Goal: Task Accomplishment & Management: Manage account settings

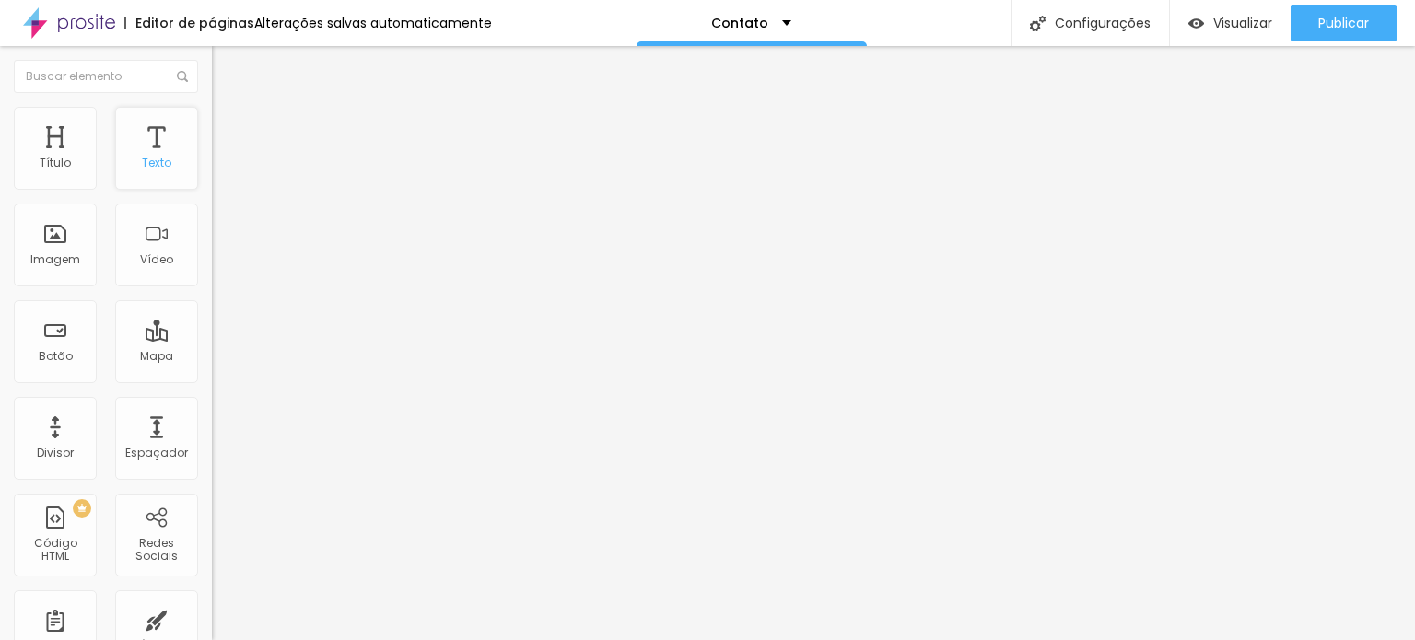
click at [159, 153] on div "Texto" at bounding box center [156, 148] width 83 height 83
click at [142, 161] on font "Texto" at bounding box center [156, 163] width 29 height 16
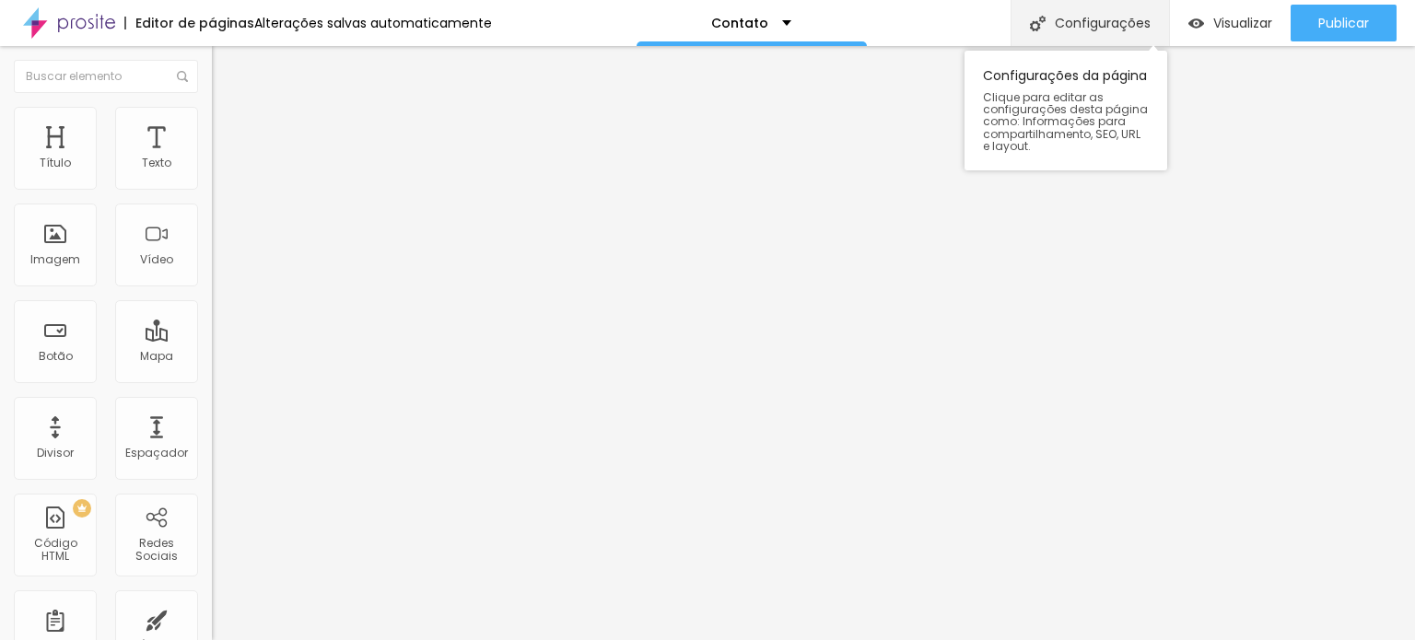
click at [1062, 37] on div "Configurações" at bounding box center [1090, 23] width 159 height 46
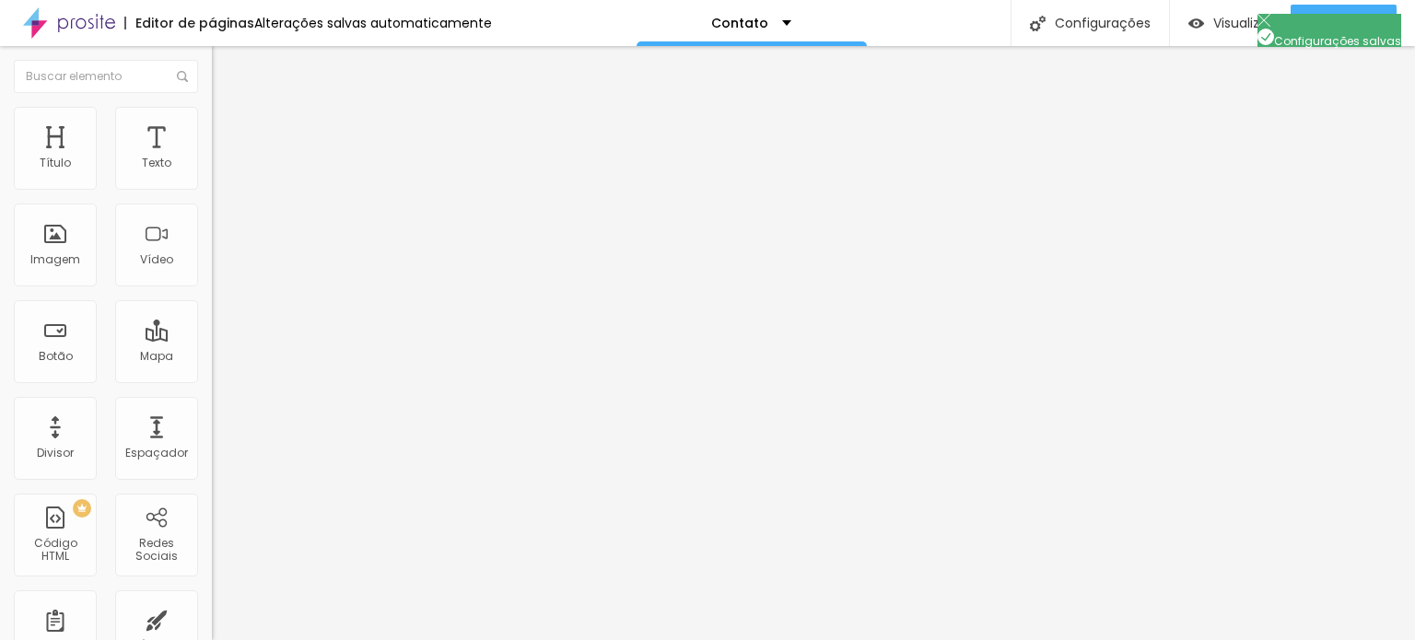
click at [58, 155] on font "Título" at bounding box center [55, 163] width 31 height 16
click at [55, 169] on font "Título" at bounding box center [55, 163] width 31 height 16
click at [212, 125] on ul "Conteúdo Estilo Avançado" at bounding box center [318, 115] width 212 height 55
click at [229, 125] on font "Estilo" at bounding box center [243, 120] width 29 height 16
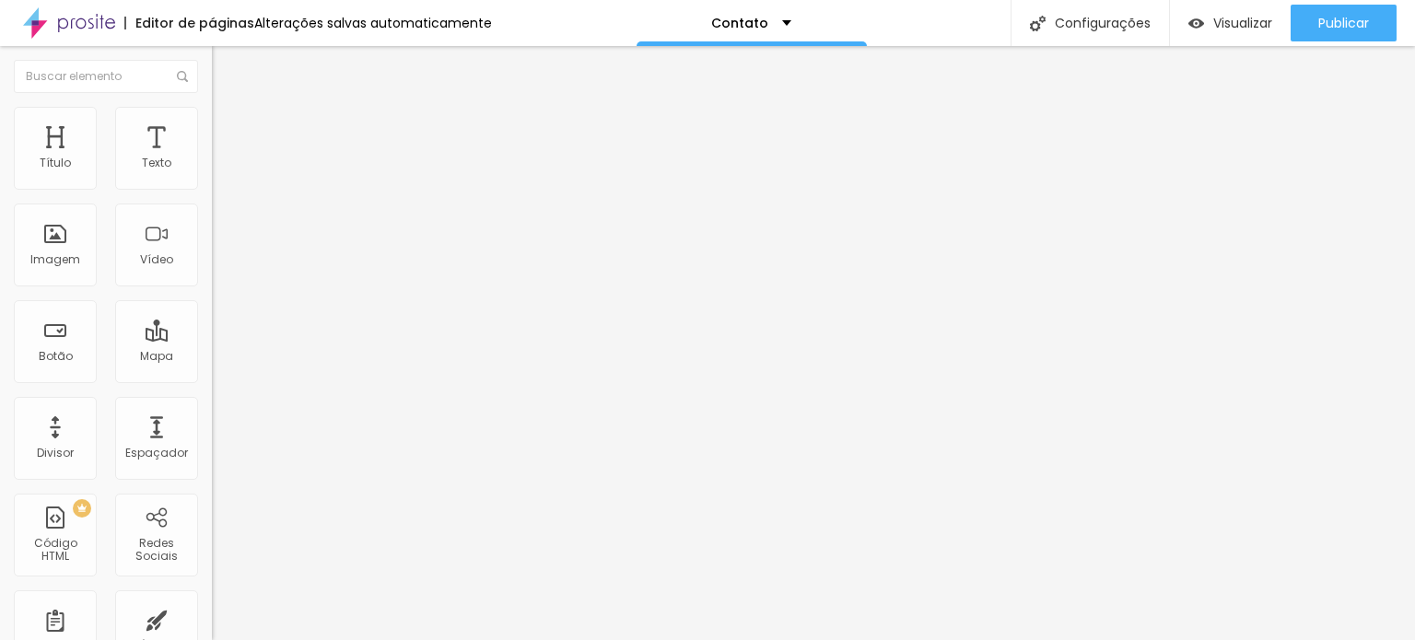
click at [212, 257] on button "button" at bounding box center [225, 247] width 26 height 19
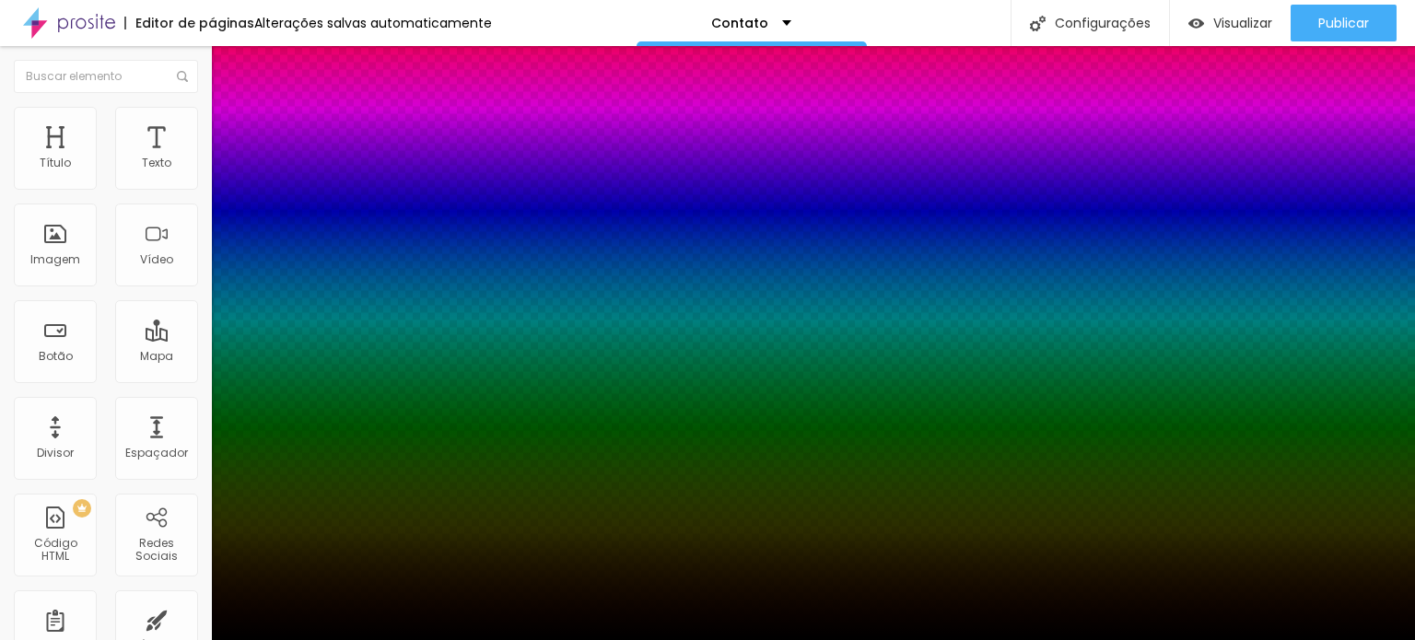
type input "1"
type input "2"
type input "3"
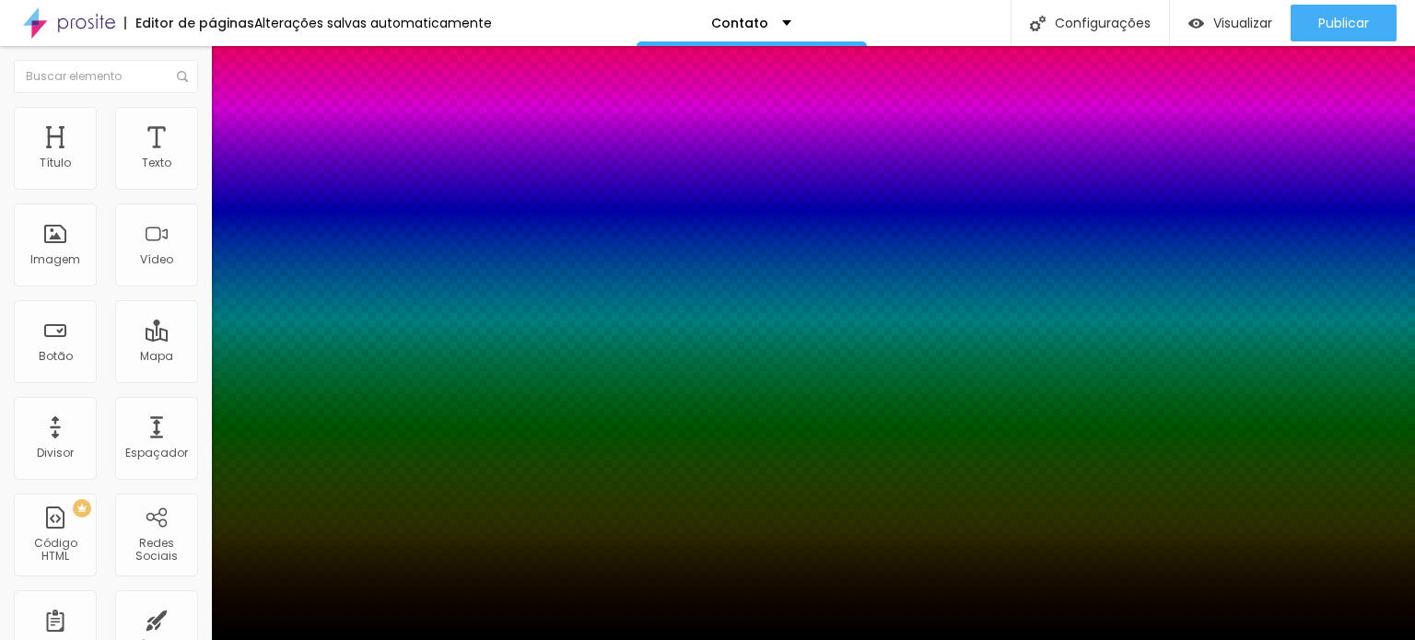
type input "3"
type input "4"
type input "5"
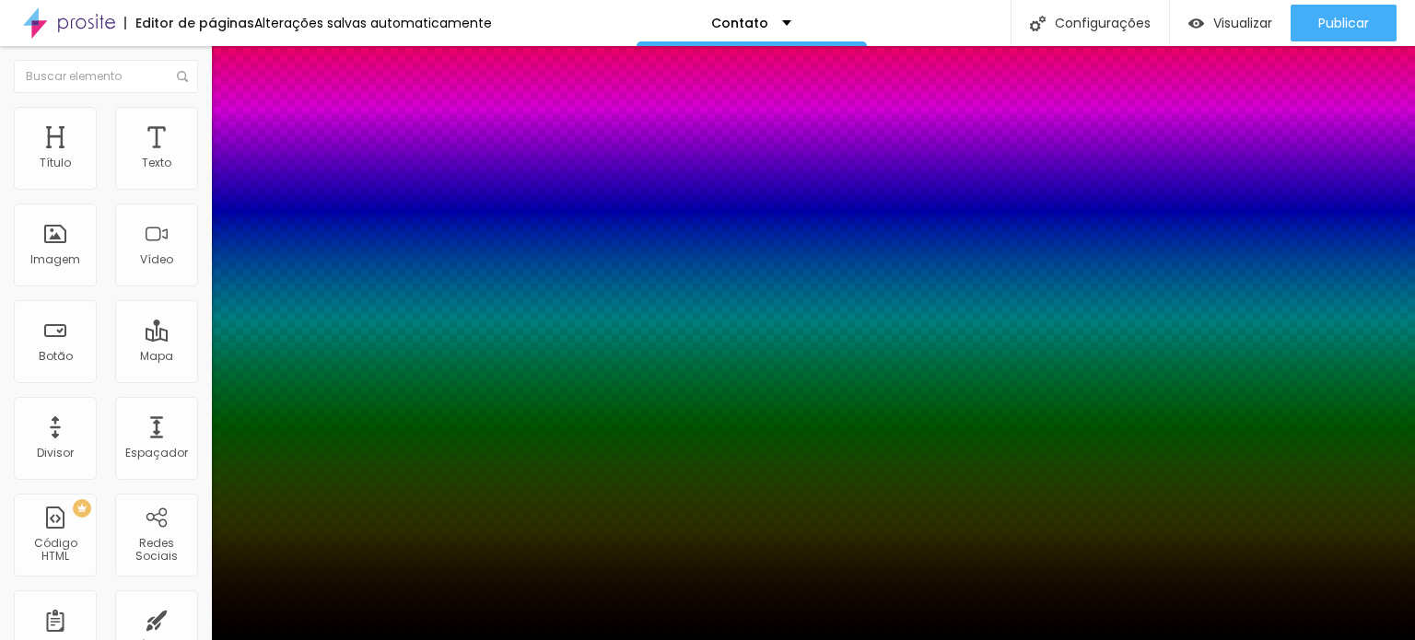
type input "7"
type input "8"
type input "11"
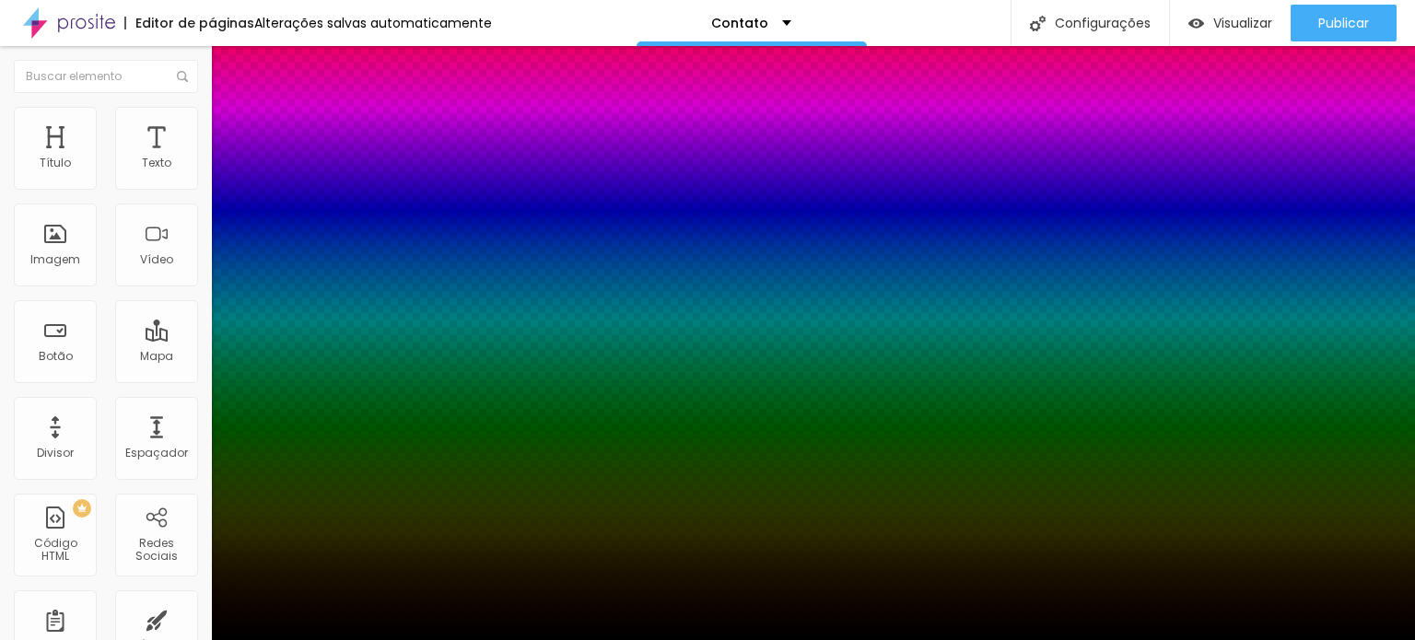
type input "11"
type input "12"
type input "13"
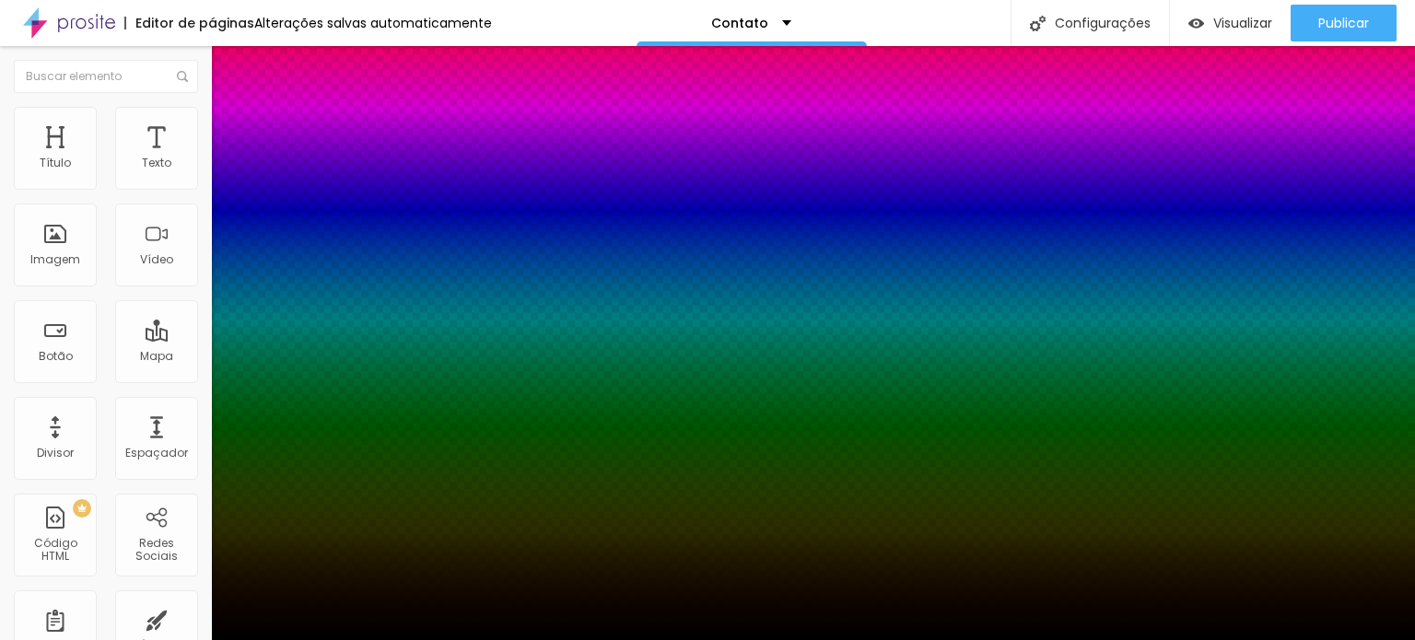
type input "14"
type input "15"
type input "17"
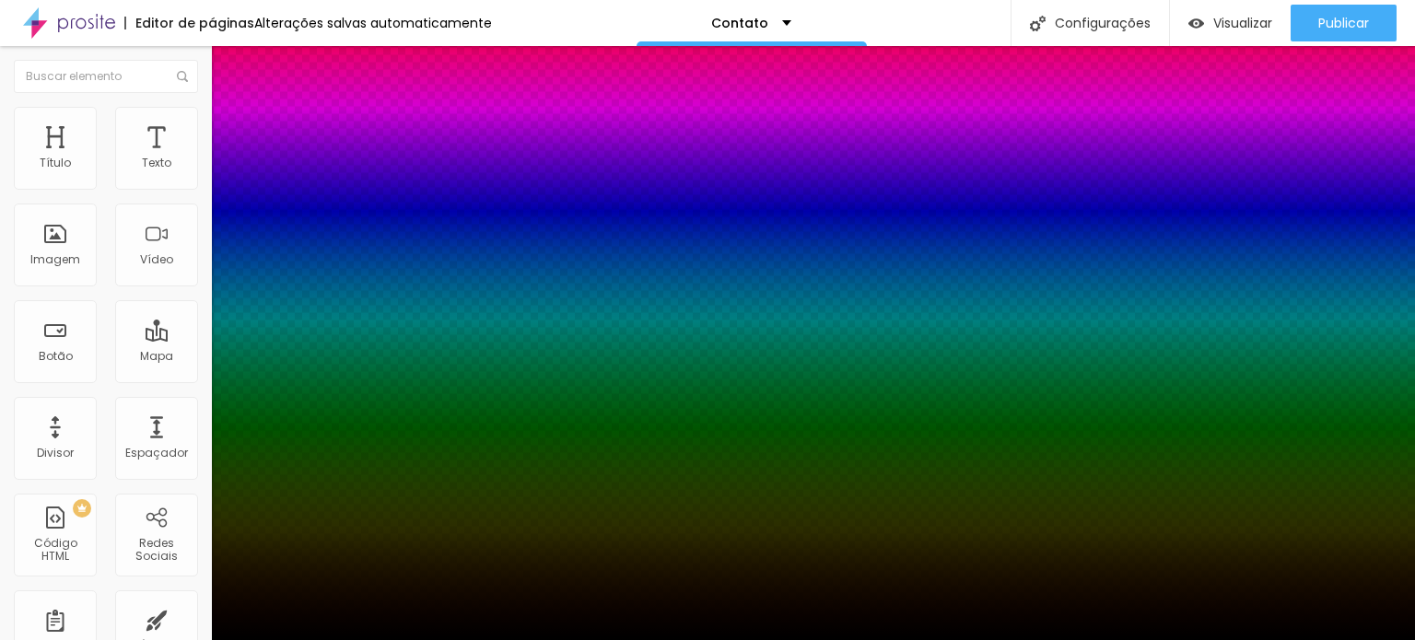
type input "17"
type input "18"
type input "20"
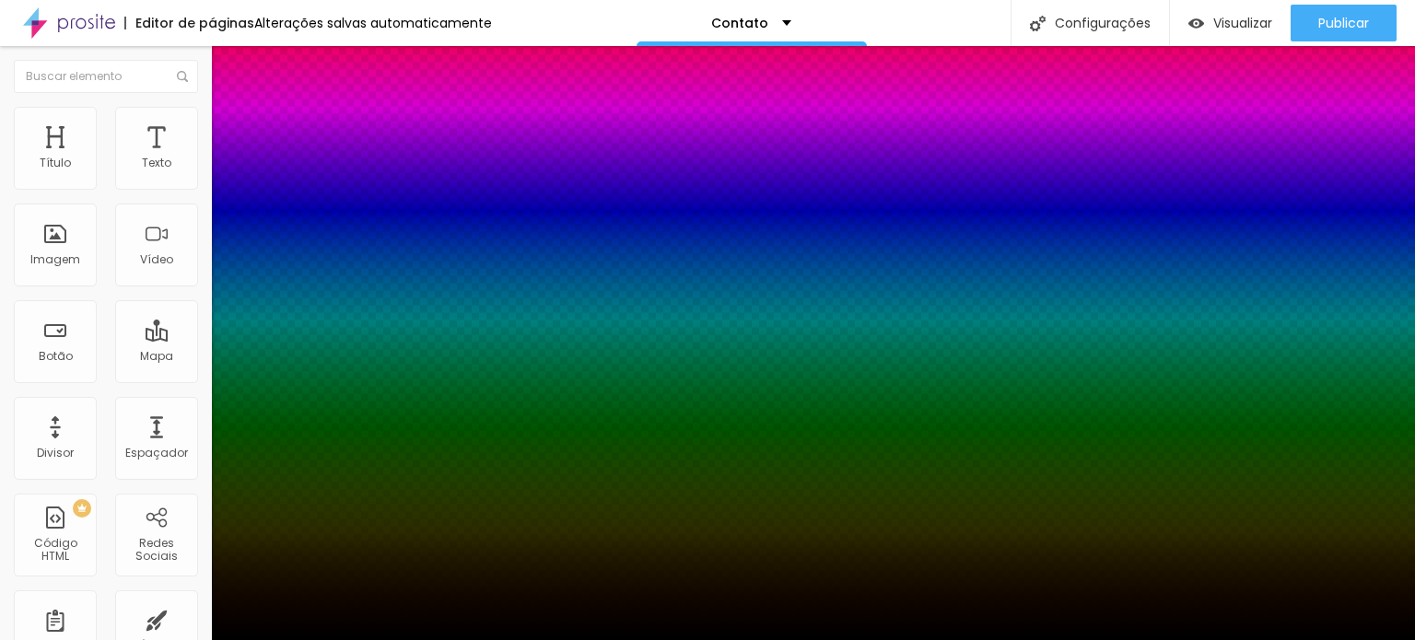
type input "22"
type input "23"
drag, startPoint x: 205, startPoint y: 335, endPoint x: 360, endPoint y: 368, distance: 159.2
type input "23"
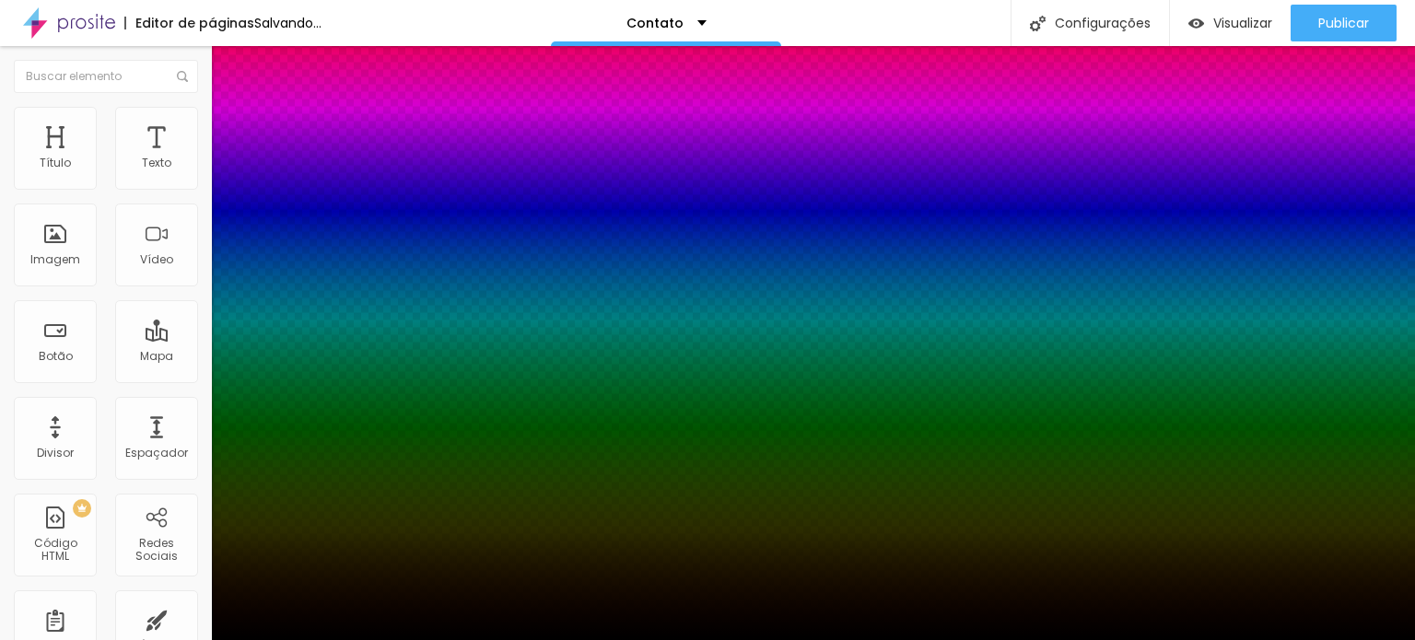
type input "1"
type input "2"
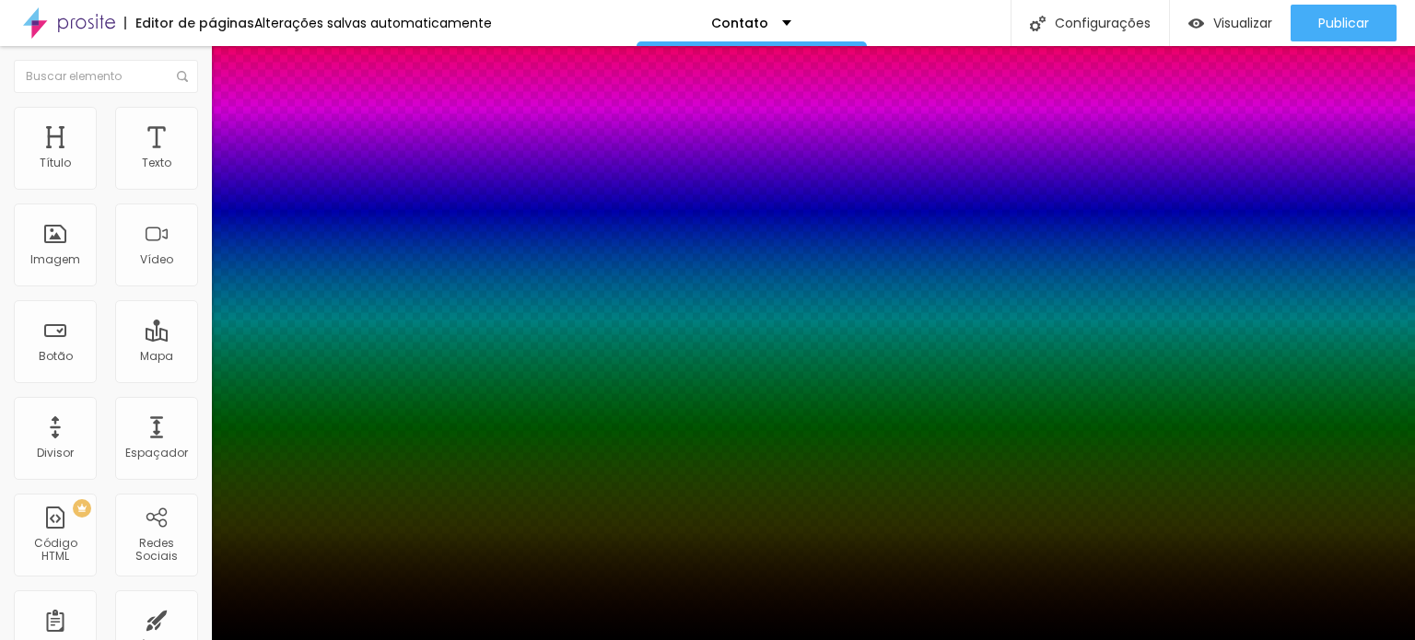
type input "1"
type input "0"
type input "1"
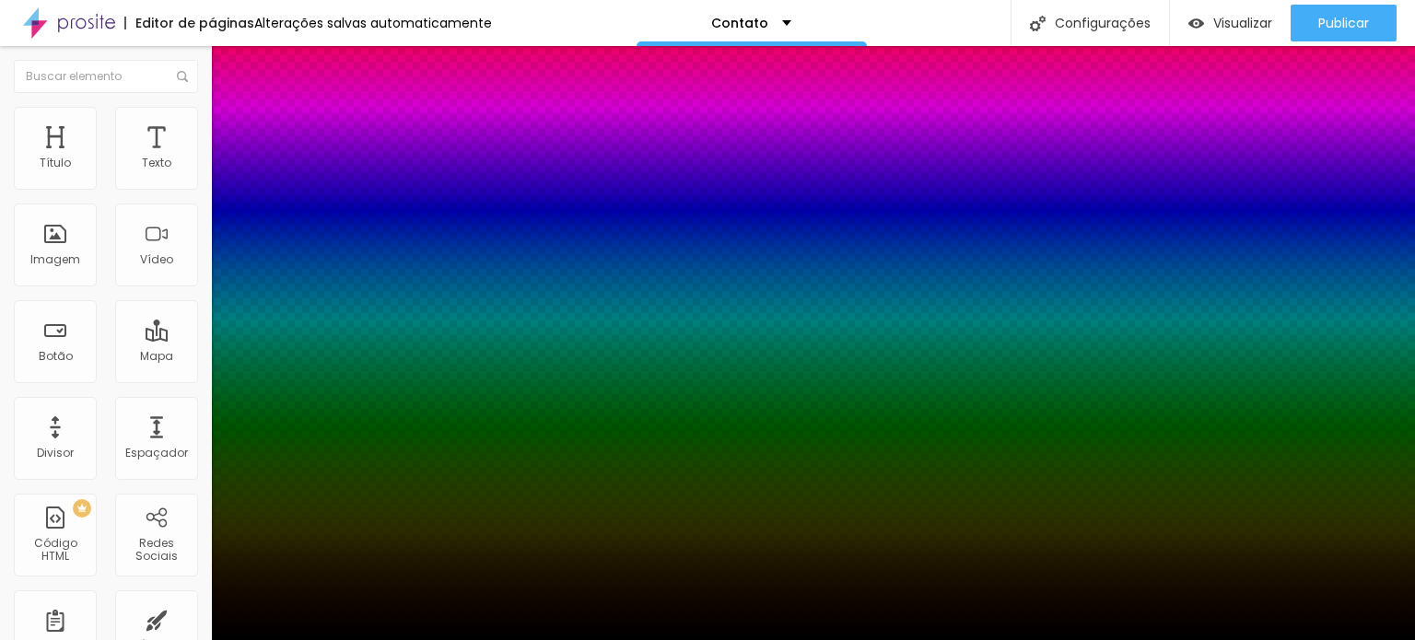
drag, startPoint x: 199, startPoint y: 382, endPoint x: 229, endPoint y: 382, distance: 29.5
type input "1"
click at [380, 464] on div at bounding box center [707, 320] width 1415 height 640
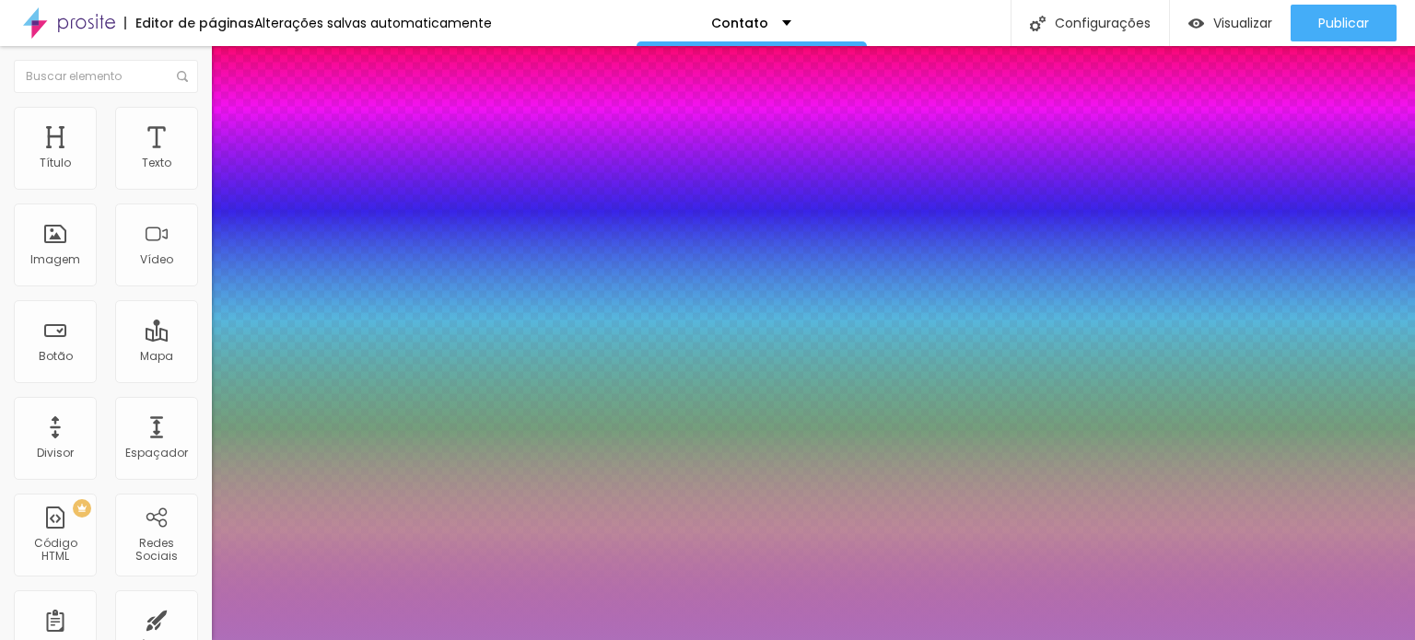
type input "#AE6EB9"
drag, startPoint x: 298, startPoint y: 467, endPoint x: 294, endPoint y: 477, distance: 10.8
click at [294, 477] on div at bounding box center [707, 320] width 1415 height 640
type input "2"
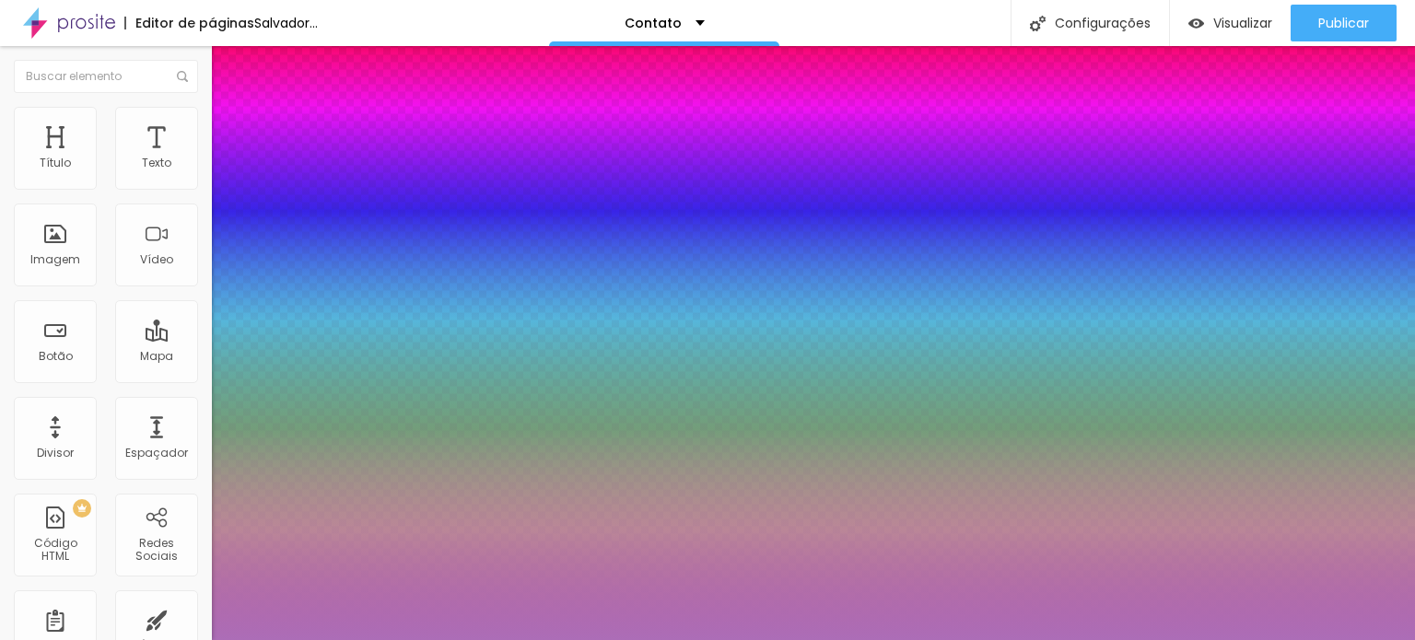
type input "3"
type input "2"
drag, startPoint x: 243, startPoint y: 381, endPoint x: 298, endPoint y: 386, distance: 54.7
type input "2"
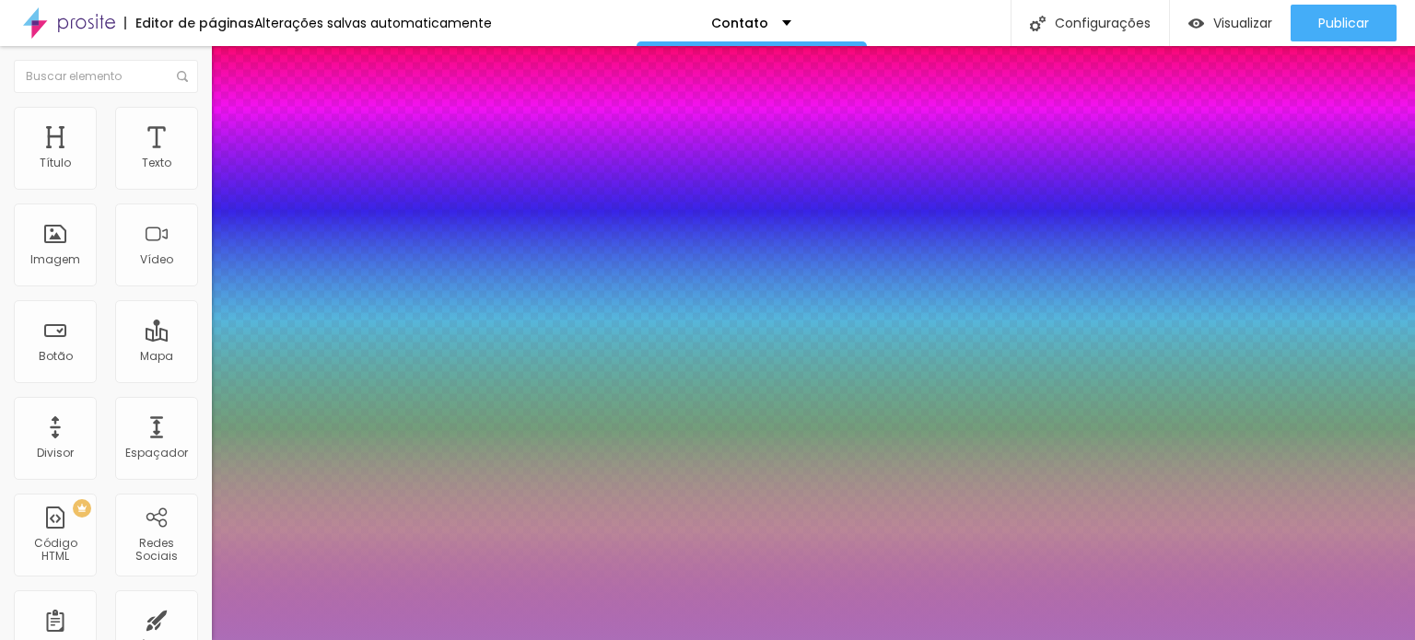
click at [79, 640] on div at bounding box center [707, 640] width 1415 height 0
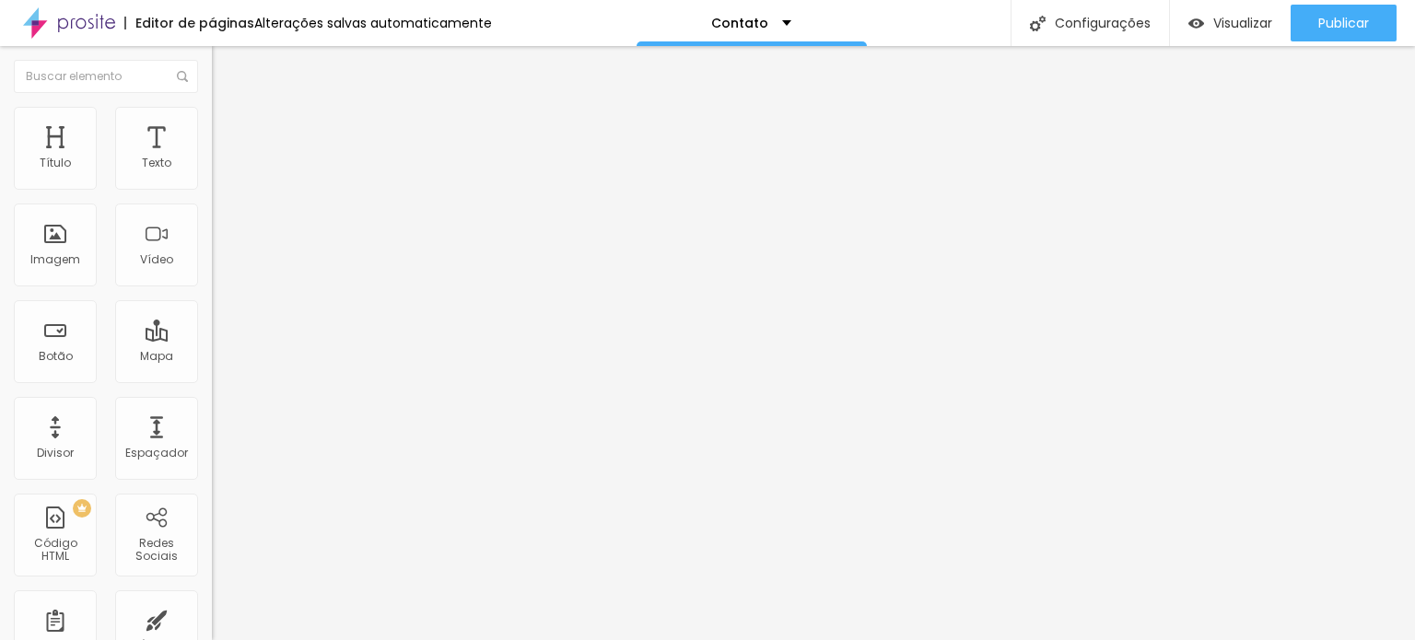
click at [212, 310] on button "button" at bounding box center [225, 309] width 26 height 19
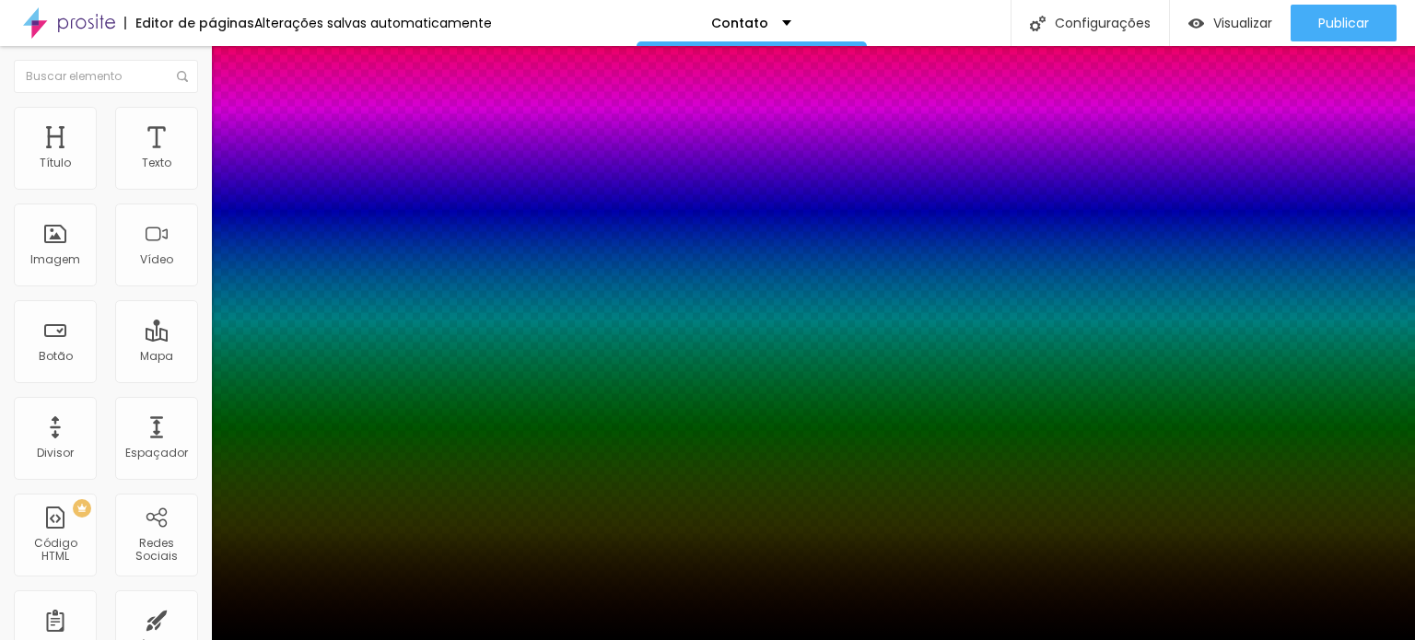
click at [344, 640] on div at bounding box center [707, 652] width 1415 height 0
click at [321, 470] on div at bounding box center [707, 320] width 1415 height 640
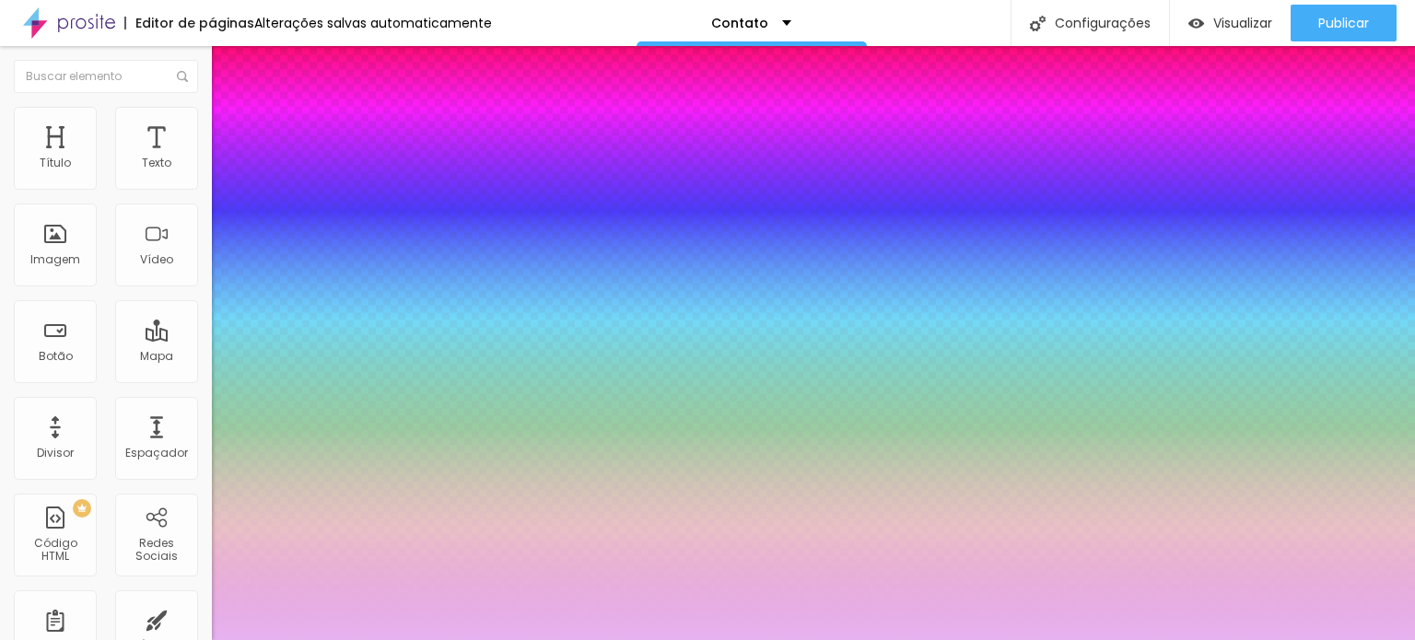
type input "#E7B4F1"
drag, startPoint x: 234, startPoint y: 453, endPoint x: 215, endPoint y: 448, distance: 20.1
click at [215, 448] on div at bounding box center [707, 320] width 1415 height 640
type input "5"
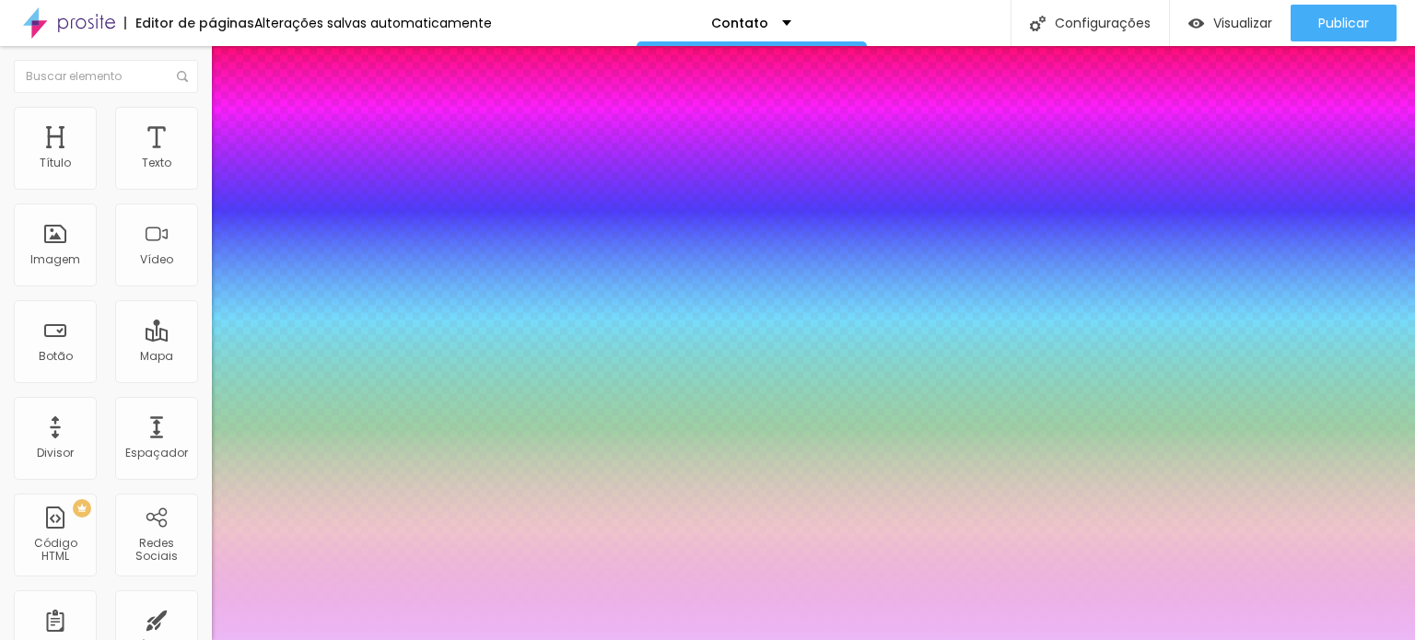
type input "3"
type input "8"
type input "4"
type input "9"
type input "5"
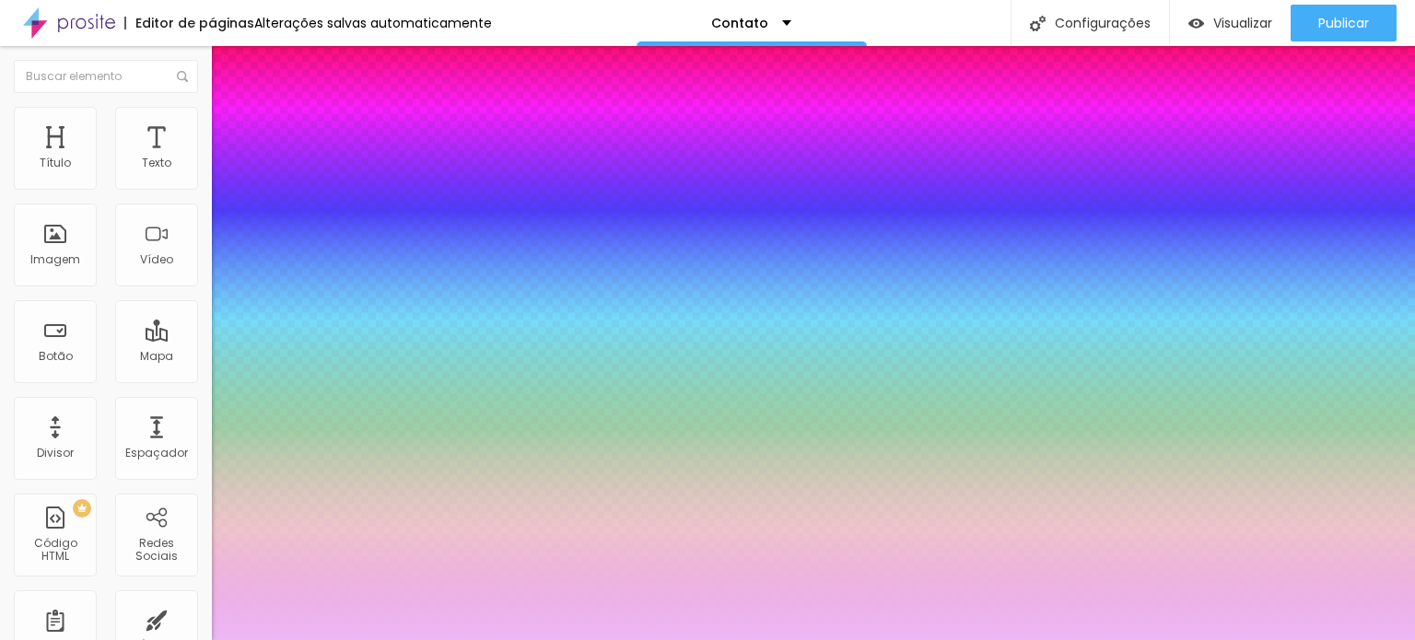
type input "12"
type input "7"
type input "13"
type input "9"
type input "12"
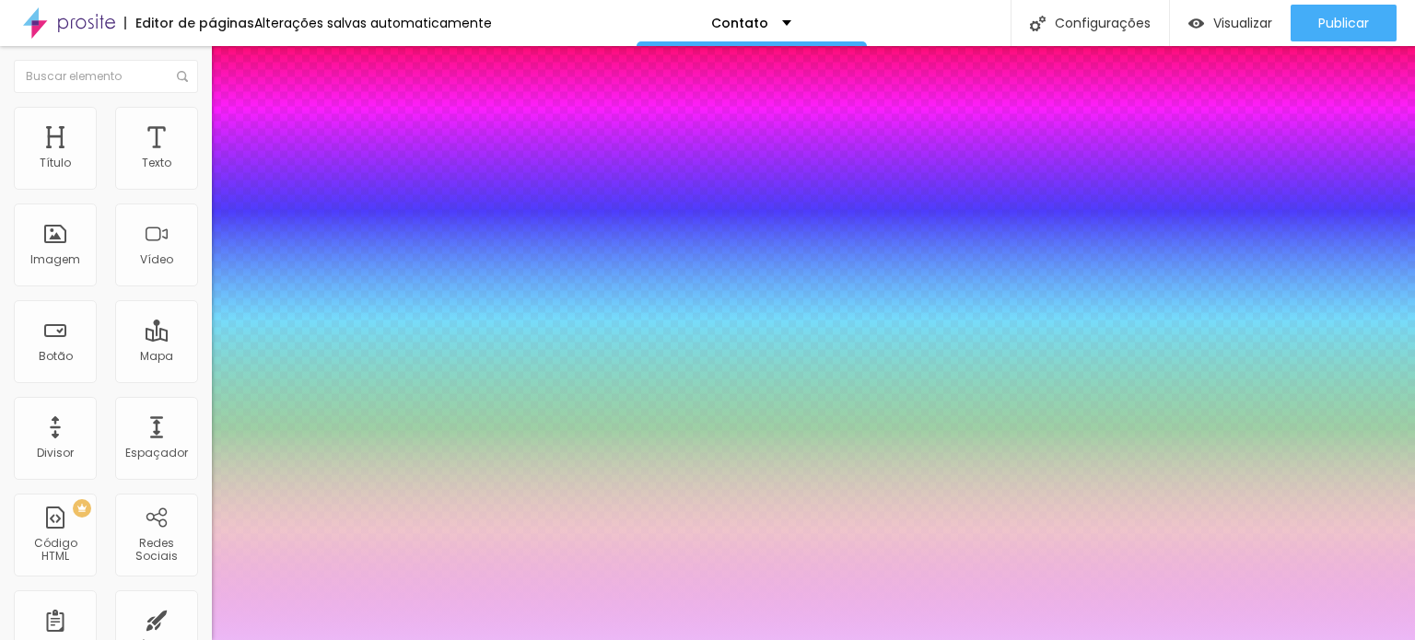
type input "7"
type input "11"
type input "6"
type input "9"
type input "4"
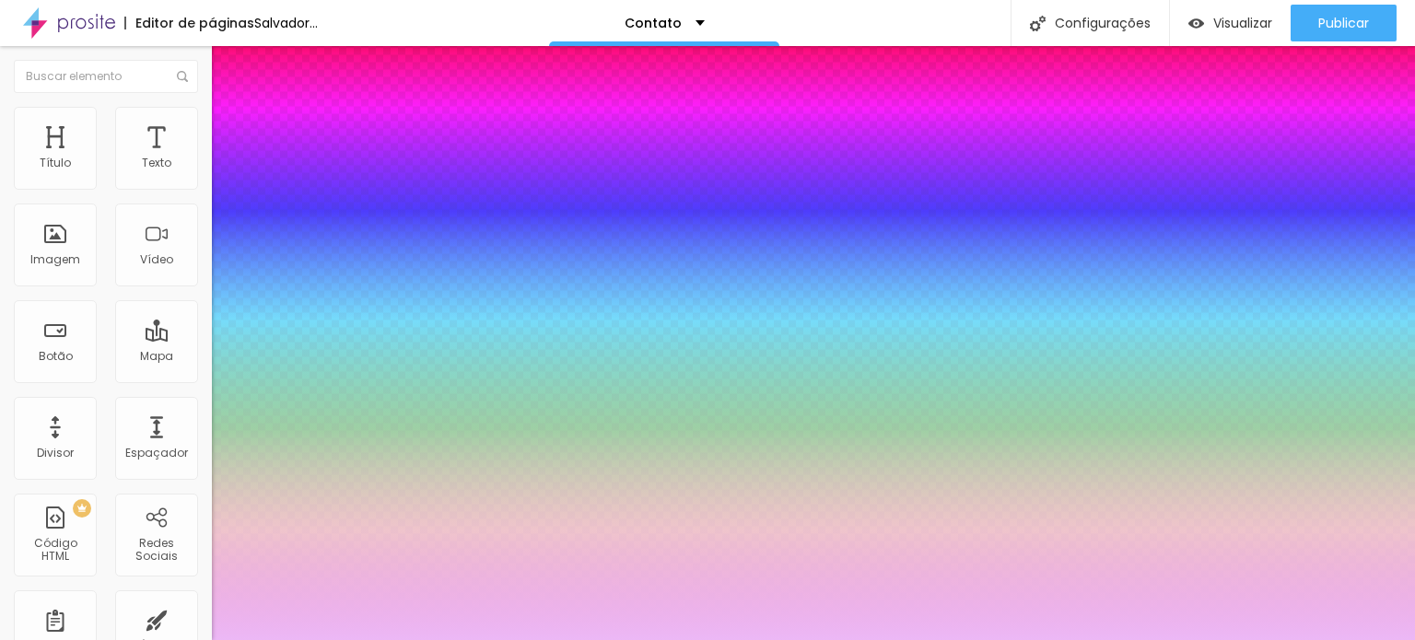
type input "12"
type input "5"
type input "13"
type input "7"
type input "3"
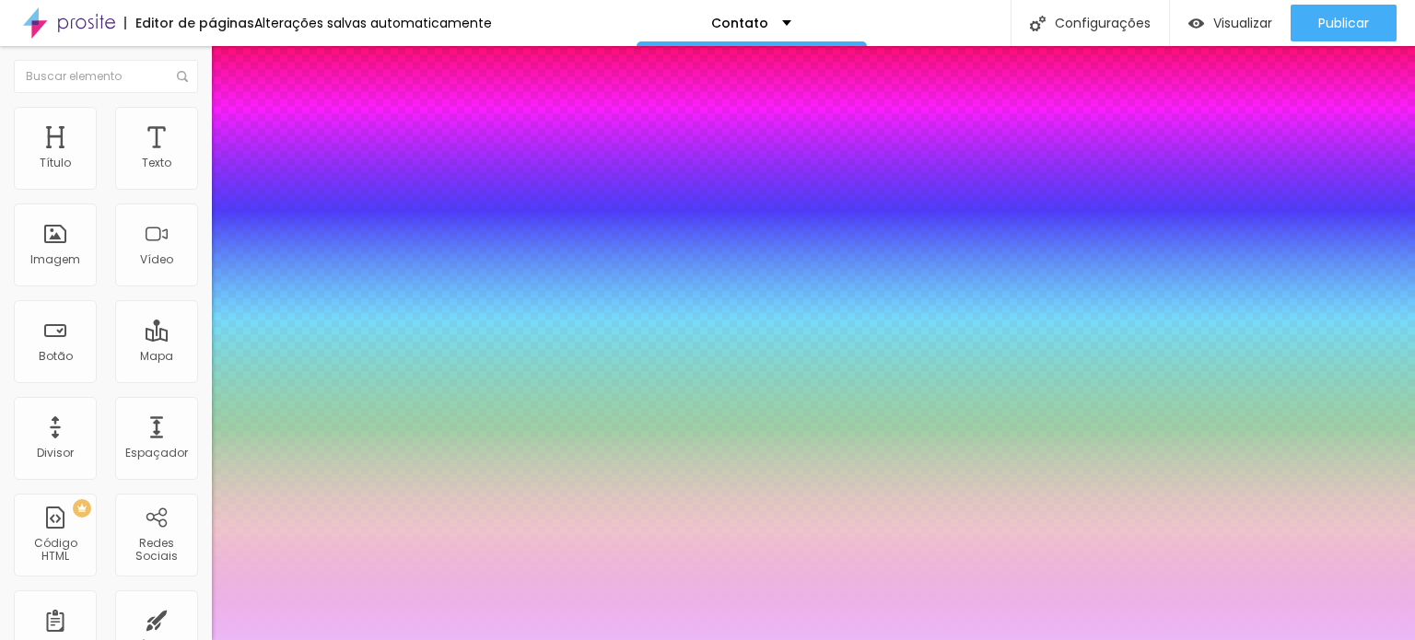
type input "3"
type input "7"
type input "14"
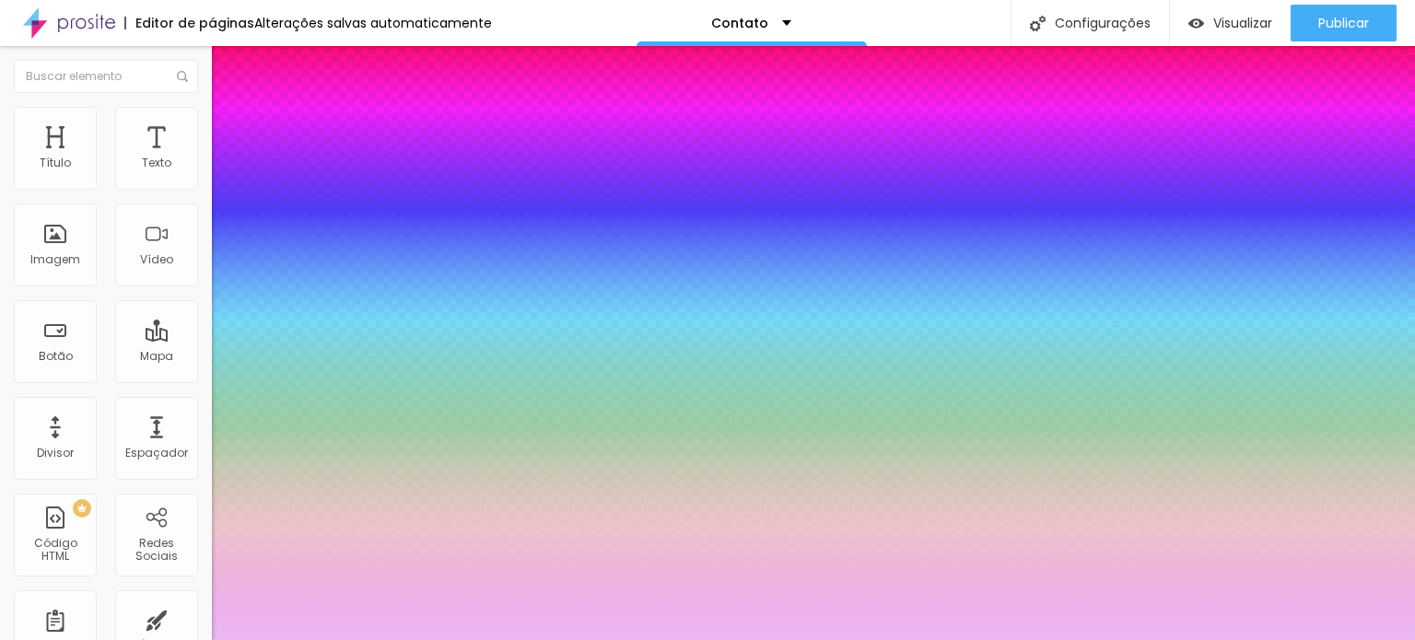
type input "18"
type input "21"
type input "23"
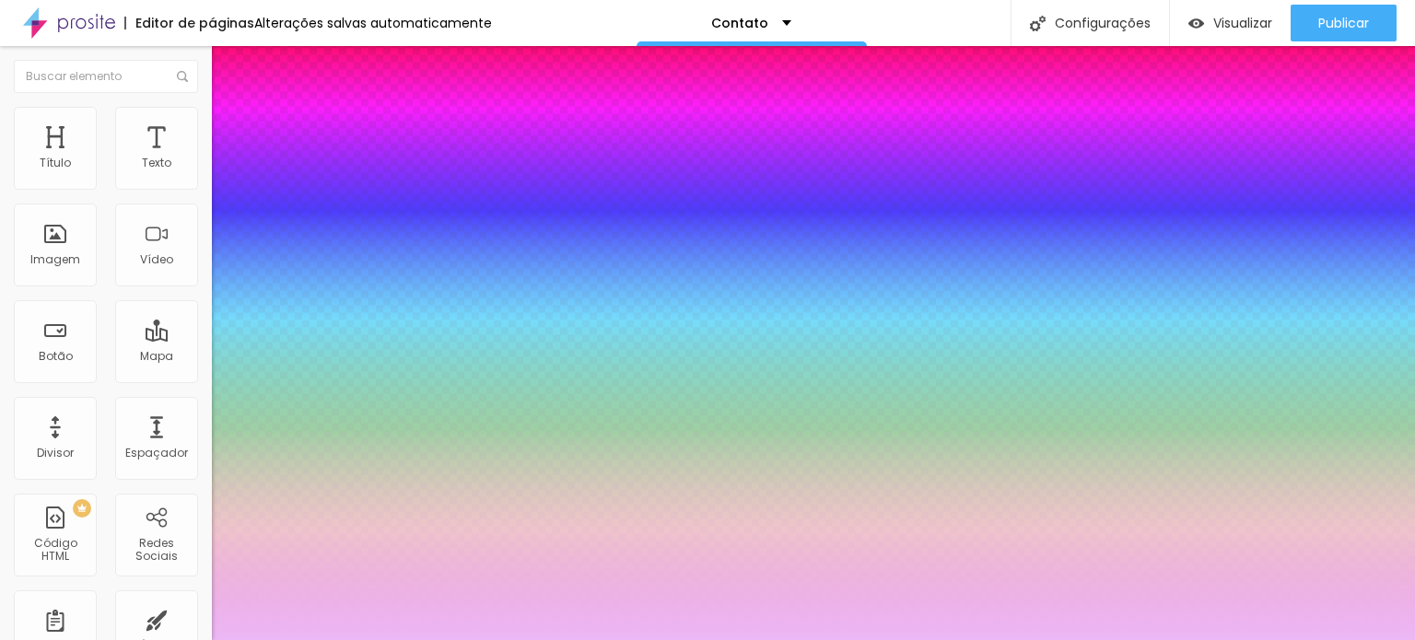
type input "23"
type input "25"
type input "28"
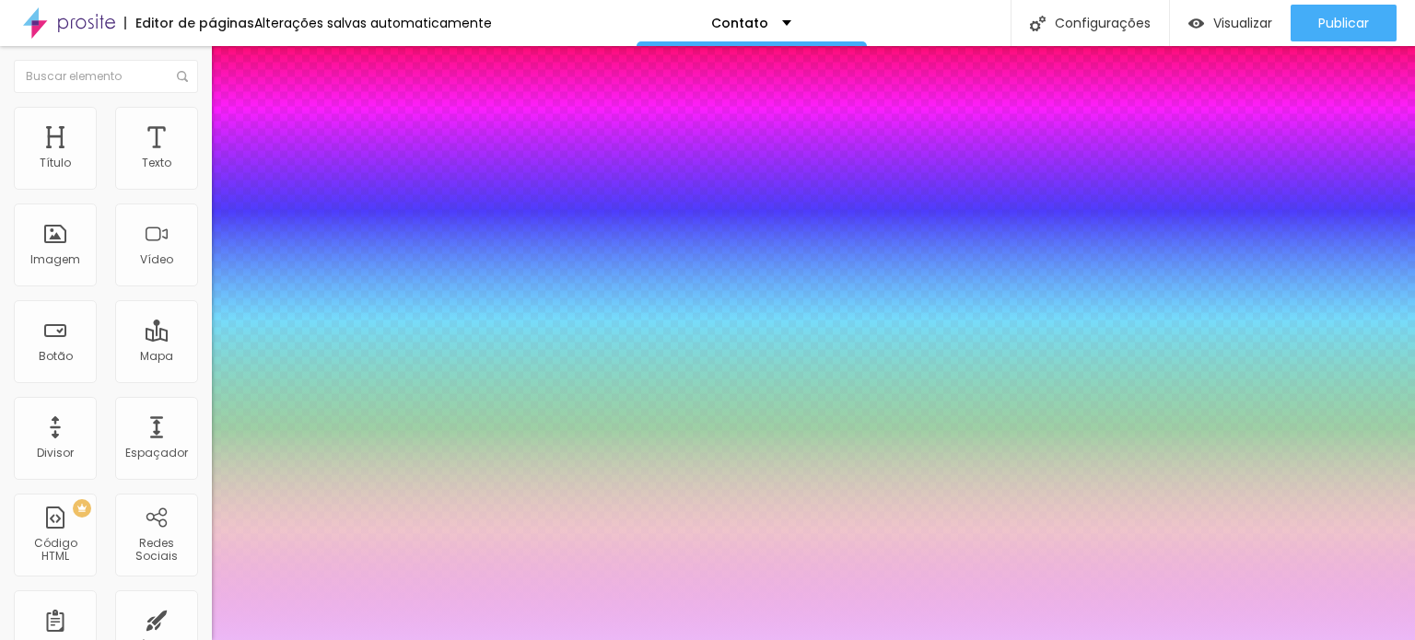
type input "32"
type input "34"
type input "35"
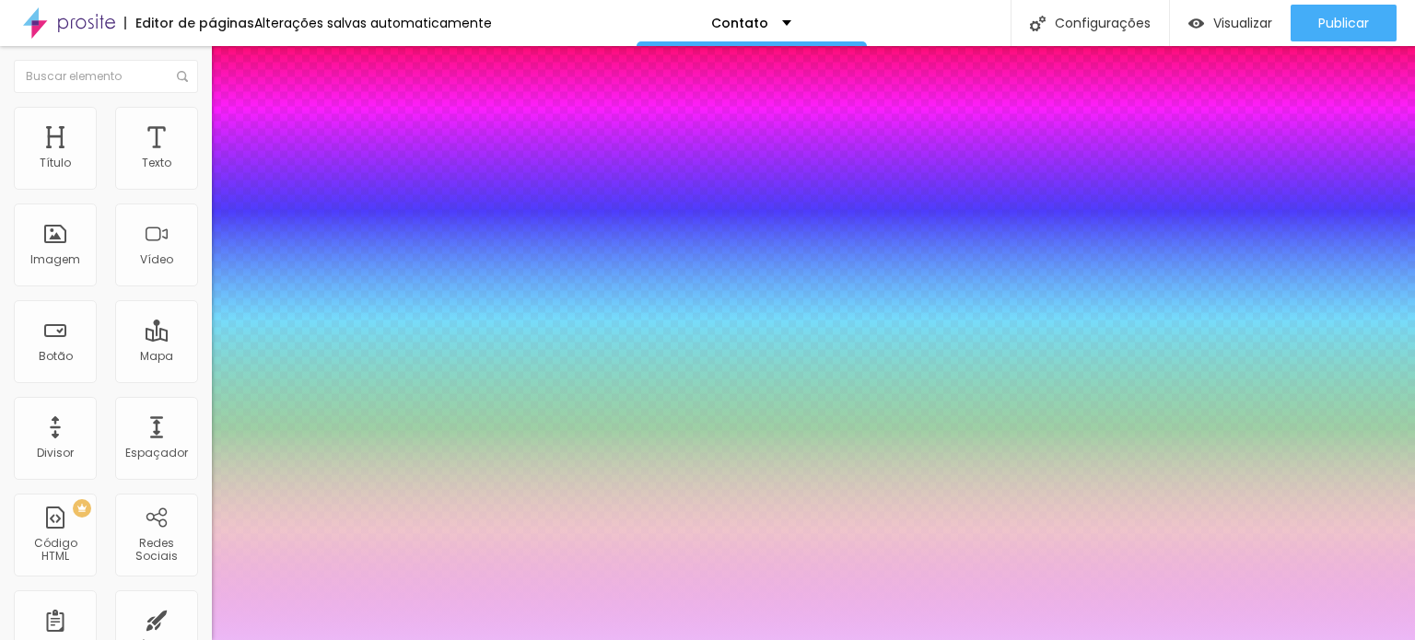
type input "35"
type input "39"
type input "62"
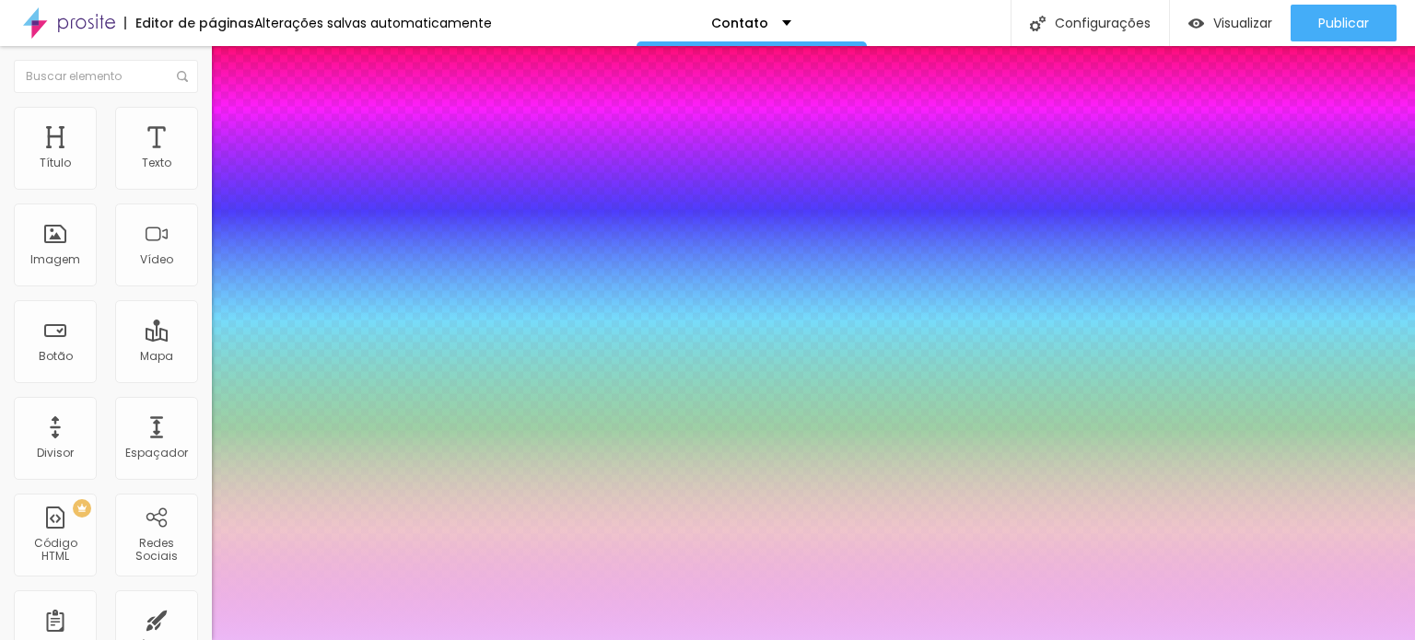
type input "66"
type input "69"
type input "71"
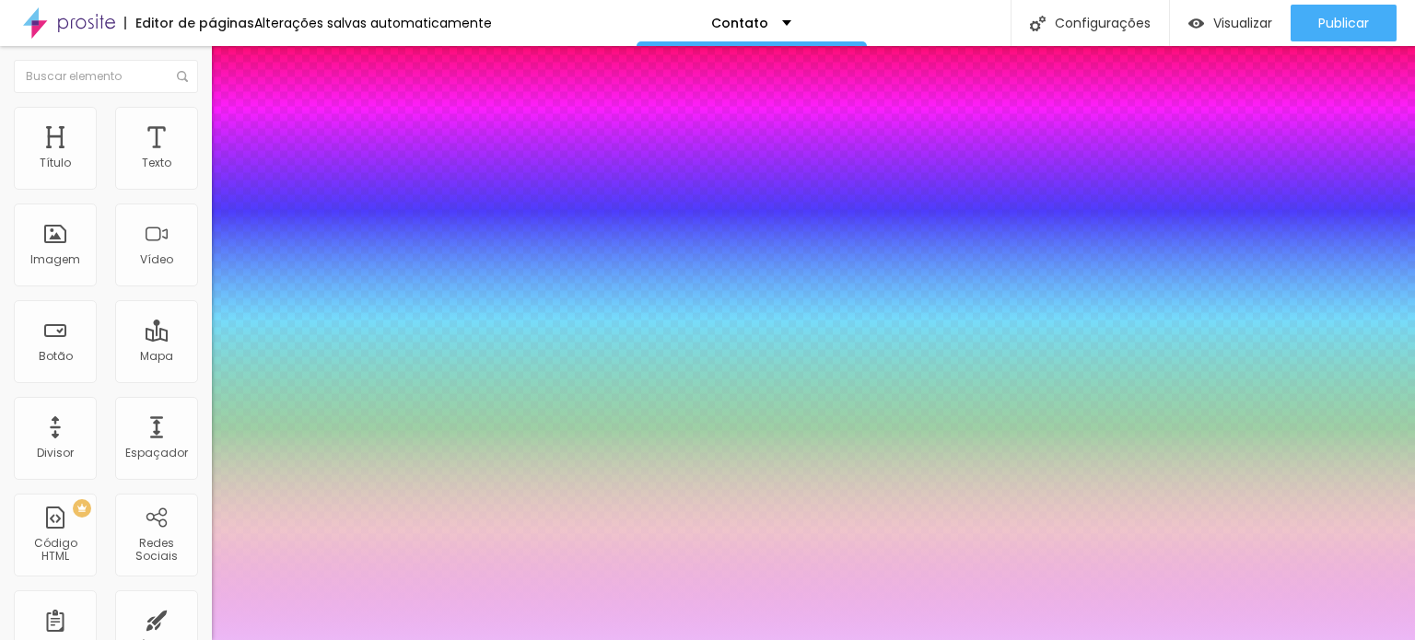
type input "71"
type input "73"
type input "74"
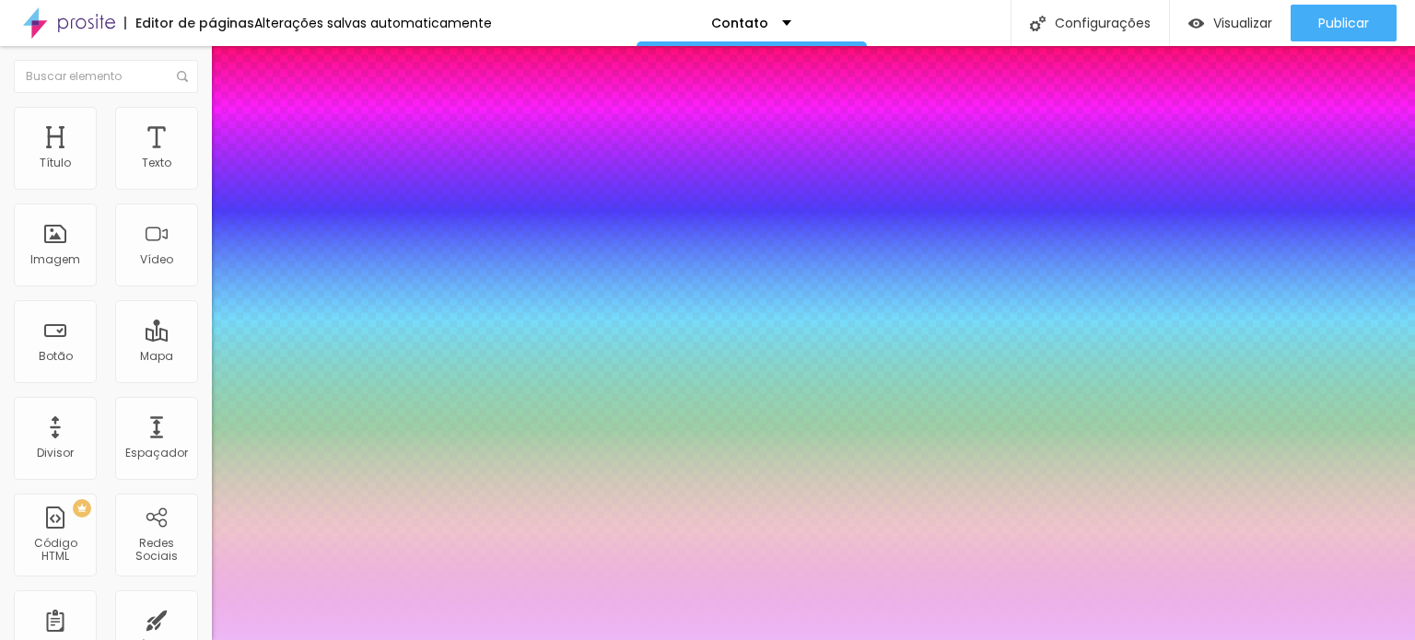
type input "76"
type input "80"
type input "82"
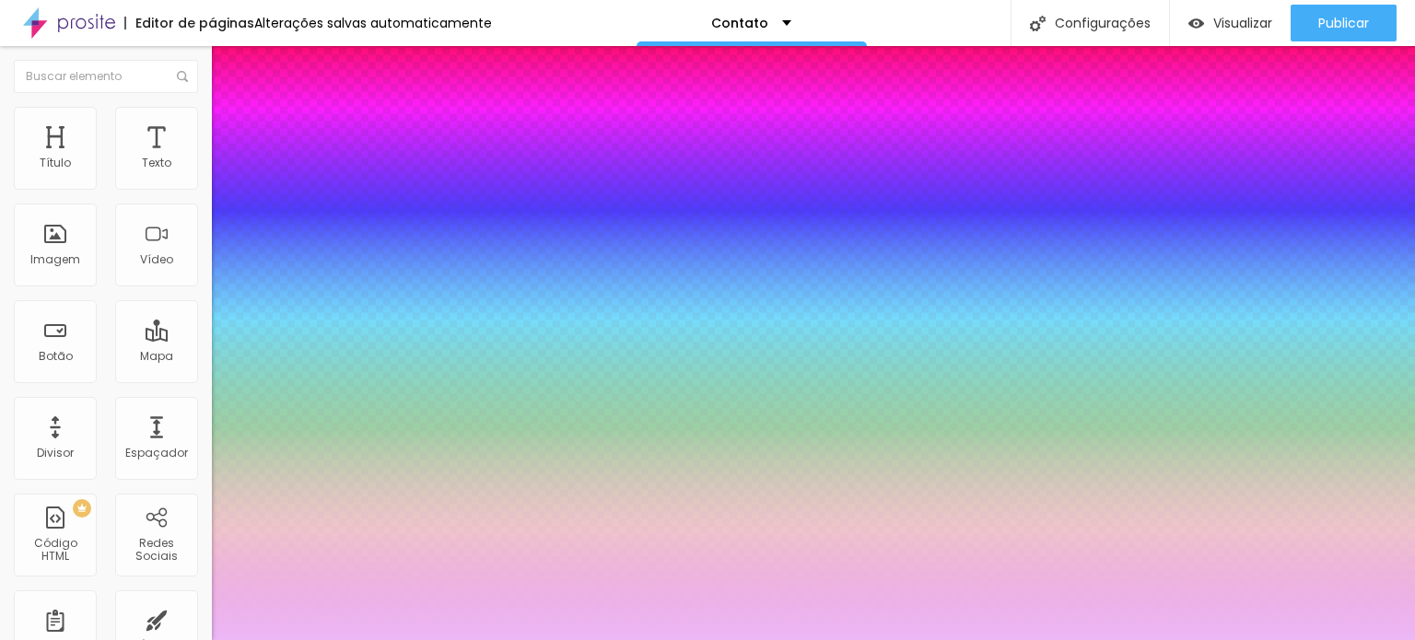
type input "82"
type input "83"
type input "82"
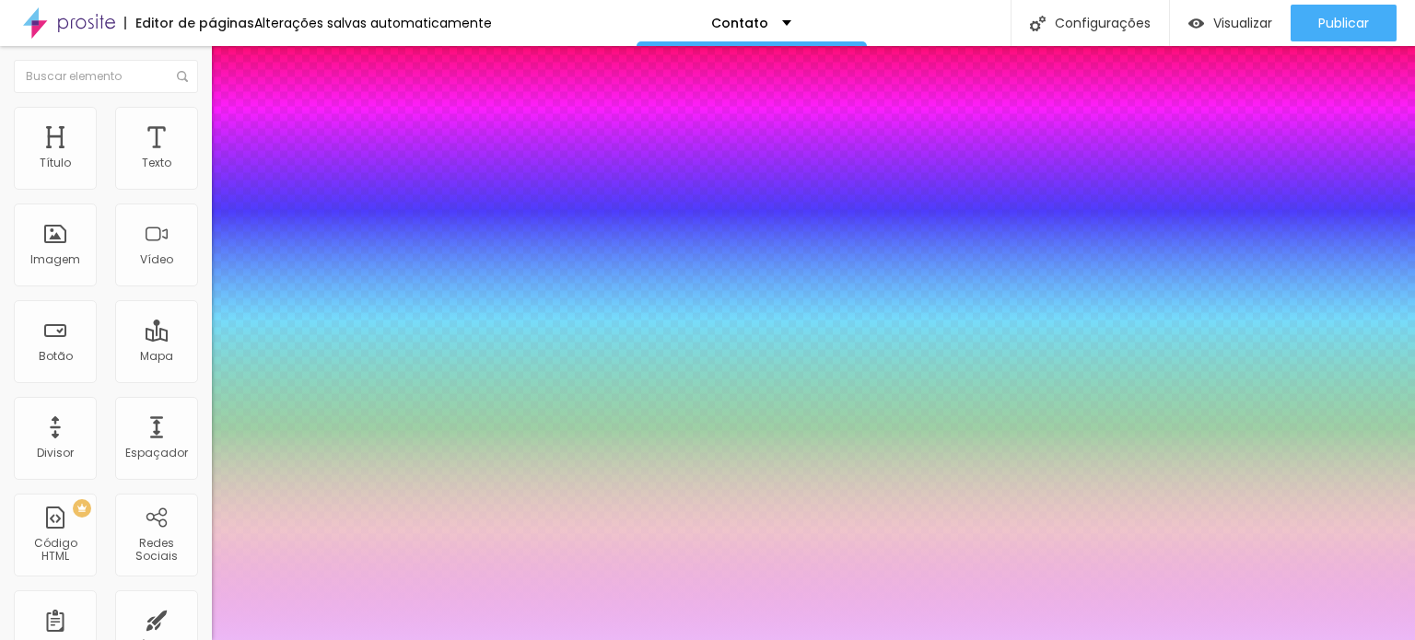
type input "80"
type input "76"
type input "73"
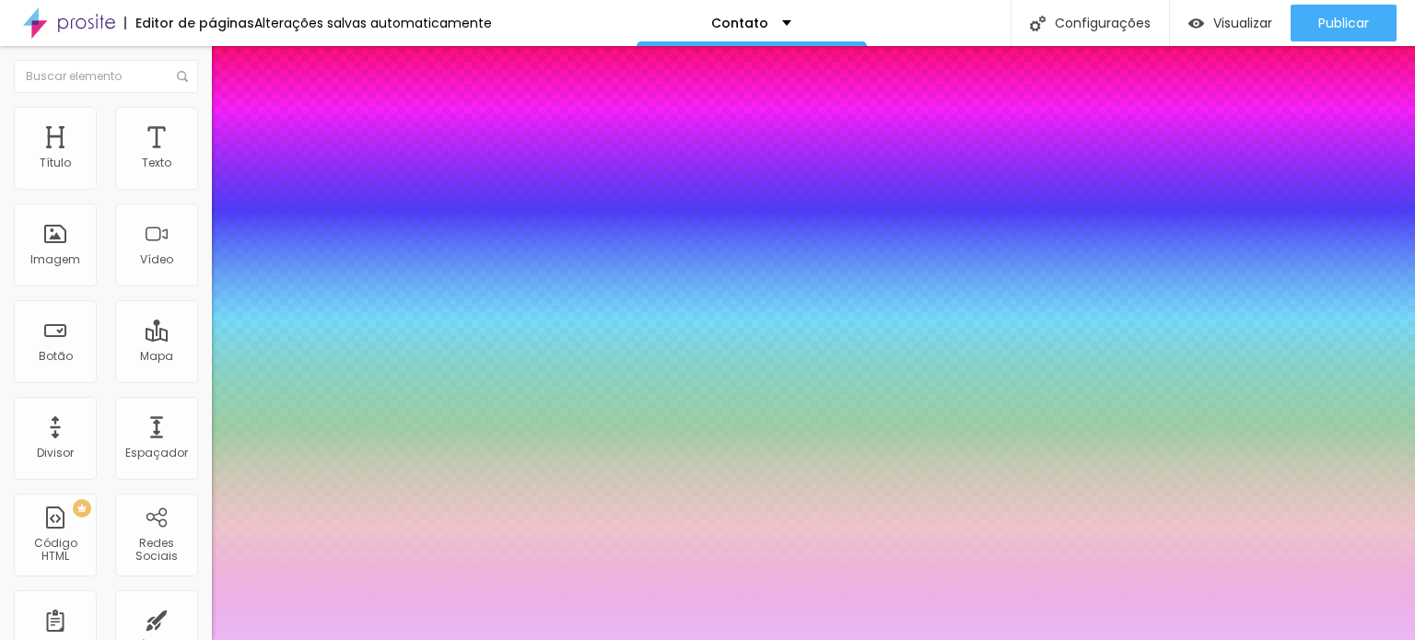
type input "73"
type input "64"
type input "57"
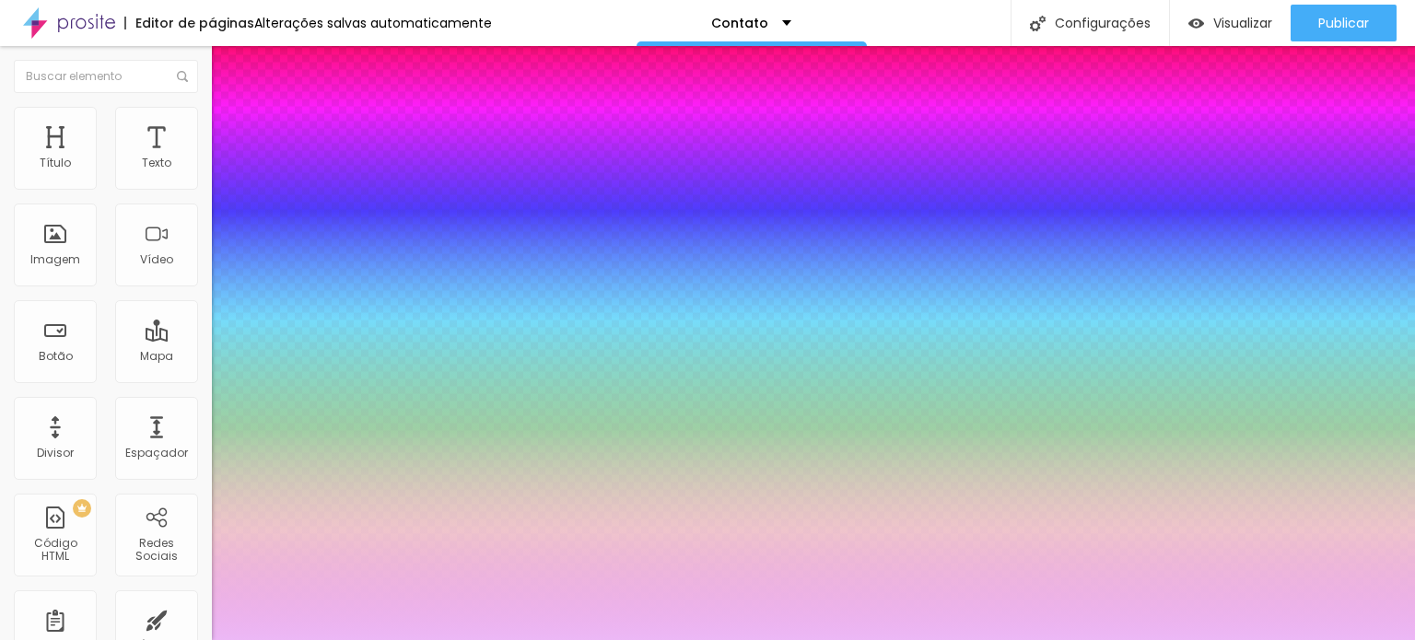
type input "50"
type input "48"
type input "44"
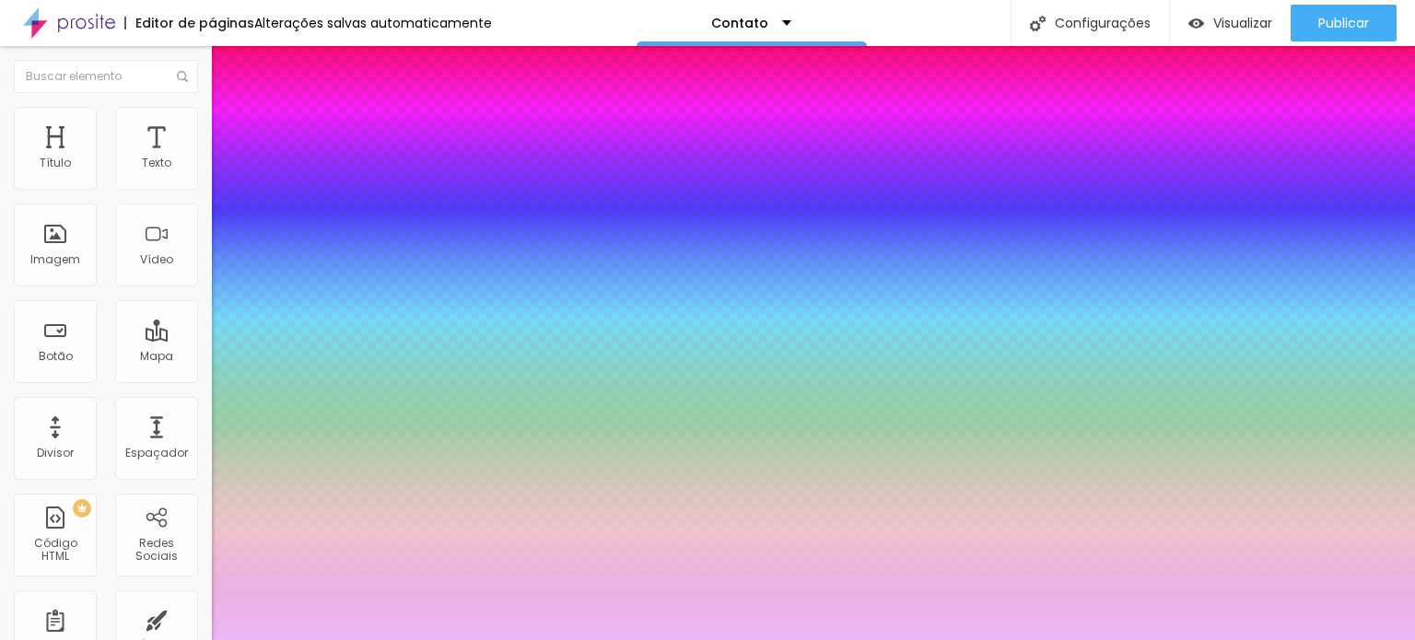
type input "44"
type input "42"
type input "41"
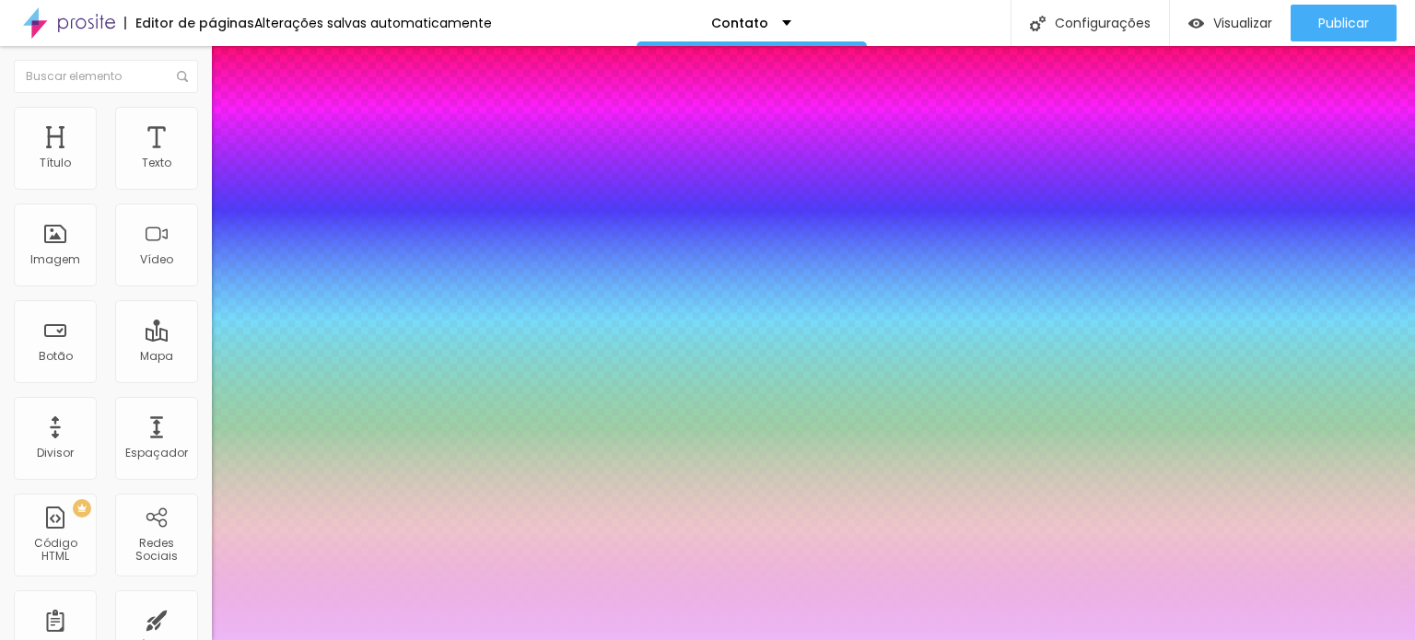
type input "39"
type input "37"
type input "34"
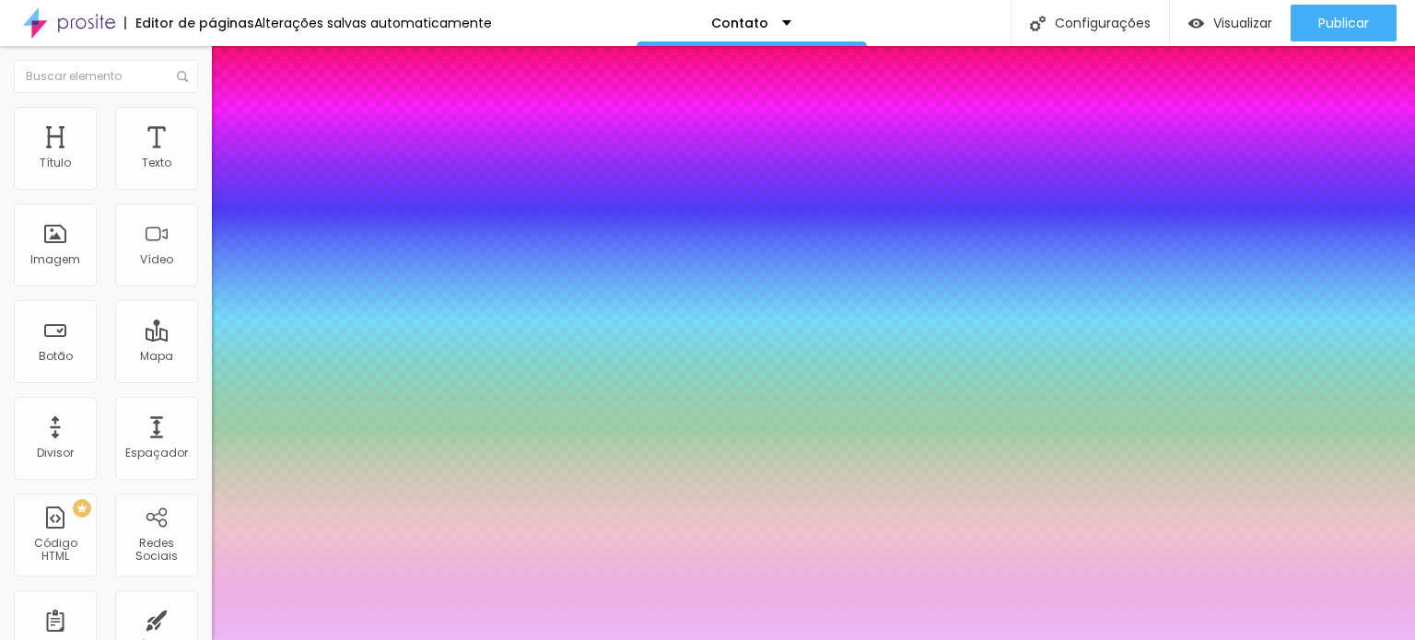
type input "34"
type input "32"
type input "30"
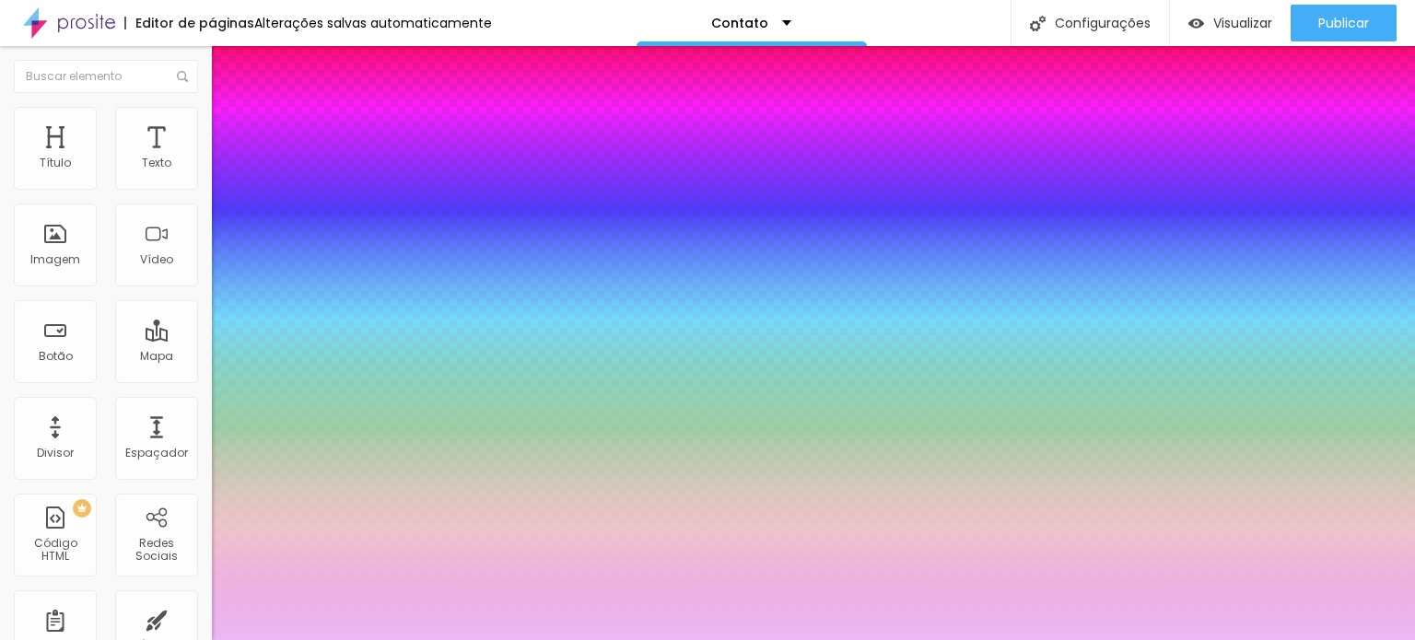
type input "28"
type input "26"
type input "23"
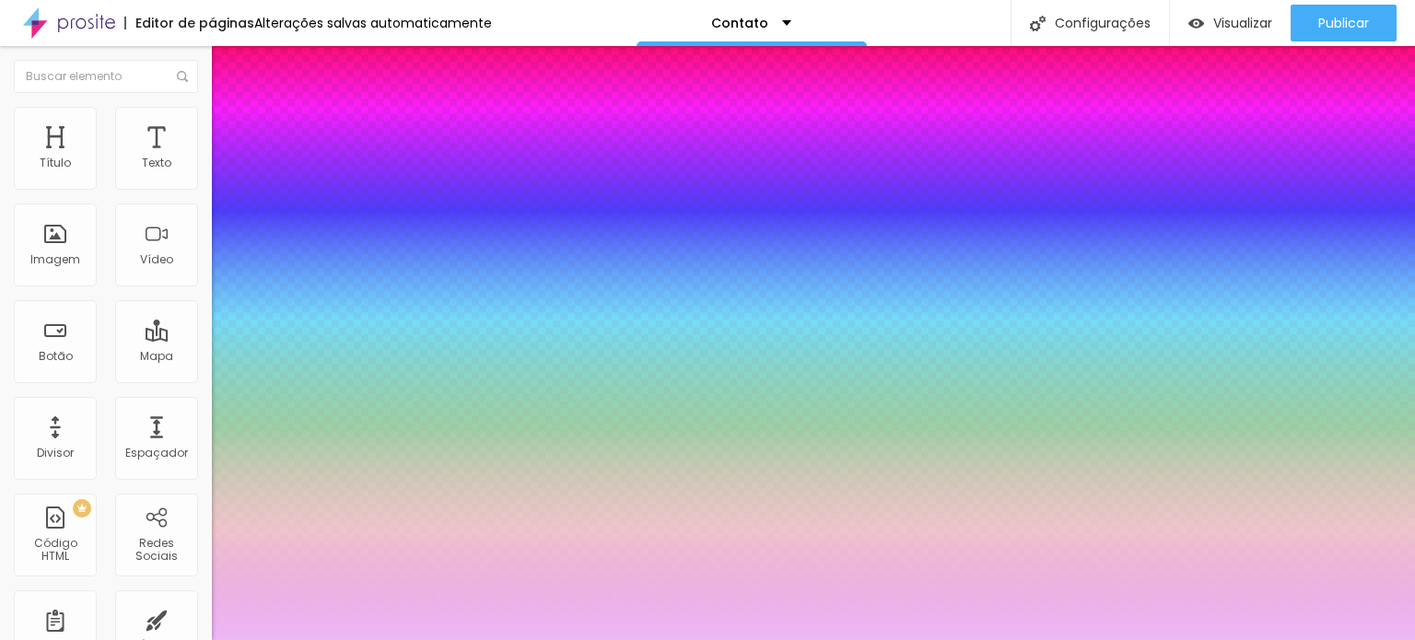
type input "23"
type input "21"
type input "19"
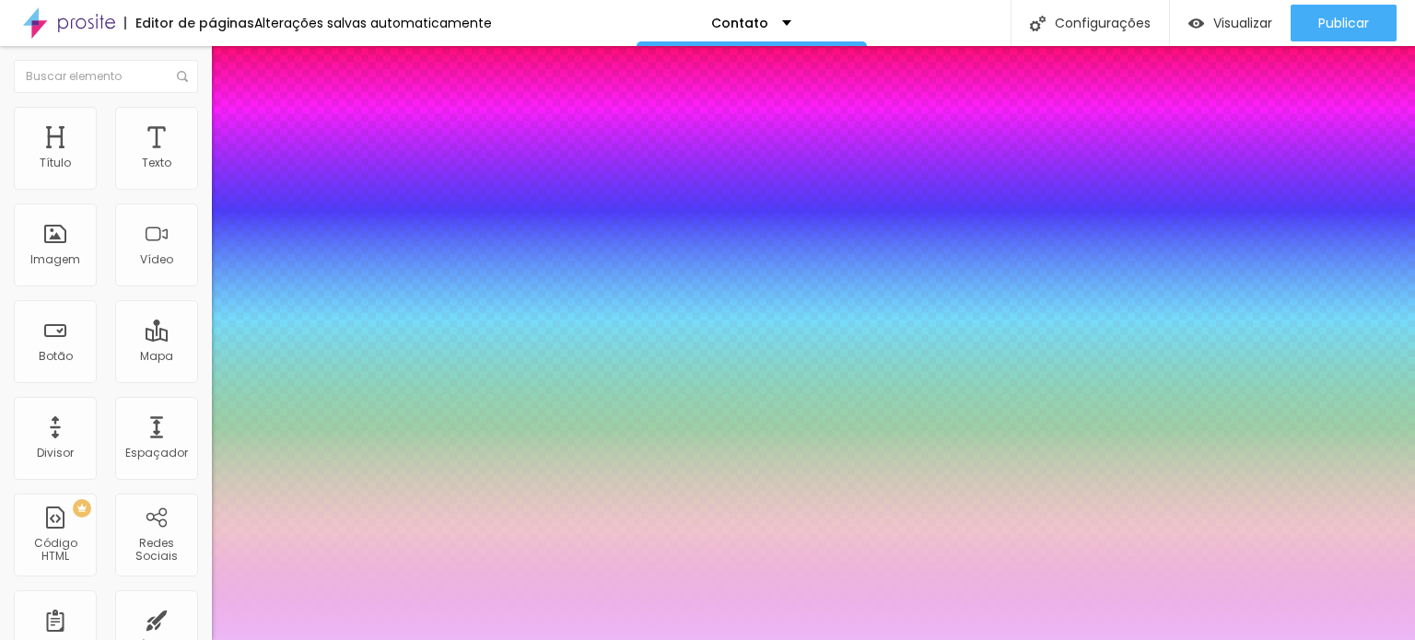
type input "16"
type input "12"
type input "10"
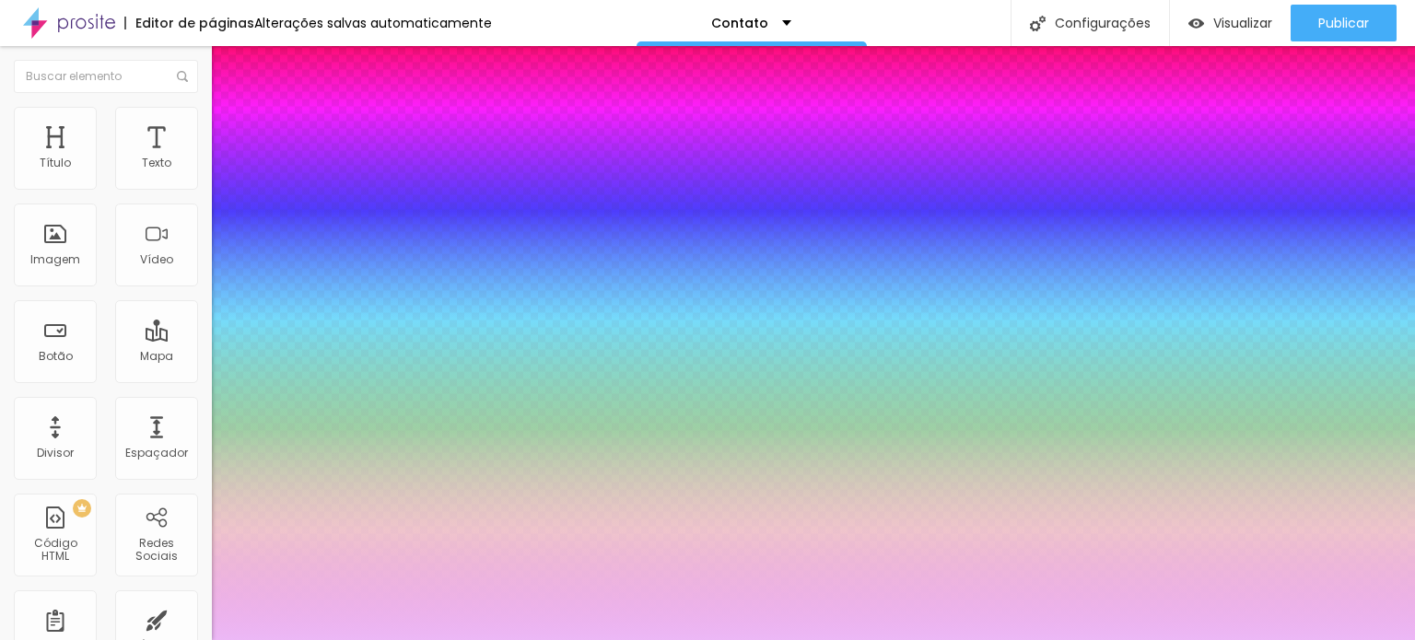
type input "10"
type input "9"
type input "7"
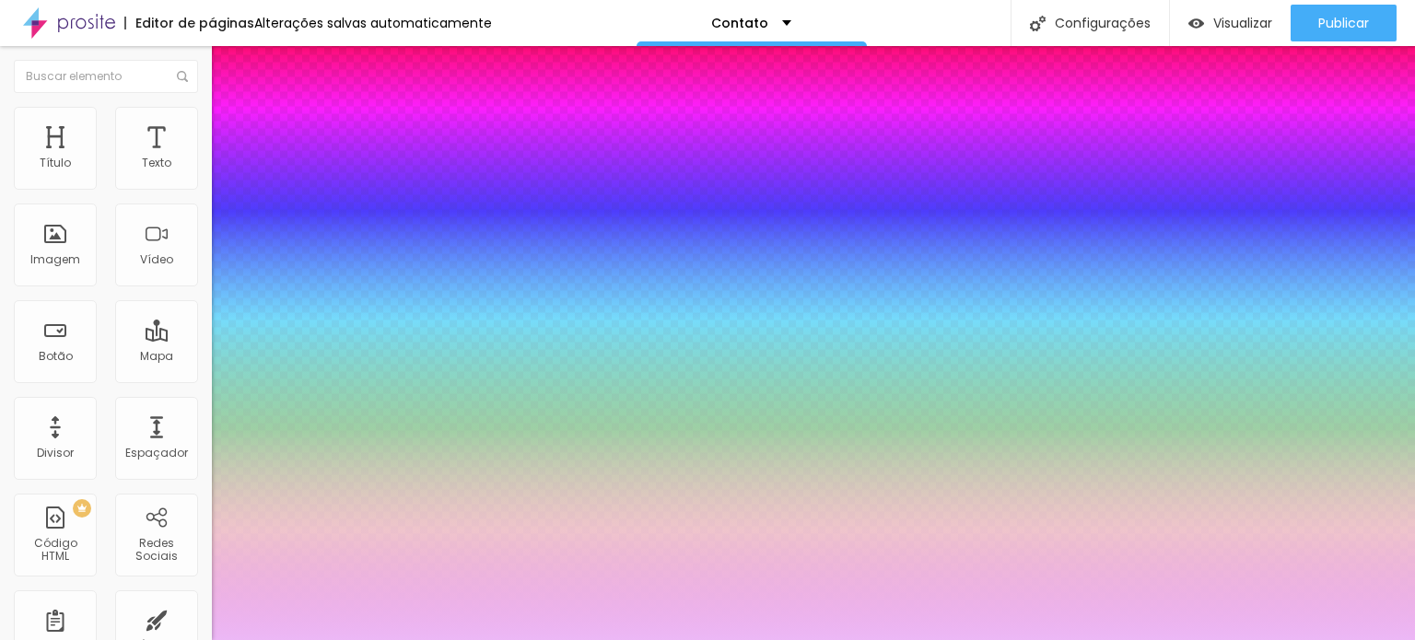
type input "3"
type input "0"
type input "5"
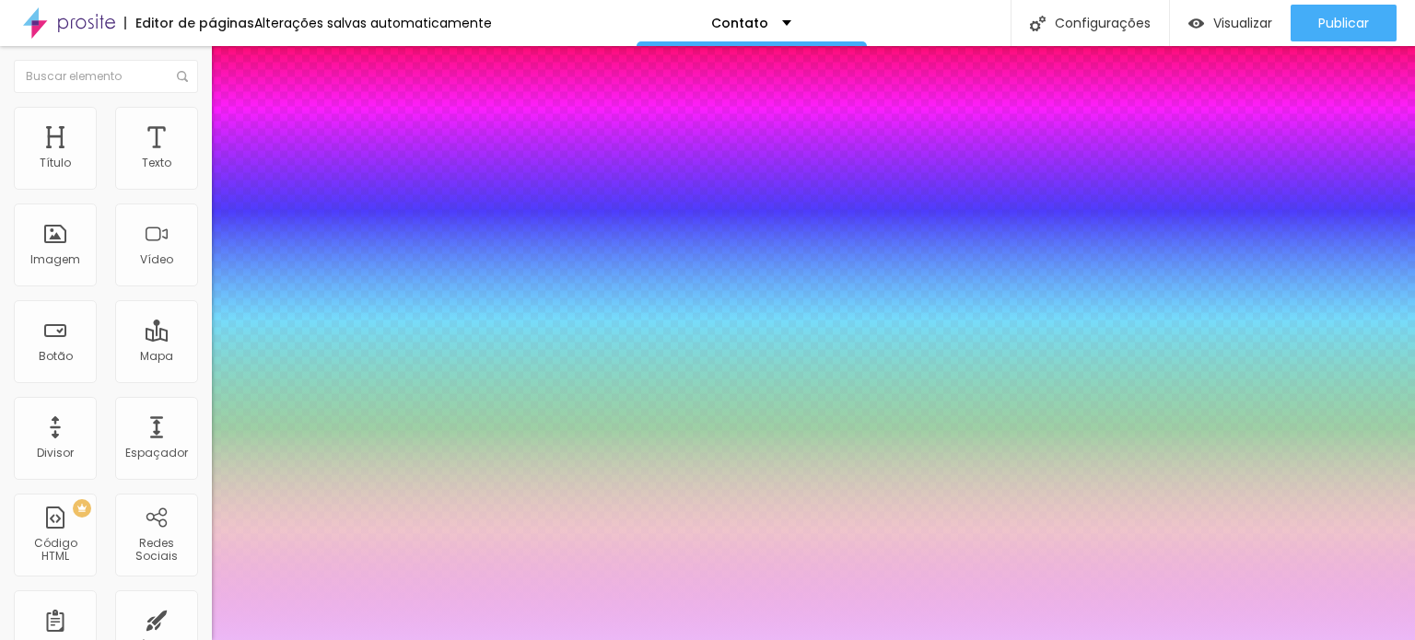
type input "5"
type input "10"
type input "12"
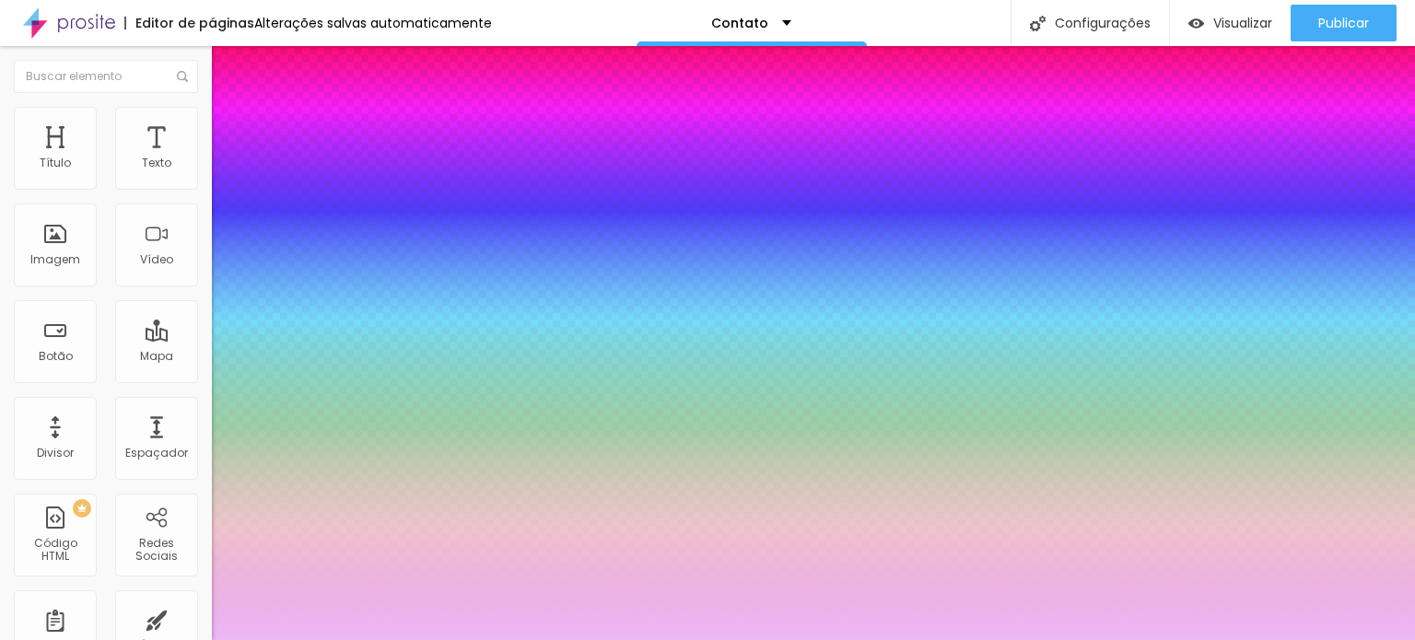
type input "18"
type input "23"
type input "25"
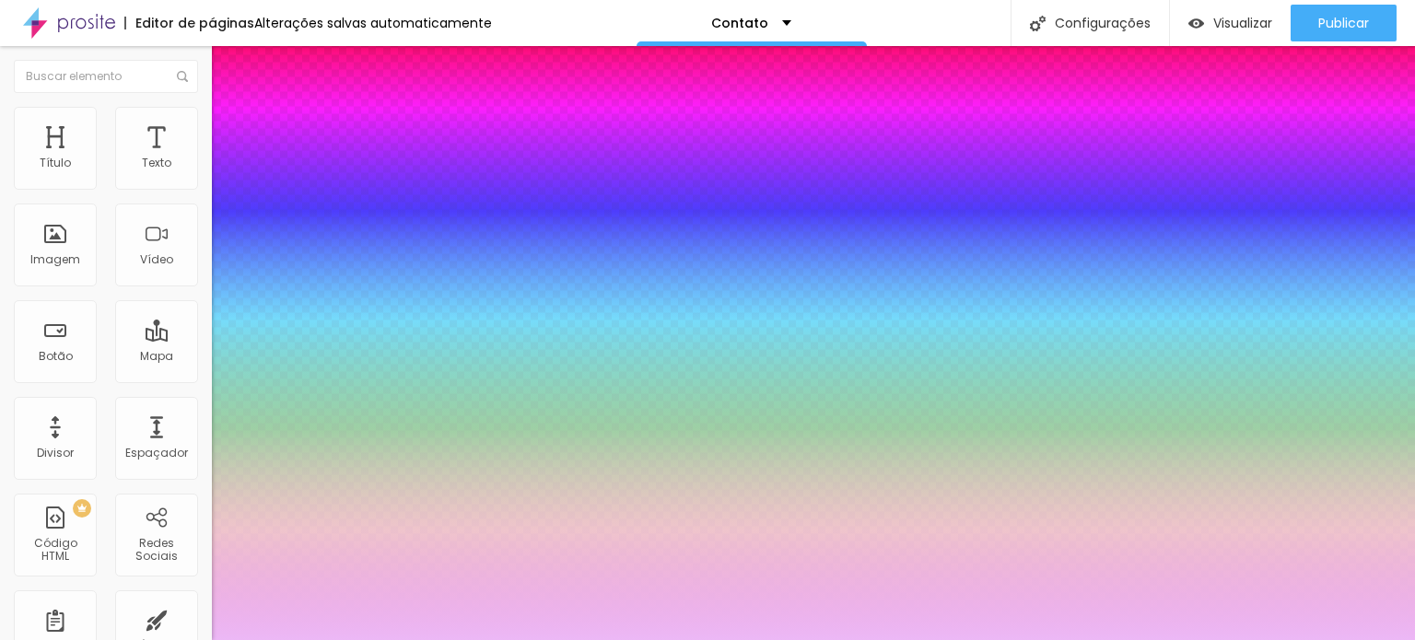
type input "25"
type input "26"
type input "28"
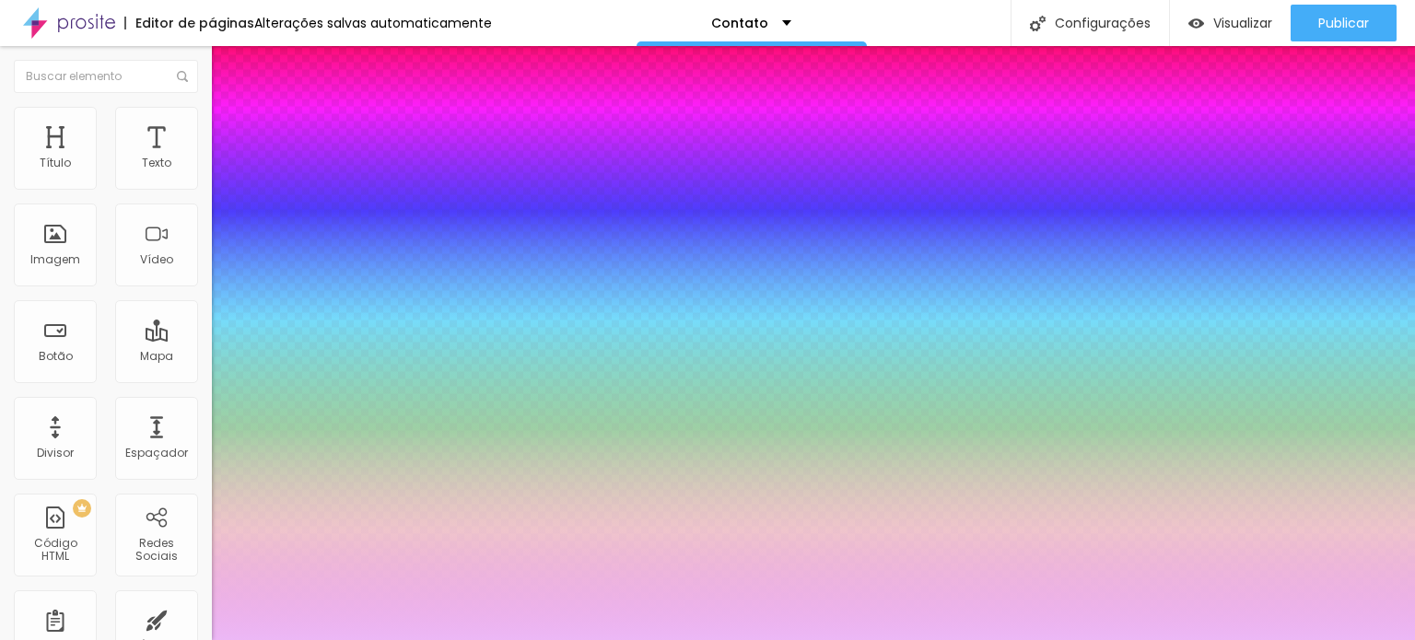
type input "32"
type input "35"
type input "37"
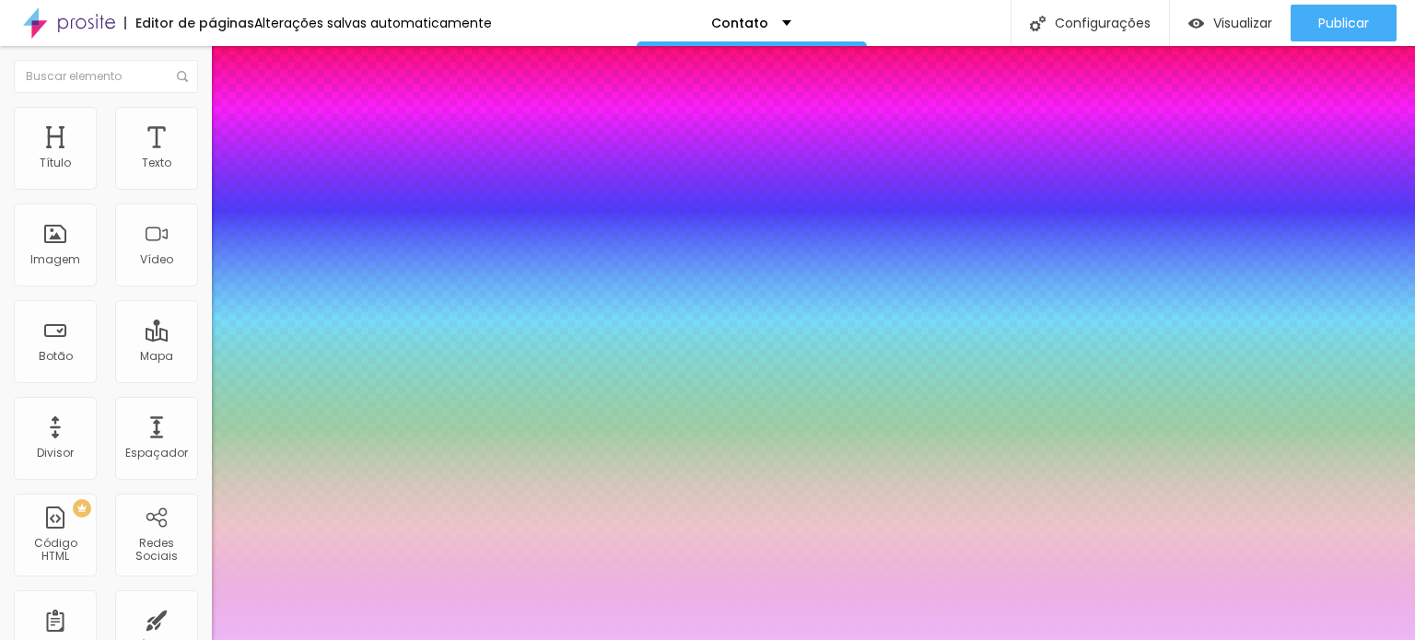
type input "37"
type input "34"
type input "32"
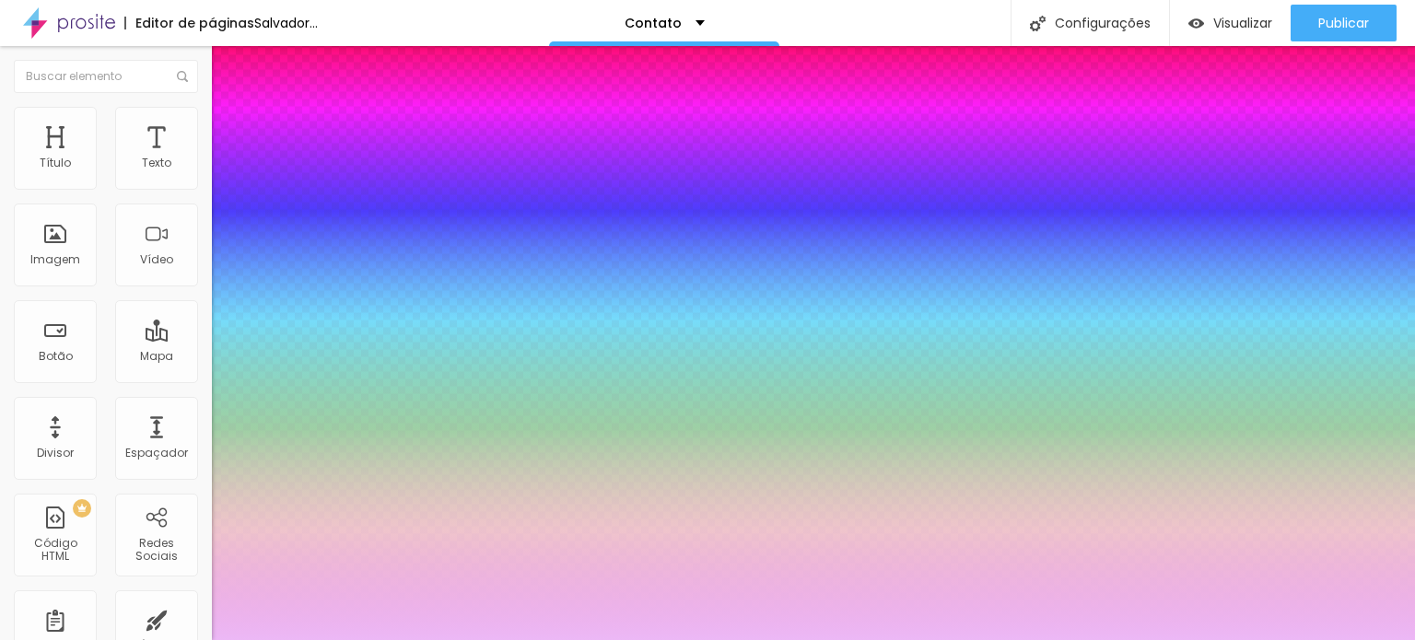
type input "30"
click at [18, 640] on div at bounding box center [707, 640] width 1415 height 0
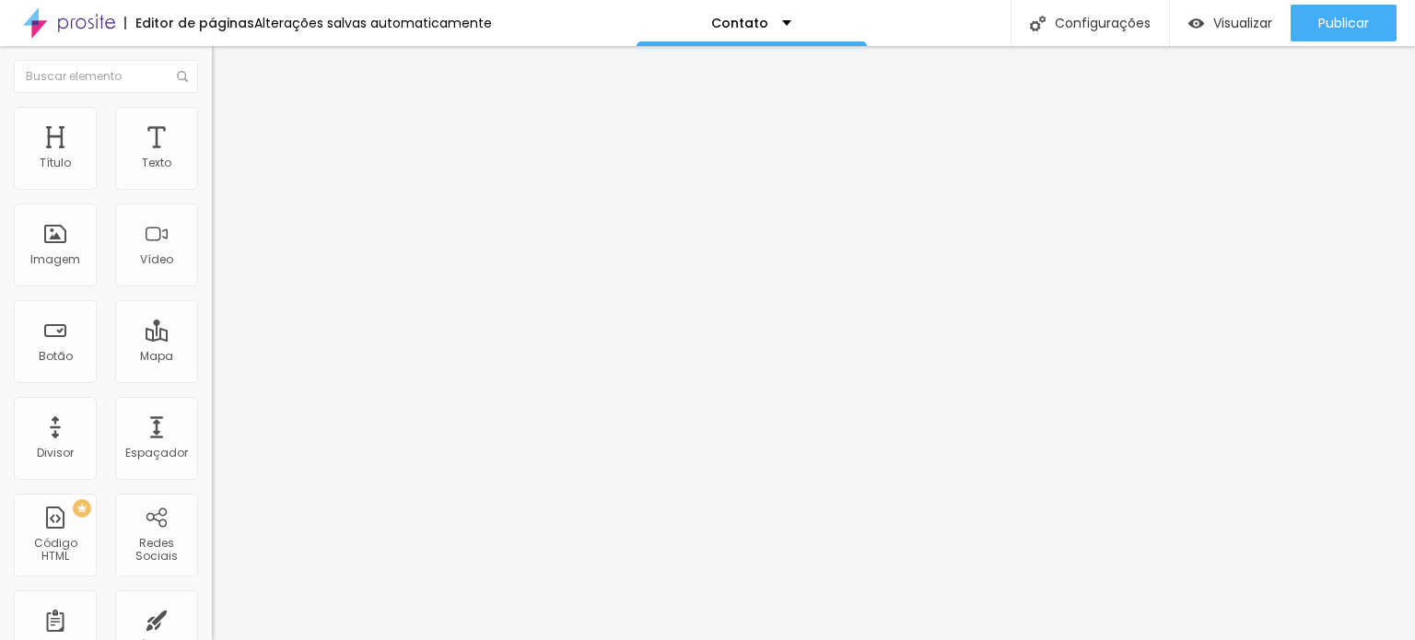
click at [212, 344] on font "Tipografia" at bounding box center [241, 336] width 59 height 16
click at [219, 377] on icon "button" at bounding box center [224, 371] width 11 height 11
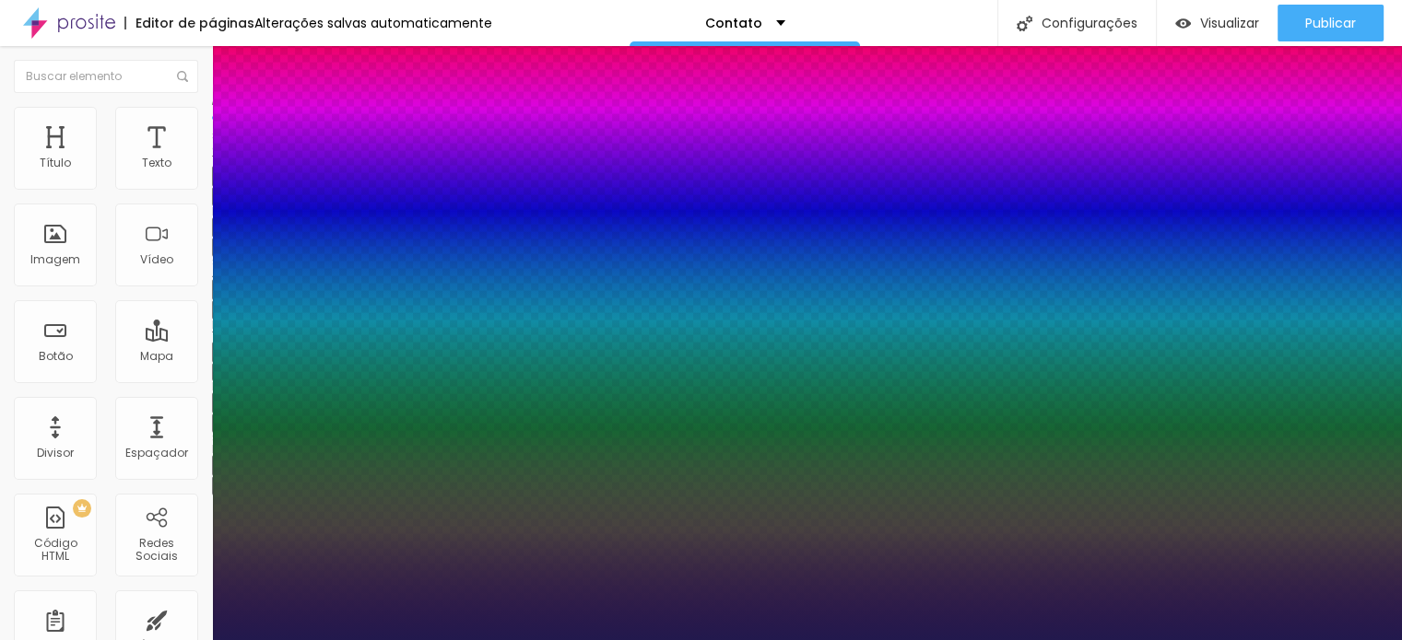
scroll to position [92, 0]
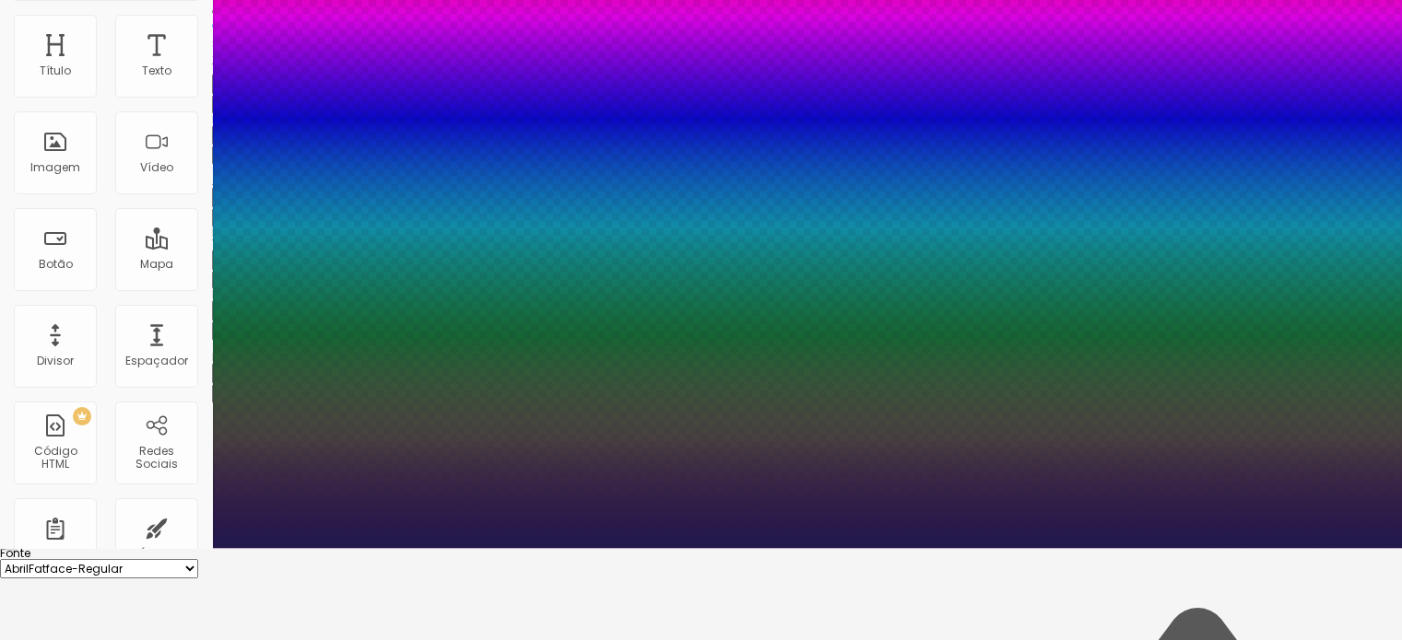
click at [198, 559] on select "AbrilFatface-Regular Actor-Regular Alegreya AlegreyaBlack Alice Allan-Bold Alla…" at bounding box center [99, 568] width 198 height 19
click at [196, 559] on select "AbrilFatface-Regular Actor-Regular Alegreya AlegreyaBlack Alice Allan-Bold Alla…" at bounding box center [99, 568] width 198 height 19
drag, startPoint x: 241, startPoint y: 471, endPoint x: 249, endPoint y: 482, distance: 13.8
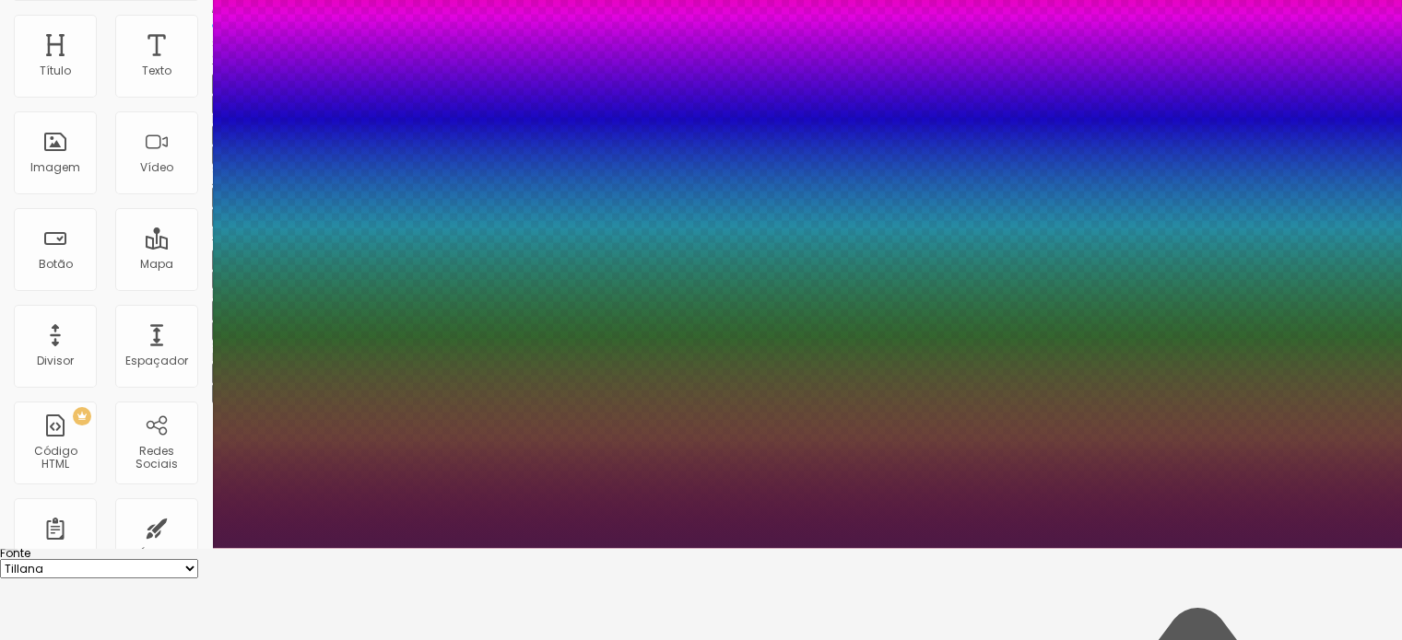
drag, startPoint x: 394, startPoint y: 564, endPoint x: 395, endPoint y: 550, distance: 13.9
click at [395, 548] on div at bounding box center [701, 228] width 1402 height 640
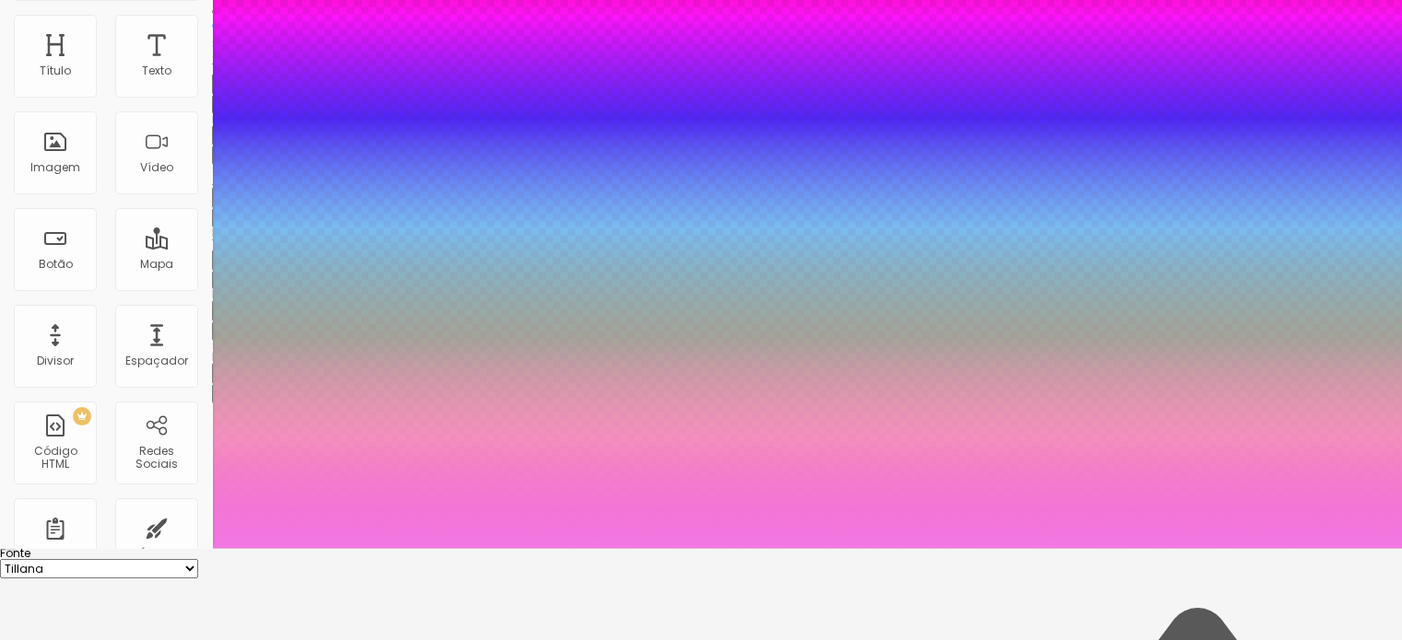
drag, startPoint x: 335, startPoint y: 622, endPoint x: 318, endPoint y: 537, distance: 86.6
click at [318, 537] on div at bounding box center [701, 228] width 1402 height 640
click at [30, 546] on font "Fonte" at bounding box center [15, 554] width 30 height 16
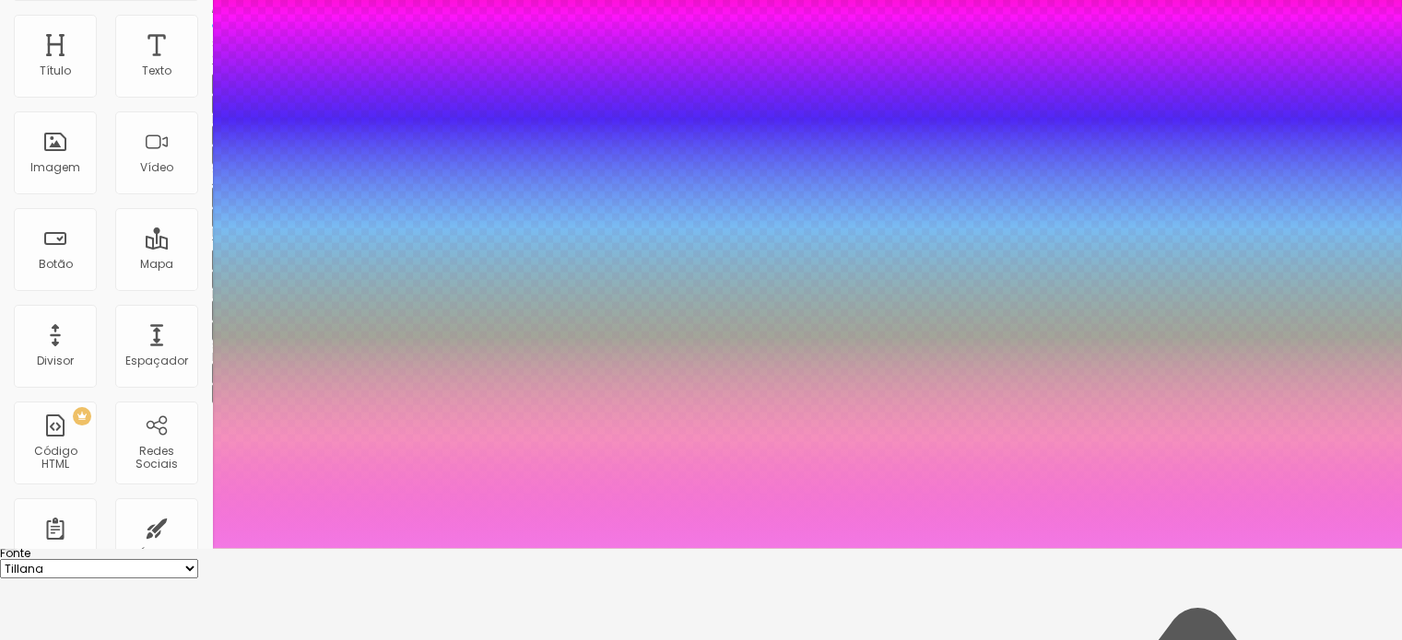
click at [55, 548] on div at bounding box center [701, 548] width 1402 height 0
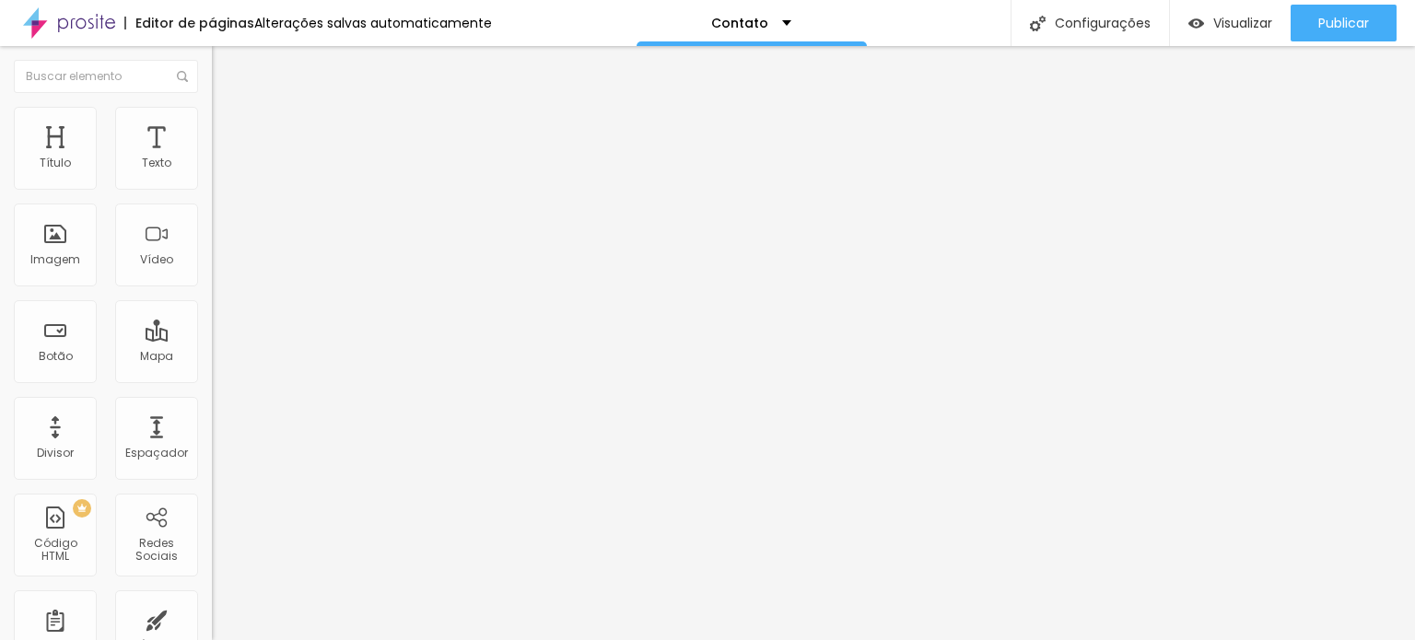
click at [212, 382] on button "button" at bounding box center [225, 372] width 26 height 19
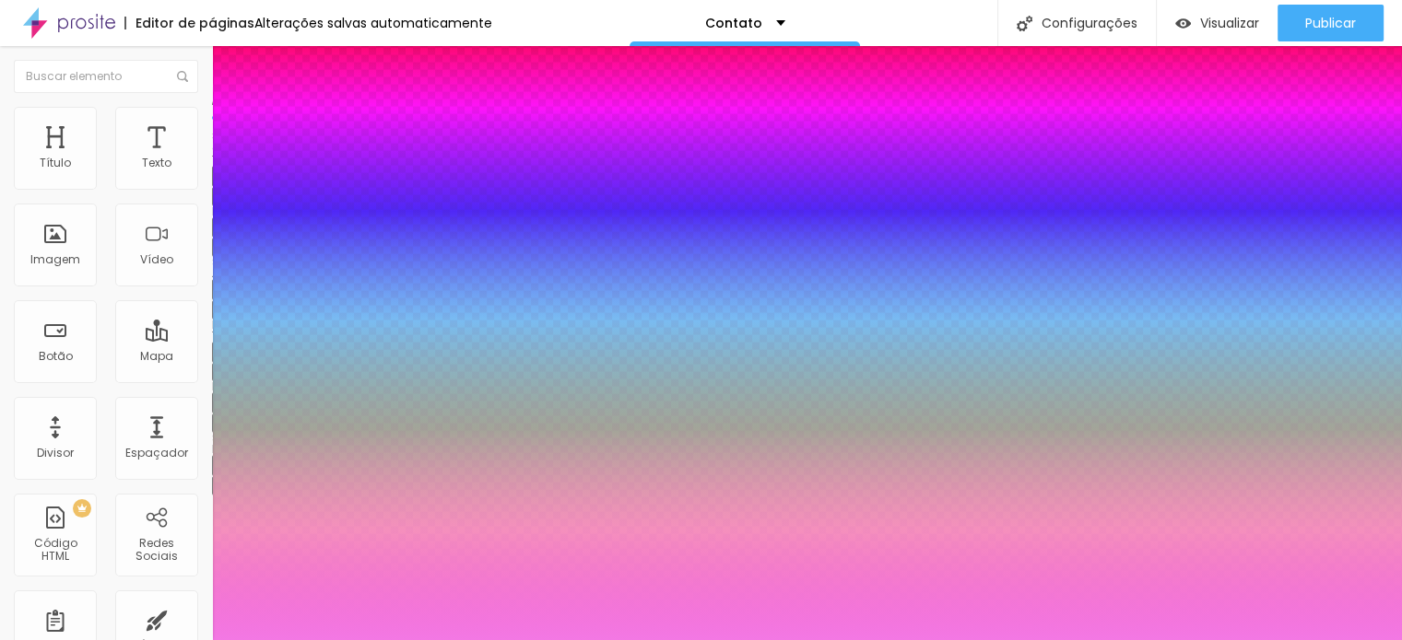
click at [74, 640] on div at bounding box center [701, 640] width 1402 height 0
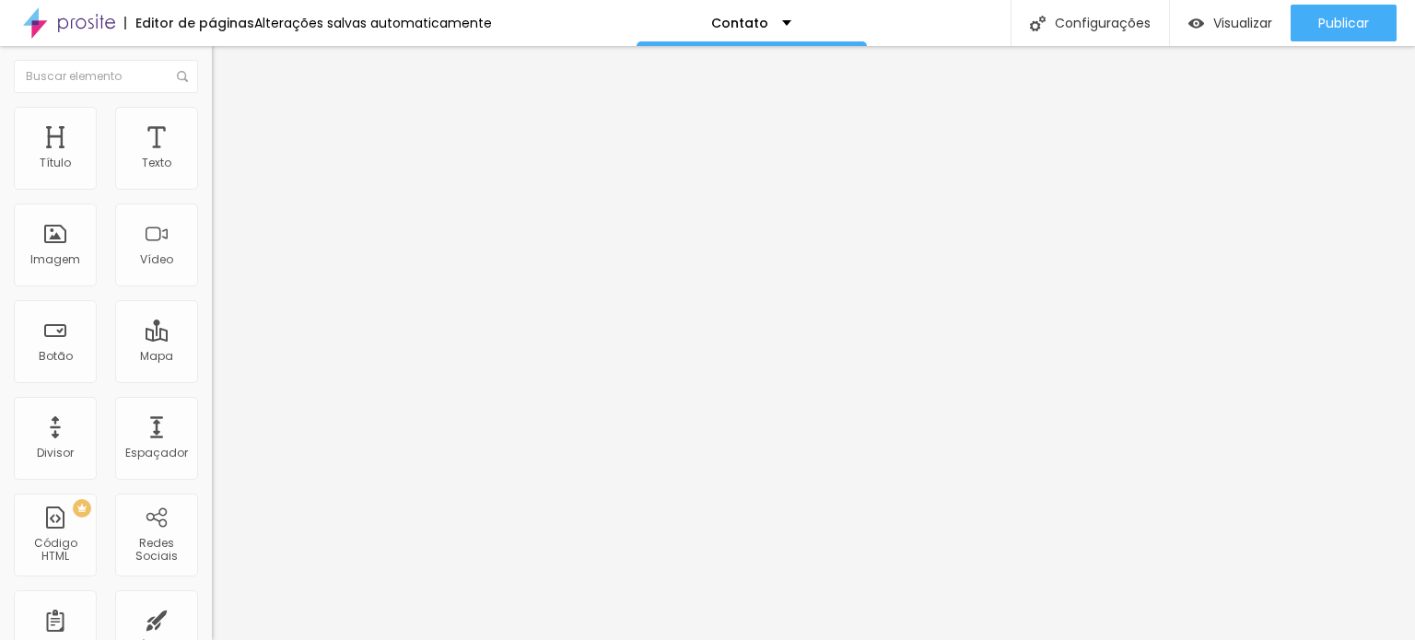
click at [221, 426] on icon "button" at bounding box center [224, 421] width 7 height 7
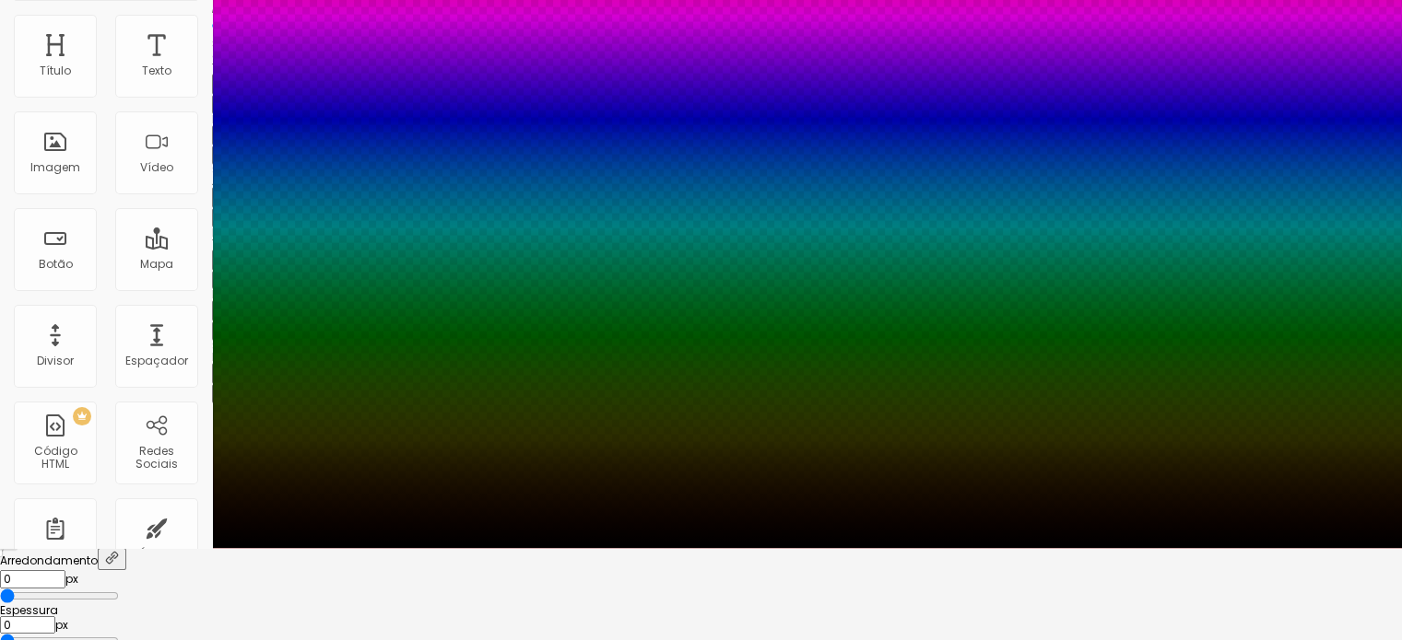
scroll to position [116, 0]
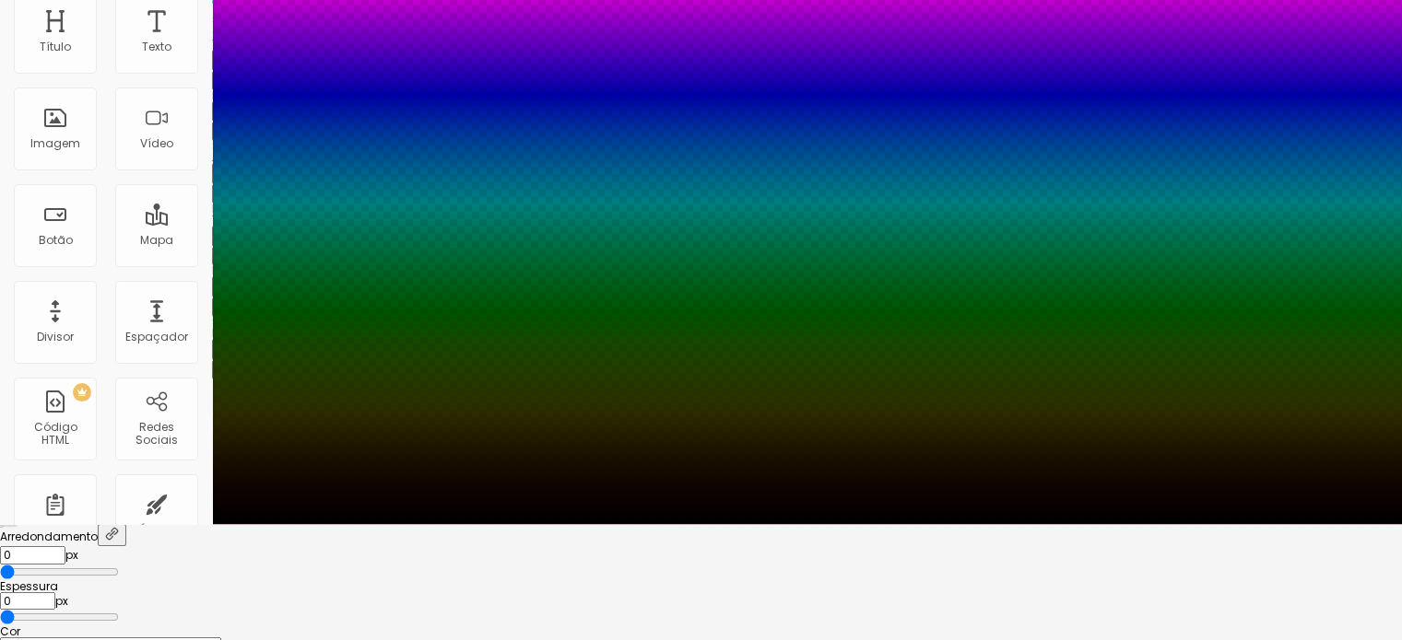
click at [377, 524] on div at bounding box center [701, 204] width 1402 height 640
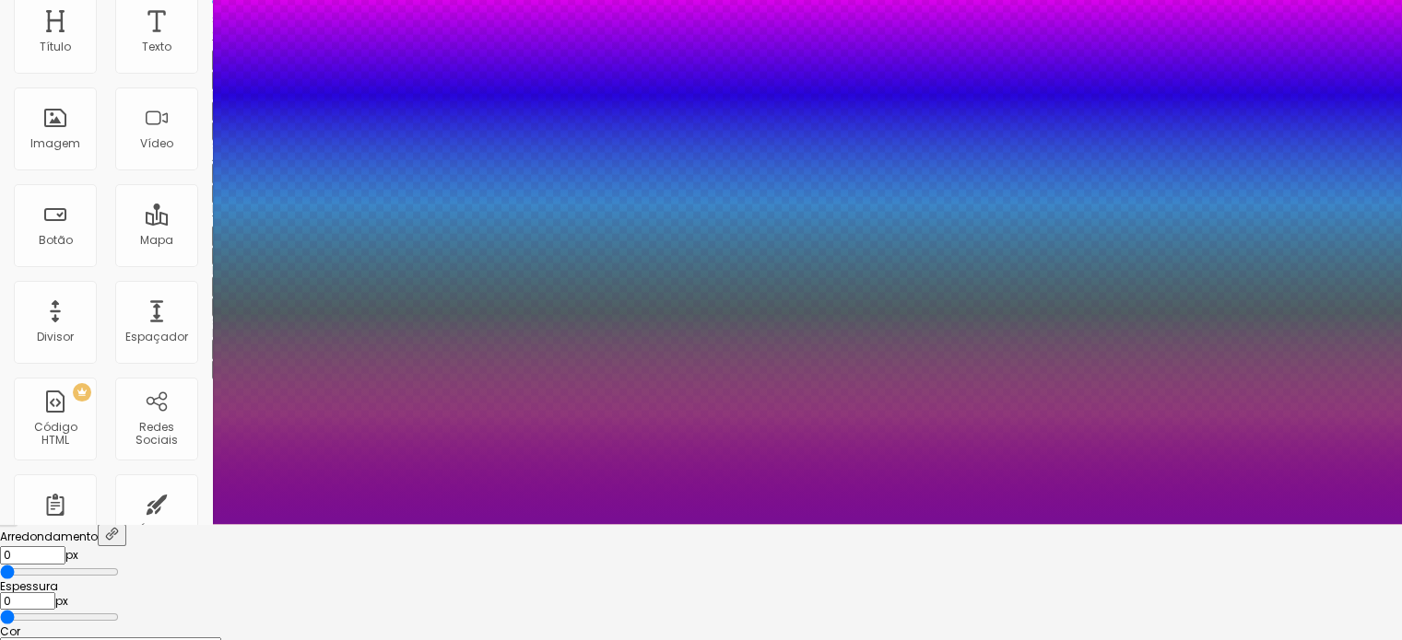
drag, startPoint x: 332, startPoint y: 558, endPoint x: 354, endPoint y: 558, distance: 22.1
click at [354, 524] on div at bounding box center [701, 204] width 1402 height 640
drag, startPoint x: 203, startPoint y: 434, endPoint x: 293, endPoint y: 431, distance: 90.4
click at [119, 610] on input "range" at bounding box center [59, 617] width 119 height 15
drag, startPoint x: 206, startPoint y: 390, endPoint x: 317, endPoint y: 413, distance: 113.0
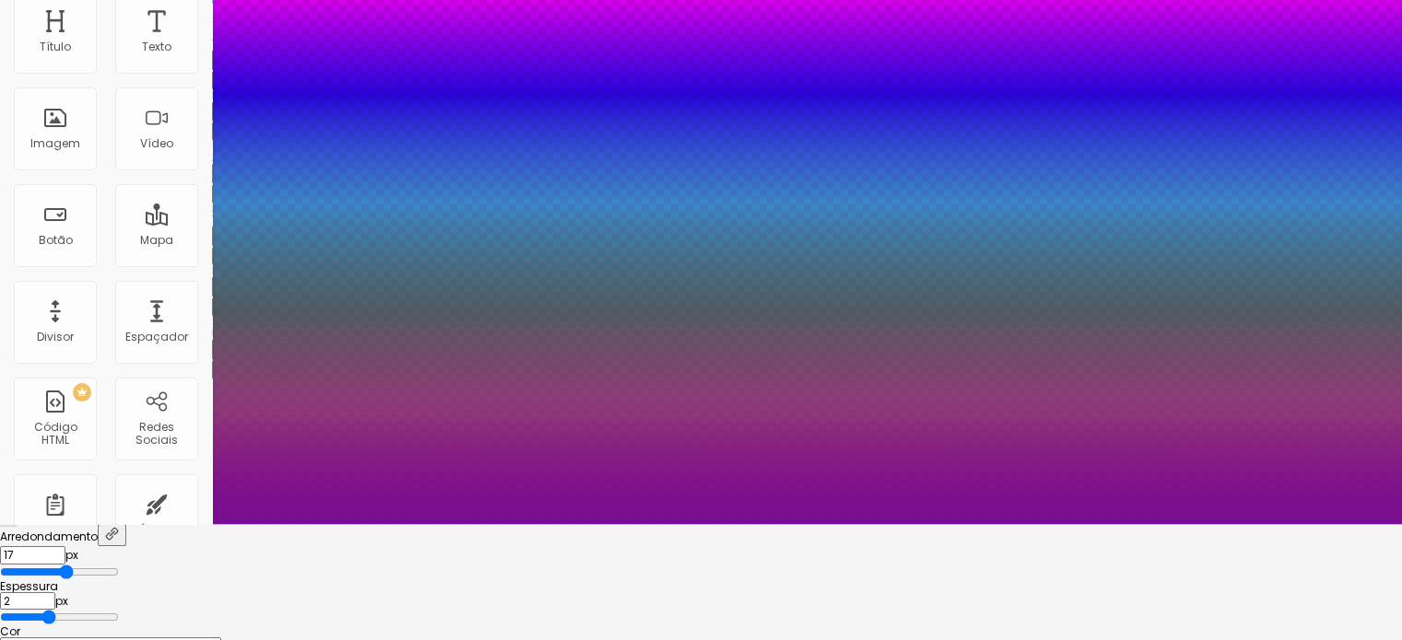
click at [119, 565] on input "range" at bounding box center [59, 572] width 119 height 15
drag, startPoint x: 284, startPoint y: 441, endPoint x: 361, endPoint y: 471, distance: 82.8
click at [119, 610] on input "range" at bounding box center [59, 617] width 119 height 15
click at [347, 638] on div at bounding box center [701, 638] width 1402 height 0
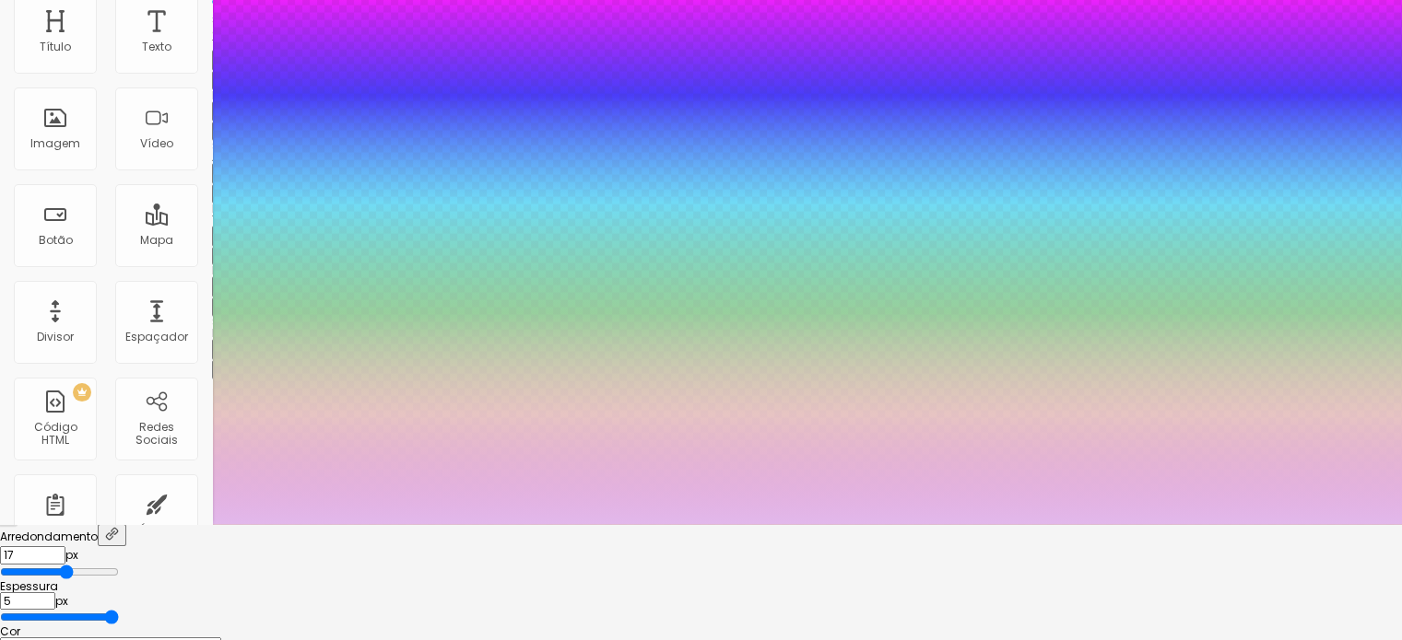
drag, startPoint x: 351, startPoint y: 551, endPoint x: 273, endPoint y: 510, distance: 88.6
click at [272, 510] on div at bounding box center [701, 204] width 1402 height 640
drag, startPoint x: 407, startPoint y: 442, endPoint x: 361, endPoint y: 436, distance: 46.5
click at [119, 610] on input "range" at bounding box center [59, 617] width 119 height 15
click at [32, 524] on div at bounding box center [701, 524] width 1402 height 0
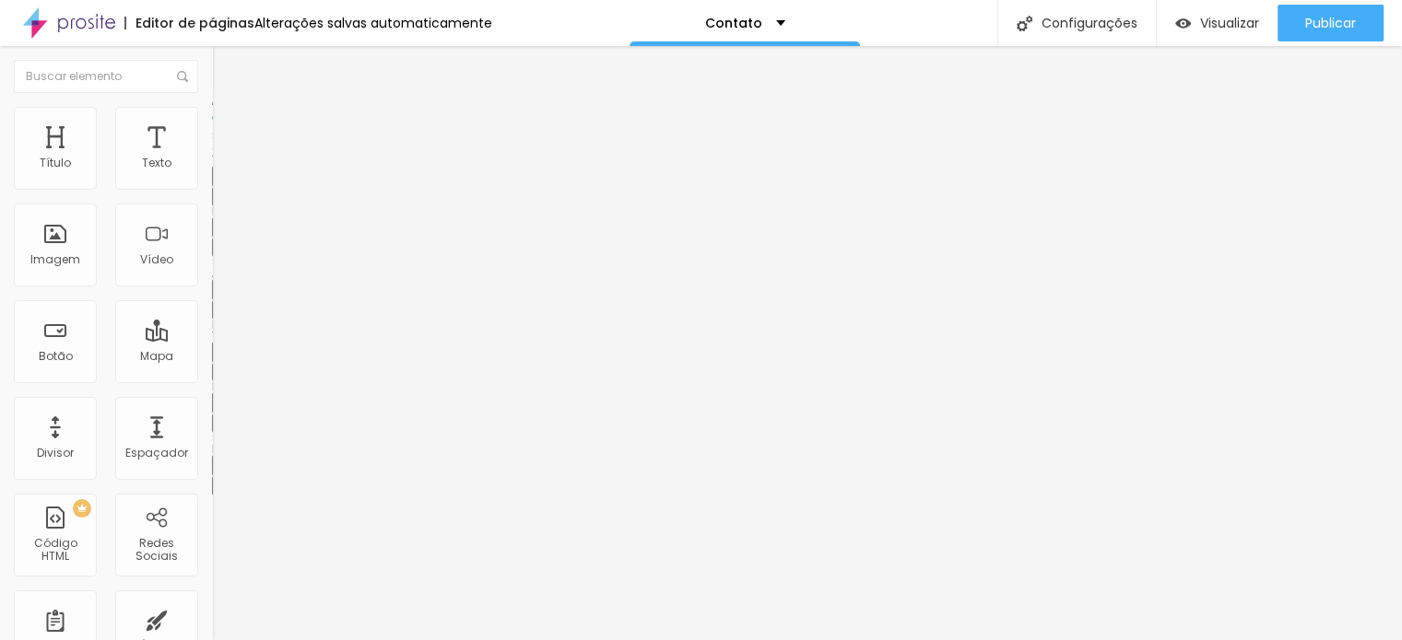
scroll to position [0, 0]
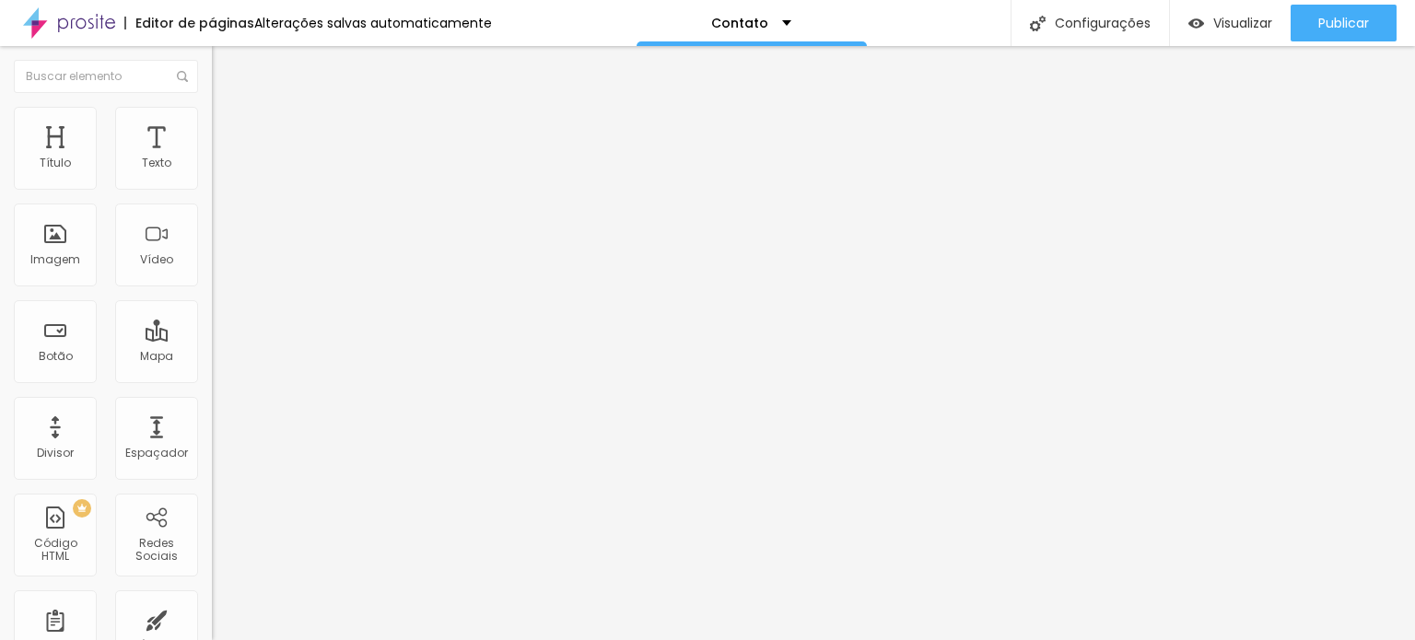
click at [212, 382] on button "button" at bounding box center [225, 372] width 26 height 19
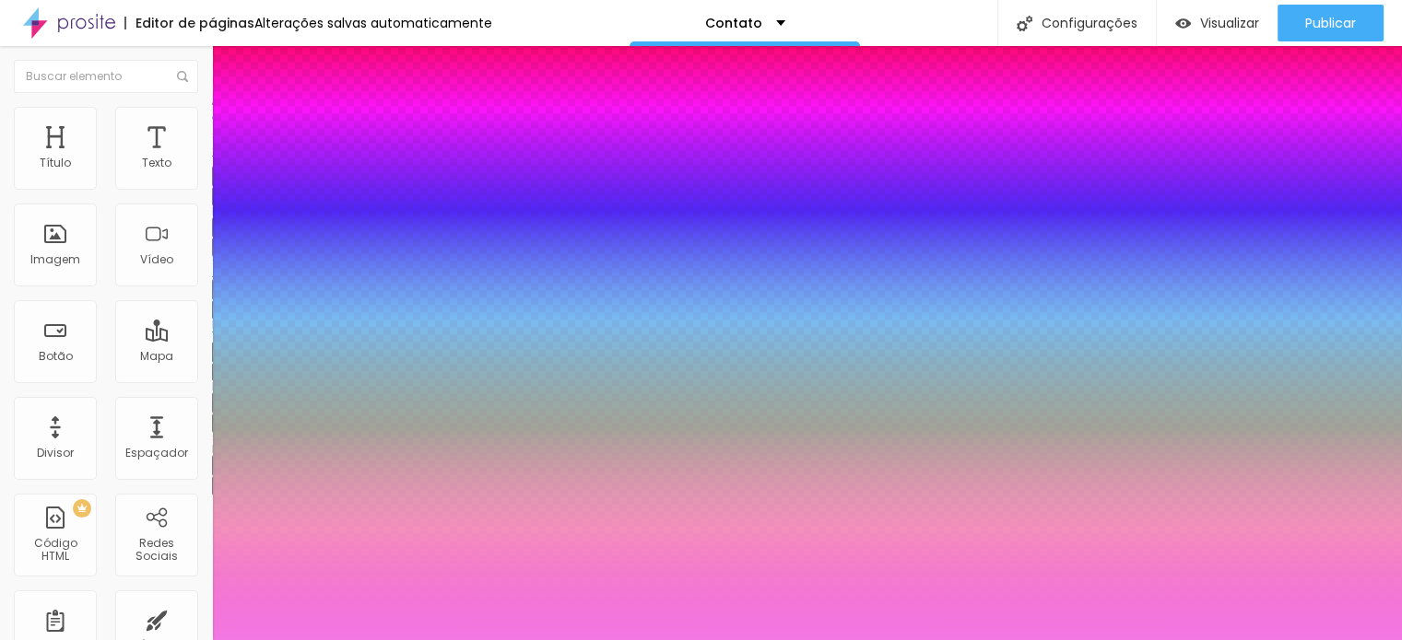
scroll to position [92, 0]
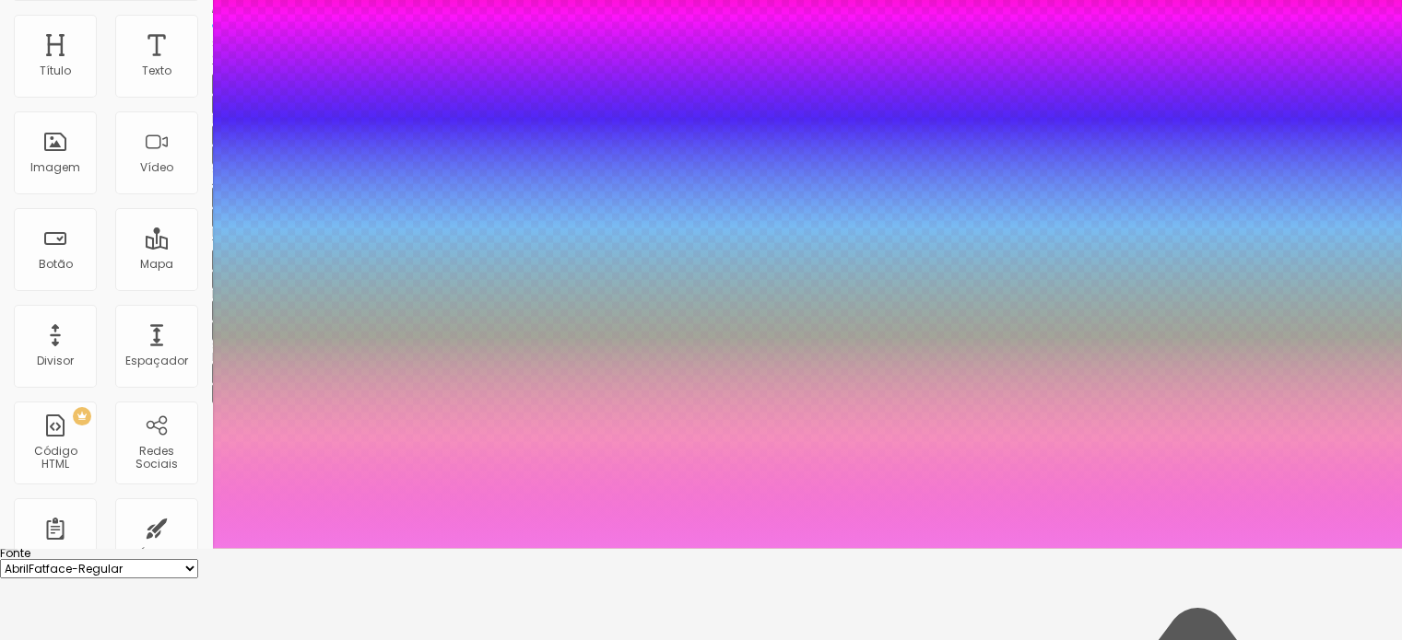
click at [41, 548] on div at bounding box center [701, 548] width 1402 height 0
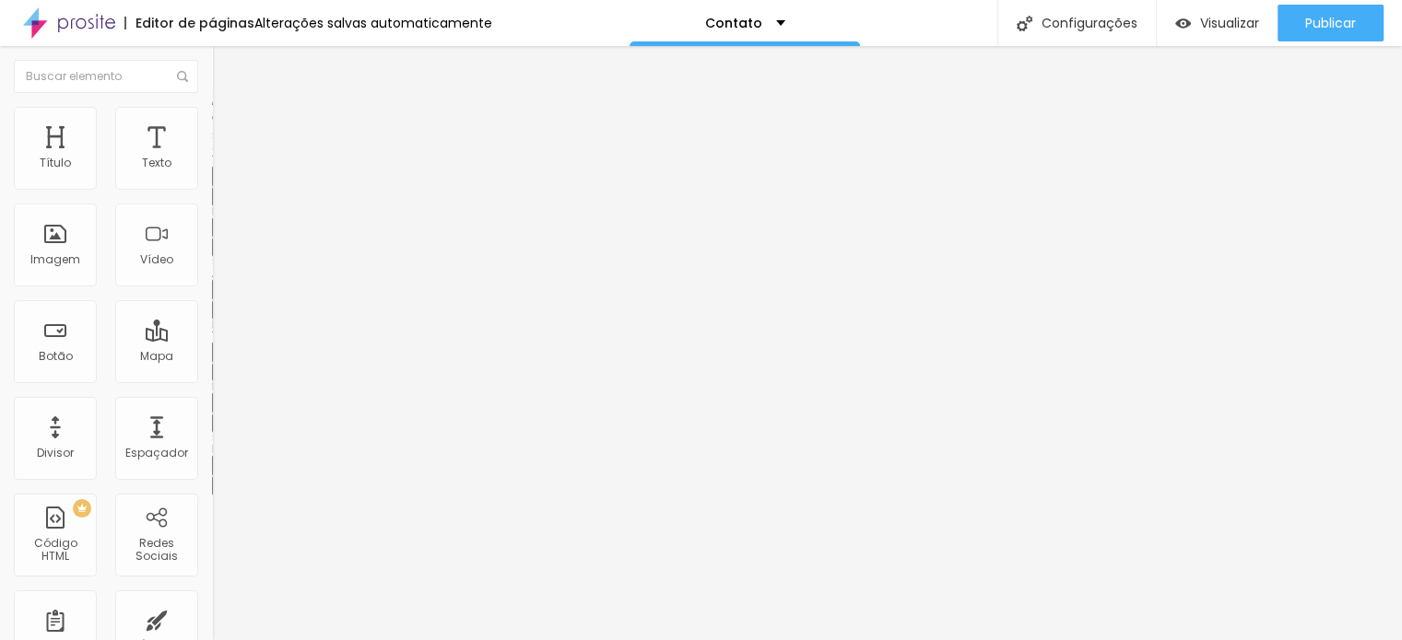
scroll to position [0, 0]
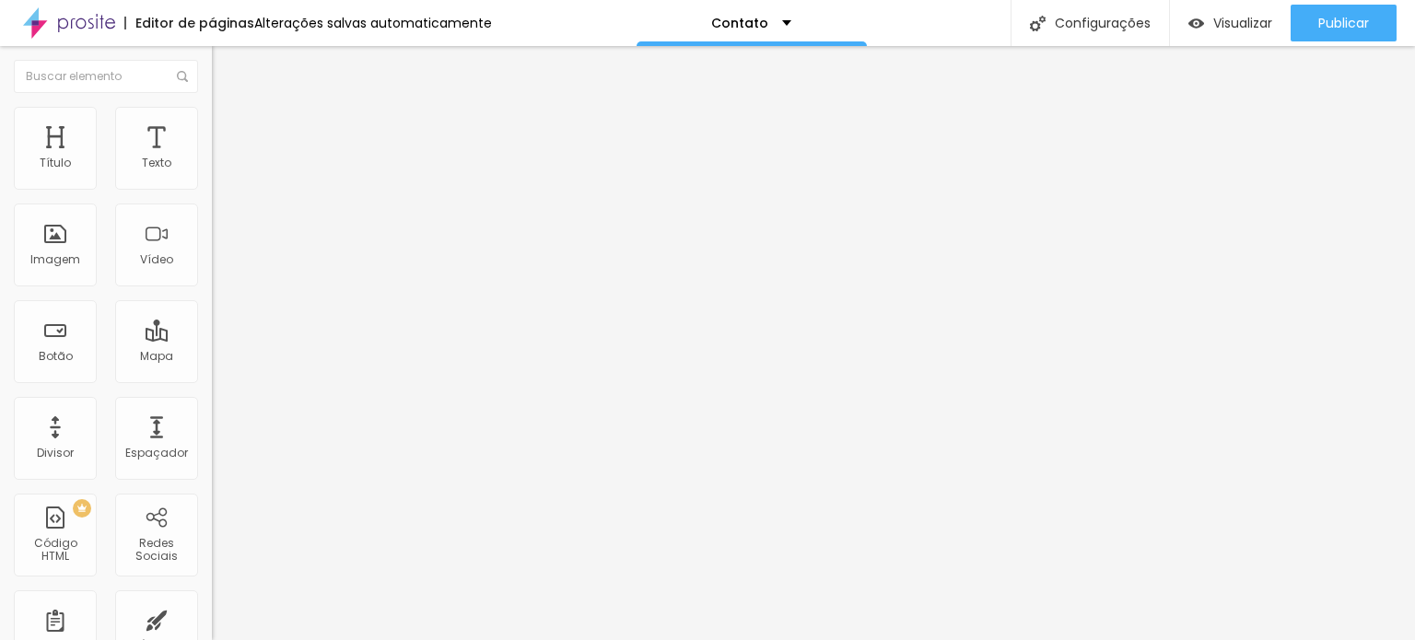
click at [212, 491] on button "button" at bounding box center [225, 485] width 26 height 19
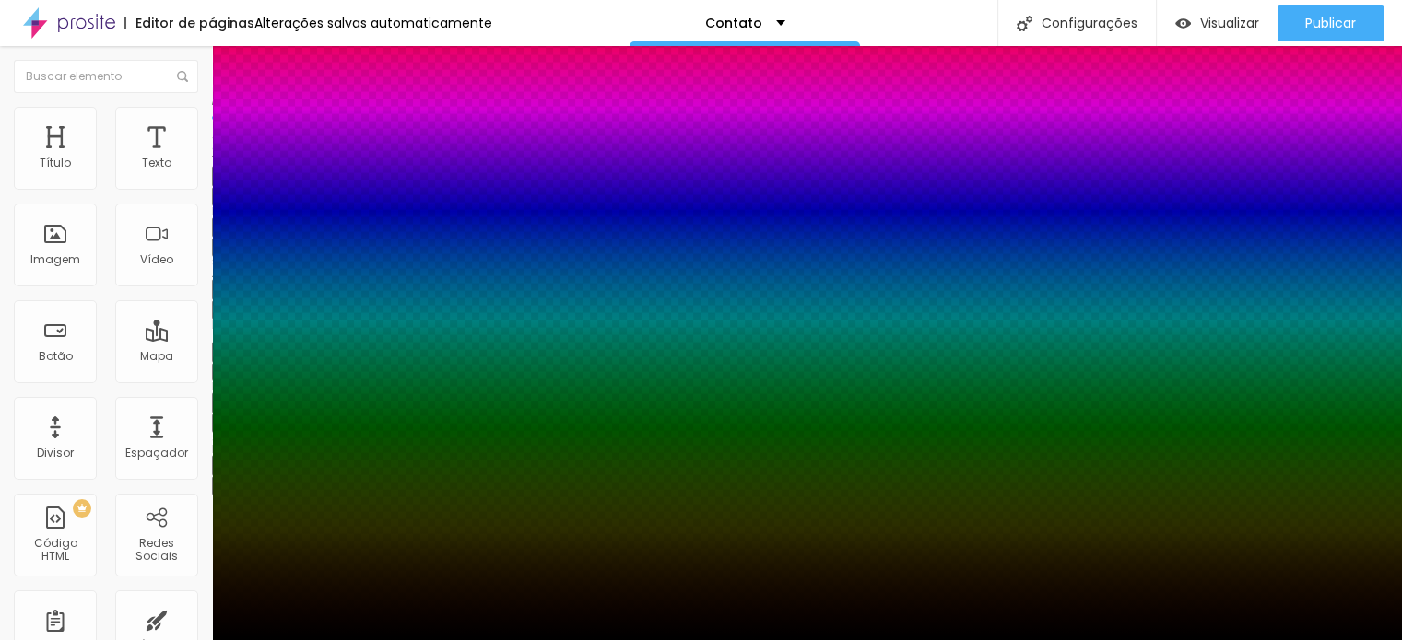
scroll to position [92, 0]
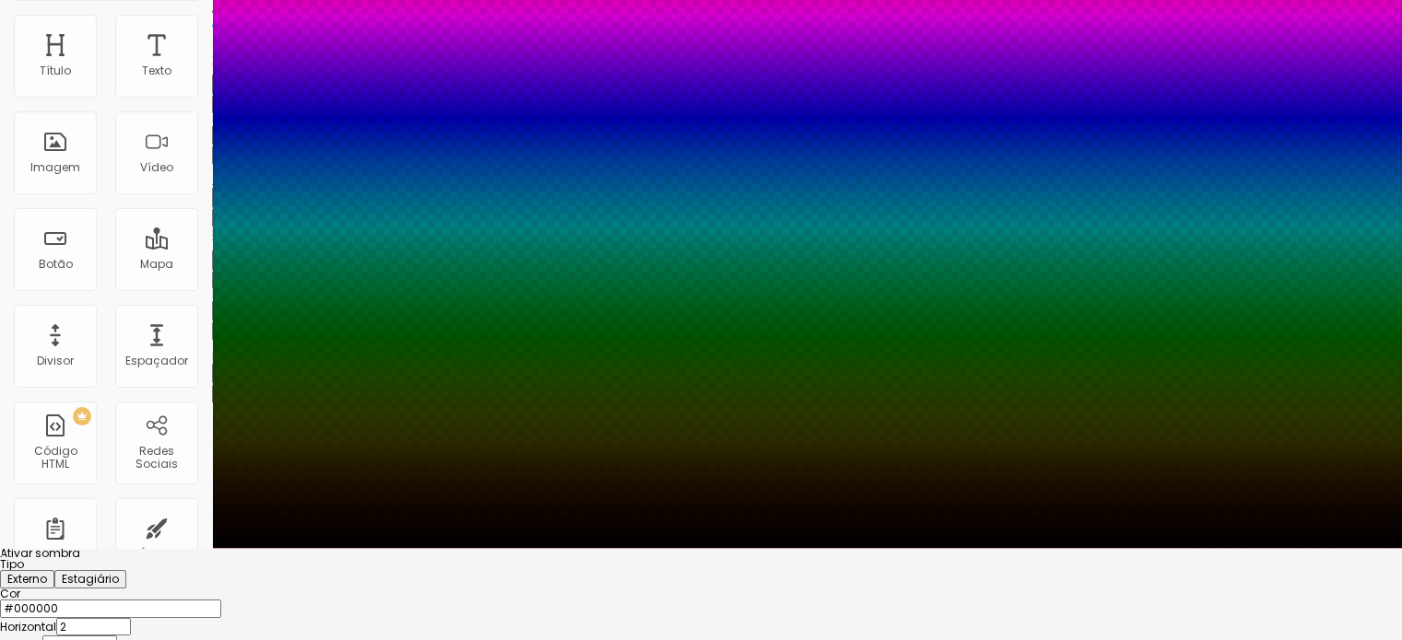
click at [279, 600] on div at bounding box center [701, 600] width 1402 height 0
click at [17, 69] on div at bounding box center [7, 67] width 18 height 3
click at [320, 548] on div at bounding box center [701, 228] width 1402 height 640
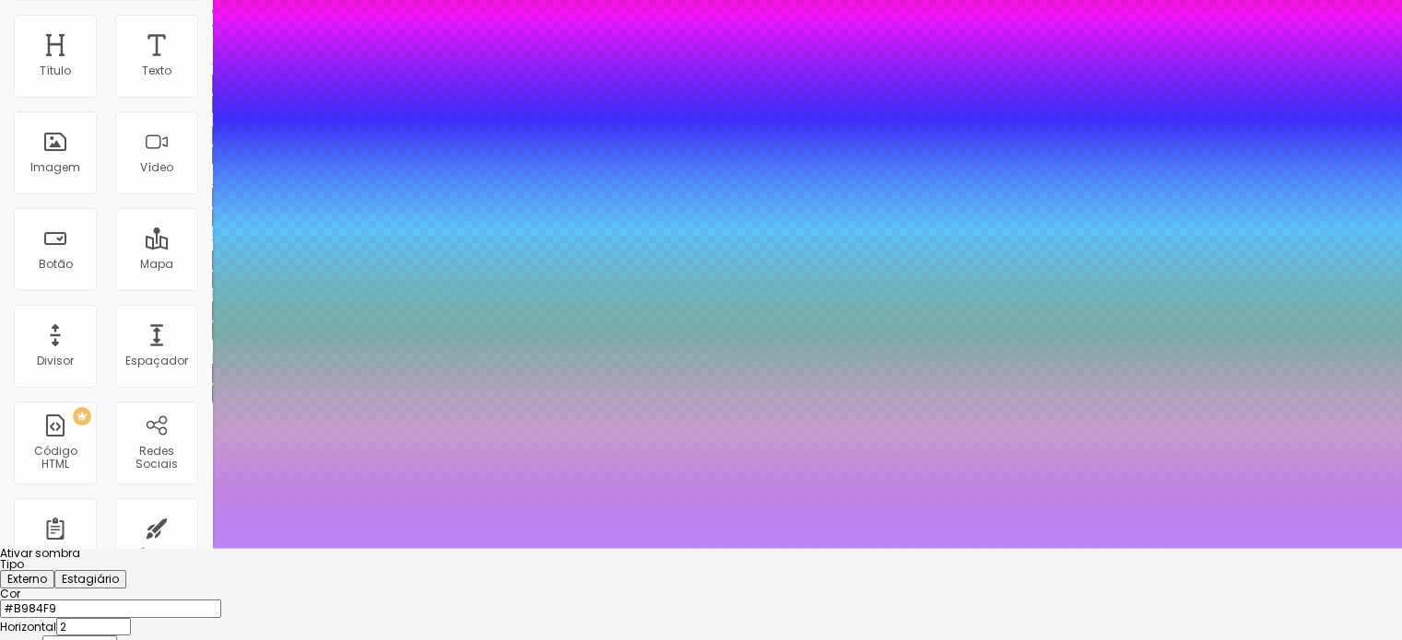
drag, startPoint x: 276, startPoint y: 561, endPoint x: 240, endPoint y: 531, distance: 47.8
click at [240, 531] on div at bounding box center [701, 228] width 1402 height 640
click at [344, 559] on div at bounding box center [701, 559] width 1402 height 0
click at [293, 600] on div at bounding box center [701, 600] width 1402 height 0
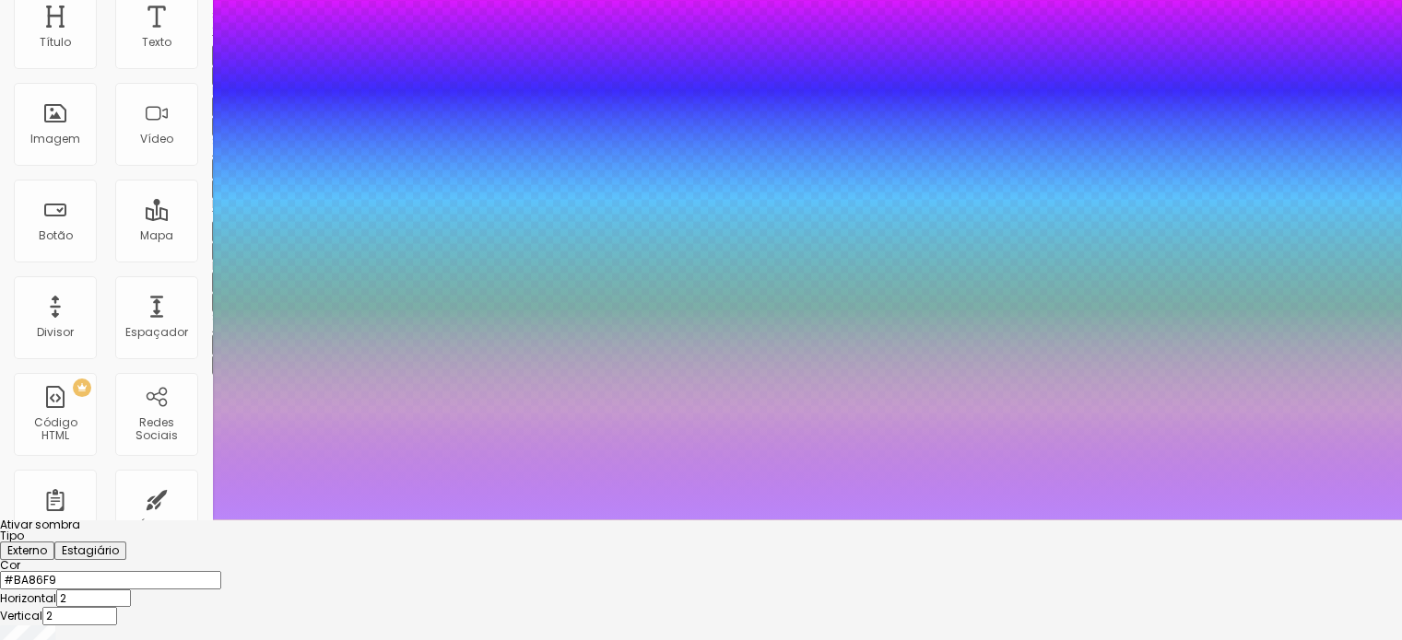
drag, startPoint x: 339, startPoint y: 564, endPoint x: 347, endPoint y: 615, distance: 51.2
click at [18, 420] on div at bounding box center [9, 418] width 18 height 3
drag, startPoint x: 206, startPoint y: 460, endPoint x: 194, endPoint y: 438, distance: 25.2
click at [194, 520] on div "Ativar sombra Tipo Externo Estagiário Cor #BA86F9 Horizontal 2 Vertical 2 Borra…" at bounding box center [701, 618] width 1402 height 196
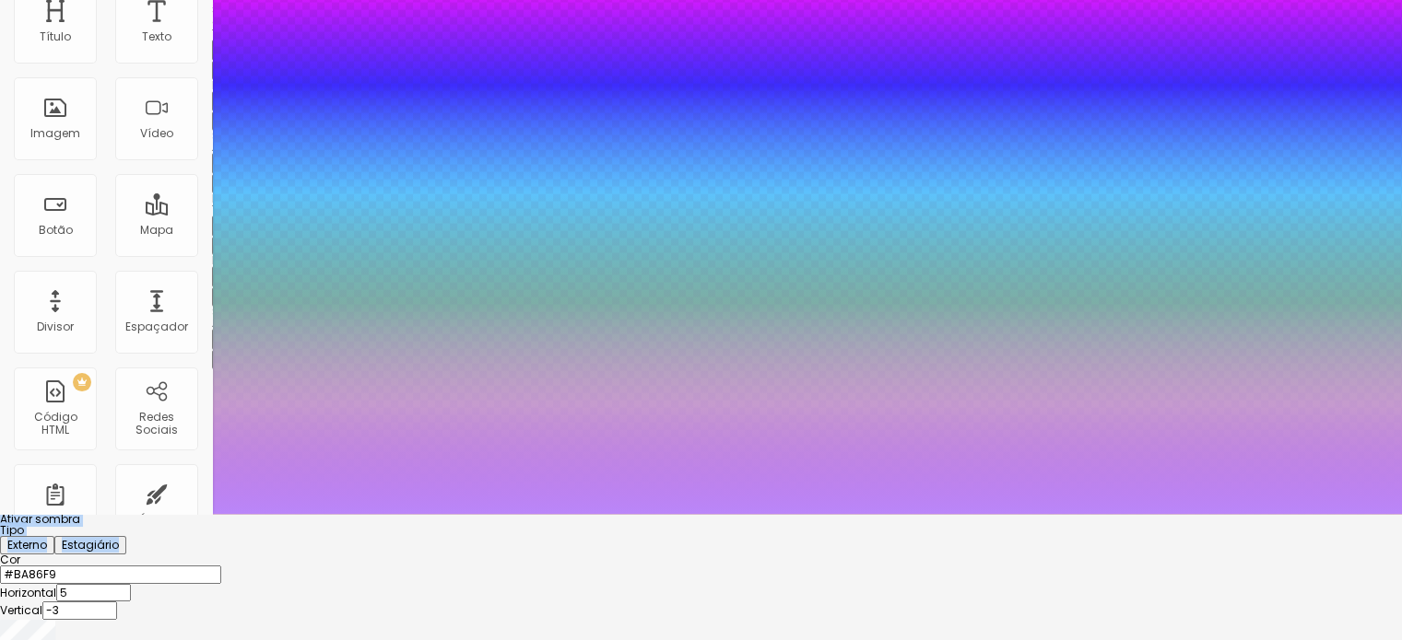
drag, startPoint x: 308, startPoint y: 585, endPoint x: 311, endPoint y: 574, distance: 11.4
click at [195, 514] on div at bounding box center [701, 514] width 1402 height 0
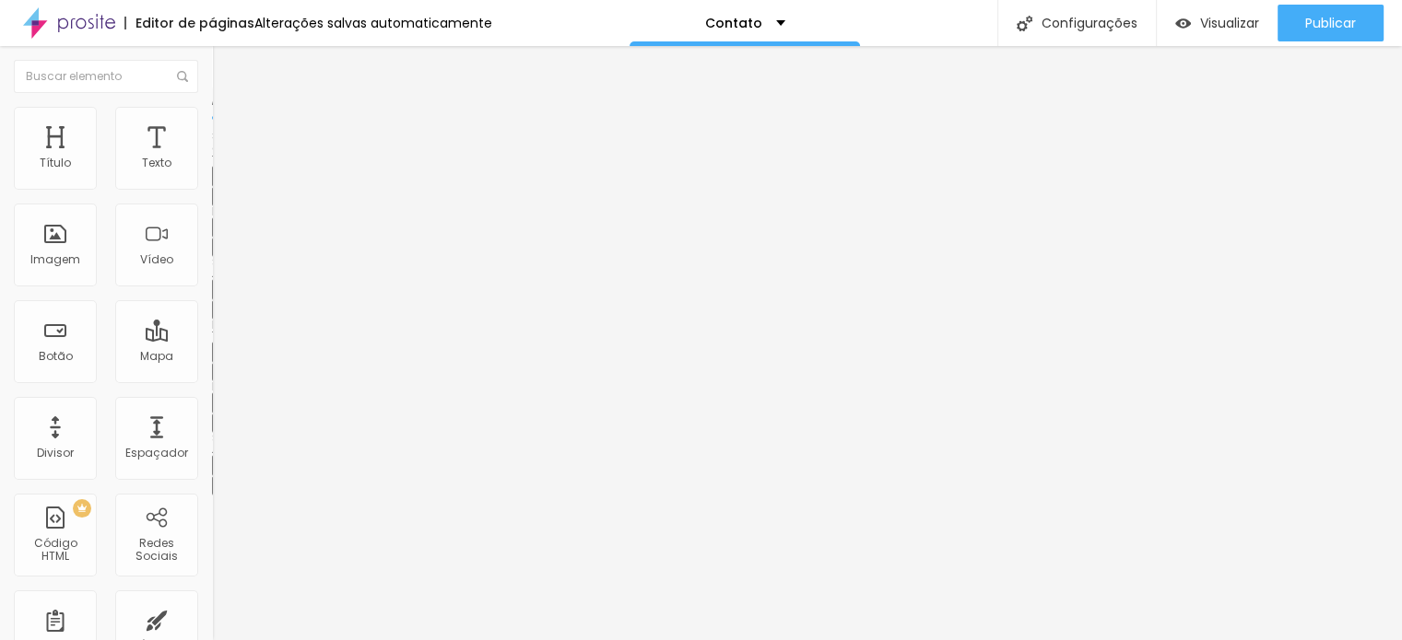
scroll to position [0, 0]
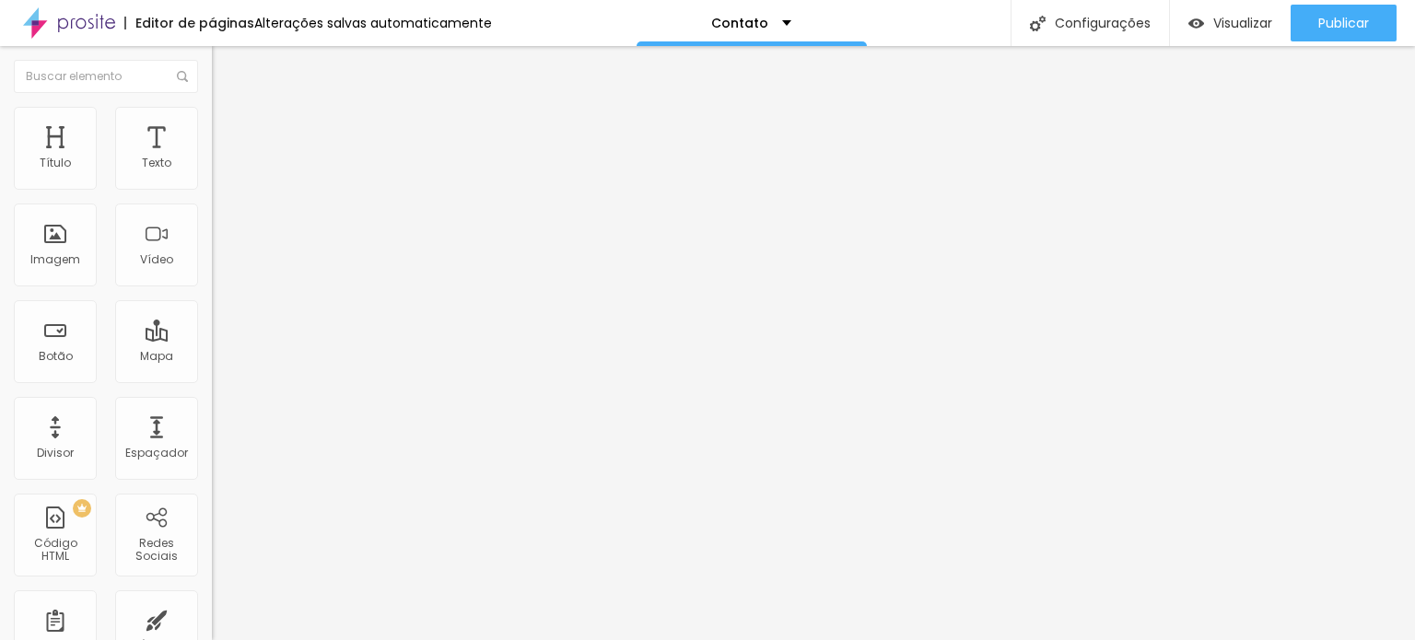
click at [219, 377] on icon "button" at bounding box center [224, 371] width 11 height 11
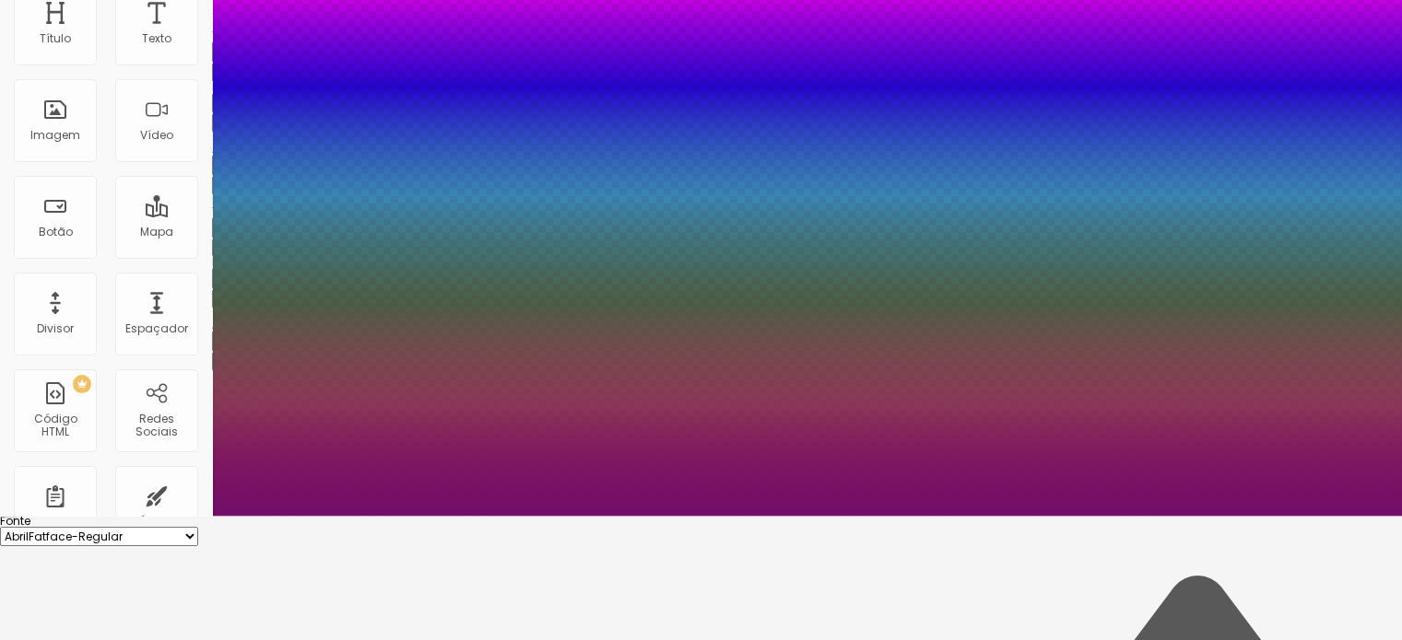
drag, startPoint x: 321, startPoint y: 505, endPoint x: 371, endPoint y: 578, distance: 88.7
click at [1219, 231] on div at bounding box center [1221, 230] width 4 height 4
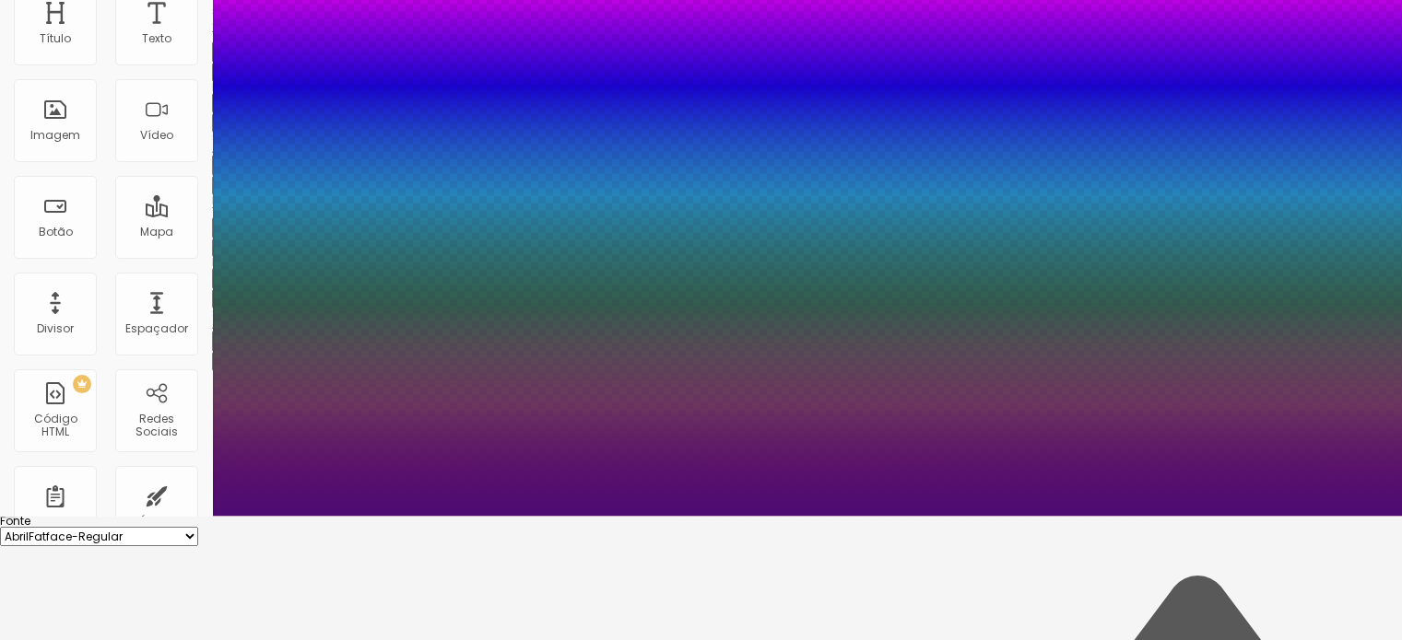
click at [393, 516] on div at bounding box center [701, 196] width 1402 height 640
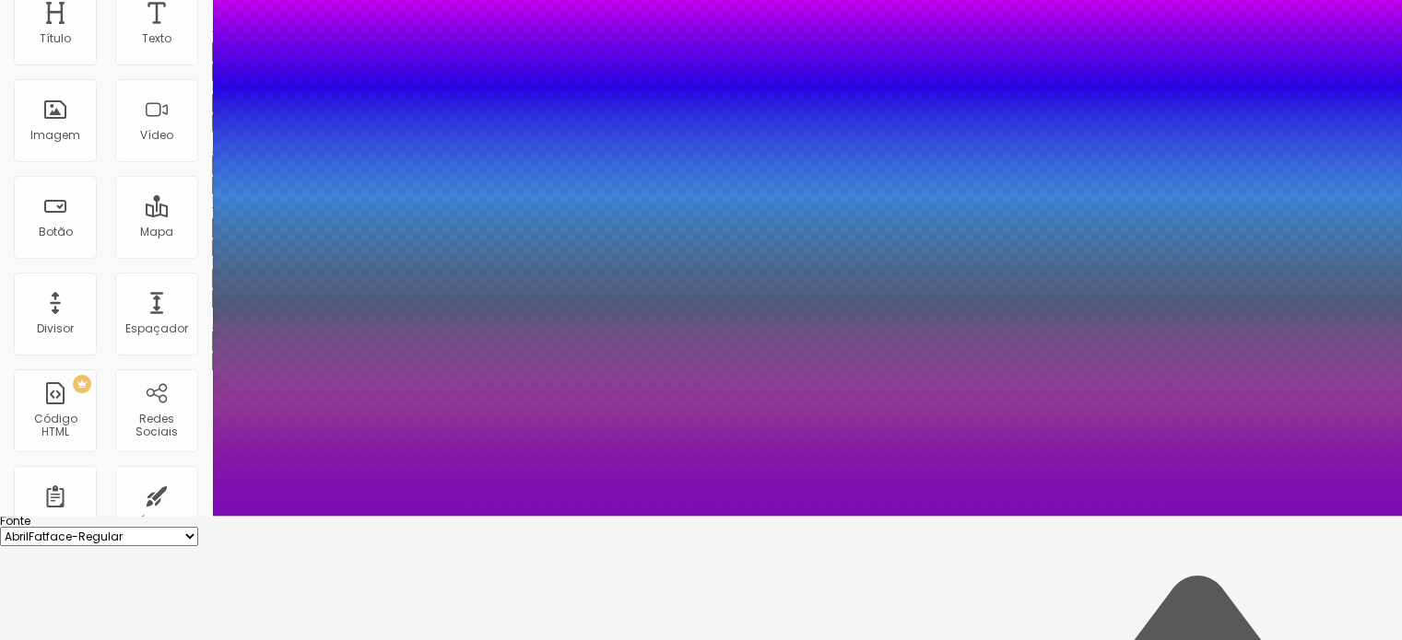
drag, startPoint x: 365, startPoint y: 573, endPoint x: 369, endPoint y: 537, distance: 36.1
click at [1293, 58] on div at bounding box center [1295, 56] width 4 height 4
click at [96, 516] on div at bounding box center [701, 516] width 1402 height 0
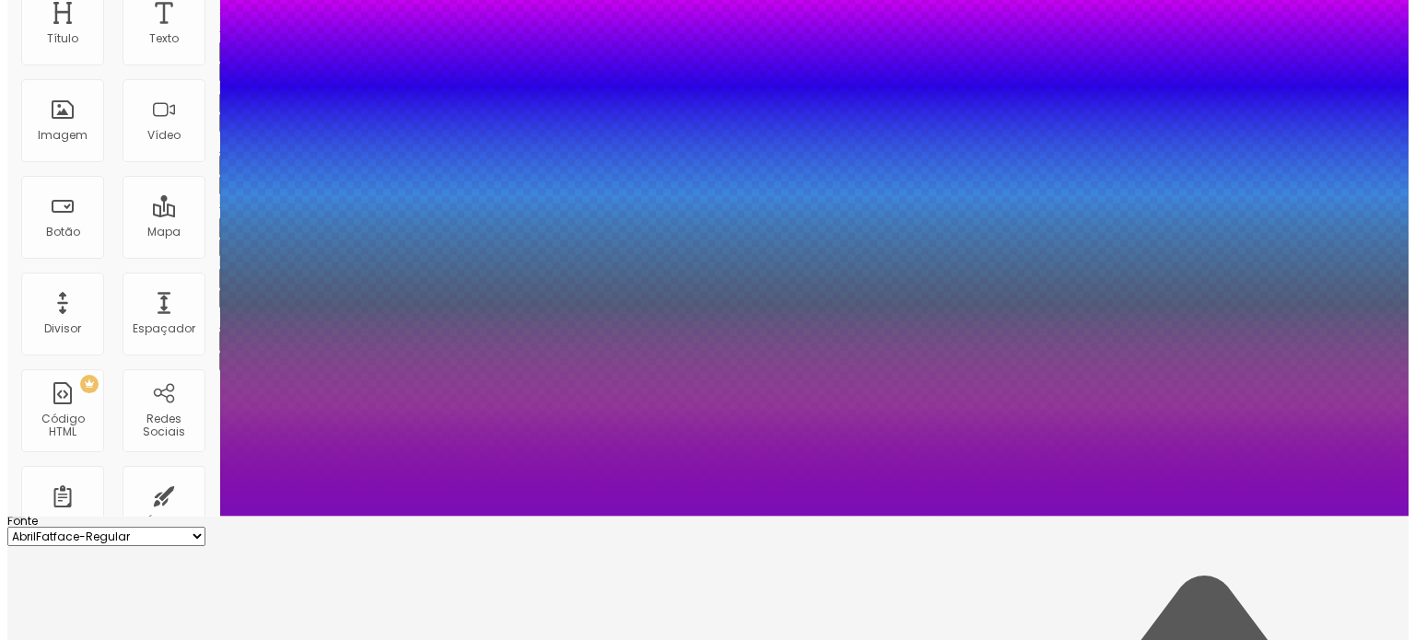
scroll to position [0, 0]
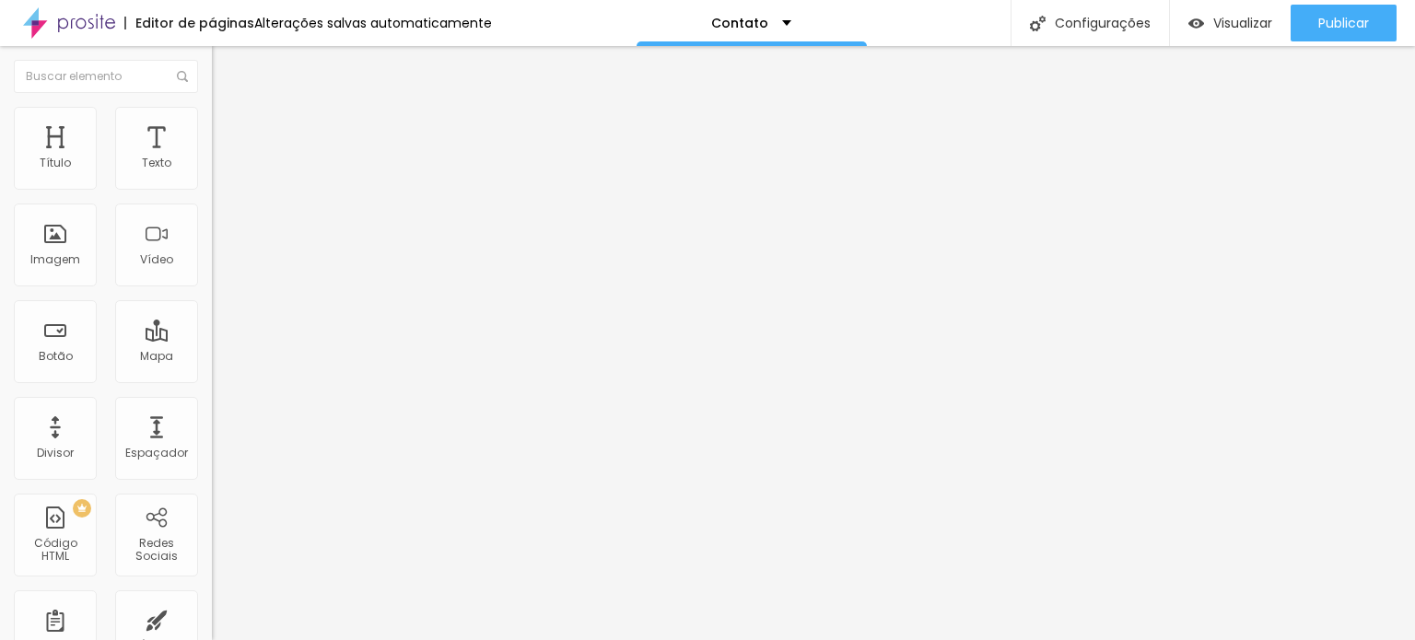
click at [212, 125] on li "Avançado" at bounding box center [318, 134] width 212 height 18
drag, startPoint x: 40, startPoint y: 217, endPoint x: 0, endPoint y: 210, distance: 40.1
click at [212, 618] on input "range" at bounding box center [271, 625] width 119 height 15
drag, startPoint x: 43, startPoint y: 213, endPoint x: 0, endPoint y: 212, distance: 43.3
click at [212, 618] on input "range" at bounding box center [271, 625] width 119 height 15
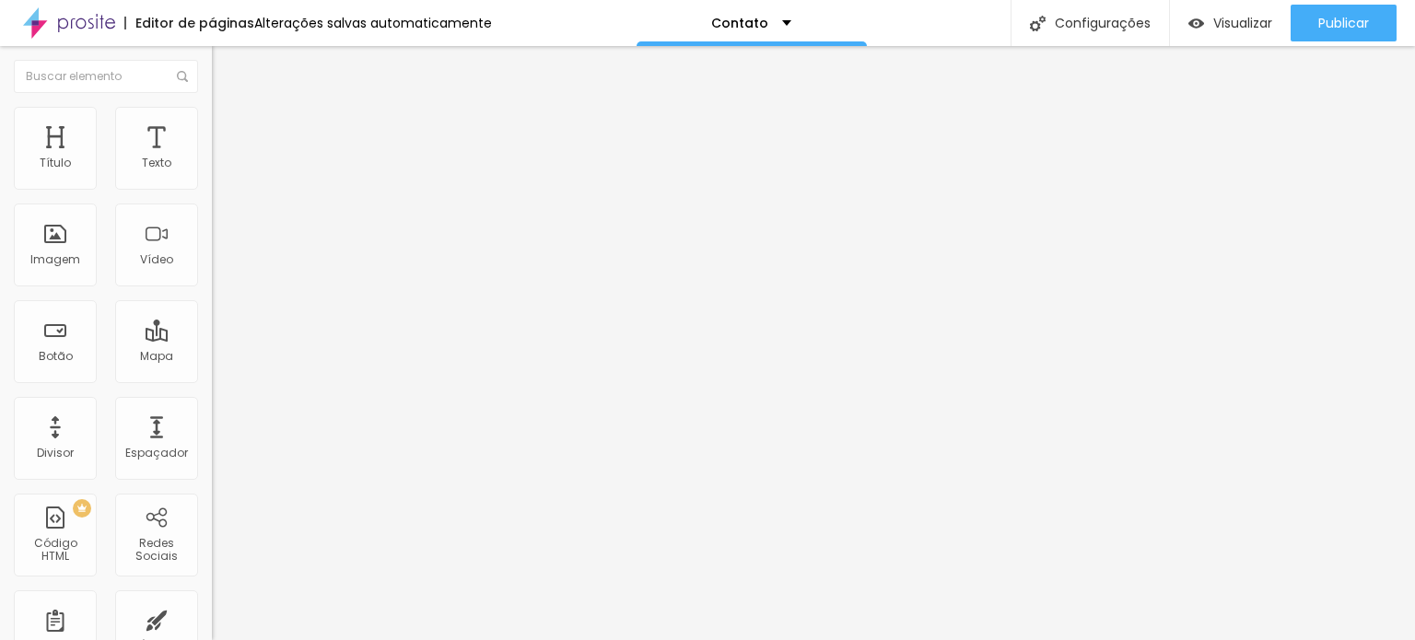
drag, startPoint x: 41, startPoint y: 178, endPoint x: 0, endPoint y: 165, distance: 43.4
click at [212, 358] on input "range" at bounding box center [271, 365] width 119 height 15
click at [212, 105] on img at bounding box center [220, 96] width 17 height 17
click at [316, 201] on font "clique aqui" at bounding box center [348, 193] width 65 height 16
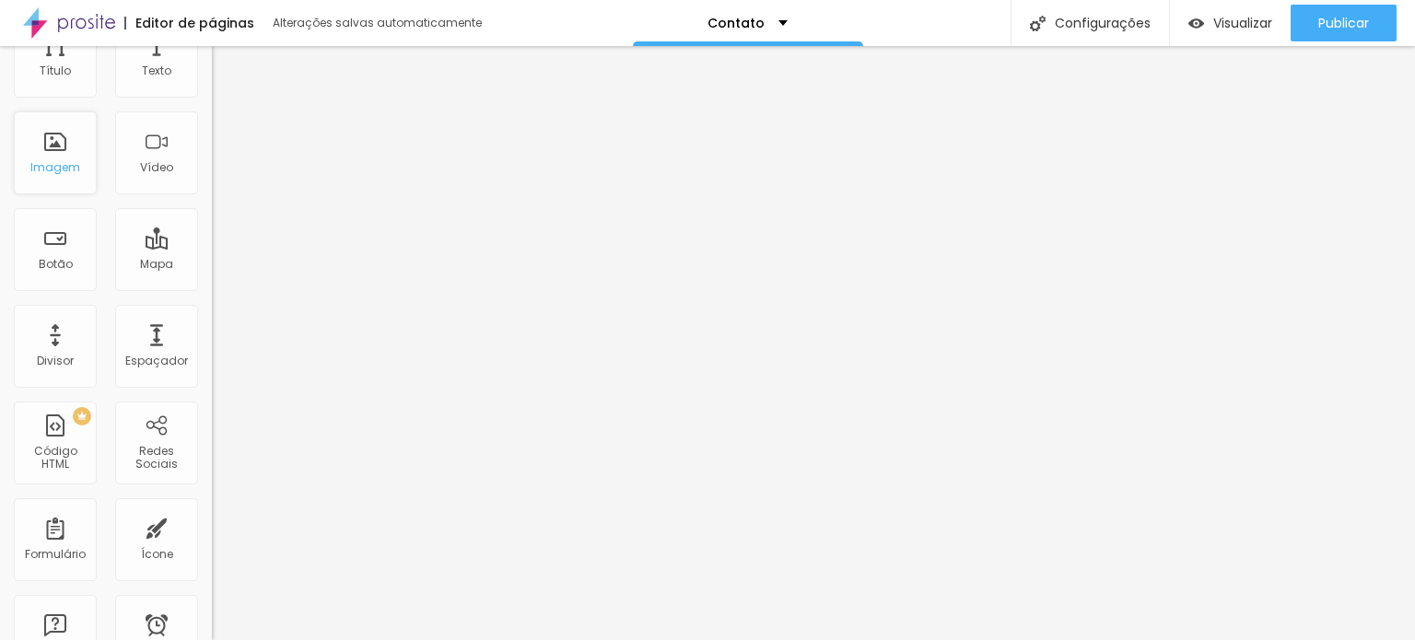
scroll to position [184, 0]
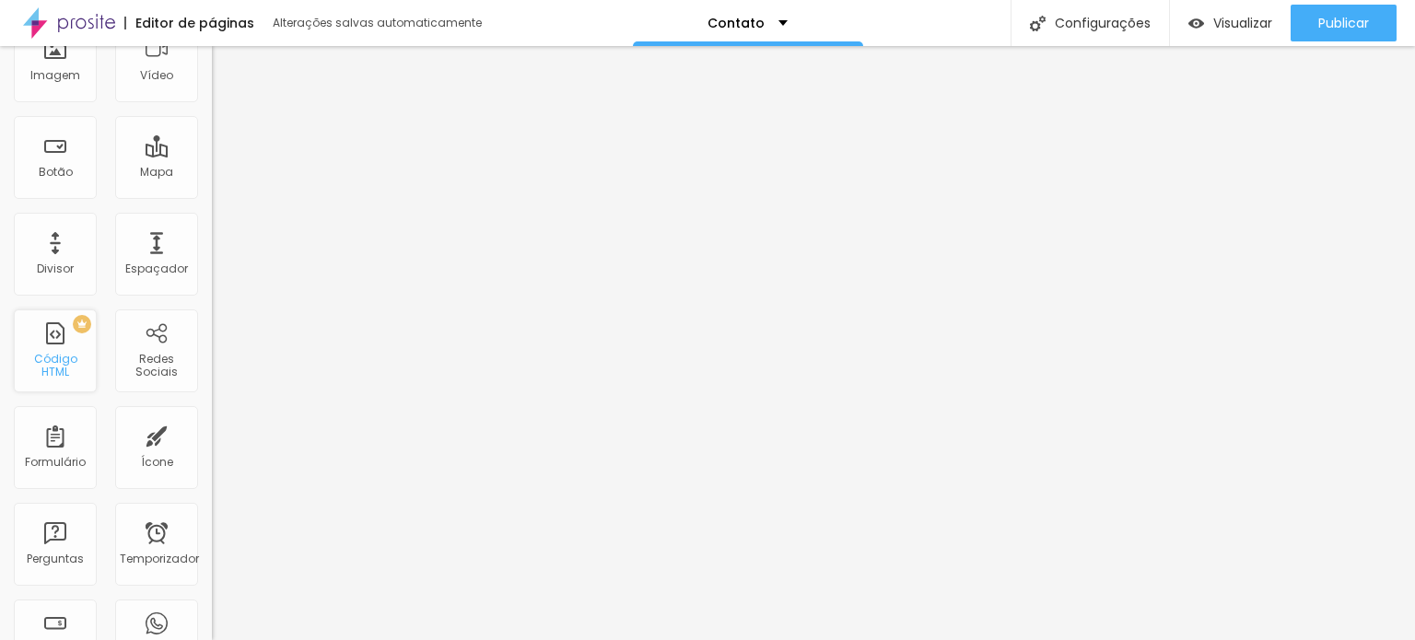
click at [42, 349] on div "PREMIUM Código HTML" at bounding box center [55, 351] width 83 height 83
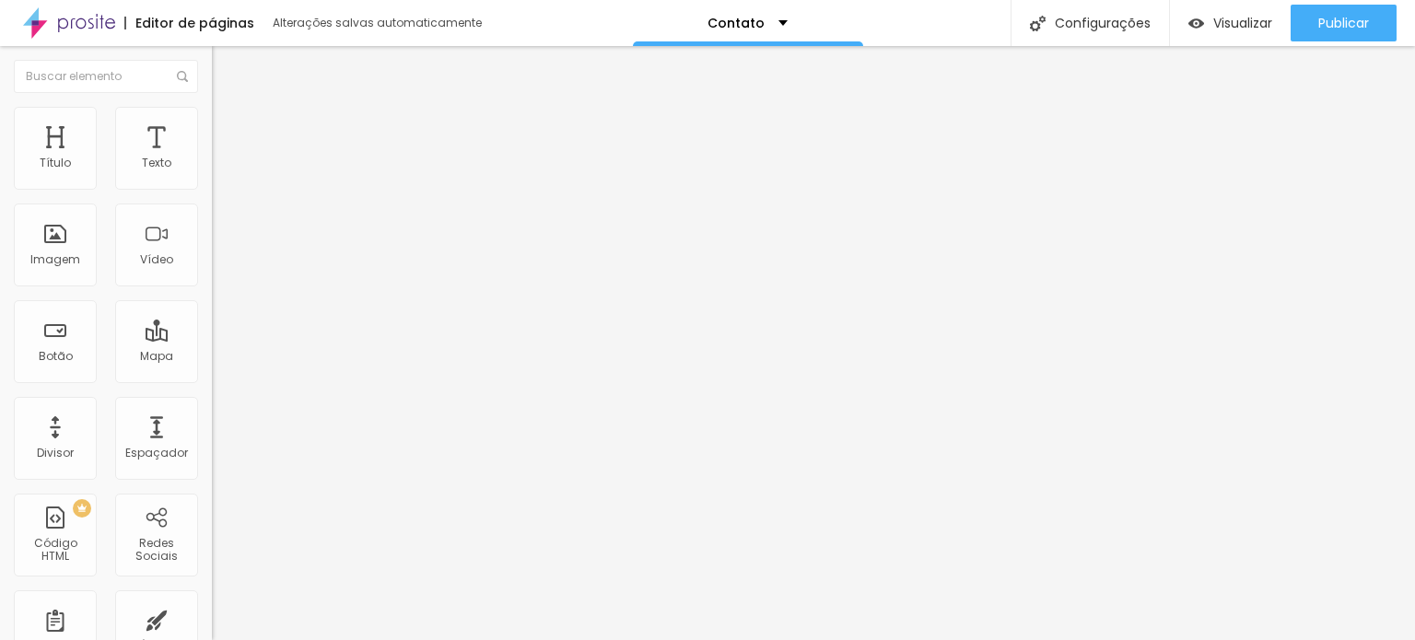
click at [212, 293] on div at bounding box center [318, 231] width 212 height 143
click at [212, 159] on font "Título 1" at bounding box center [243, 146] width 62 height 26
type input "28"
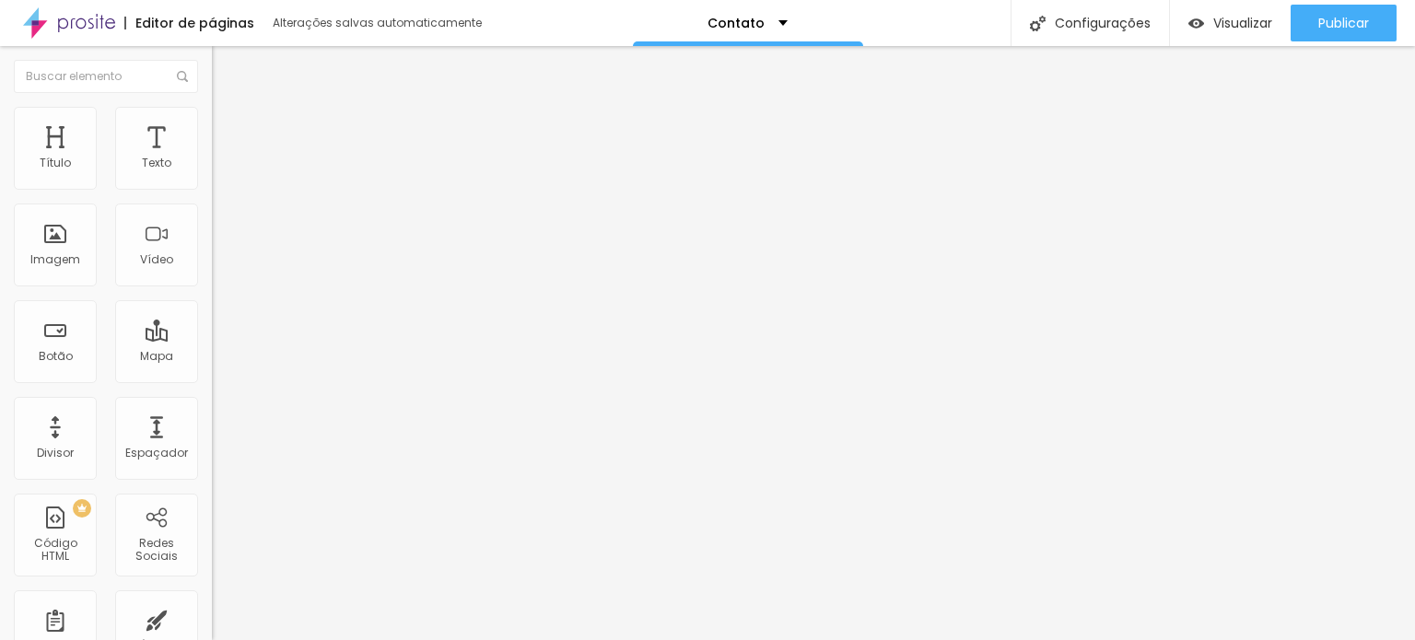
type input "29"
type input "30"
type input "31"
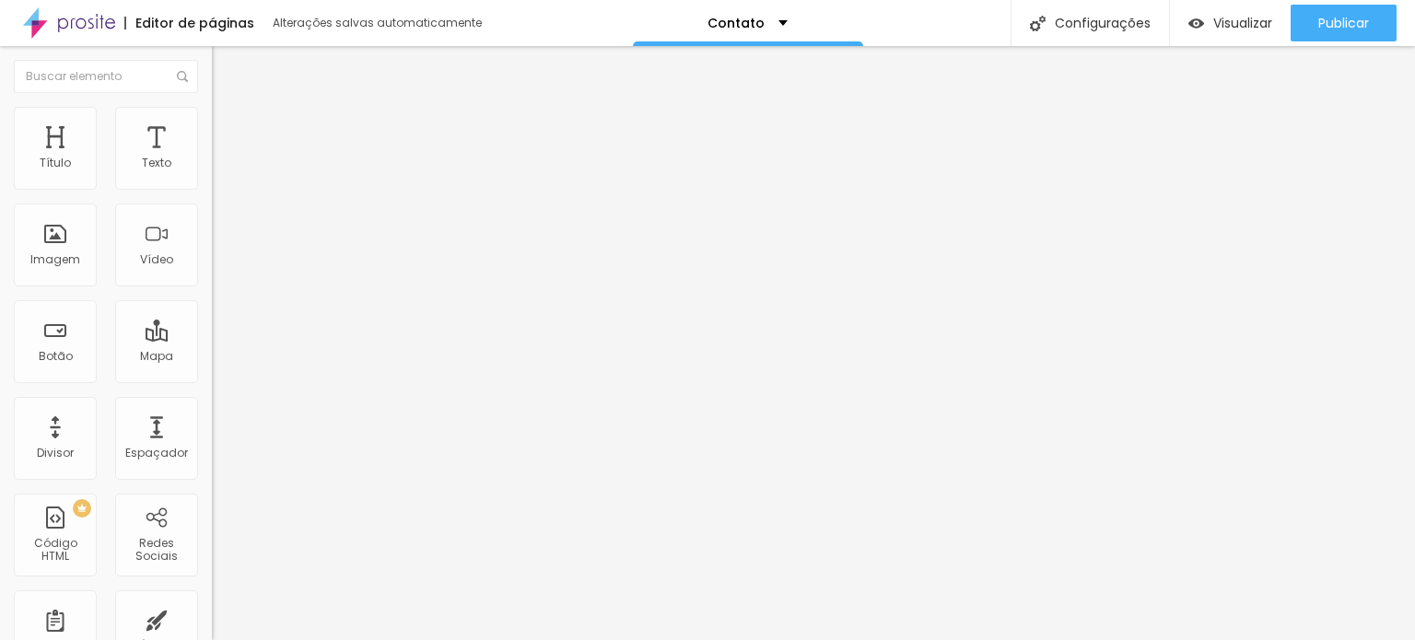
type input "31"
type input "32"
type input "33"
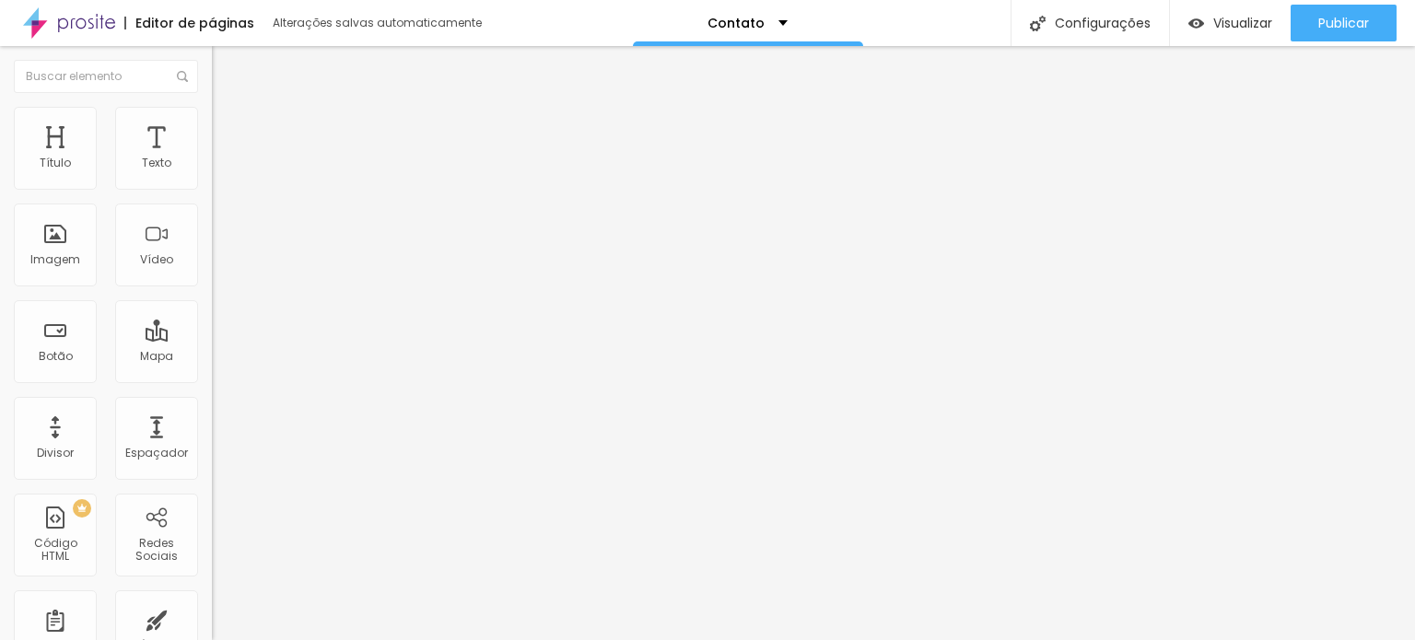
type input "35"
type input "36"
type input "37"
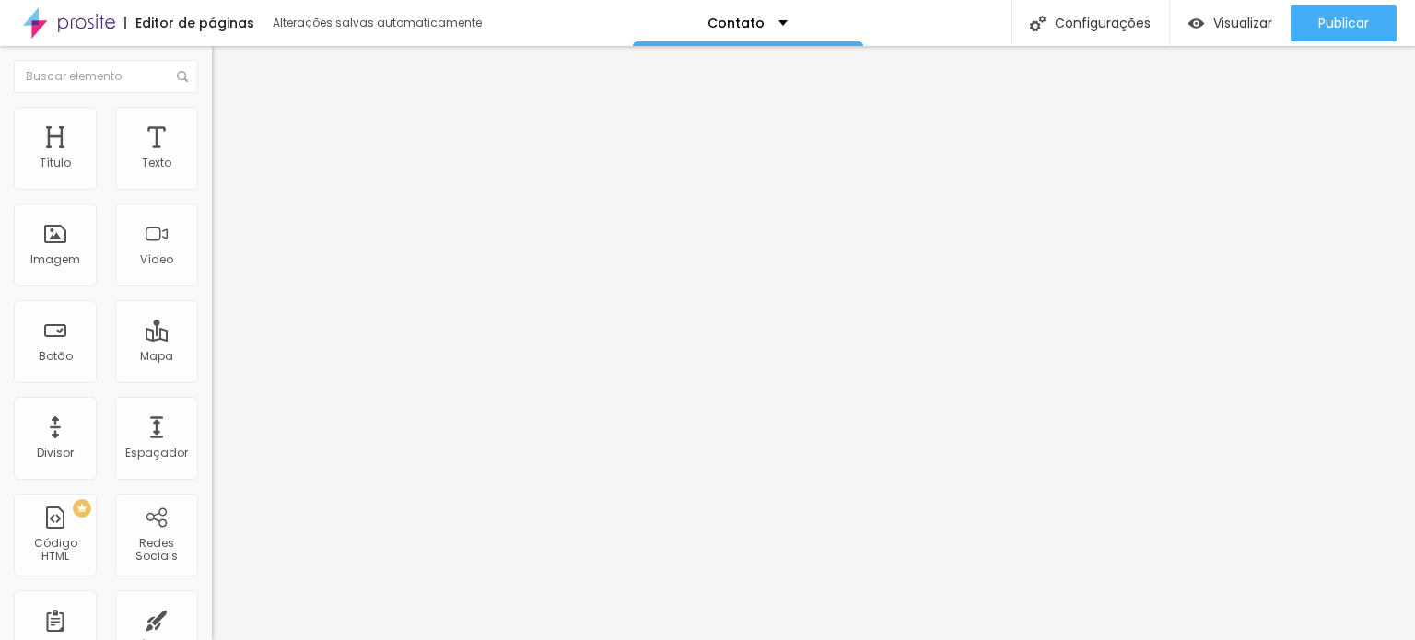
type input "37"
type input "38"
type input "40"
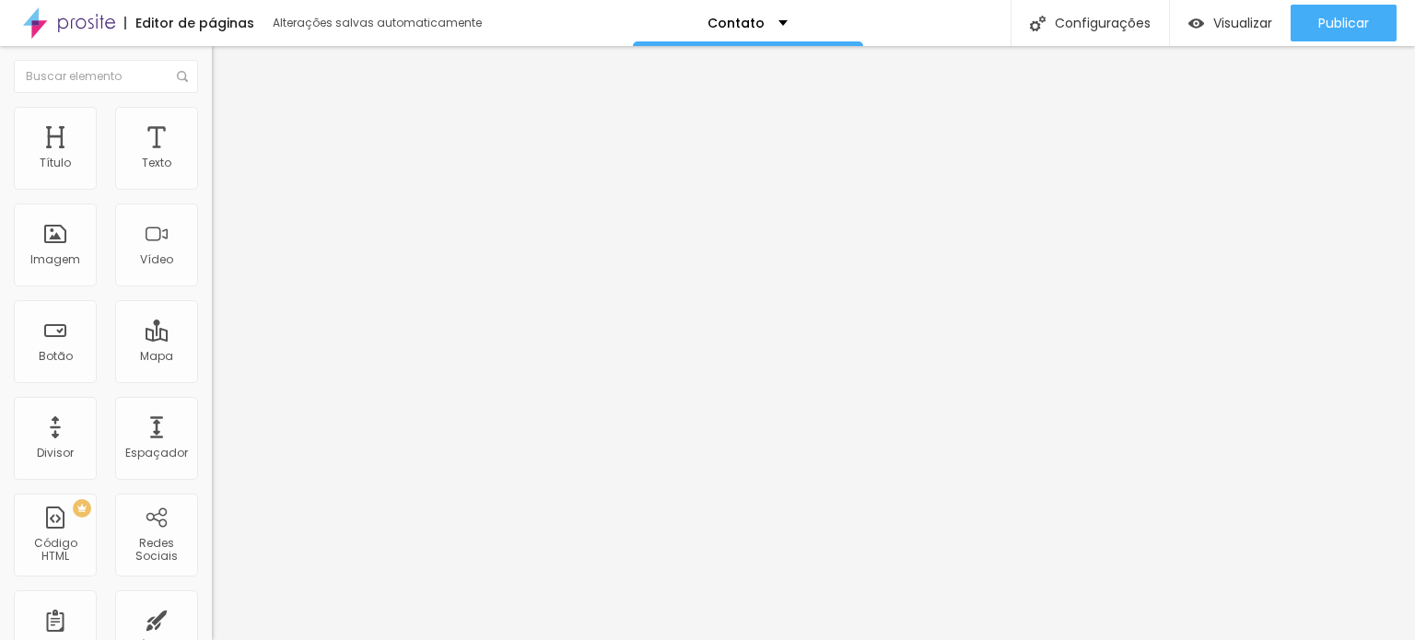
type input "43"
type input "47"
type input "48"
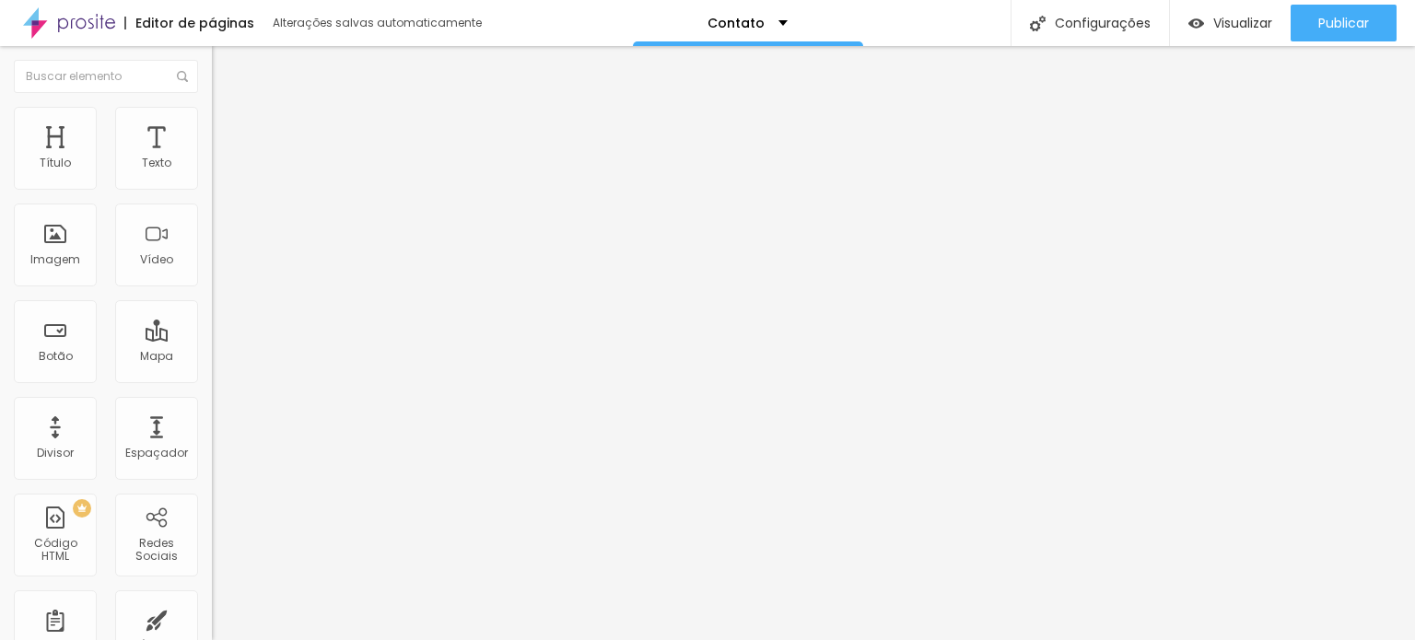
type input "48"
type input "54"
type input "53"
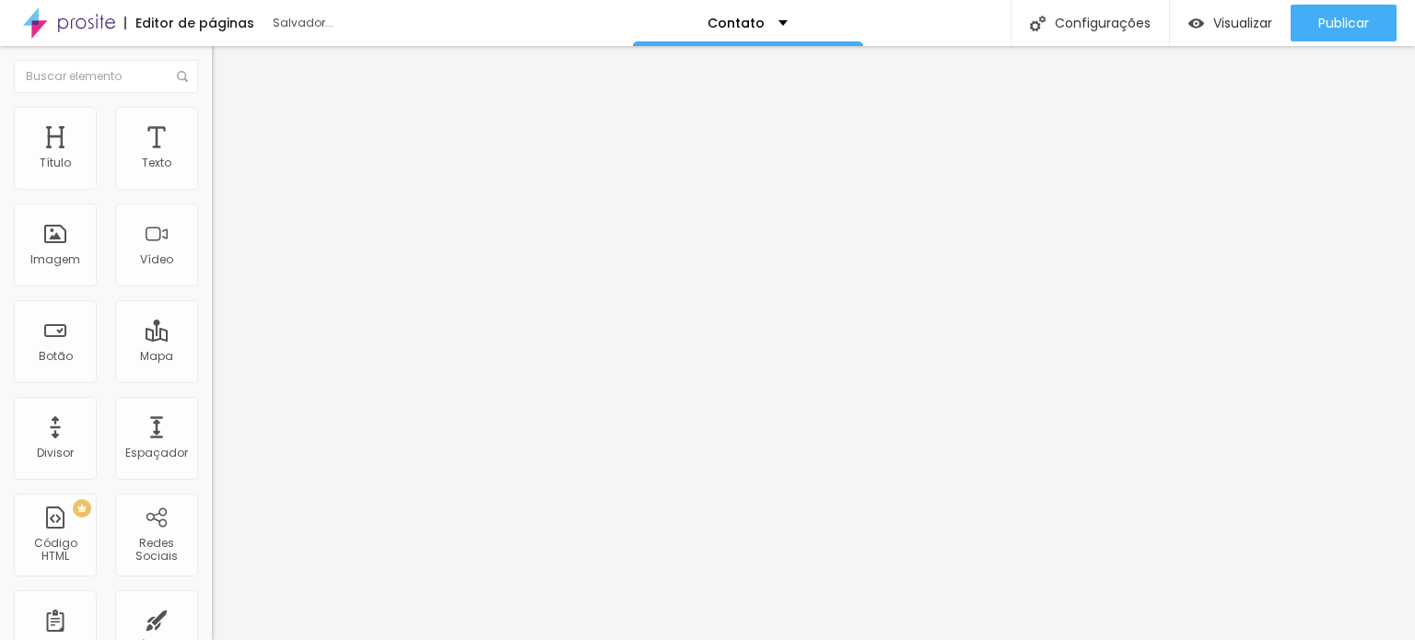
type input "52"
type input "51"
type input "50"
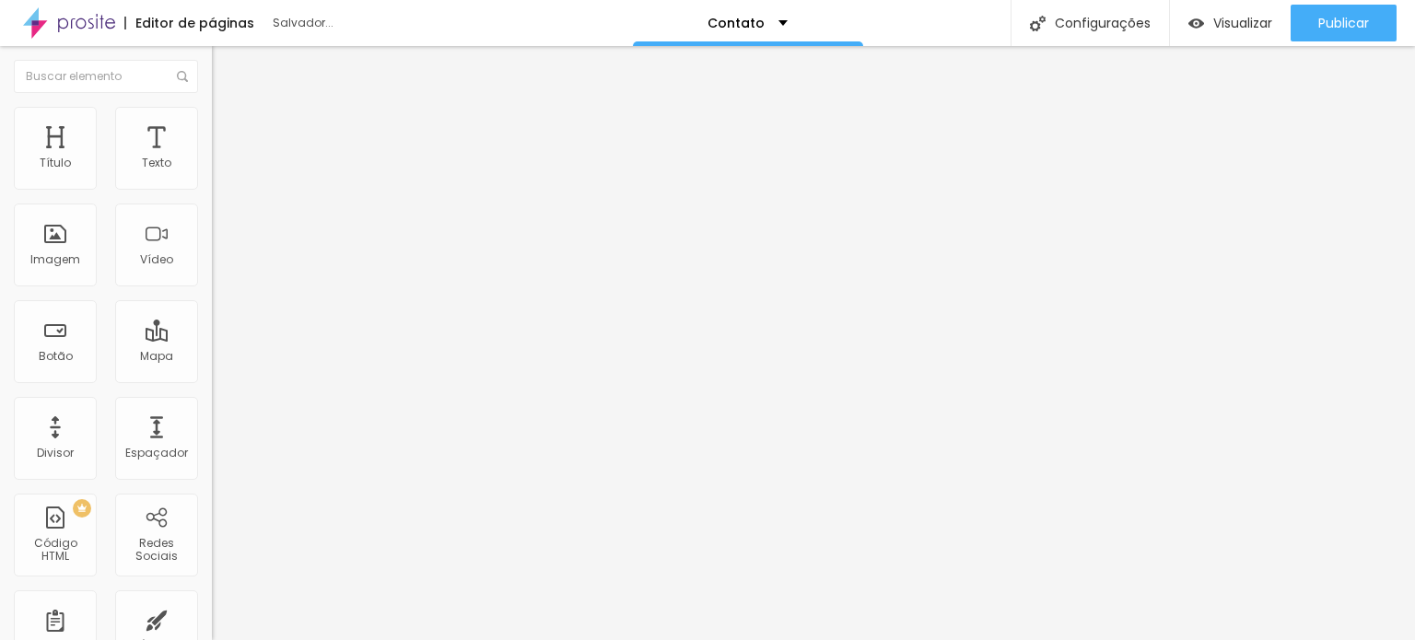
type input "50"
type input "41"
type input "38"
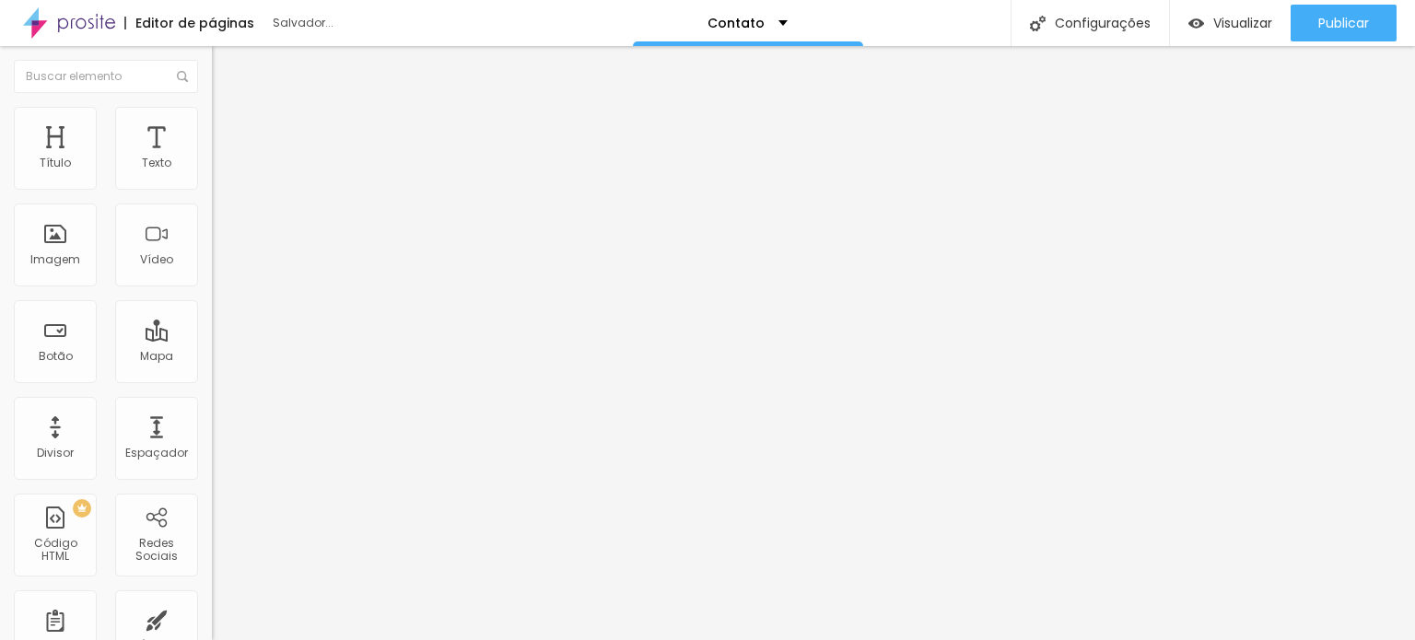
type input "35"
type input "33"
type input "32"
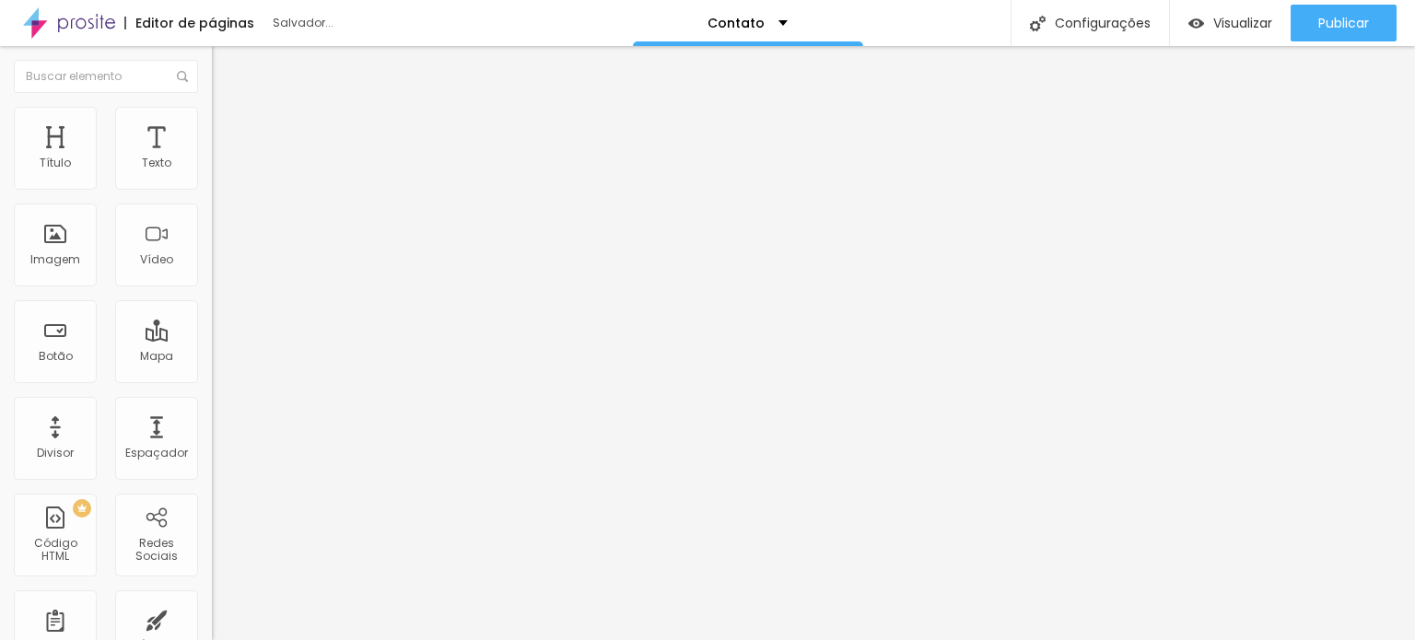
type input "32"
type input "31"
type input "29"
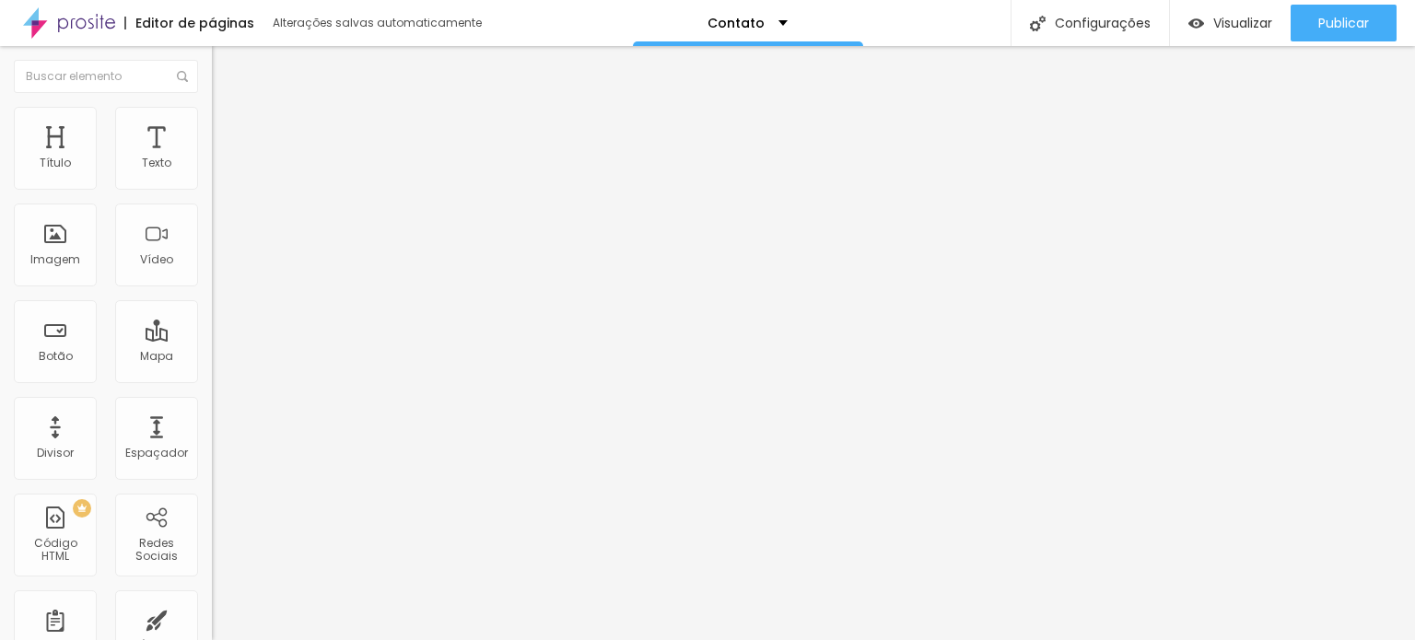
type input "28"
type input "27"
type input "28"
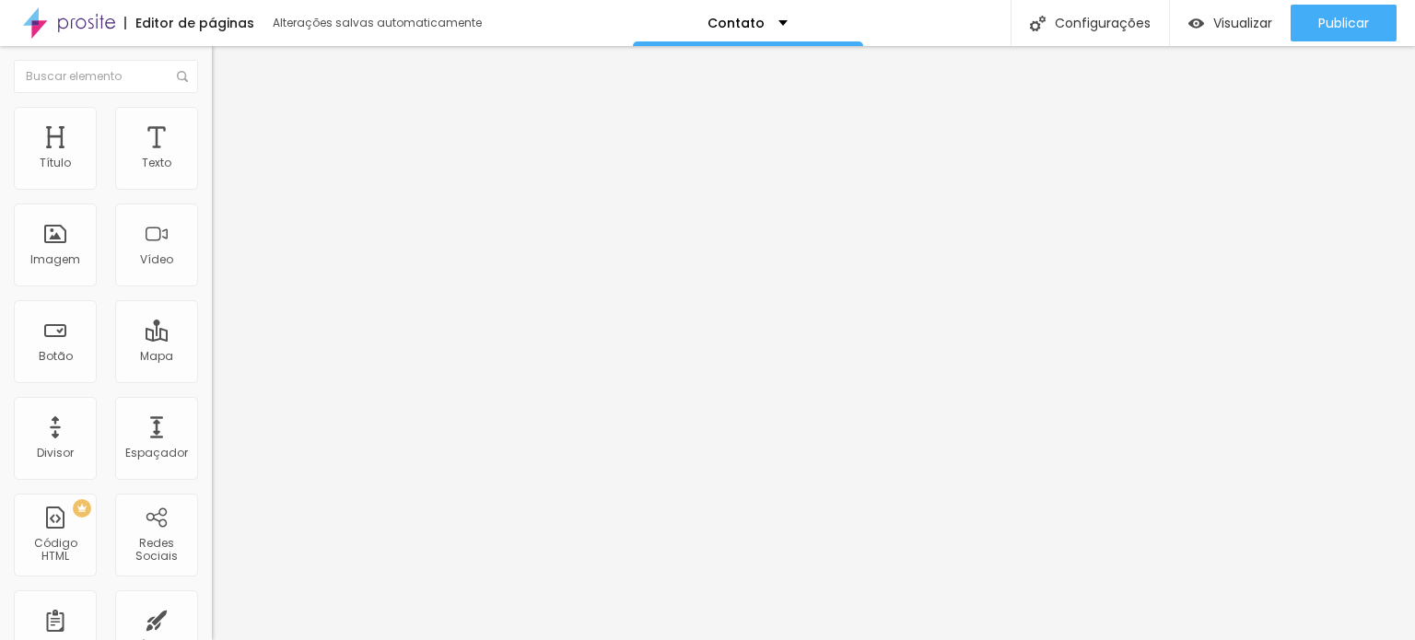
type input "28"
type input "29"
type input "30"
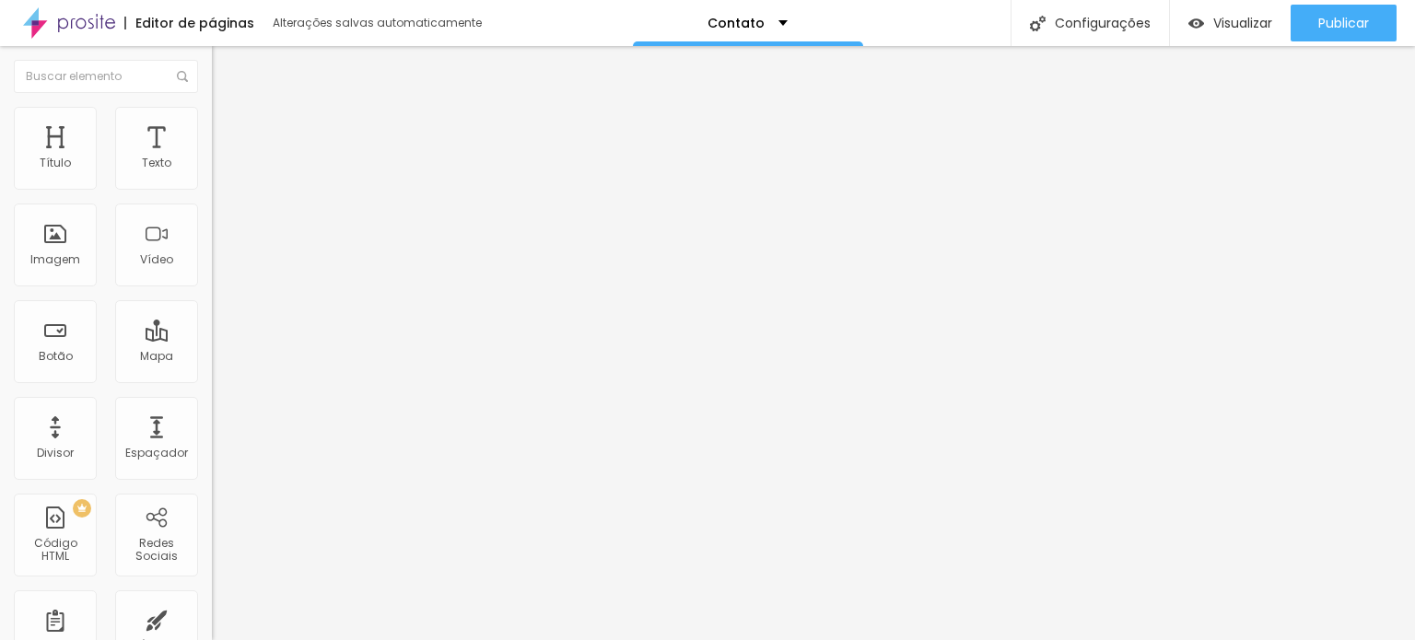
type input "31"
type input "32"
type input "33"
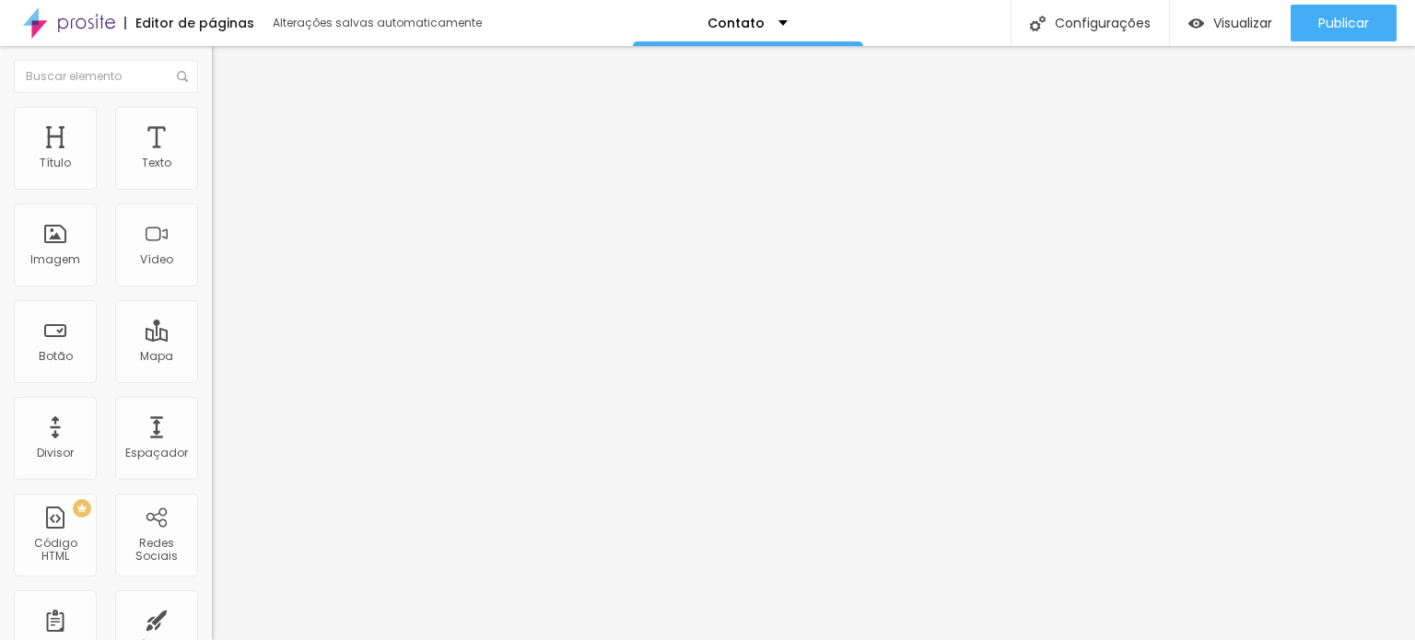
type input "33"
type input "35"
type input "38"
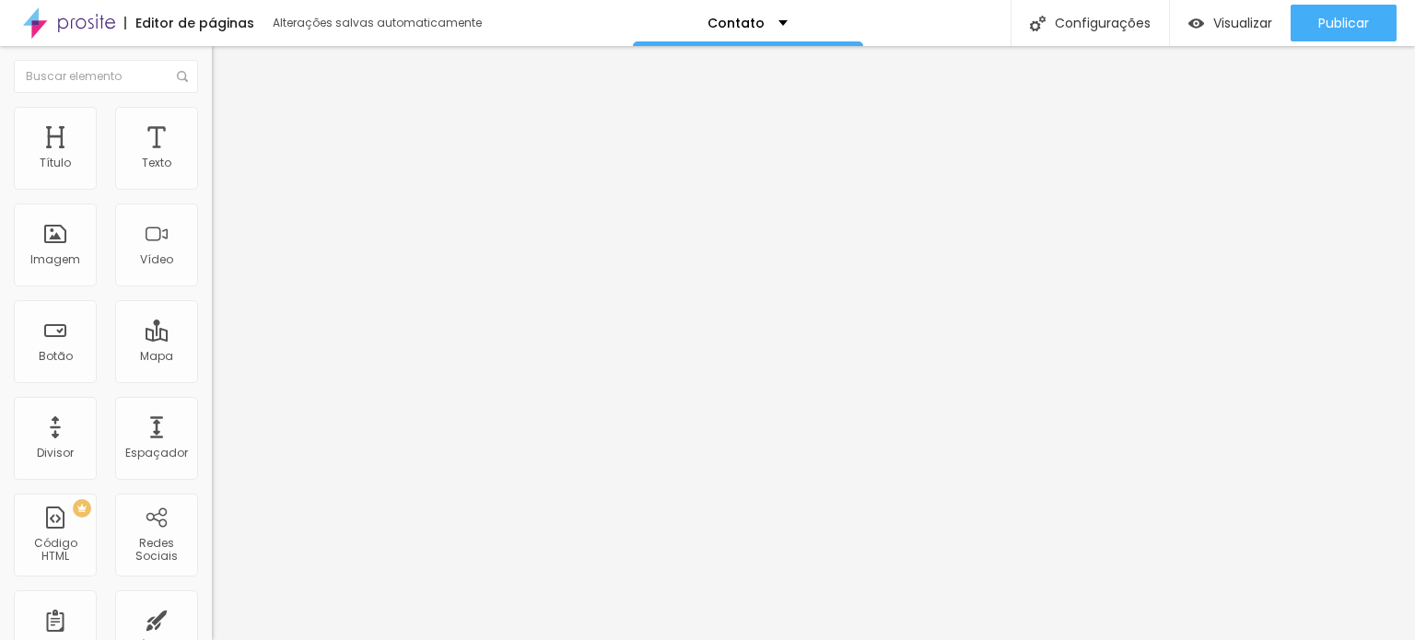
type input "41"
type input "42"
type input "43"
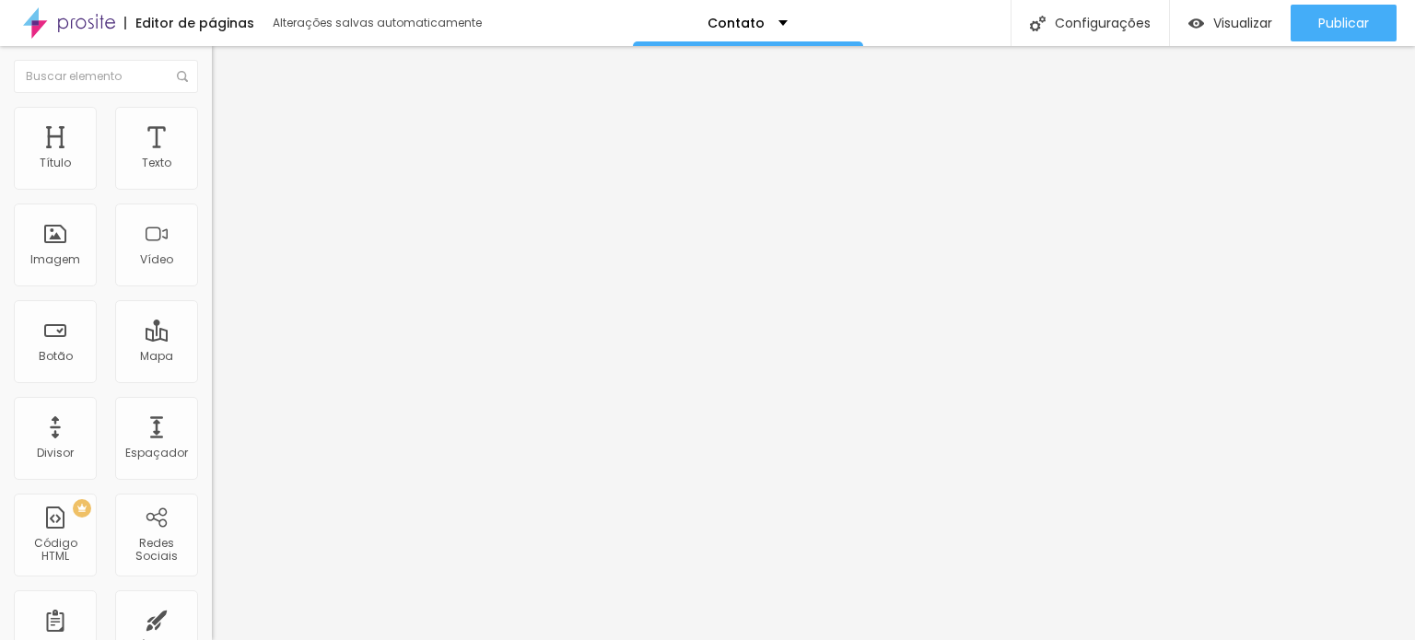
type input "43"
type input "42"
type input "41"
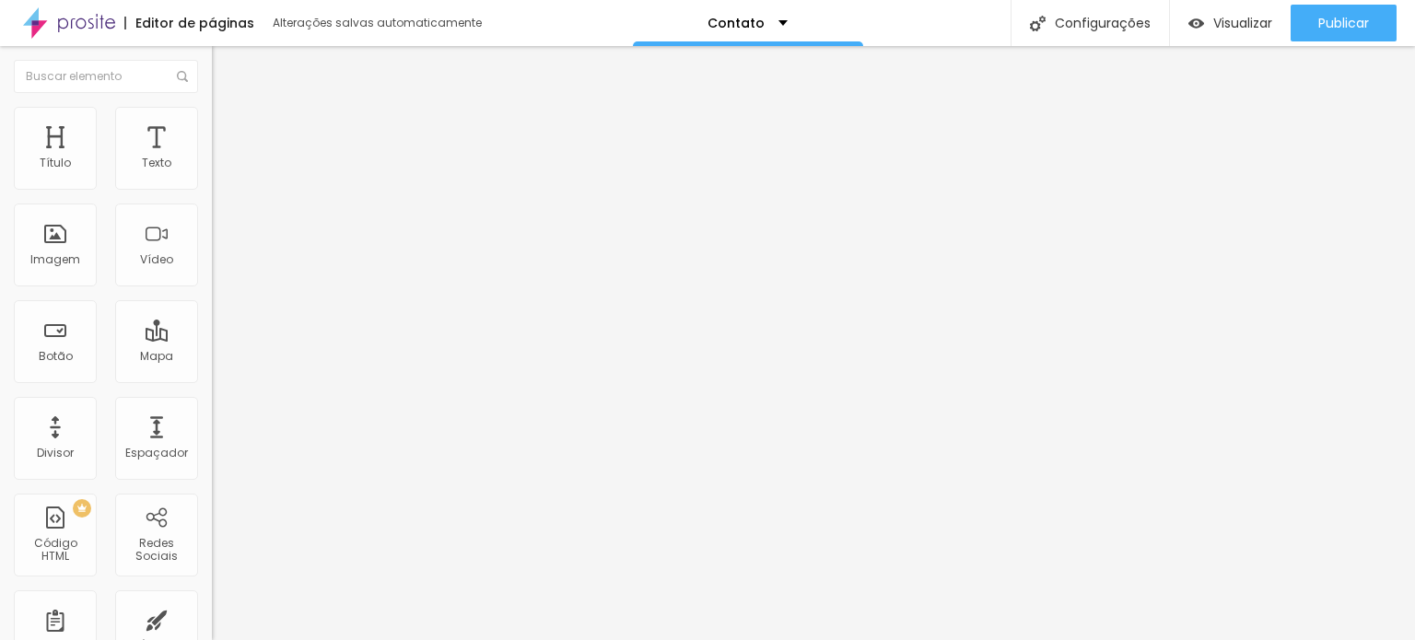
type input "40"
type input "39"
type input "38"
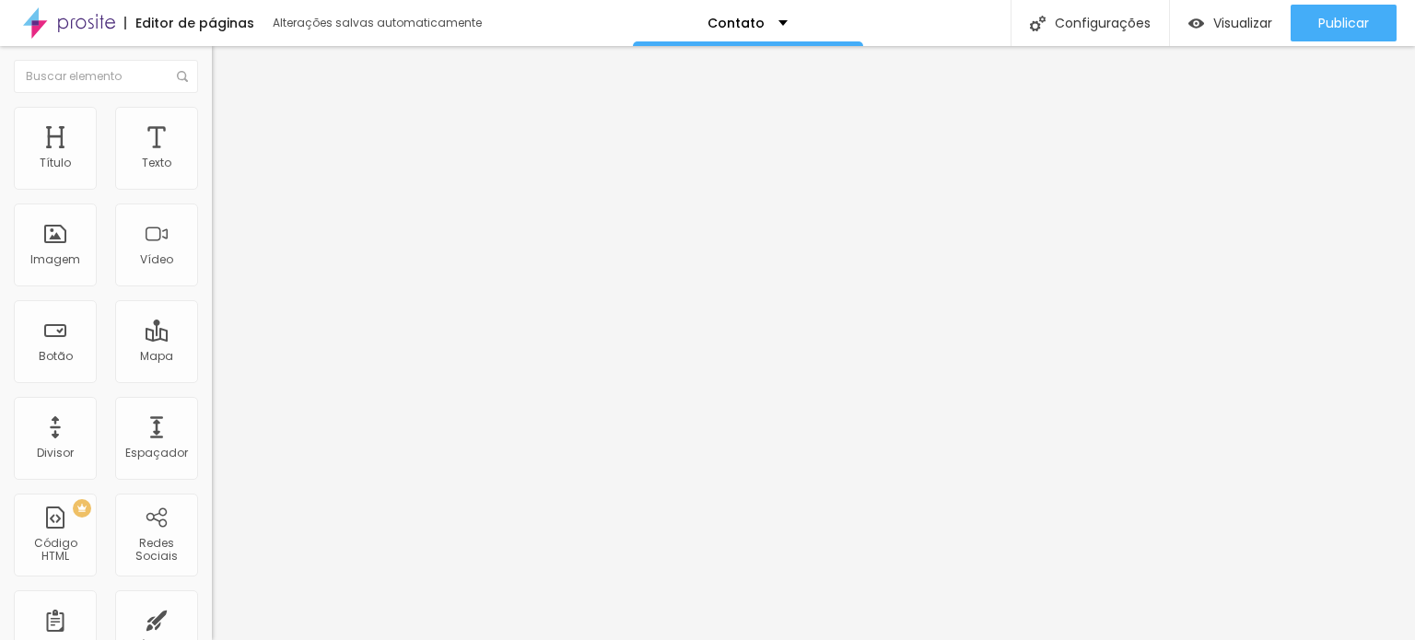
type input "38"
type input "37"
type input "36"
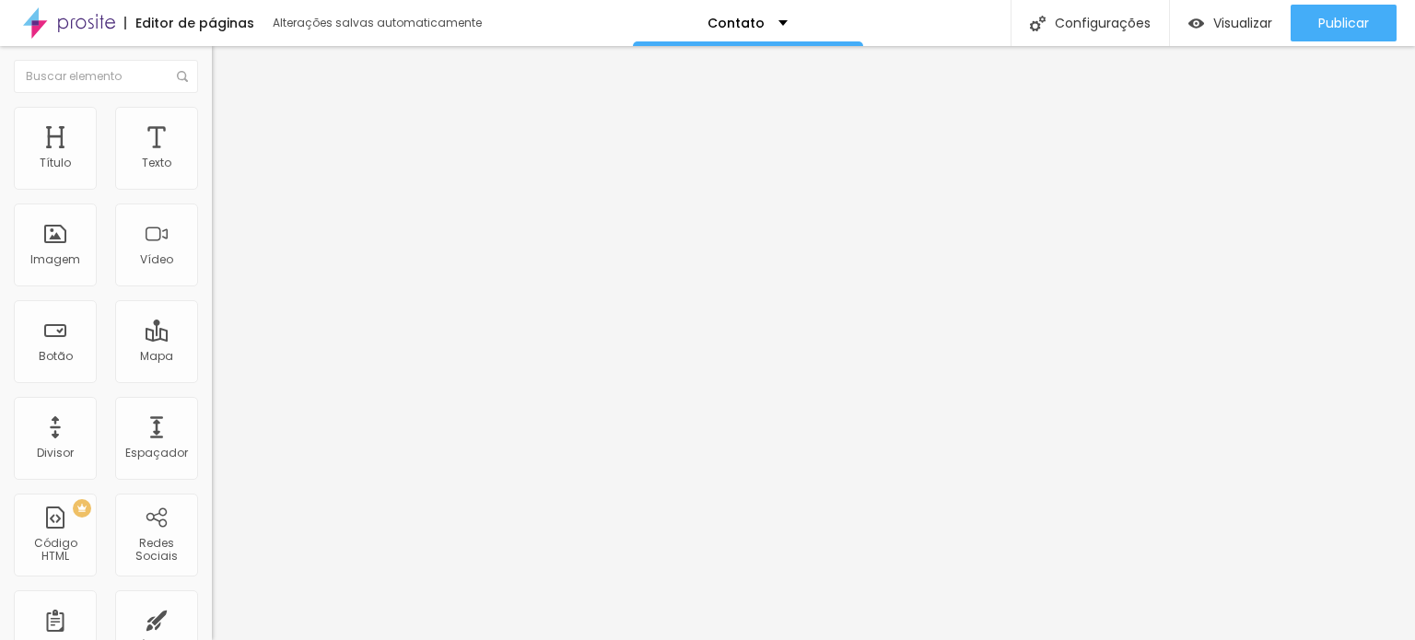
type input "35"
drag, startPoint x: 60, startPoint y: 387, endPoint x: 70, endPoint y: 393, distance: 11.5
type input "35"
click at [212, 435] on input "range" at bounding box center [271, 442] width 119 height 15
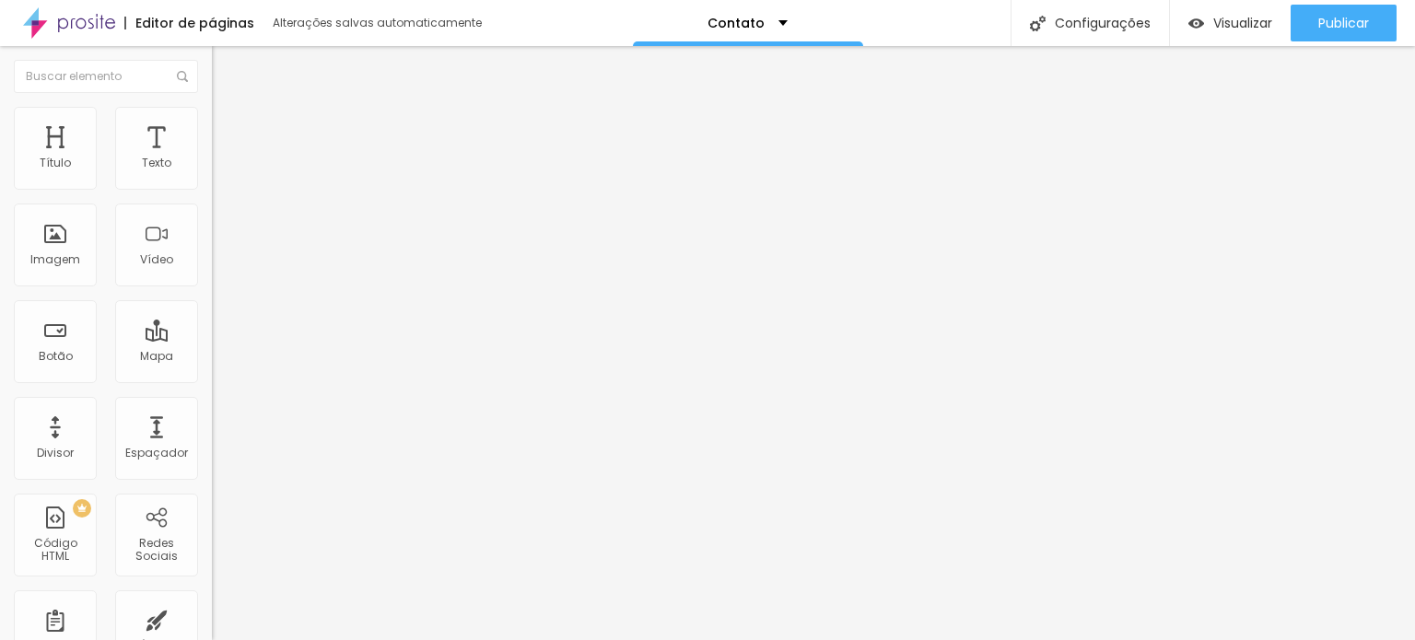
click at [212, 174] on font "Título 2" at bounding box center [242, 162] width 61 height 23
type input "17"
type input "18"
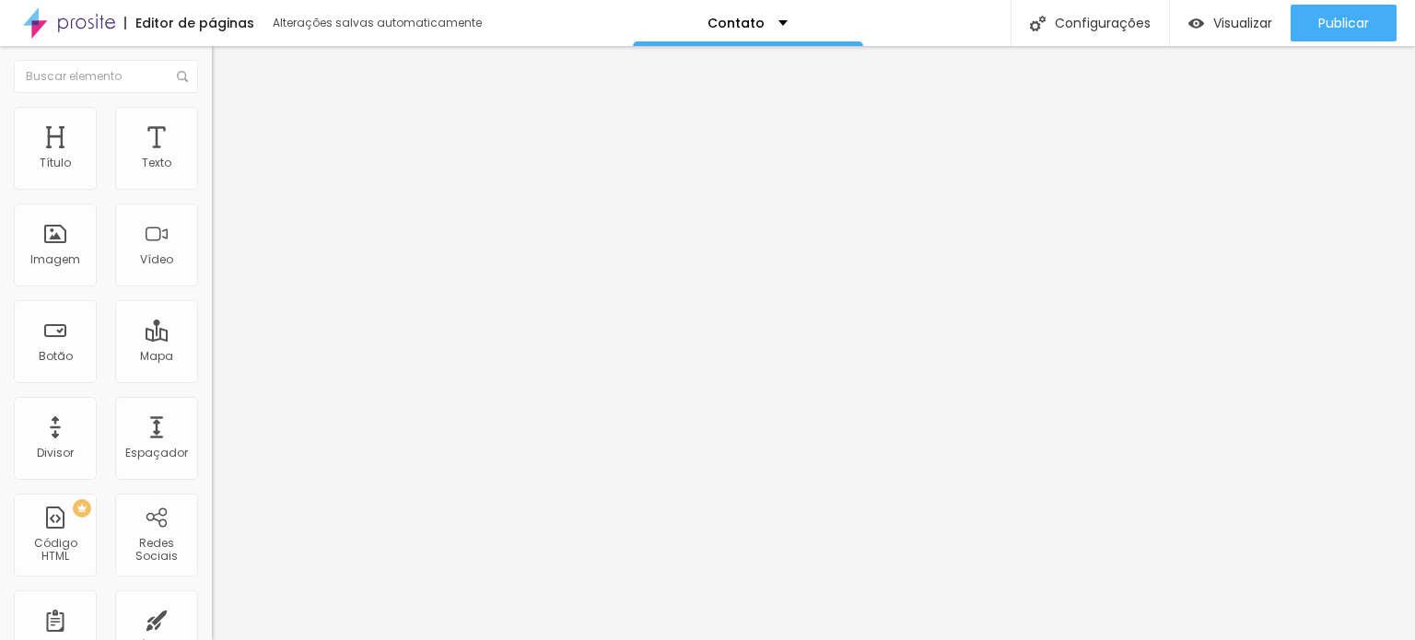
type input "19"
type input "20"
type input "19"
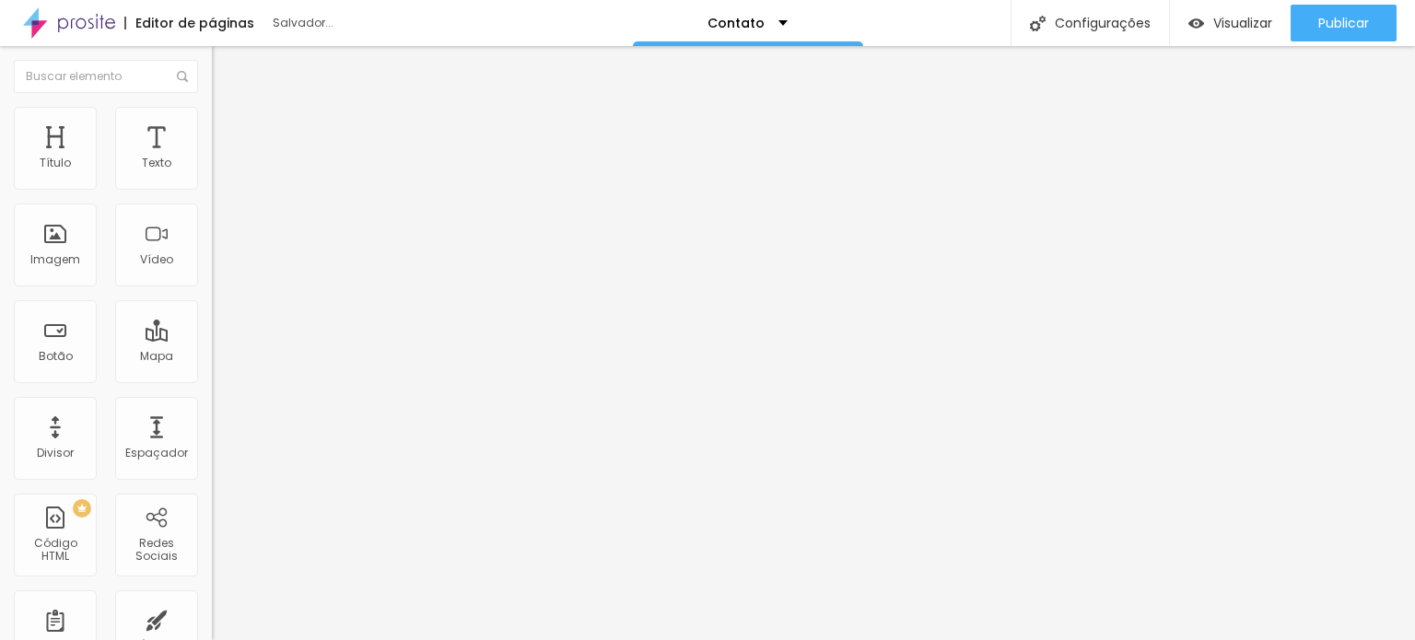
type input "19"
type input "18"
type input "17"
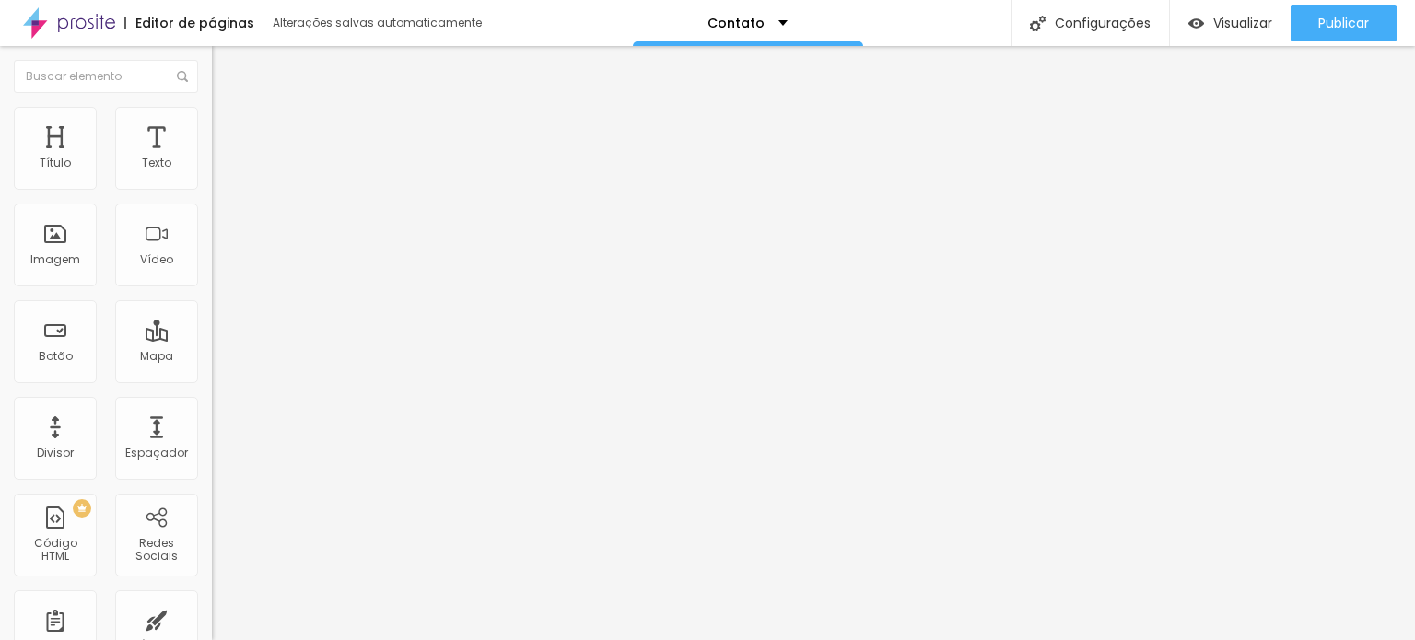
type input "17"
click at [212, 339] on input "range" at bounding box center [271, 346] width 119 height 15
type input "0.1"
type input "0.2"
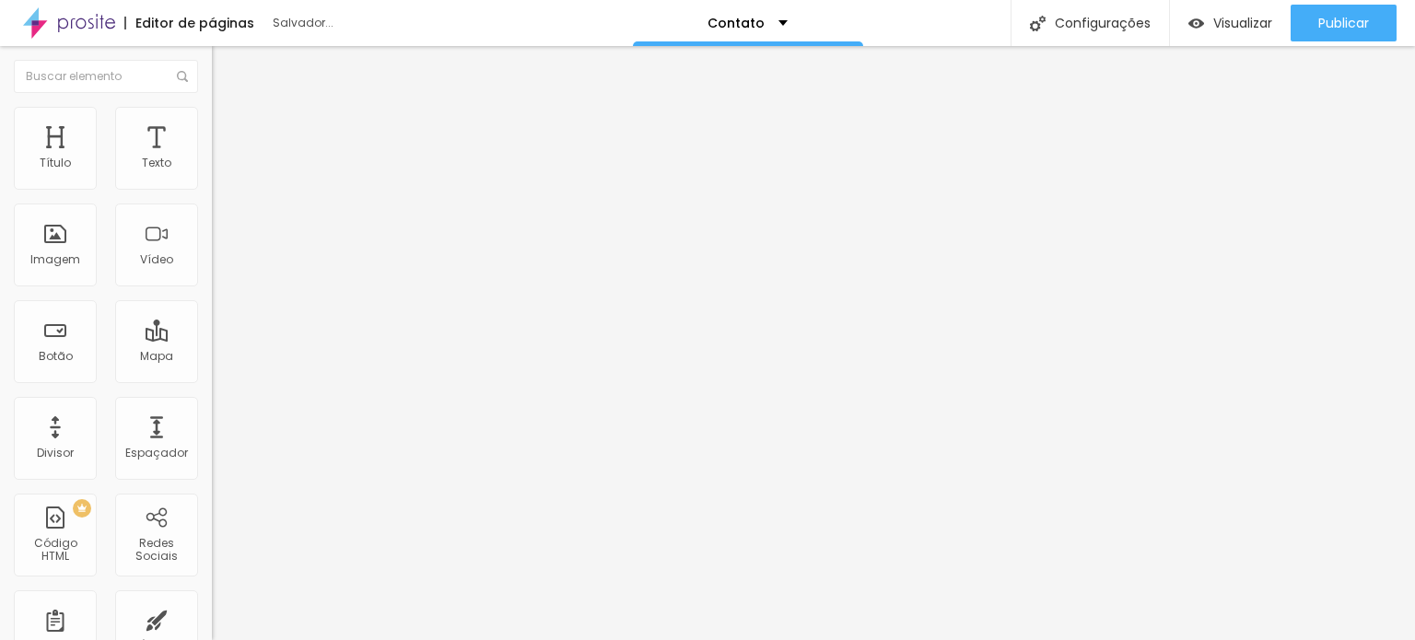
type input "0.2"
type input "0.3"
type input "0.4"
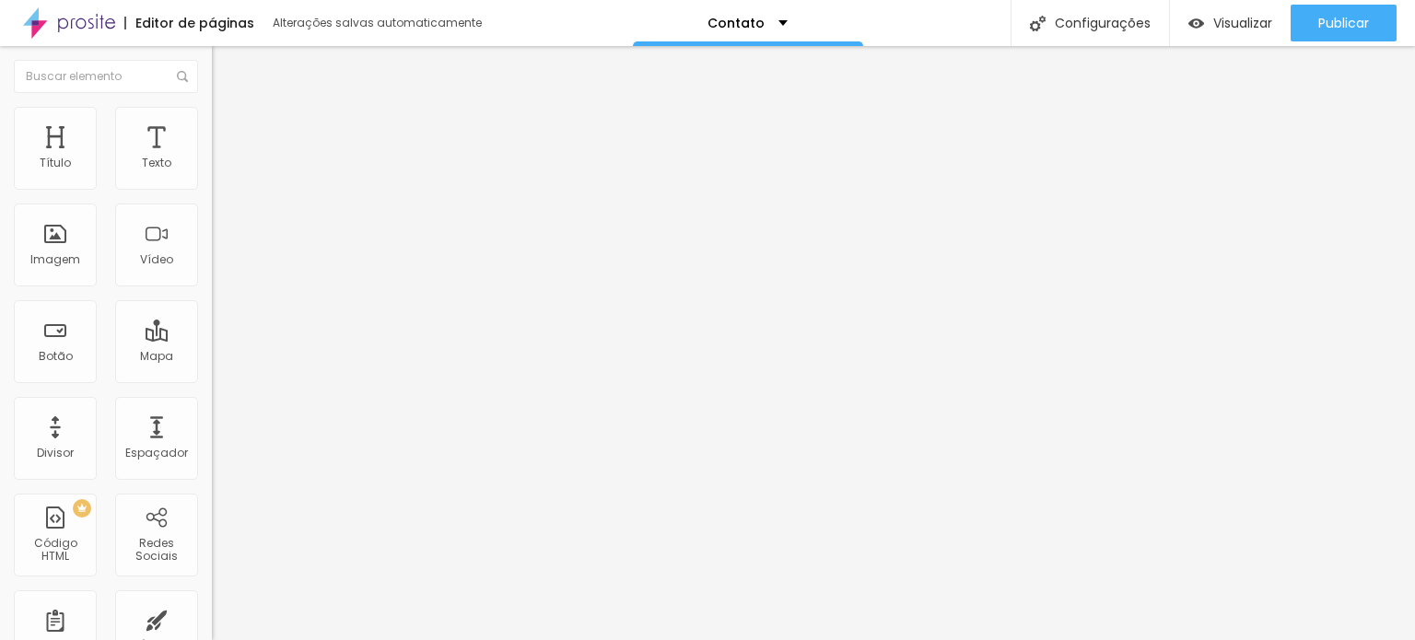
type input "0.6"
type input "0.7"
type input "0.8"
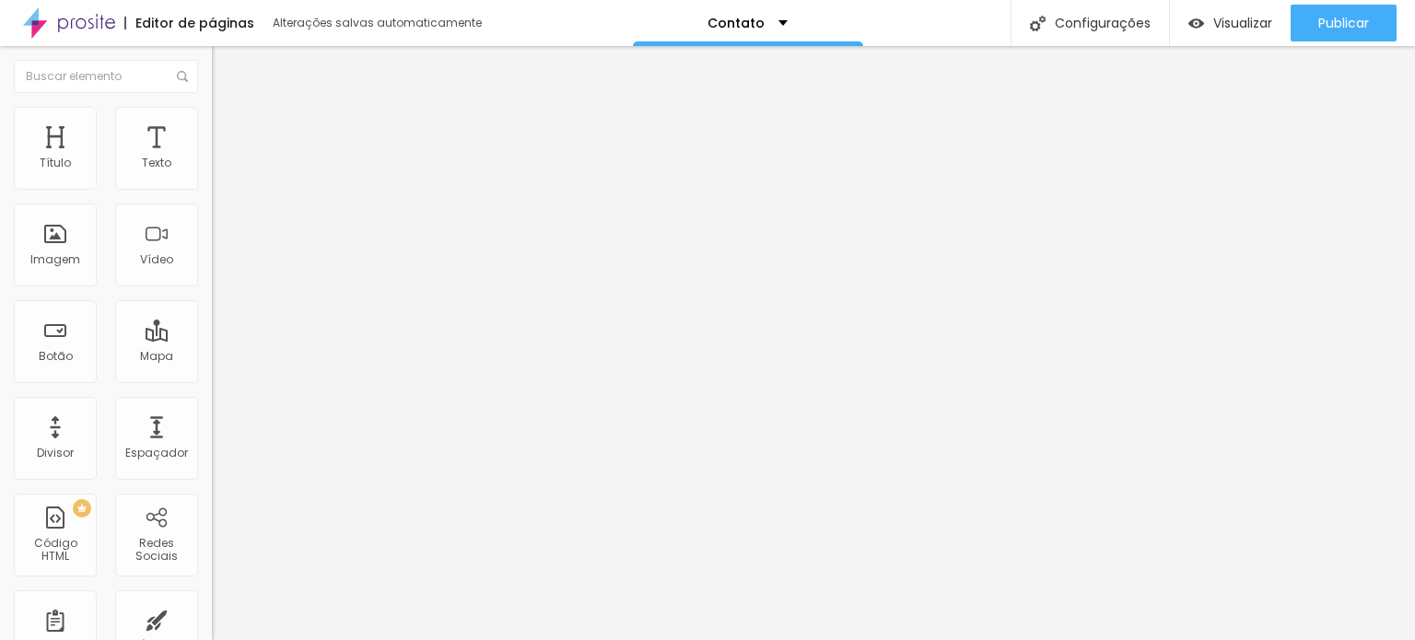
type input "0.8"
type input "0.9"
type input "1"
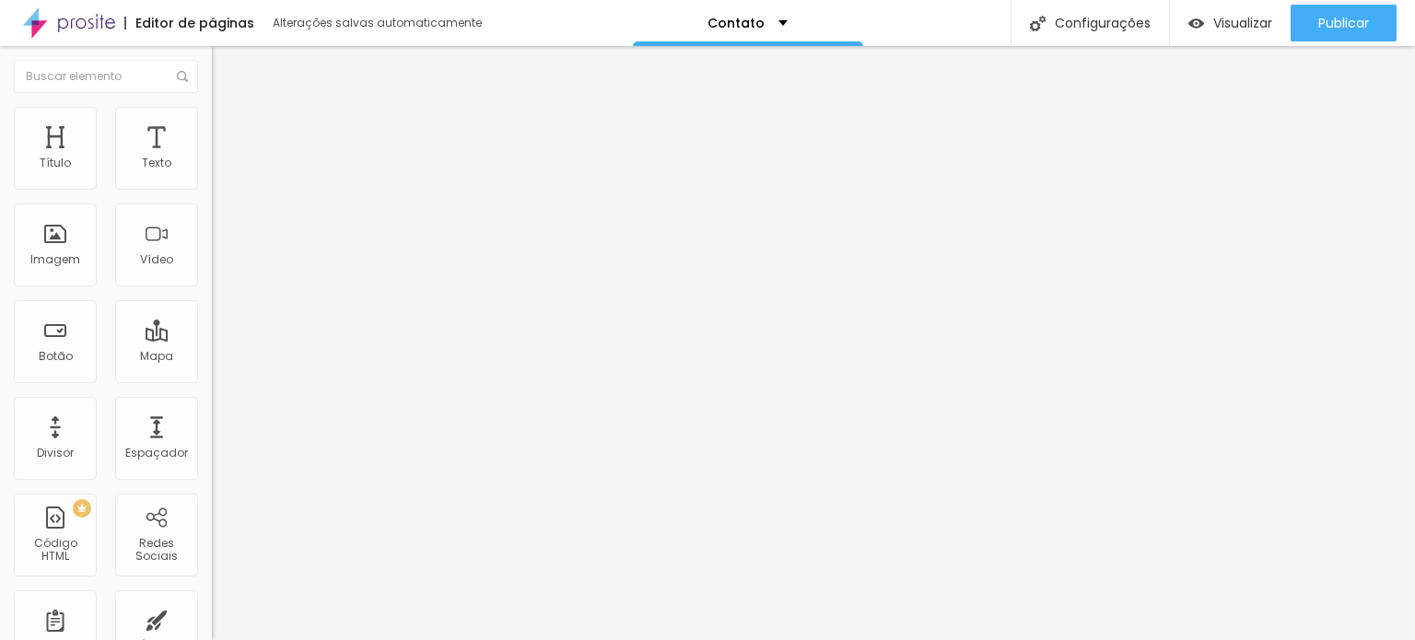
type input "1.1"
type input "1"
type input "0.9"
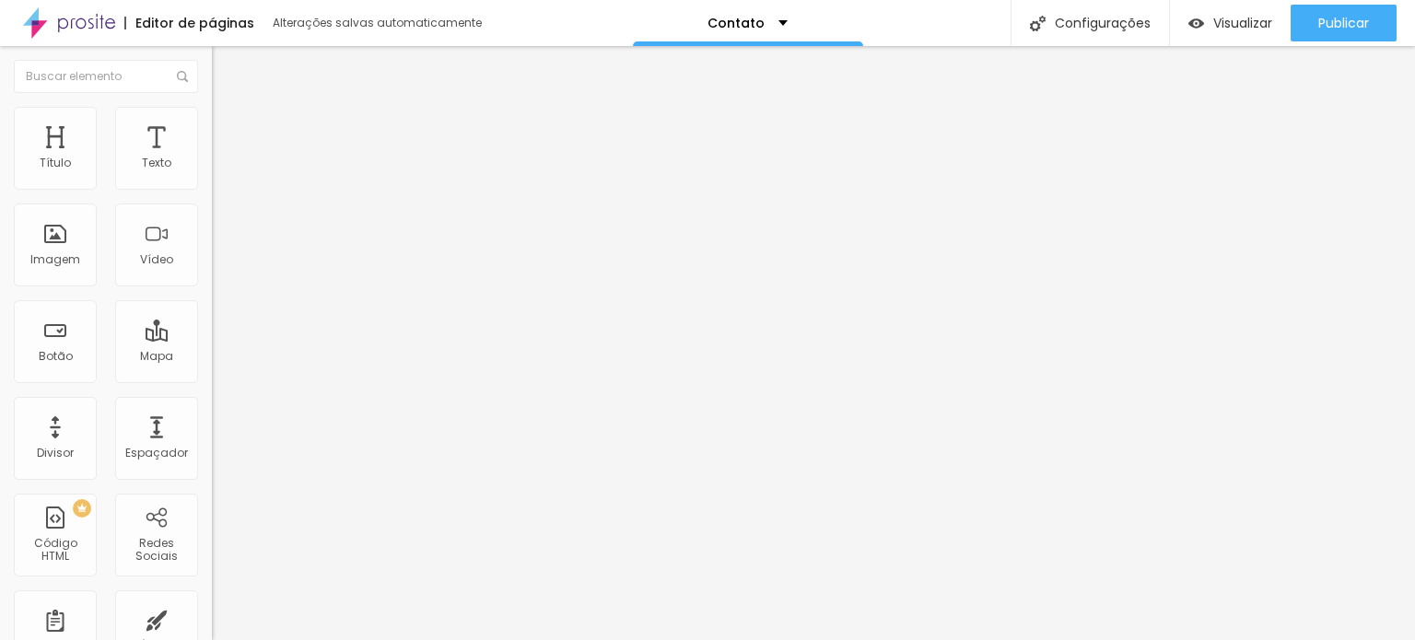
type input "0.9"
type input "0.7"
type input "0.6"
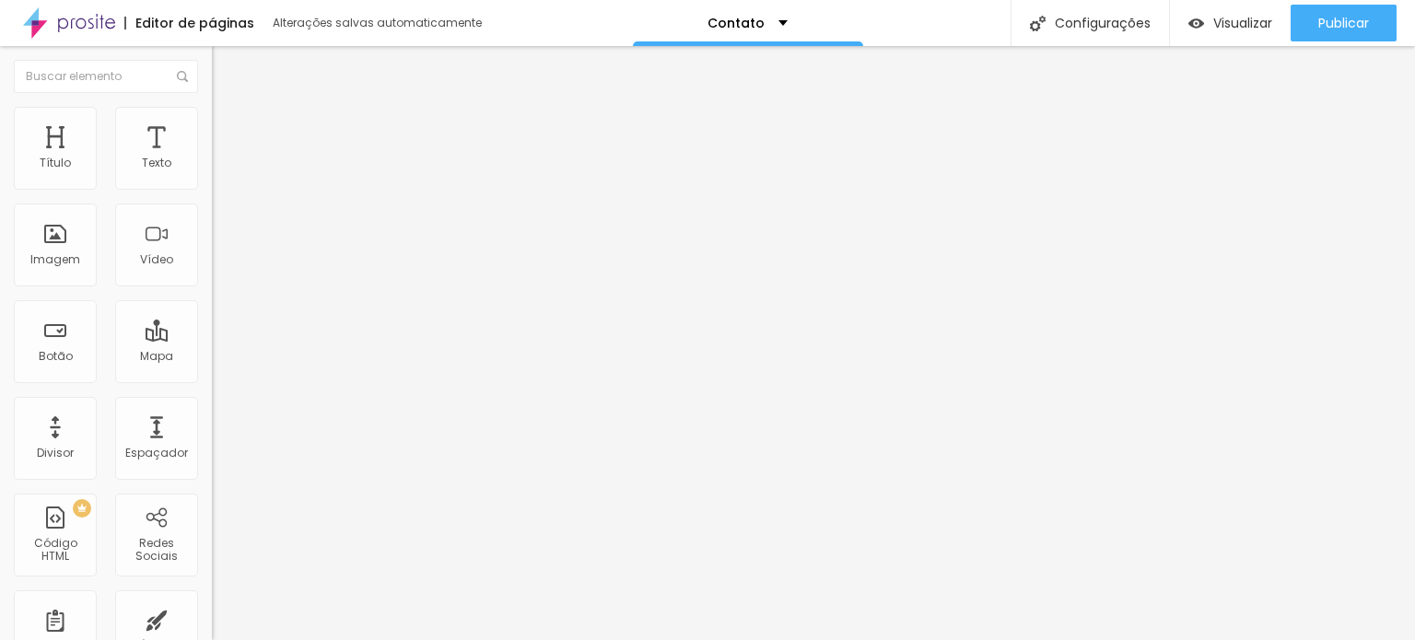
type input "0.5"
type input "0.7"
type input "0.8"
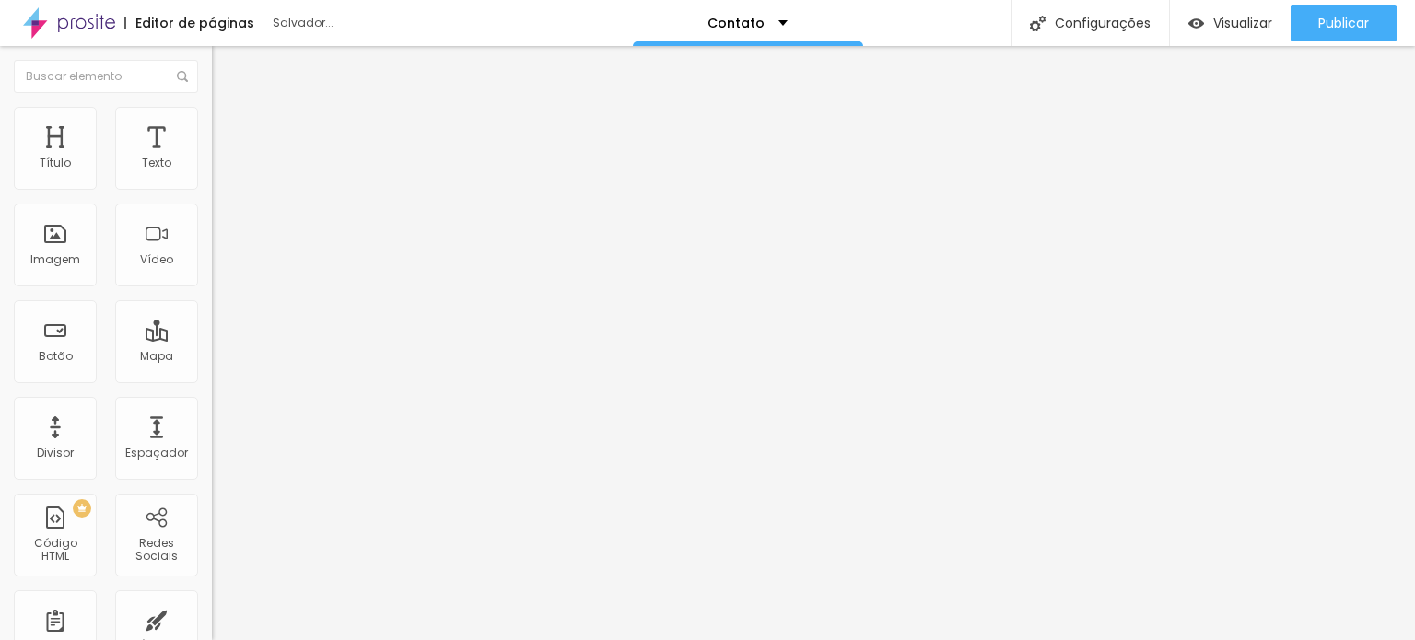
type input "0.8"
type input "0.9"
type input "1"
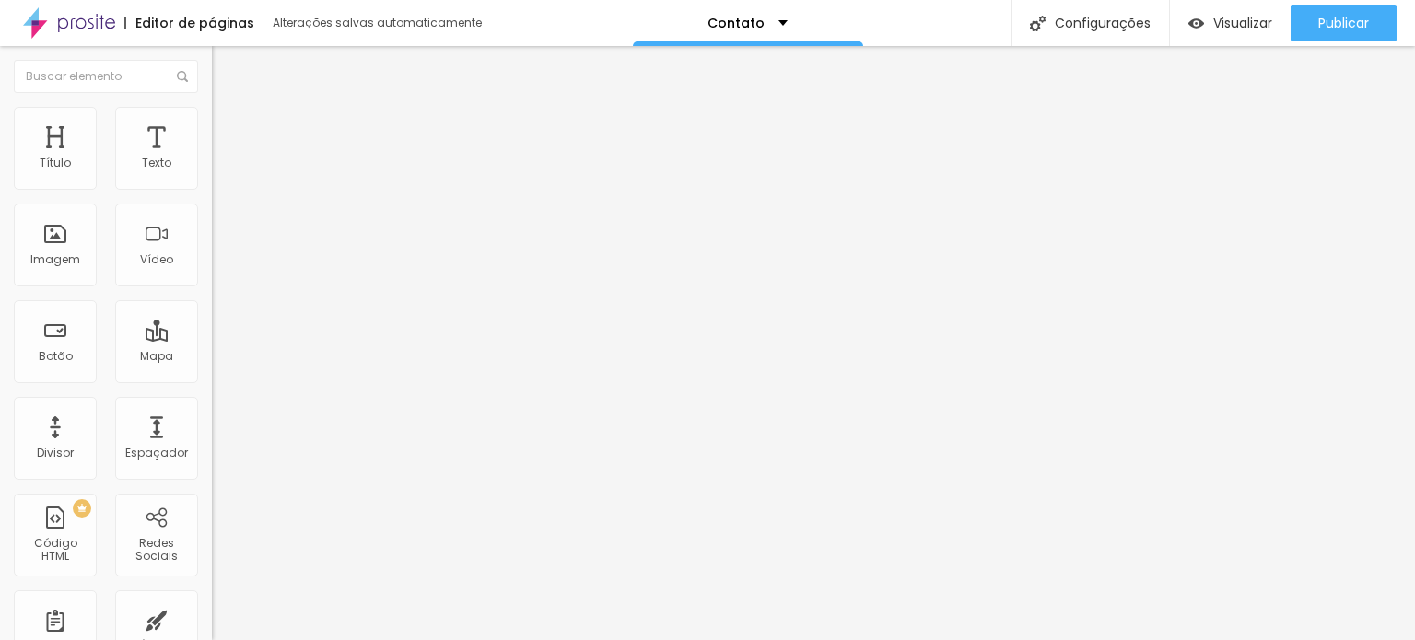
type input "1.1"
type input "0.9"
type input "0.8"
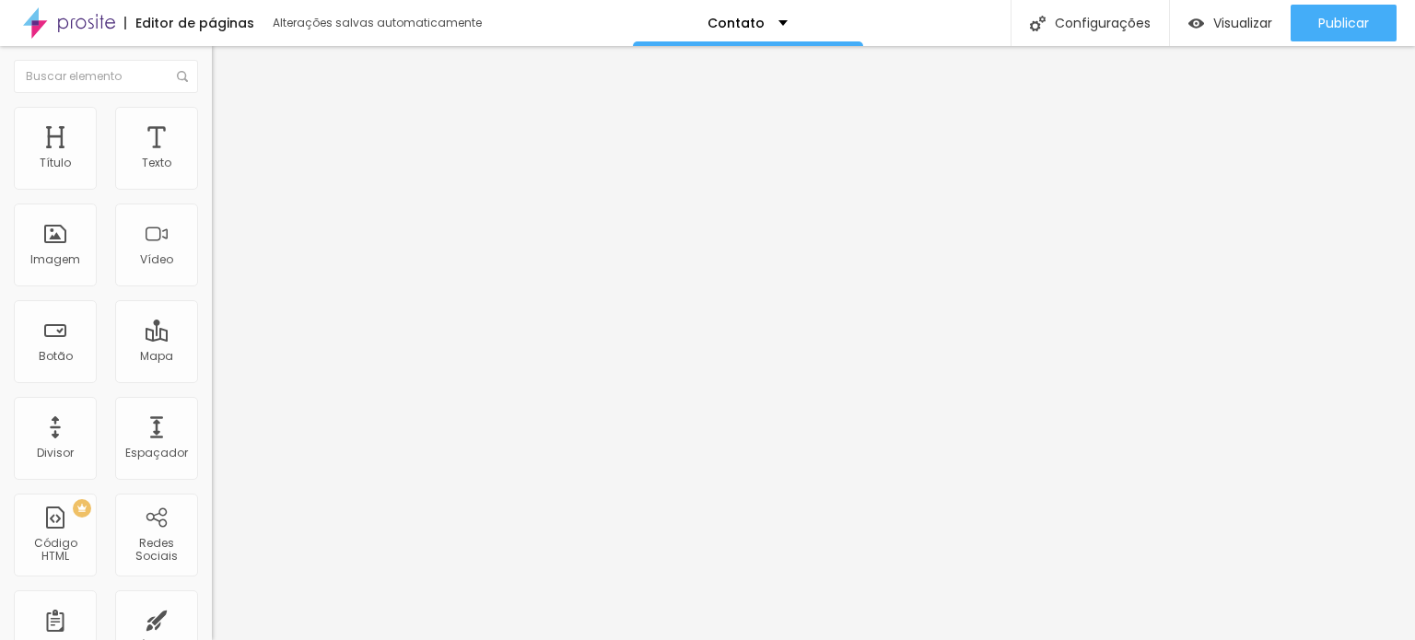
type input "0.8"
drag, startPoint x: 41, startPoint y: 215, endPoint x: 52, endPoint y: 214, distance: 11.1
type input "0.8"
click at [212, 600] on input "range" at bounding box center [271, 607] width 119 height 15
type input "1"
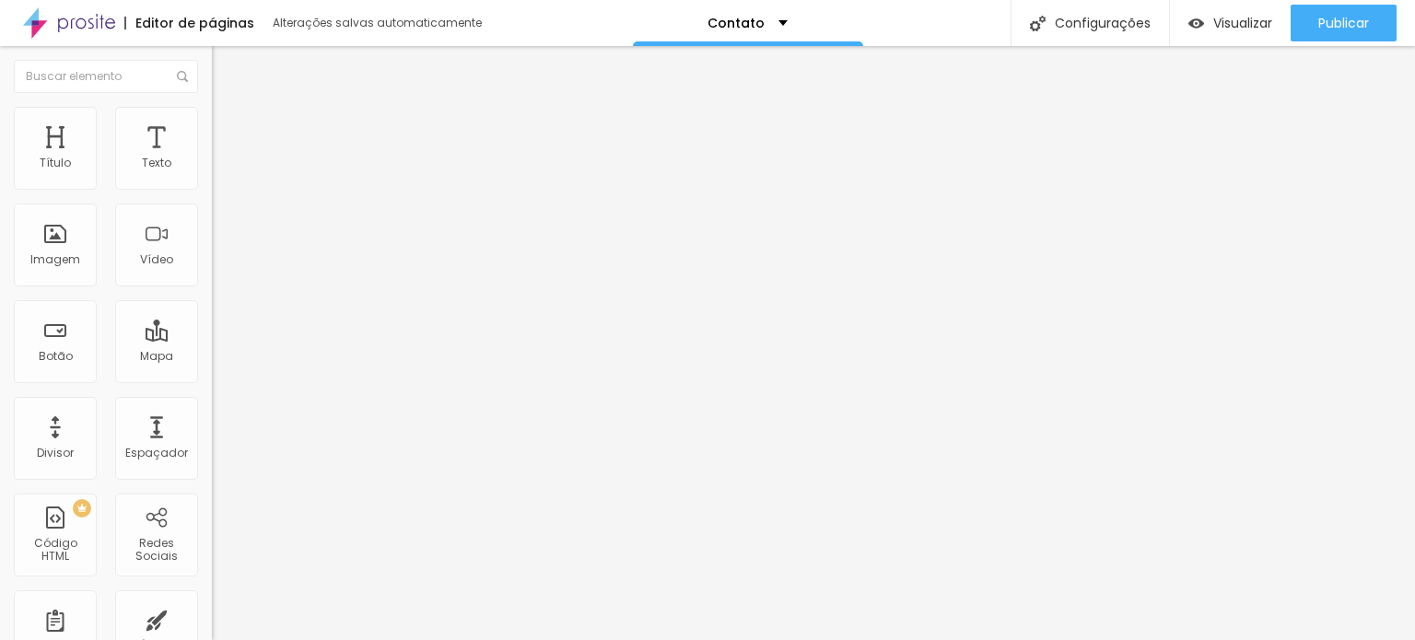
type input "1"
type input "2"
type input "3"
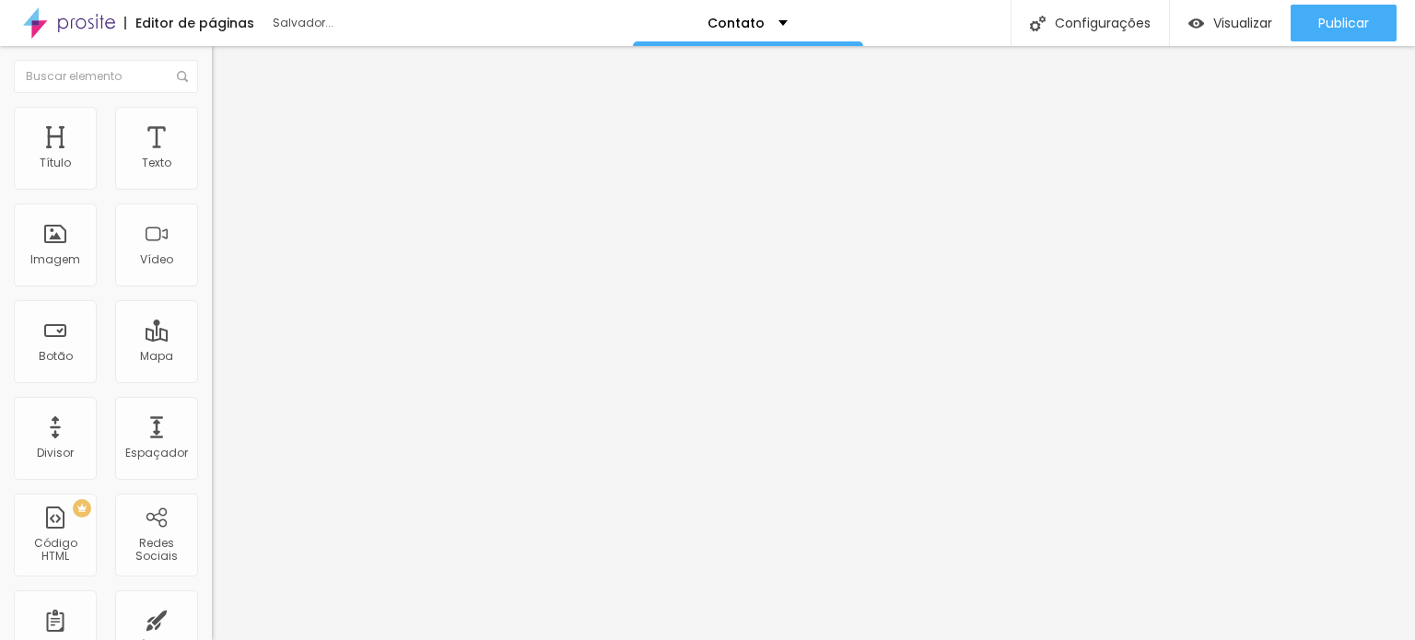
type input "4"
type input "5"
type input "4"
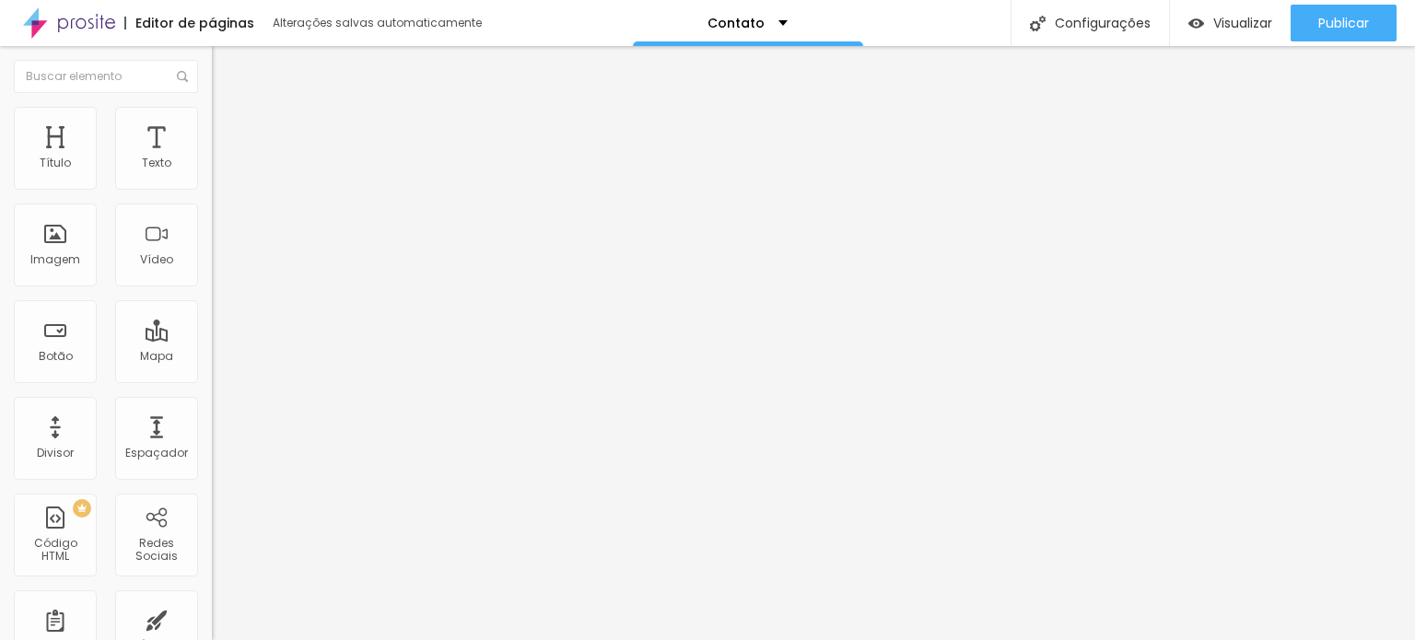
type input "4"
type input "3"
type input "2"
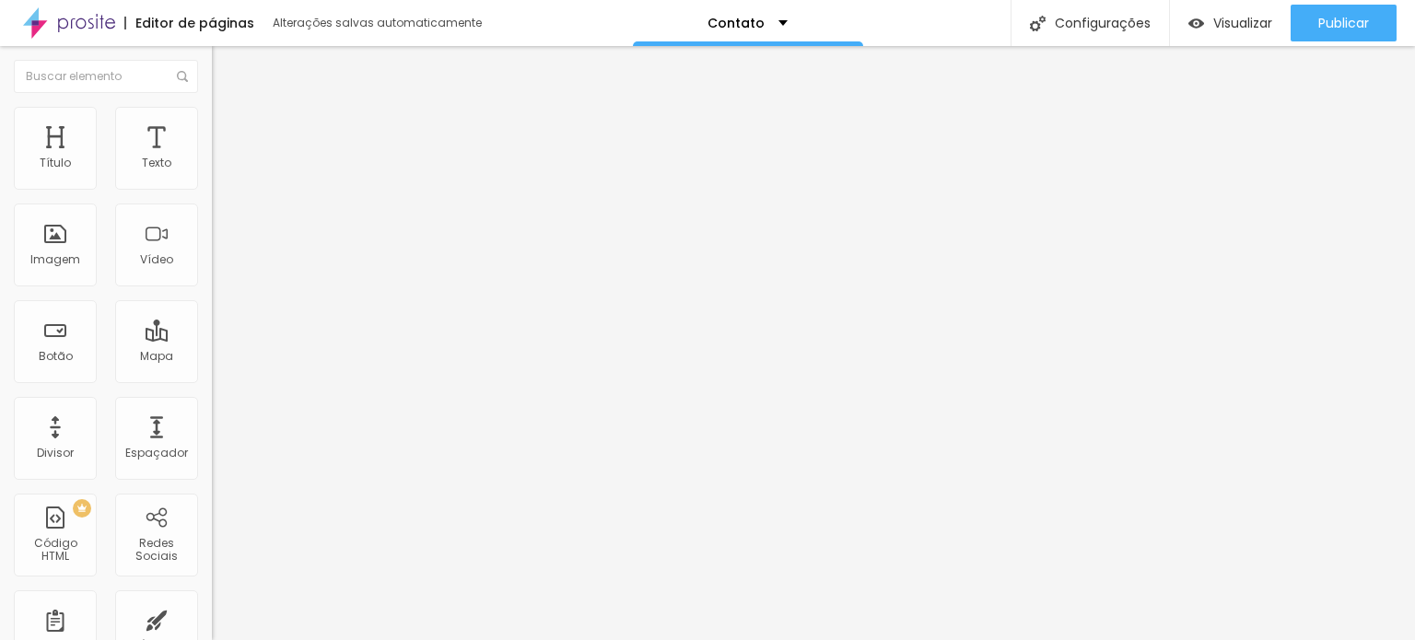
type input "1"
type input "0"
type input "1"
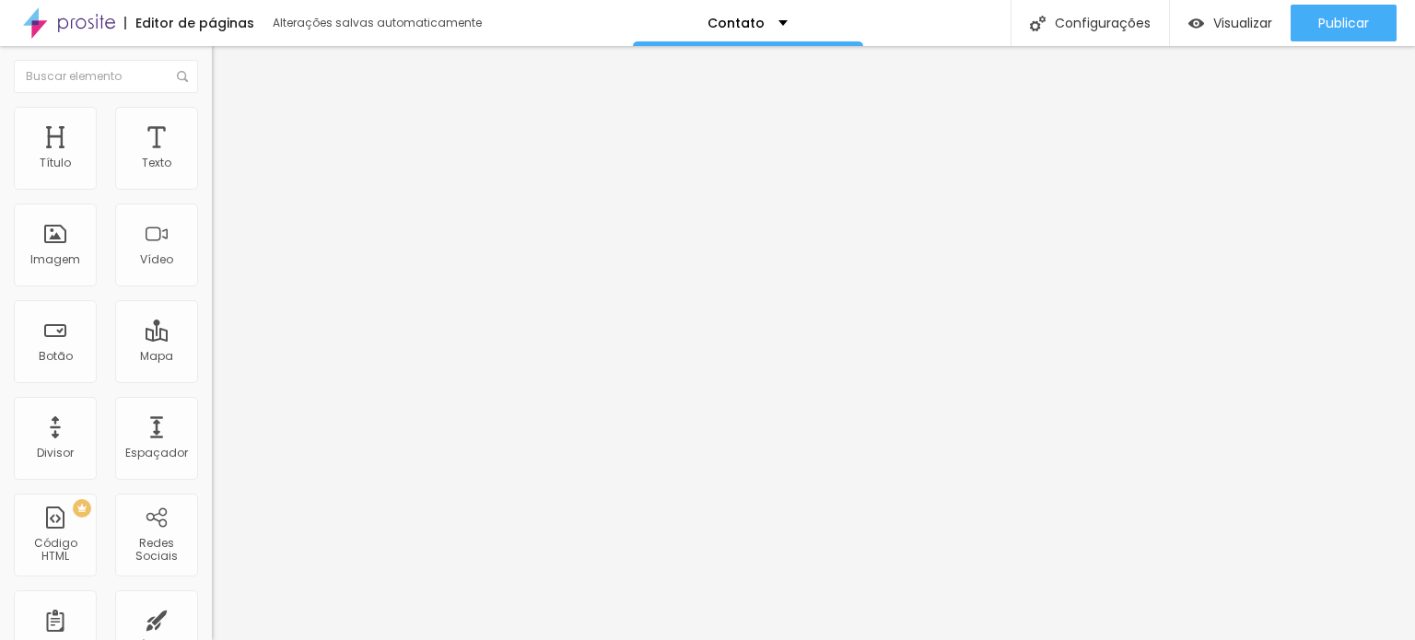
type input "1"
type input "2"
type input "3"
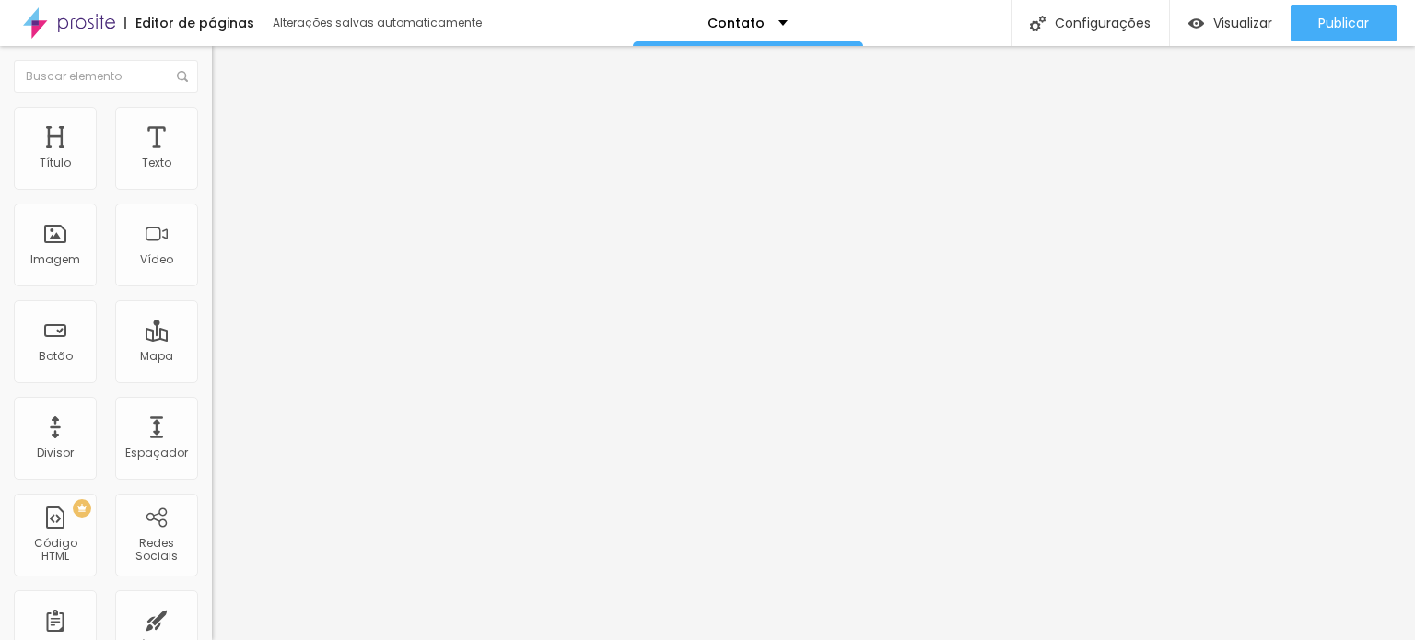
type input "2"
type input "1"
type input "0"
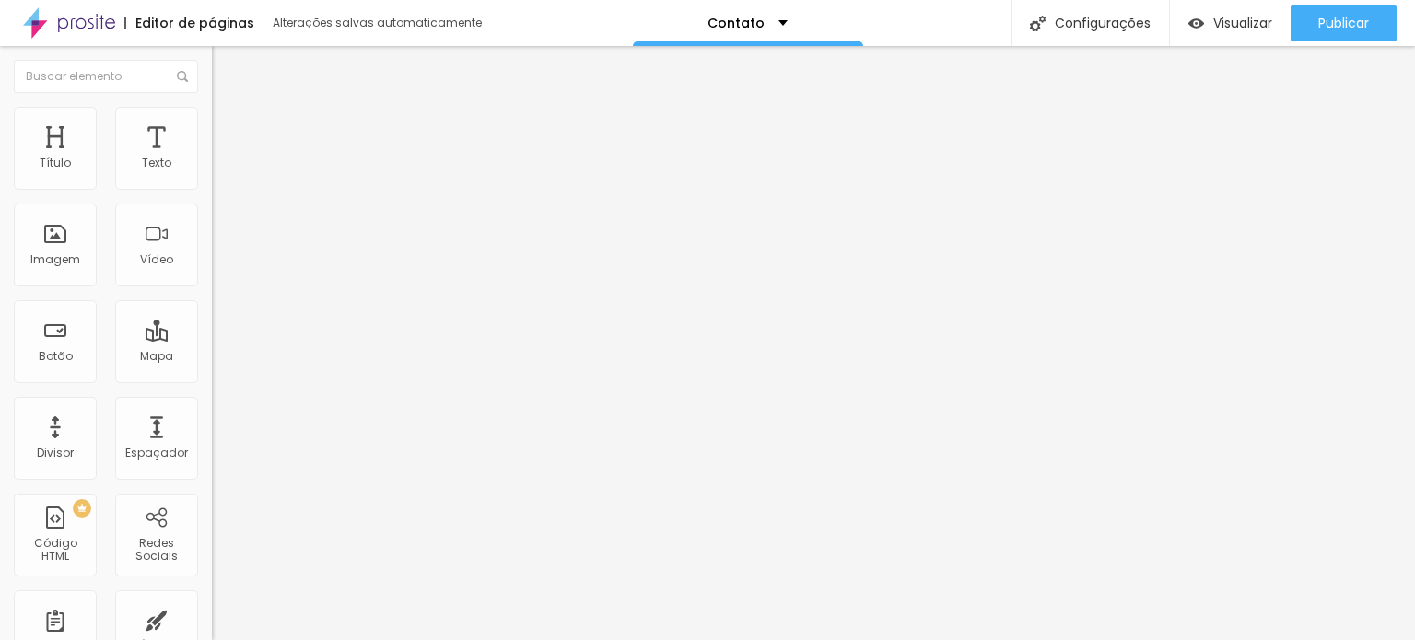
type input "0"
drag, startPoint x: 41, startPoint y: 288, endPoint x: 37, endPoint y: 276, distance: 12.8
type input "1.2"
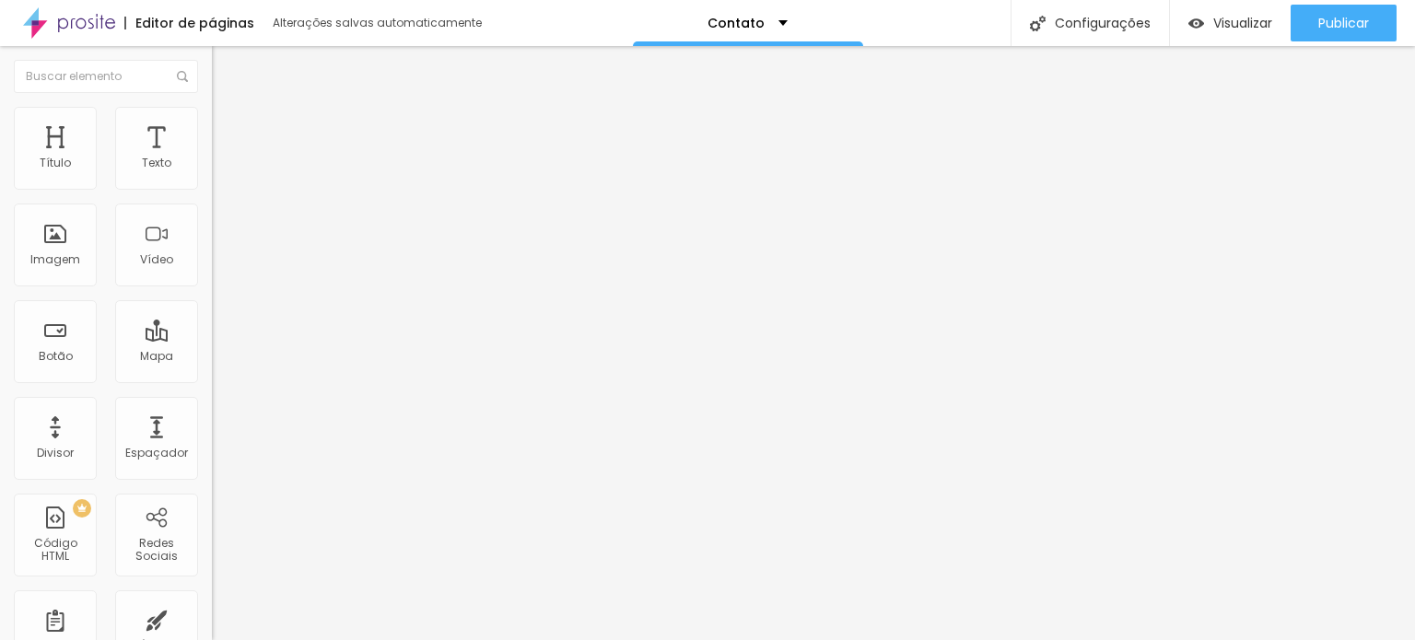
type input "1.1"
type input "1"
type input "0.9"
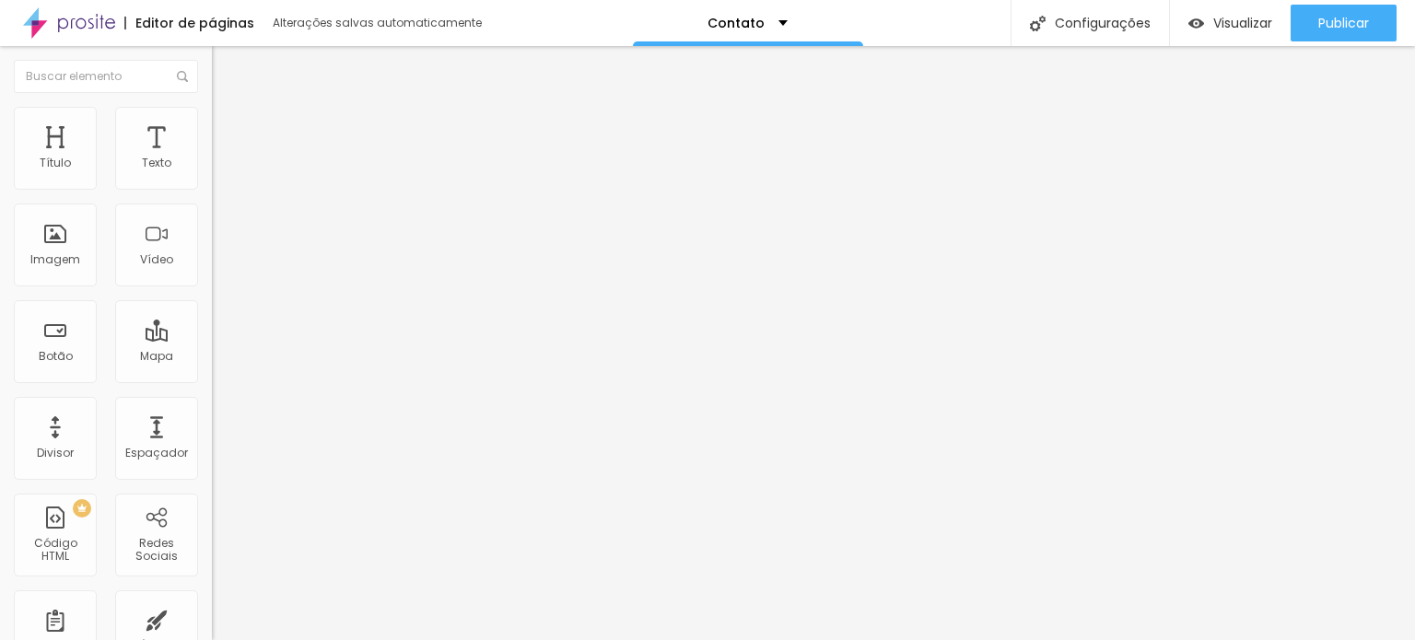
type input "0.9"
type input "0.8"
type input "0.7"
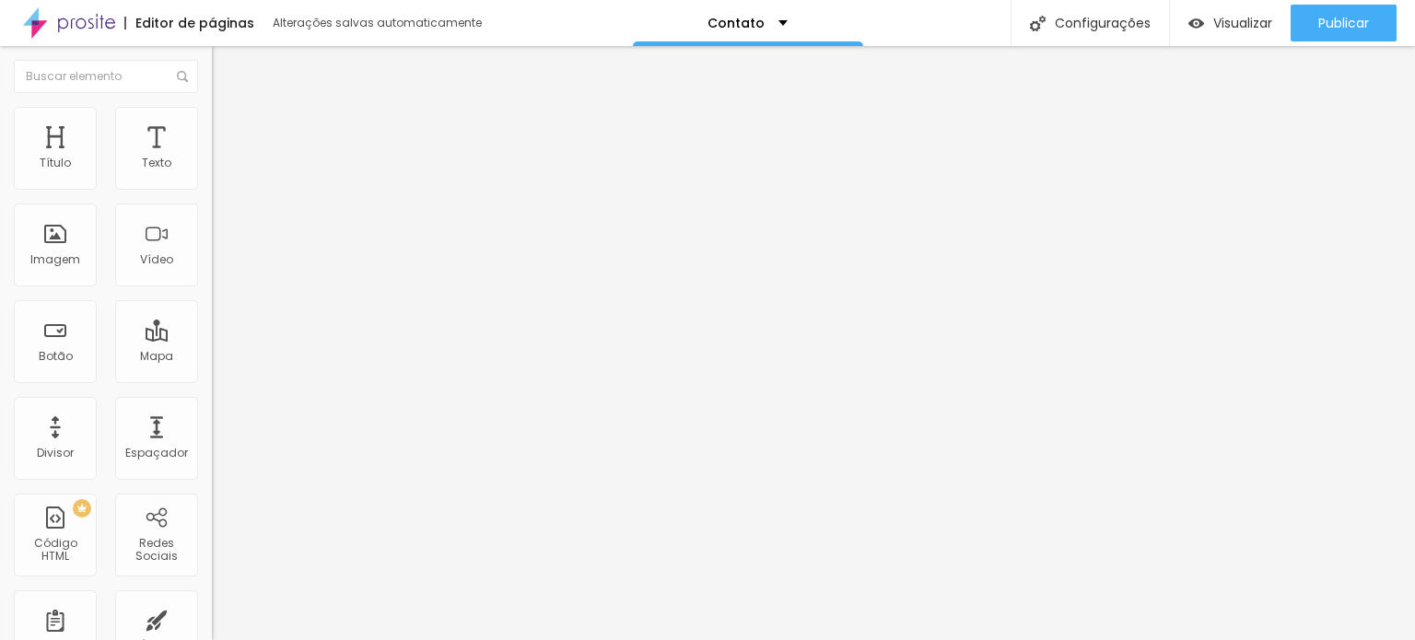
type input "0.6"
drag, startPoint x: 102, startPoint y: 250, endPoint x: 184, endPoint y: 284, distance: 88.8
click at [212, 383] on div "Editar nulo Estilo Avançado 17 Tamanho do texto 0.8 Espaço entre letras 2 Altur…" at bounding box center [318, 343] width 212 height 594
click at [212, 213] on input "range" at bounding box center [271, 205] width 119 height 15
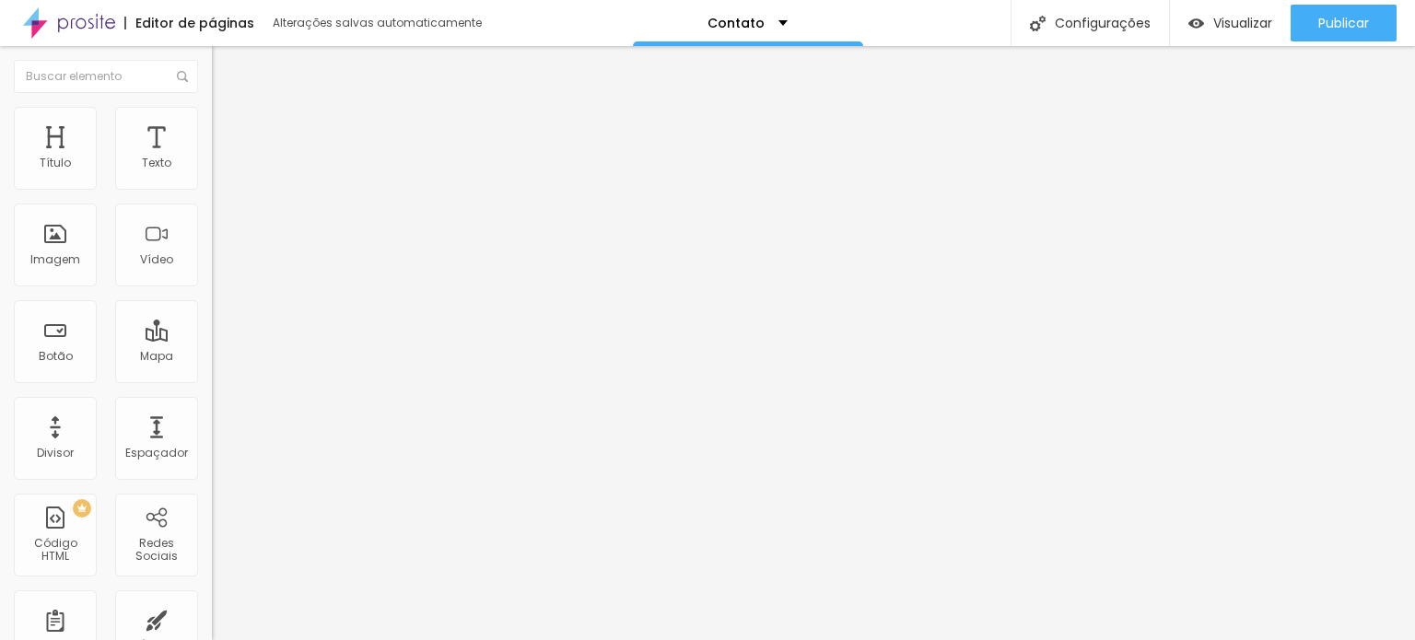
click at [212, 117] on img at bounding box center [220, 115] width 17 height 17
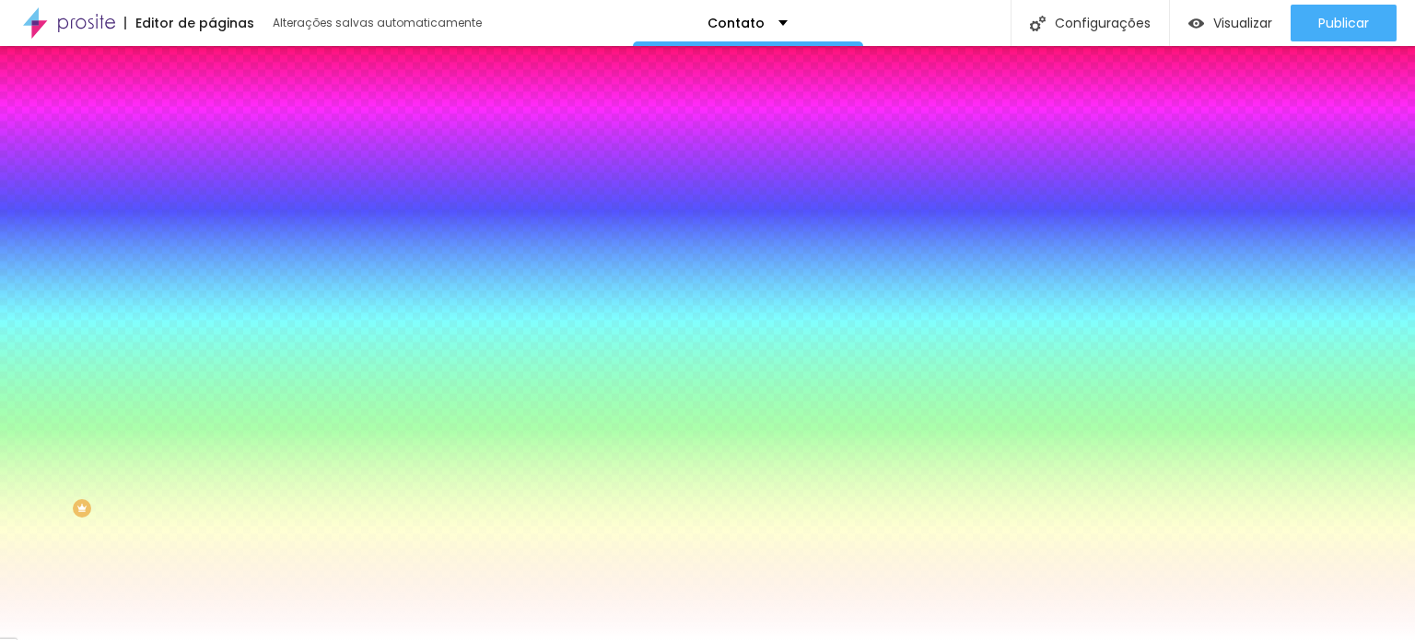
click at [212, 510] on input "range" at bounding box center [271, 517] width 119 height 15
click at [212, 125] on img at bounding box center [220, 133] width 17 height 17
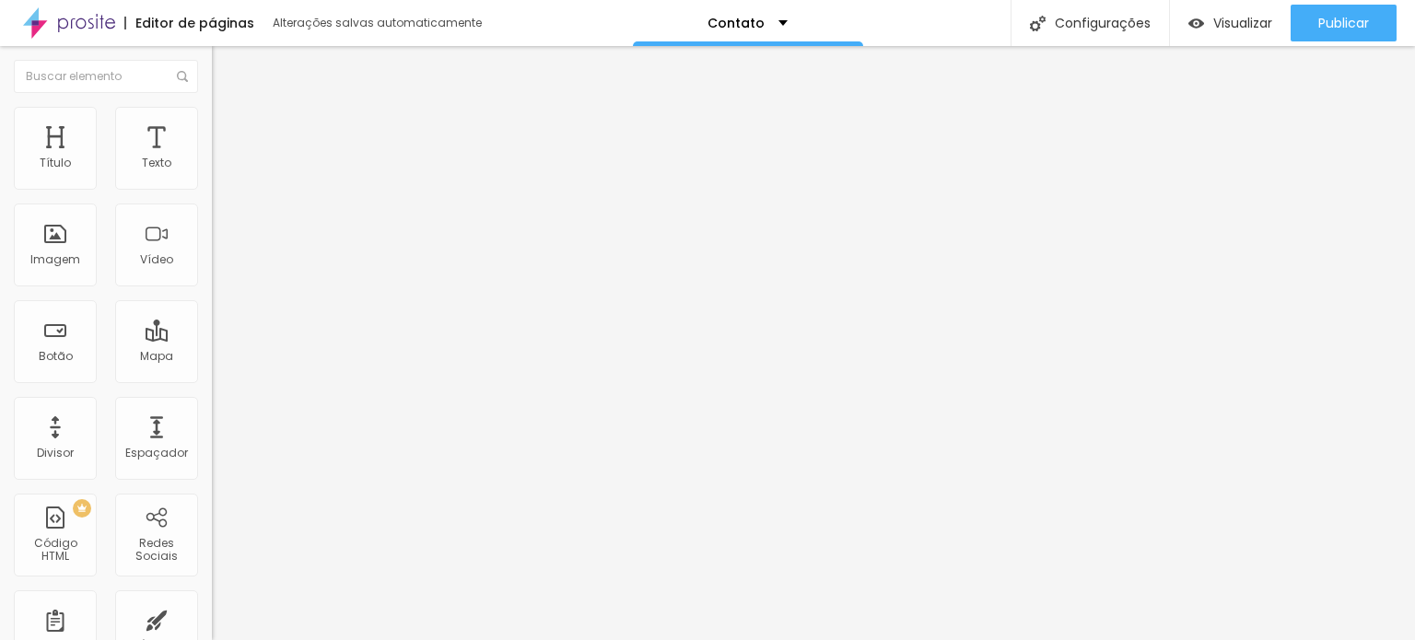
drag, startPoint x: 42, startPoint y: 180, endPoint x: 13, endPoint y: 178, distance: 29.5
click at [212, 358] on input "range" at bounding box center [271, 365] width 119 height 15
drag, startPoint x: 41, startPoint y: 217, endPoint x: 65, endPoint y: 233, distance: 29.9
click at [212, 618] on input "range" at bounding box center [271, 625] width 119 height 15
click at [226, 63] on img "button" at bounding box center [233, 67] width 15 height 15
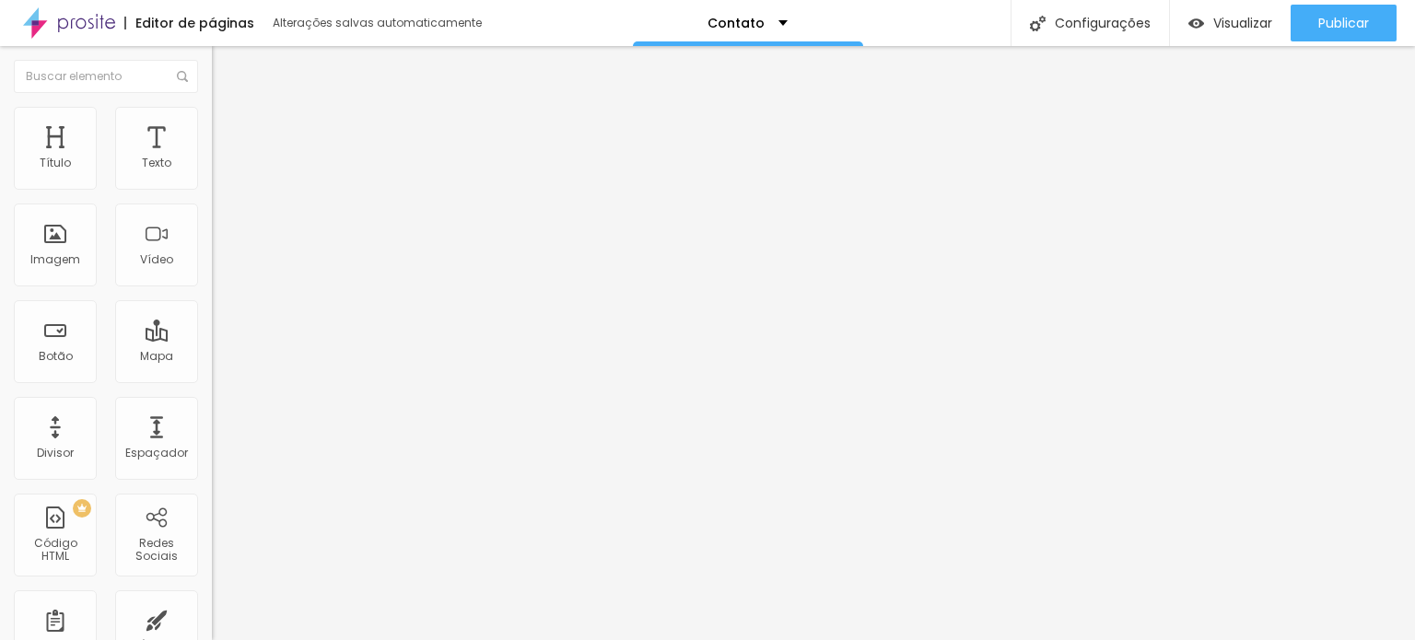
click at [229, 127] on font "Avançado" at bounding box center [259, 120] width 61 height 16
click at [212, 339] on input "range" at bounding box center [271, 346] width 119 height 15
drag, startPoint x: 54, startPoint y: 213, endPoint x: 15, endPoint y: 217, distance: 39.9
click at [212, 600] on input "range" at bounding box center [271, 607] width 119 height 15
drag, startPoint x: 42, startPoint y: 180, endPoint x: 29, endPoint y: 180, distance: 12.9
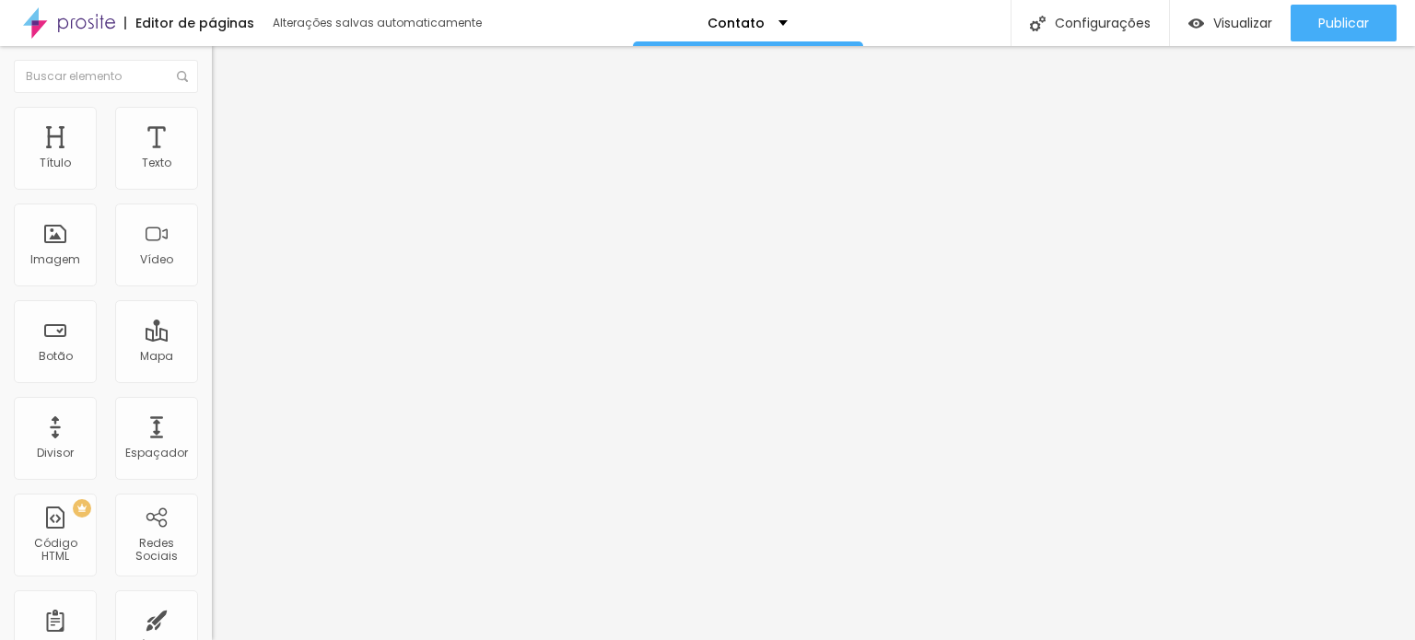
click at [212, 339] on input "range" at bounding box center [271, 346] width 119 height 15
click at [129, 453] on font "Espaçador" at bounding box center [156, 453] width 63 height 16
drag, startPoint x: 44, startPoint y: 180, endPoint x: 0, endPoint y: 187, distance: 44.8
click at [212, 339] on input "range" at bounding box center [271, 346] width 119 height 15
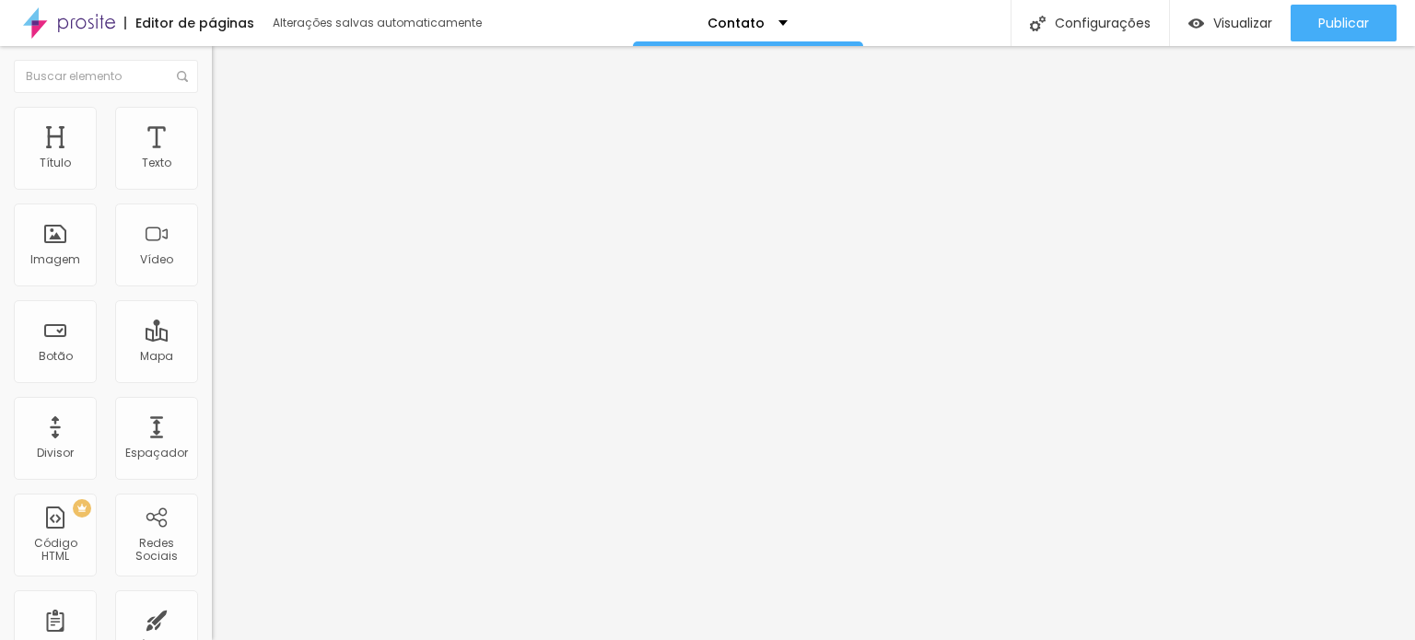
click at [212, 155] on div "Título 1 H1" at bounding box center [318, 145] width 212 height 18
drag, startPoint x: 41, startPoint y: 420, endPoint x: 46, endPoint y: 412, distance: 10.0
drag, startPoint x: 62, startPoint y: 382, endPoint x: 76, endPoint y: 385, distance: 14.3
click at [212, 435] on div at bounding box center [318, 443] width 212 height 17
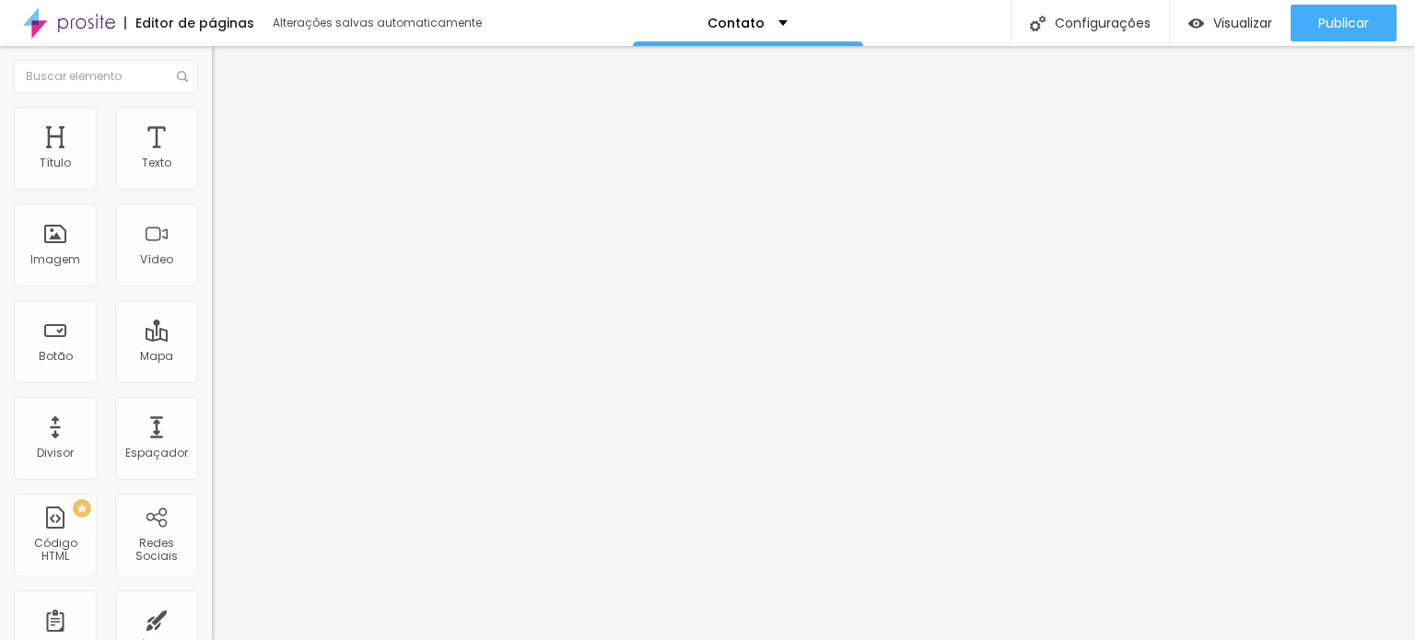
click at [212, 435] on input "range" at bounding box center [271, 442] width 119 height 15
drag, startPoint x: 68, startPoint y: 393, endPoint x: 77, endPoint y: 393, distance: 9.3
click at [212, 435] on div at bounding box center [318, 443] width 212 height 17
click at [212, 435] on input "range" at bounding box center [271, 442] width 119 height 15
click at [229, 127] on font "Avançado" at bounding box center [259, 120] width 61 height 16
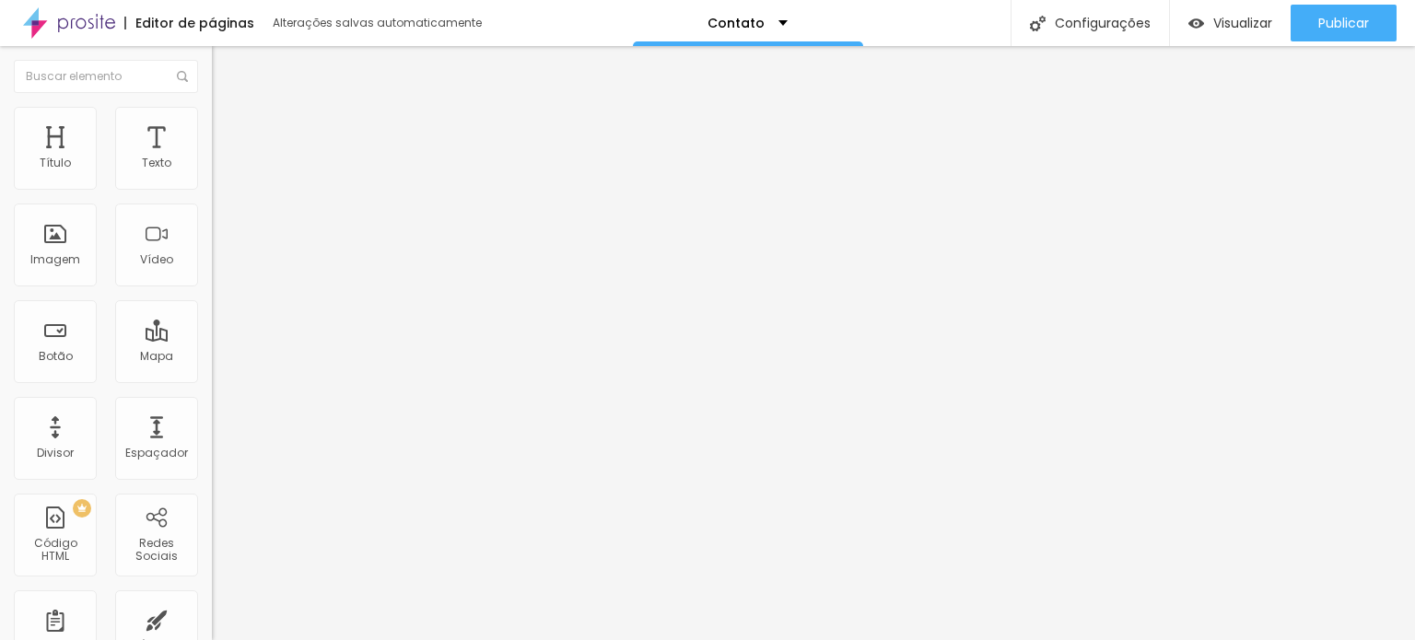
drag, startPoint x: 39, startPoint y: 179, endPoint x: 29, endPoint y: 172, distance: 11.2
click at [212, 339] on input "range" at bounding box center [271, 346] width 119 height 15
click at [212, 600] on input "range" at bounding box center [271, 607] width 119 height 15
click at [229, 109] on font "Estilo" at bounding box center [243, 101] width 29 height 16
click at [289, 156] on font "H1" at bounding box center [294, 148] width 11 height 16
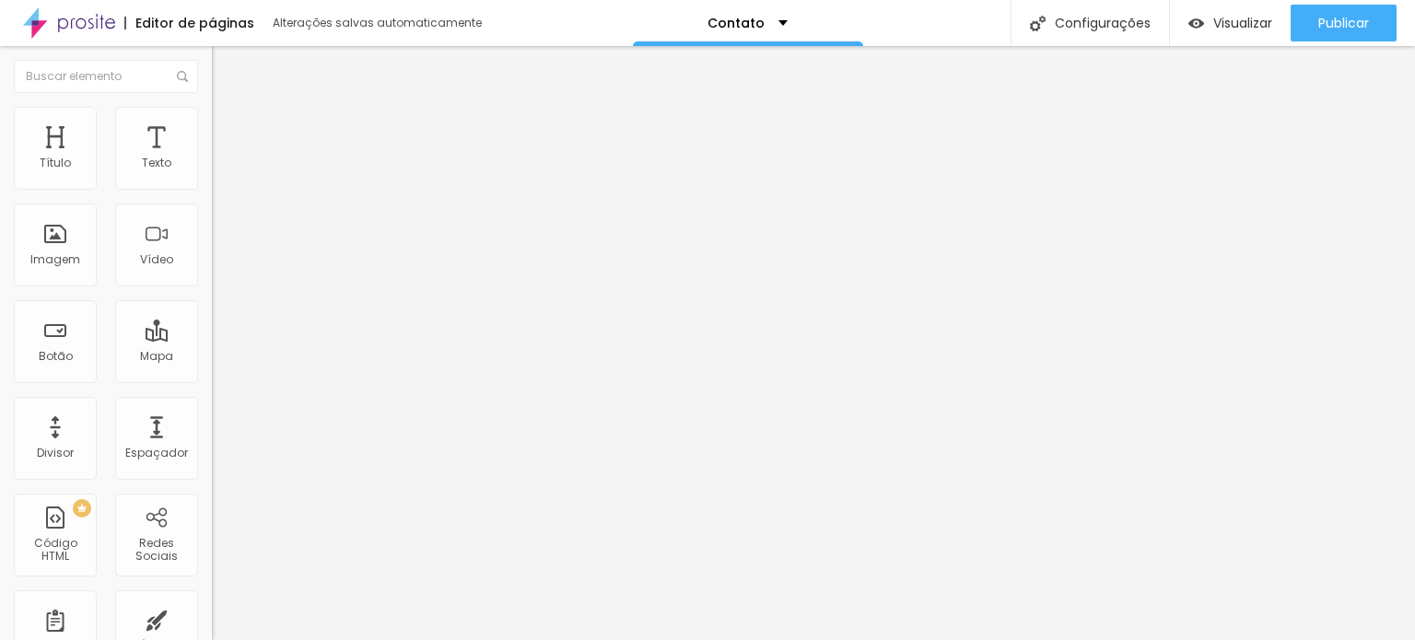
drag, startPoint x: 45, startPoint y: 493, endPoint x: 14, endPoint y: 489, distance: 31.5
drag, startPoint x: 45, startPoint y: 421, endPoint x: 34, endPoint y: 423, distance: 11.2
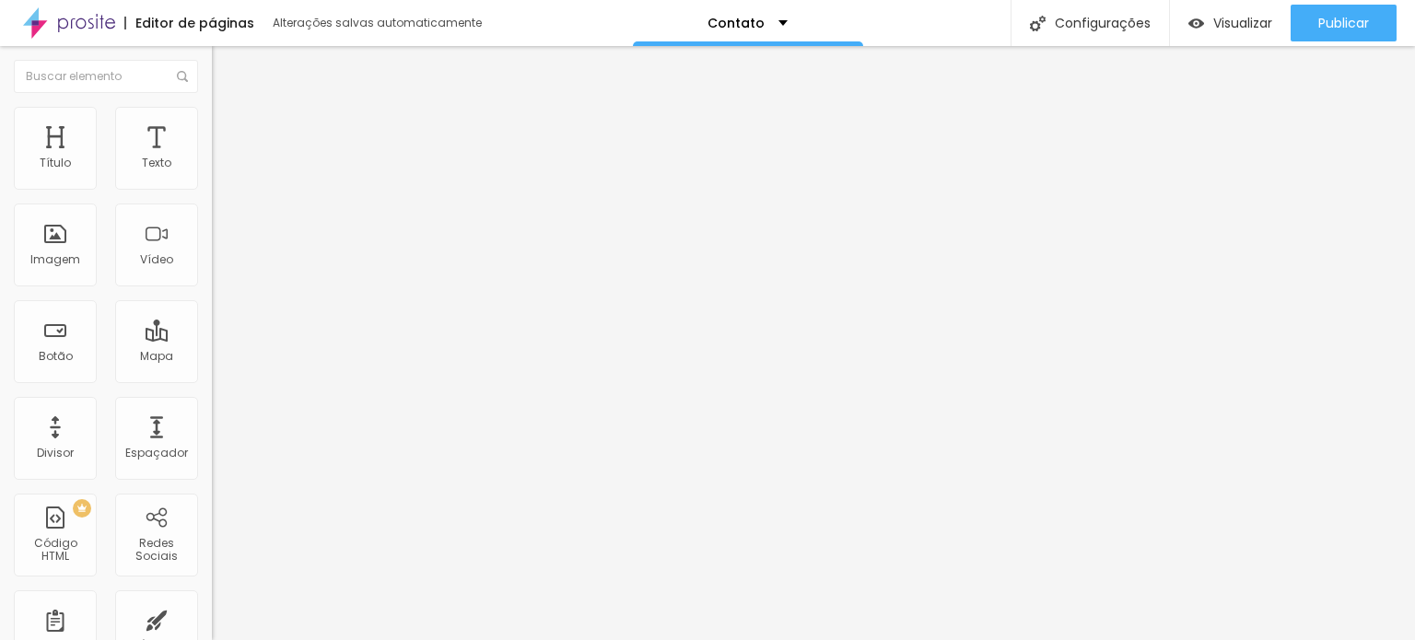
drag, startPoint x: 67, startPoint y: 388, endPoint x: 82, endPoint y: 385, distance: 15.0
click at [212, 435] on input "range" at bounding box center [271, 442] width 119 height 15
drag, startPoint x: 92, startPoint y: 465, endPoint x: 76, endPoint y: 468, distance: 16.8
drag, startPoint x: 92, startPoint y: 457, endPoint x: 77, endPoint y: 461, distance: 15.2
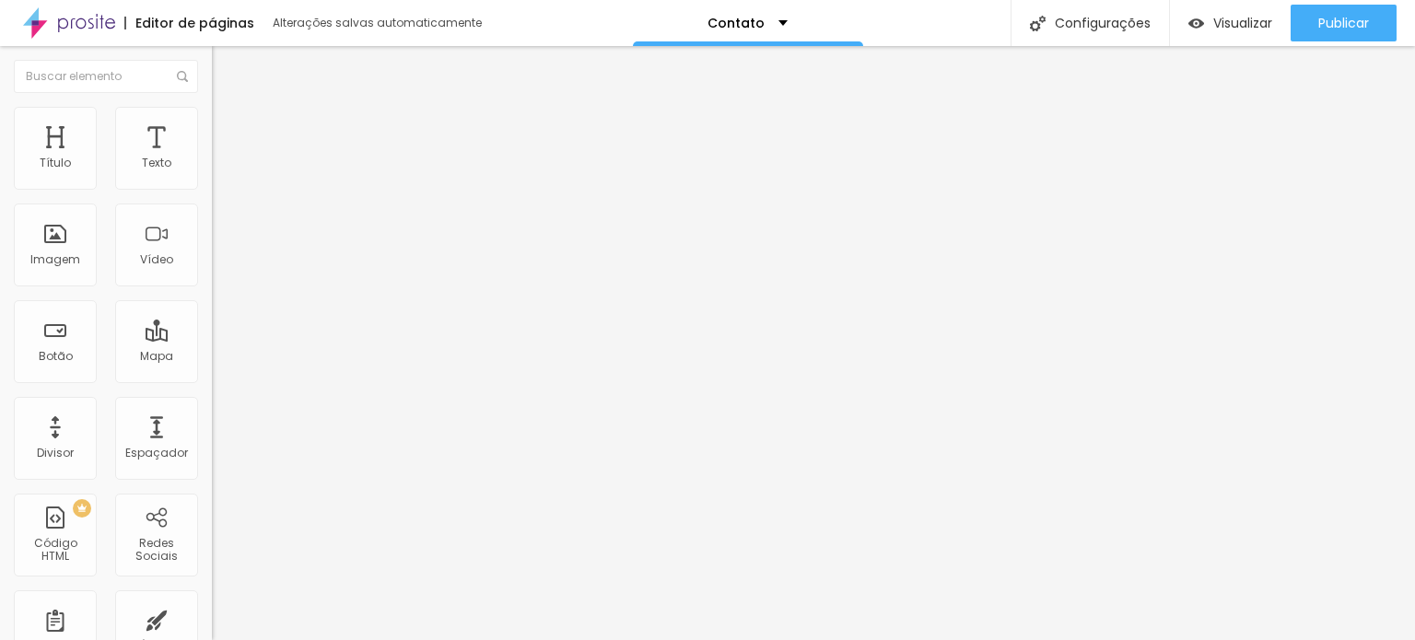
click at [212, 435] on input "range" at bounding box center [271, 442] width 119 height 15
click at [212, 116] on img at bounding box center [220, 115] width 17 height 17
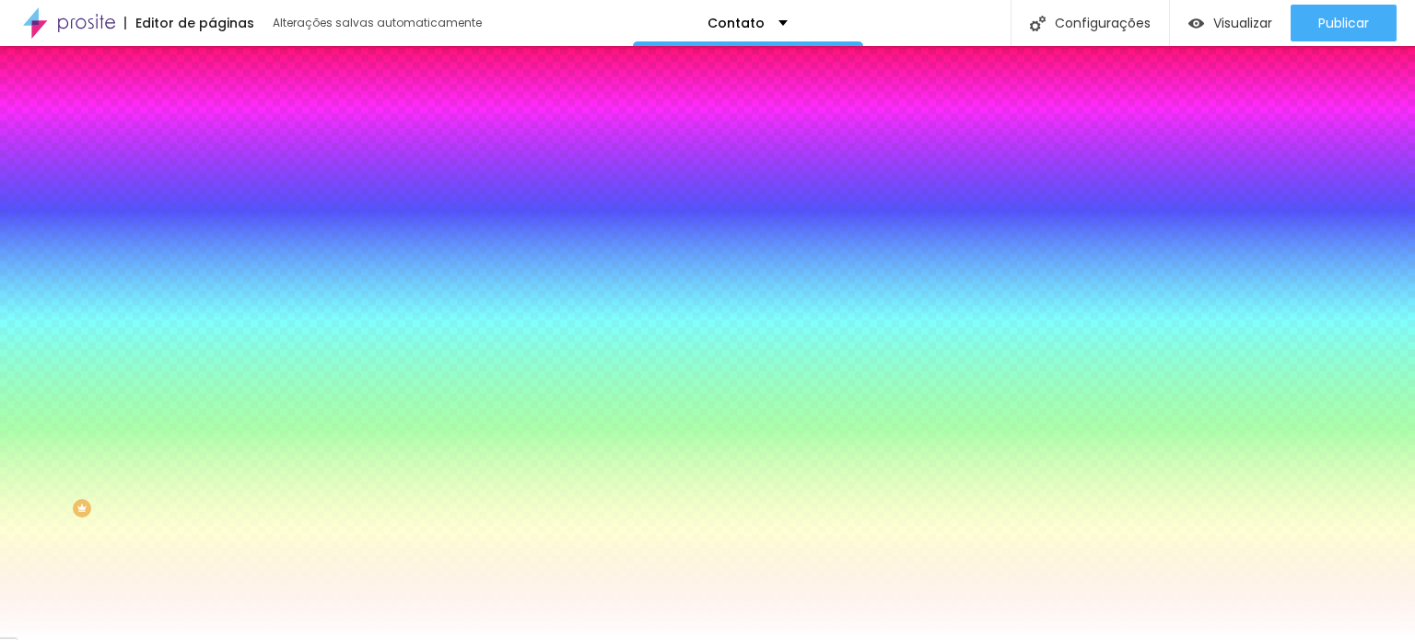
click at [212, 125] on li "Avançado" at bounding box center [318, 134] width 212 height 18
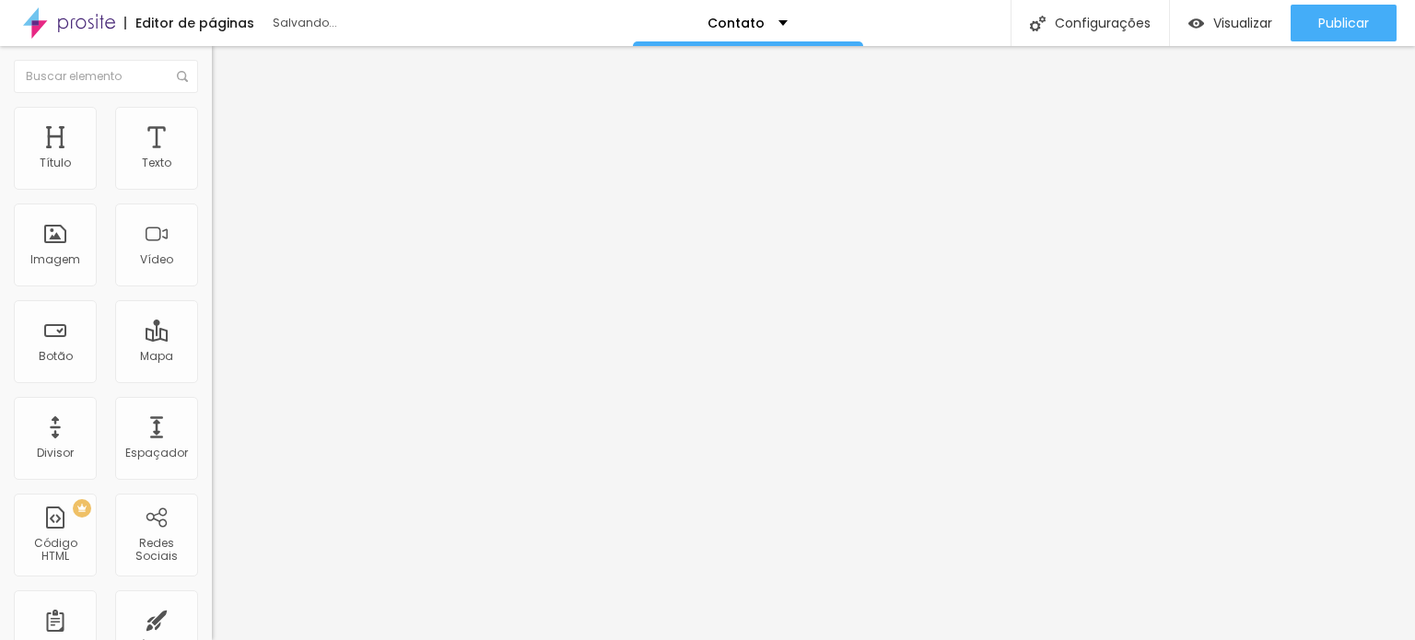
drag, startPoint x: 65, startPoint y: 213, endPoint x: 13, endPoint y: 204, distance: 52.4
click at [212, 618] on input "range" at bounding box center [271, 625] width 119 height 15
drag, startPoint x: 41, startPoint y: 182, endPoint x: 63, endPoint y: 179, distance: 21.4
click at [212, 358] on input "range" at bounding box center [271, 365] width 119 height 15
click at [316, 201] on font "clique aqui" at bounding box center [348, 193] width 65 height 16
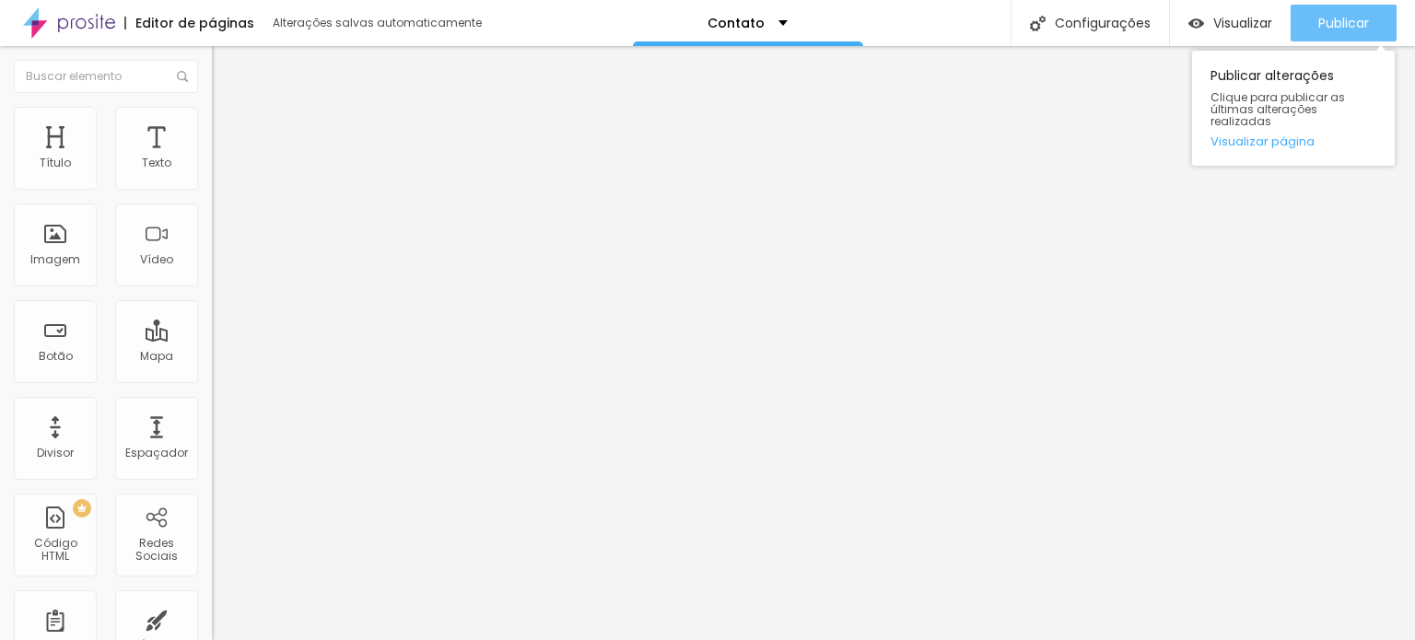
click at [1323, 28] on font "Publicar" at bounding box center [1344, 23] width 51 height 18
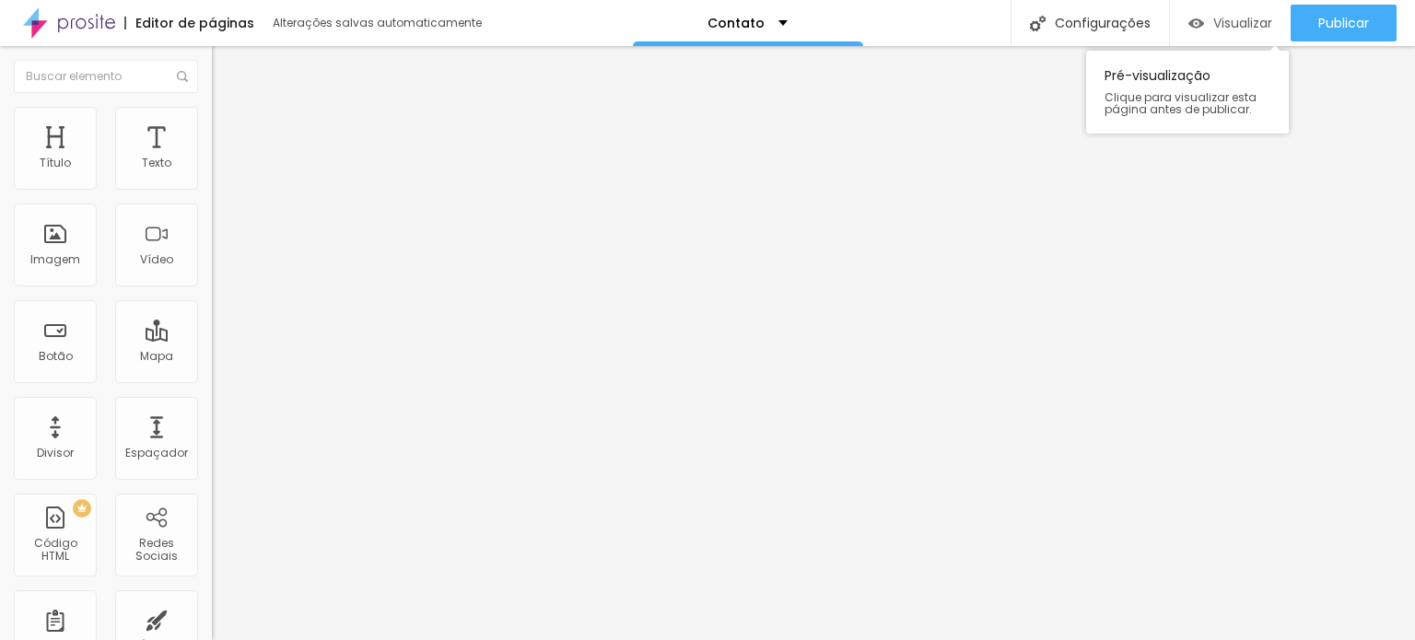
click at [1205, 25] on div "Visualizar" at bounding box center [1231, 24] width 84 height 16
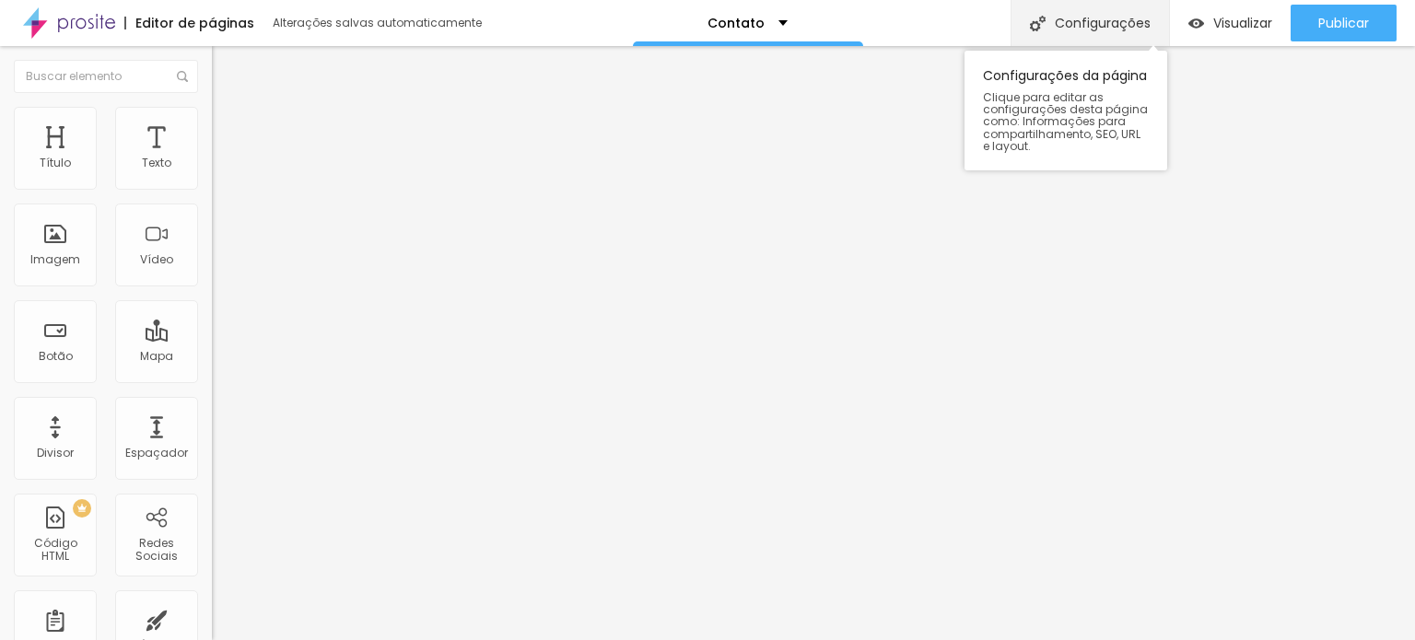
click at [1141, 22] on font "Configurações" at bounding box center [1103, 23] width 96 height 18
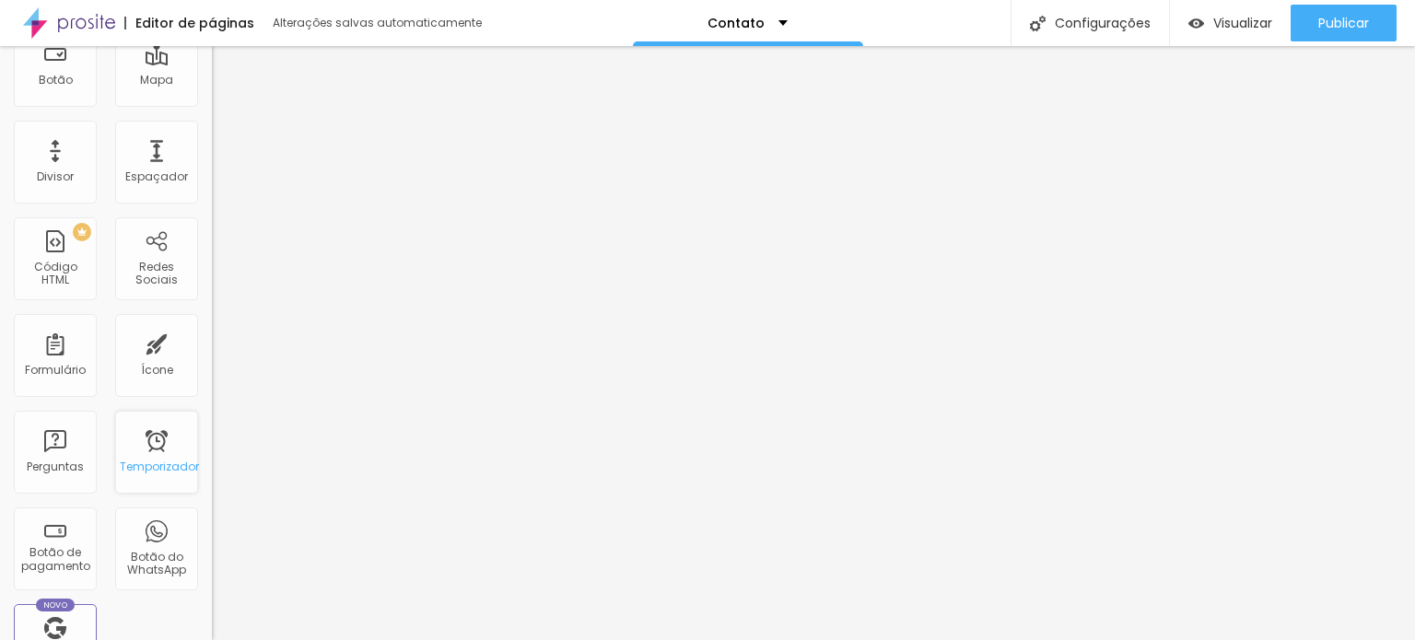
scroll to position [369, 0]
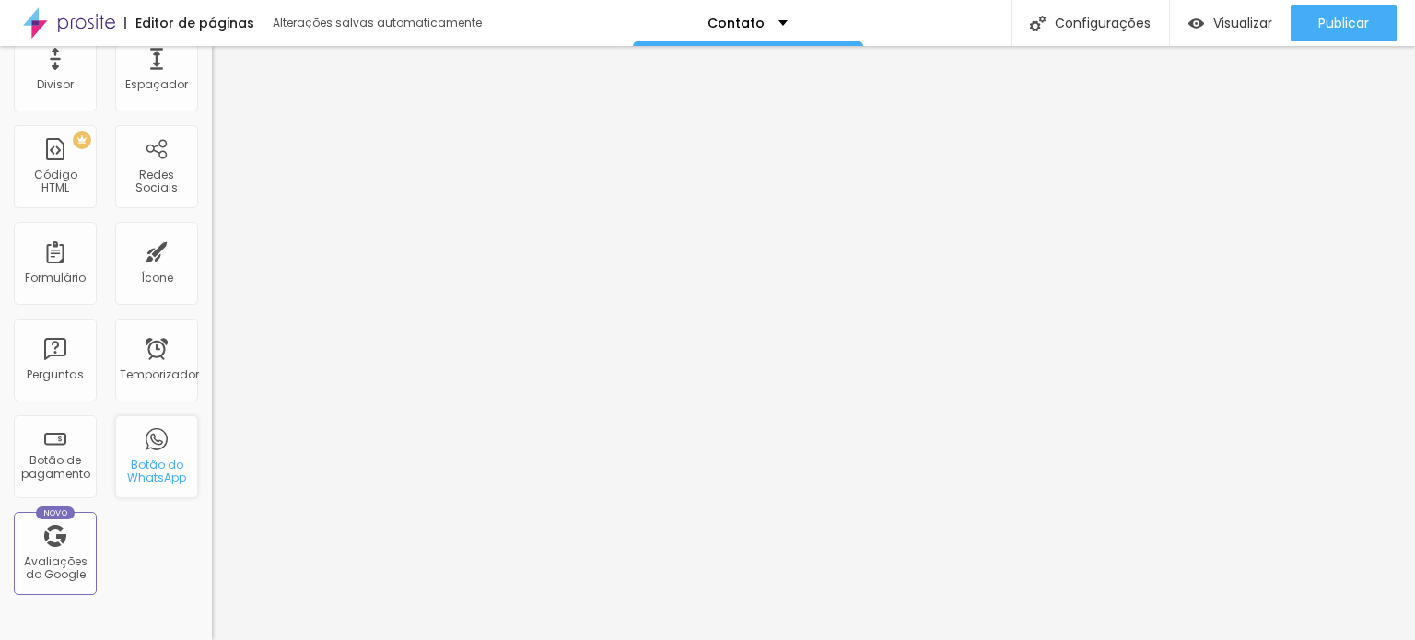
click at [140, 484] on font "Botão do WhatsApp" at bounding box center [156, 471] width 59 height 29
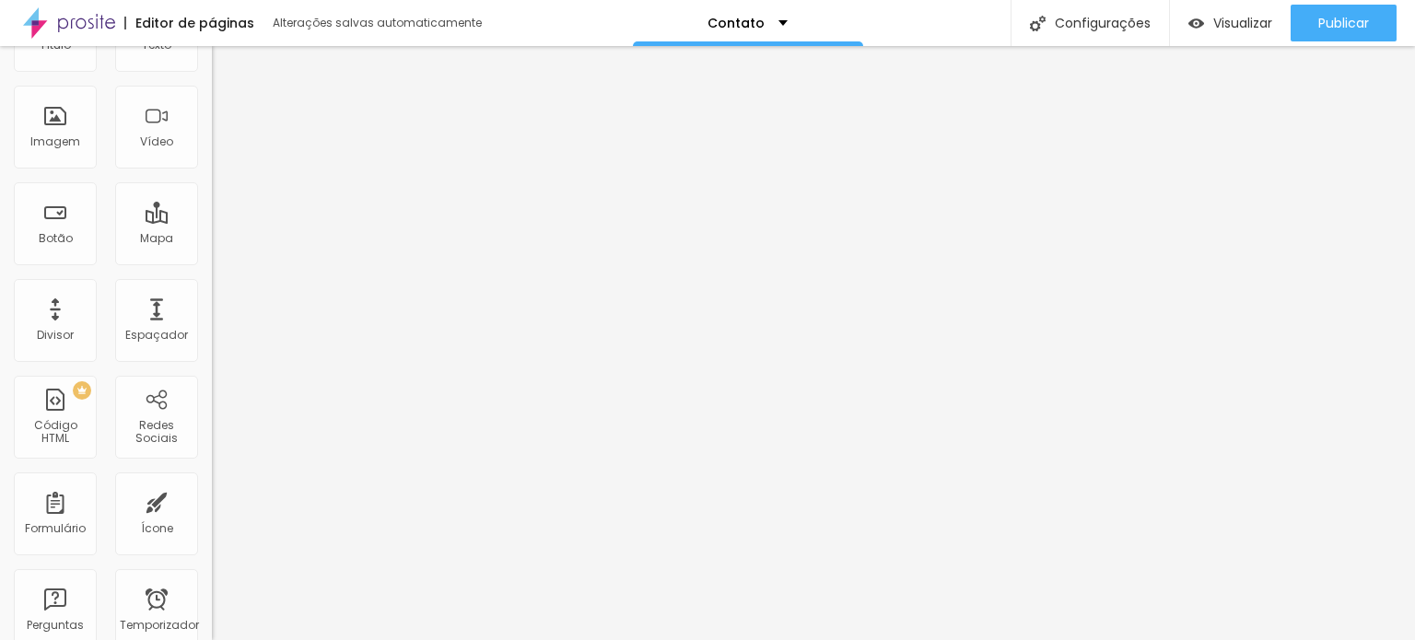
scroll to position [0, 0]
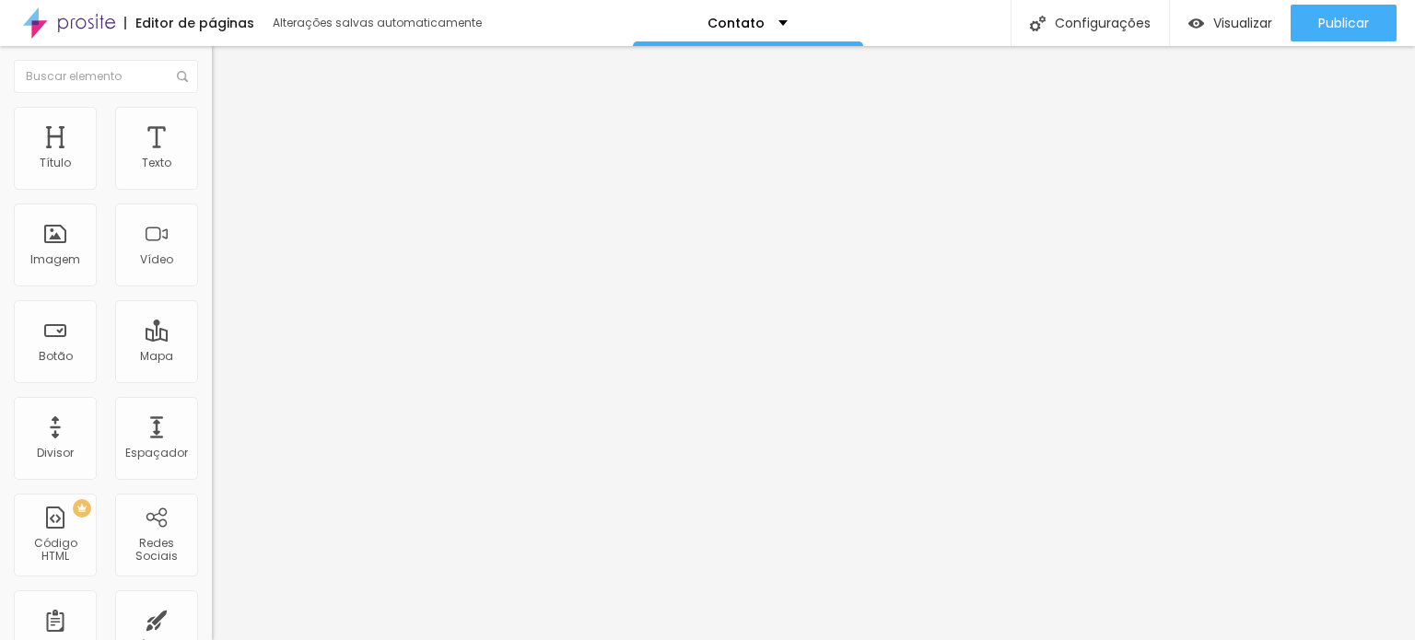
click at [212, 622] on textarea "Olá, cheguei até você pela página {page_title} e gostaria de mais informações" at bounding box center [316, 637] width 208 height 31
type textarea "Olá, cheguei até você pela página {page_title} e gostaria de mais informações!"
click at [212, 173] on input "text" at bounding box center [322, 164] width 221 height 18
type input "(16)99192-4879"
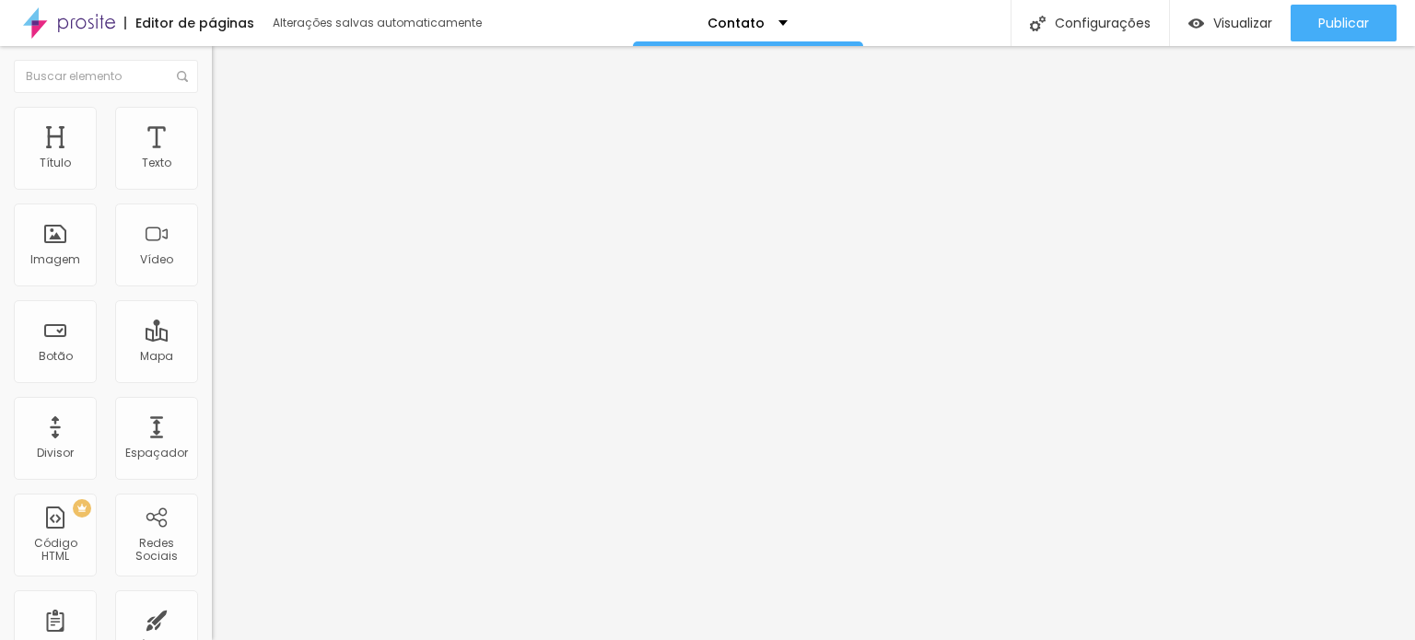
click at [212, 558] on div "Texto do botão Conversar no WhatsApp" at bounding box center [318, 580] width 212 height 45
click at [212, 110] on img at bounding box center [220, 115] width 17 height 17
click at [224, 307] on input "radio" at bounding box center [230, 313] width 12 height 12
radio input "true"
radio input "false"
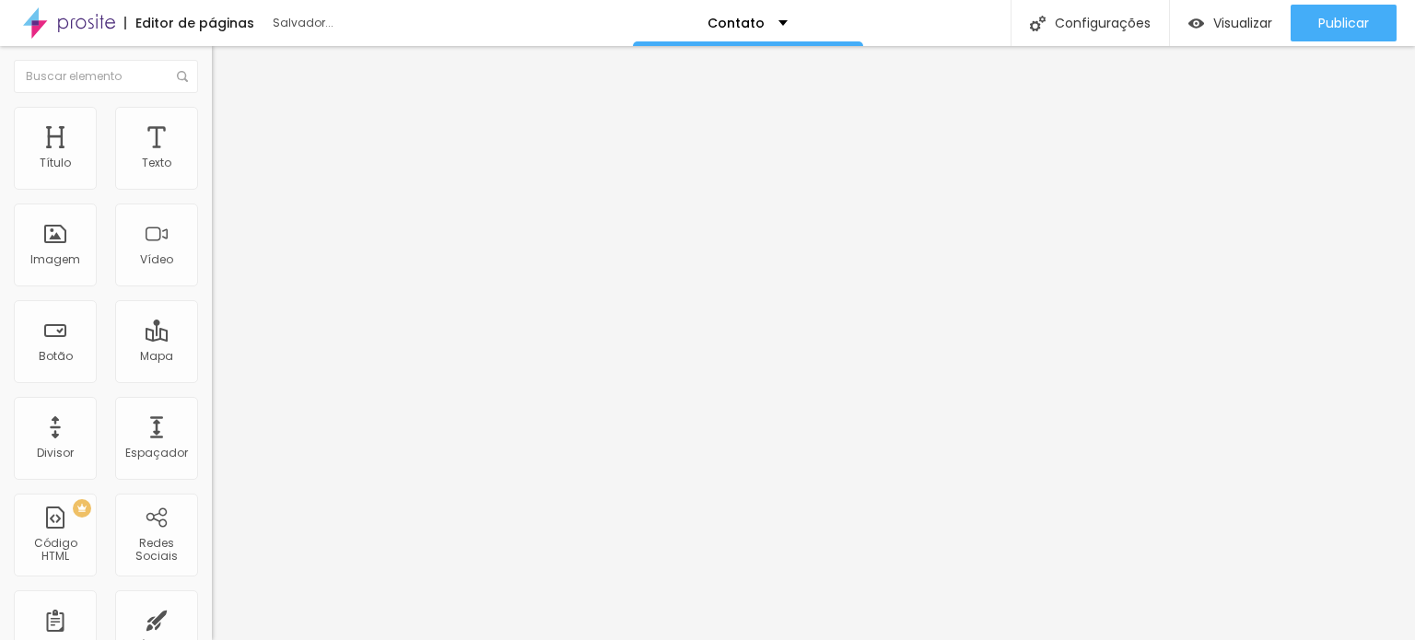
click at [236, 307] on input "radio" at bounding box center [242, 313] width 12 height 12
radio input "true"
radio input "false"
click at [212, 307] on div at bounding box center [318, 314] width 212 height 14
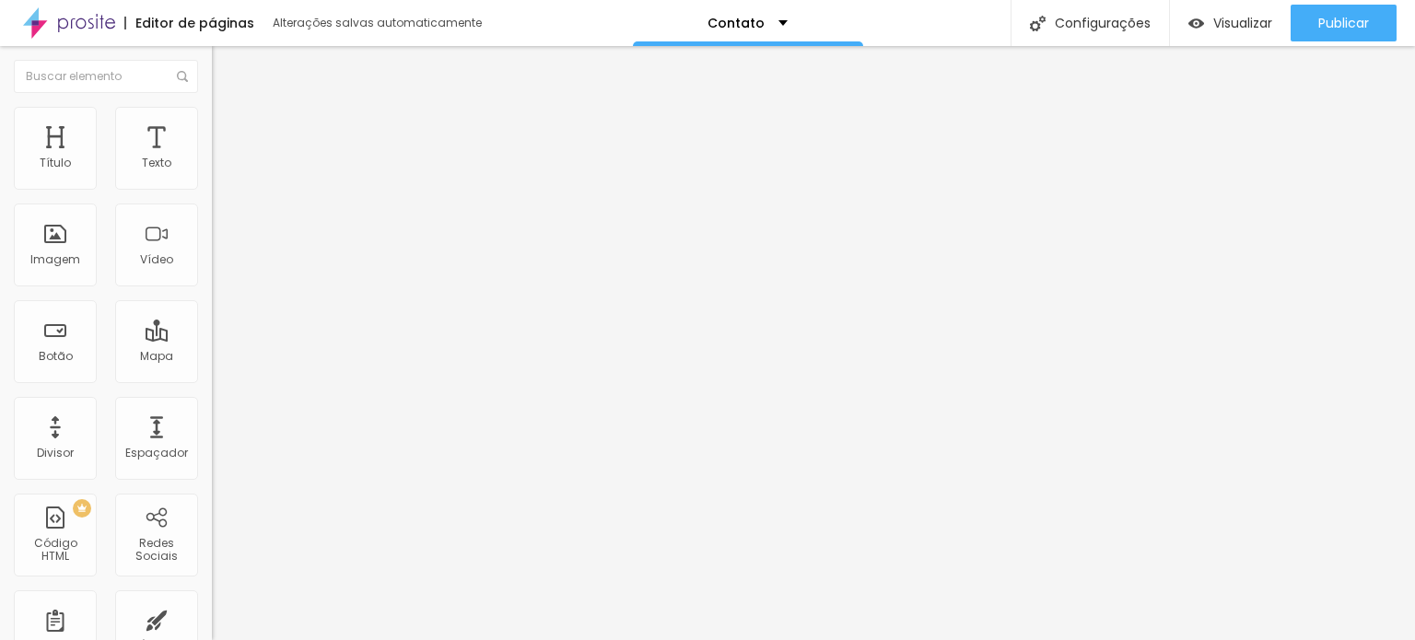
click at [212, 307] on input "radio" at bounding box center [218, 313] width 12 height 12
radio input "true"
radio input "false"
type input "13"
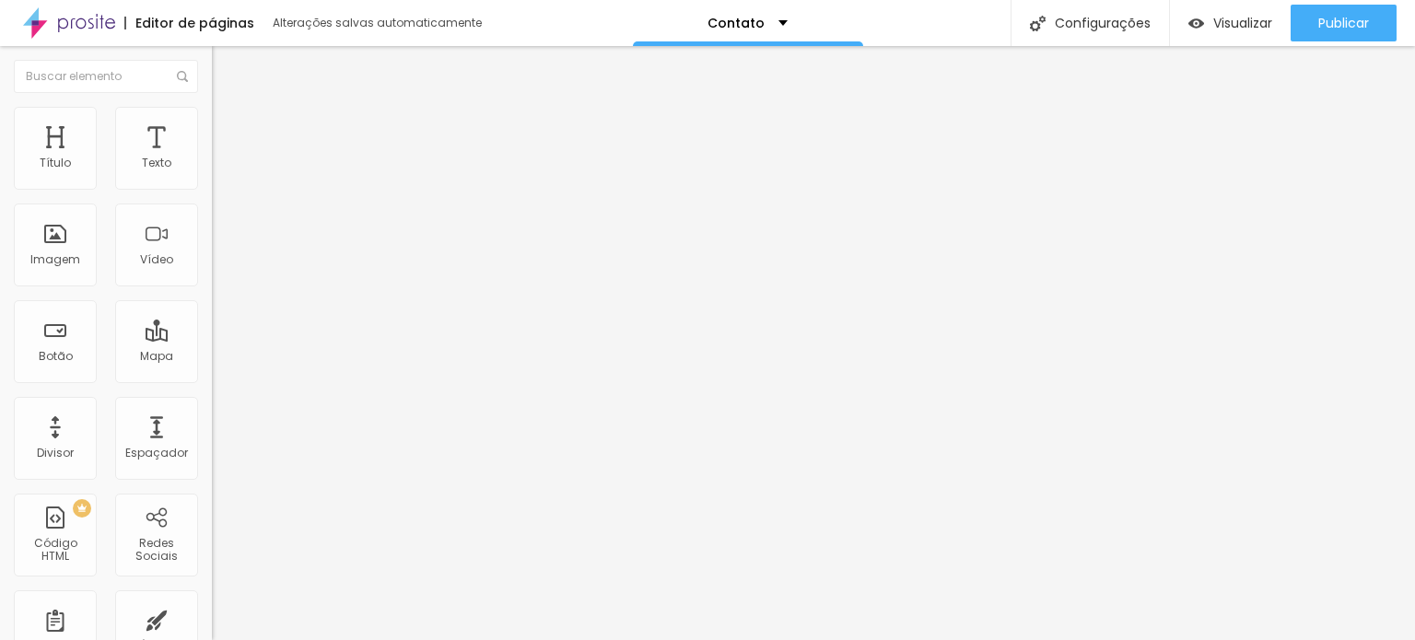
drag, startPoint x: 66, startPoint y: 279, endPoint x: 28, endPoint y: 276, distance: 38.9
click at [212, 534] on input "range" at bounding box center [271, 541] width 119 height 15
type input "14"
type input "15"
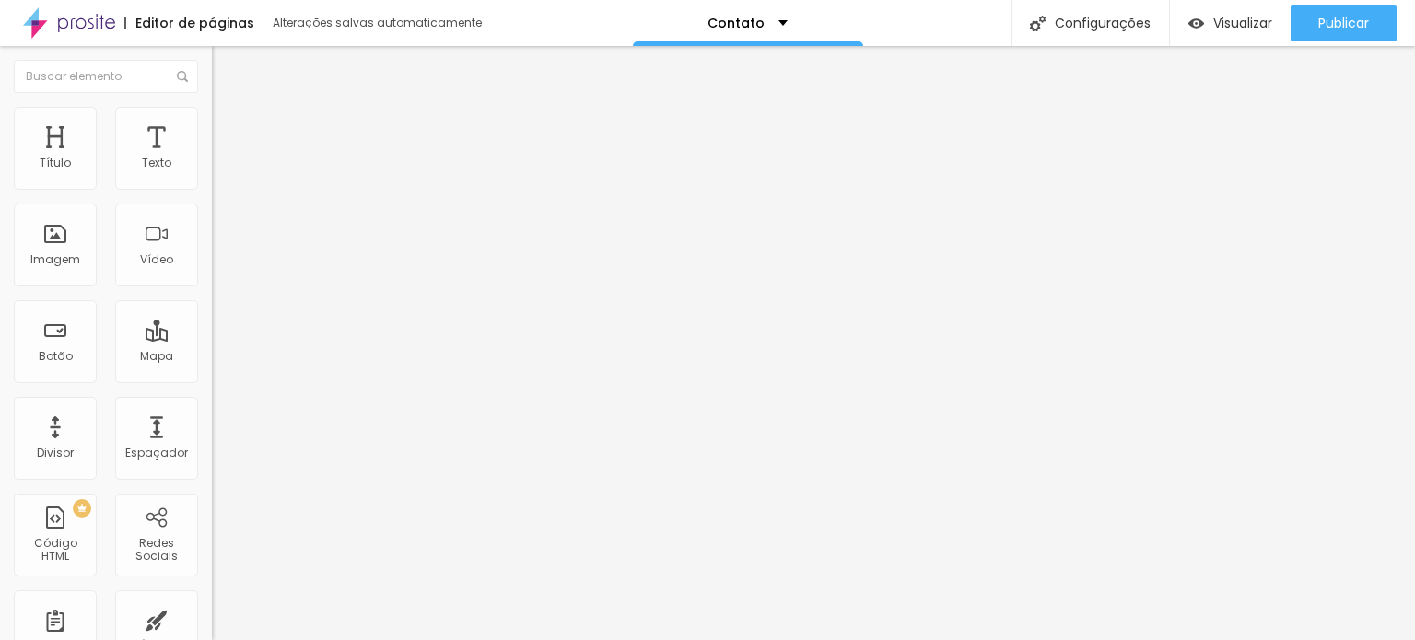
type input "15"
type input "16"
type input "17"
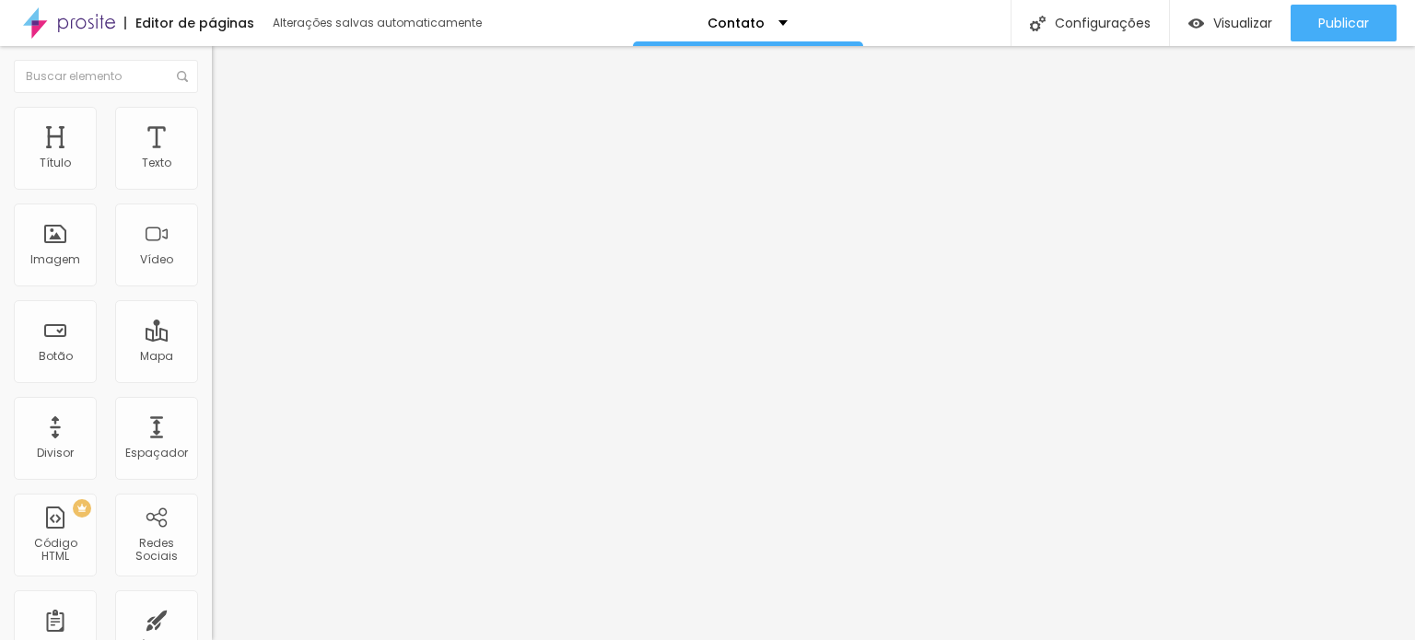
type input "18"
type input "17"
type input "16"
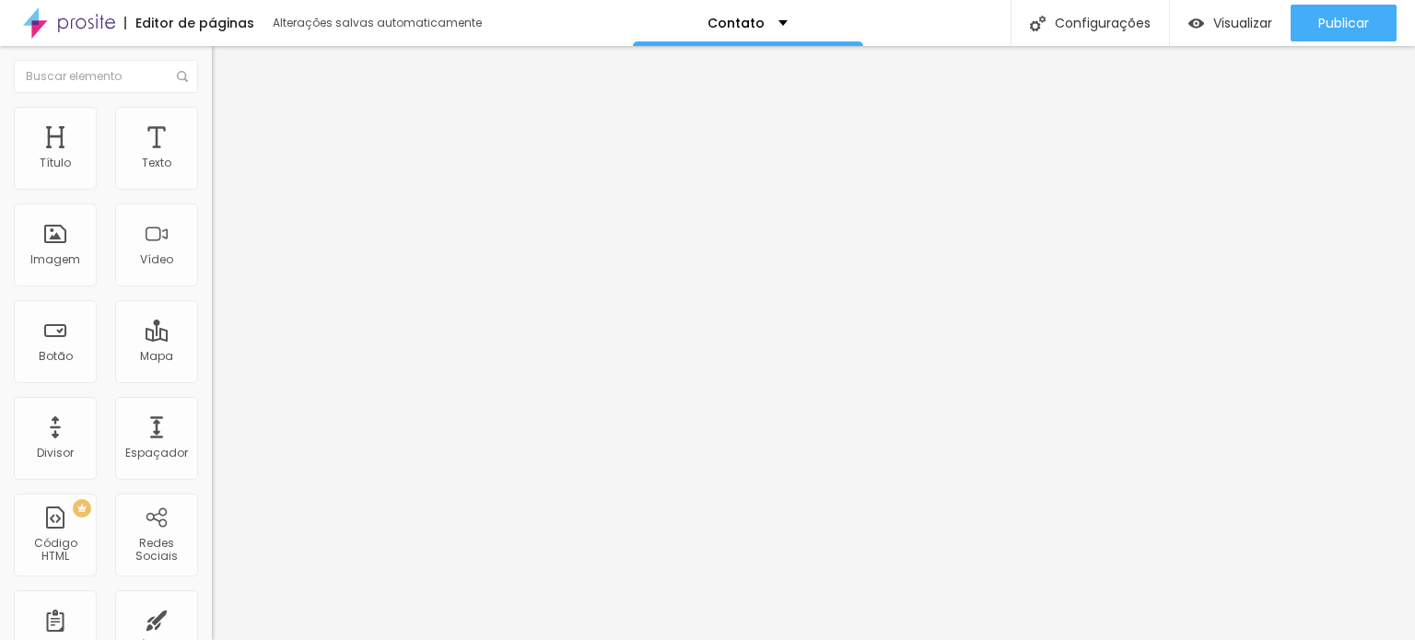
type input "16"
type input "15"
type input "14"
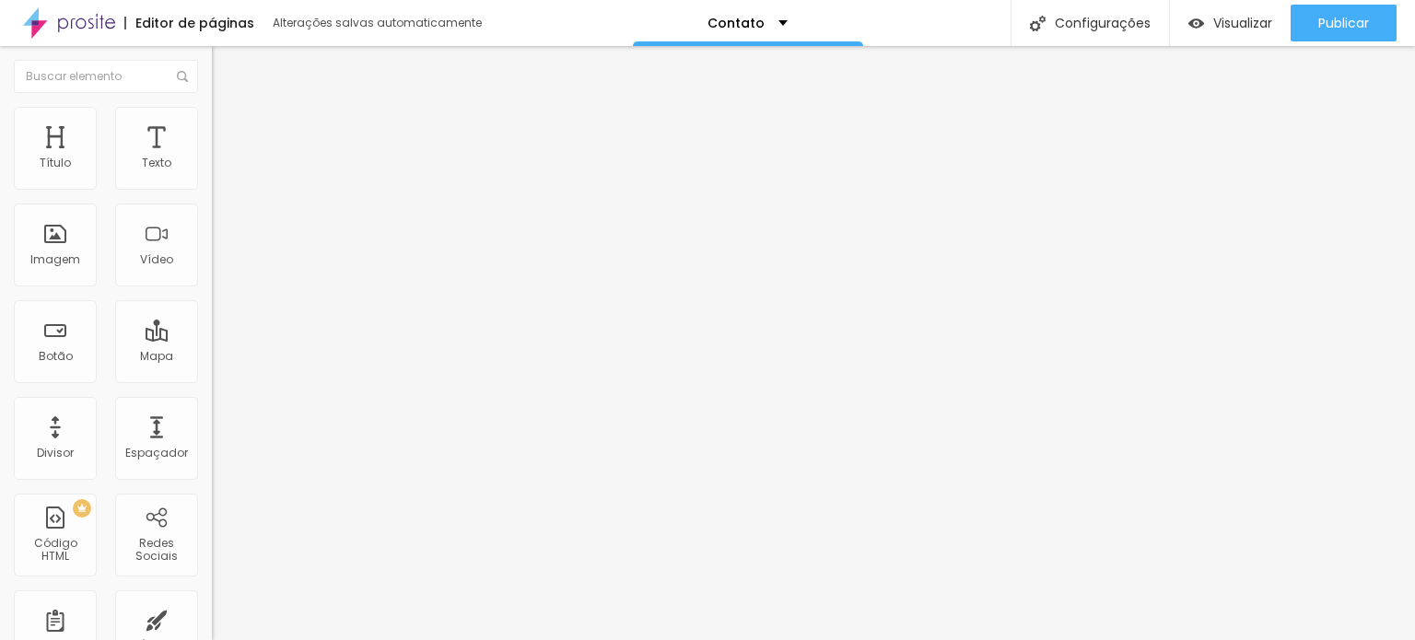
type input "13"
type input "14"
drag, startPoint x: 43, startPoint y: 276, endPoint x: 71, endPoint y: 275, distance: 27.7
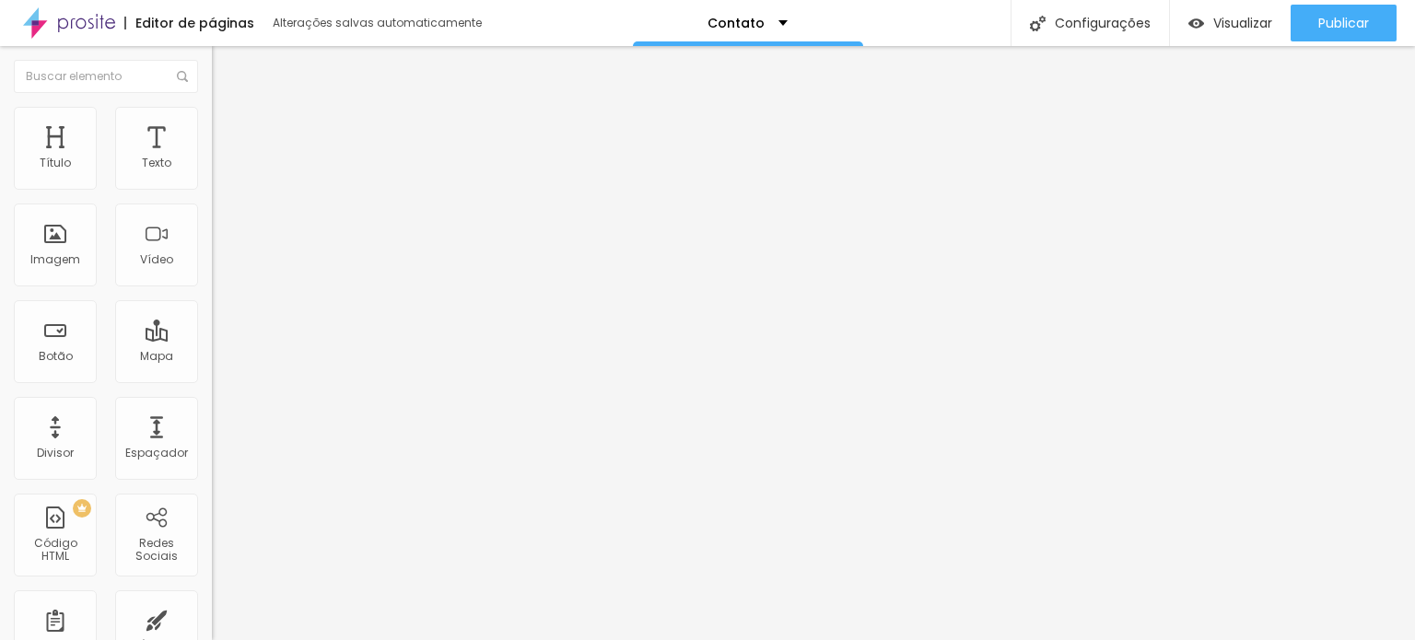
click at [212, 534] on input "range" at bounding box center [271, 541] width 119 height 15
click at [212, 590] on font "Verde claro" at bounding box center [244, 598] width 65 height 16
click at [212, 618] on font "Verde escuro" at bounding box center [249, 626] width 74 height 16
type input "15"
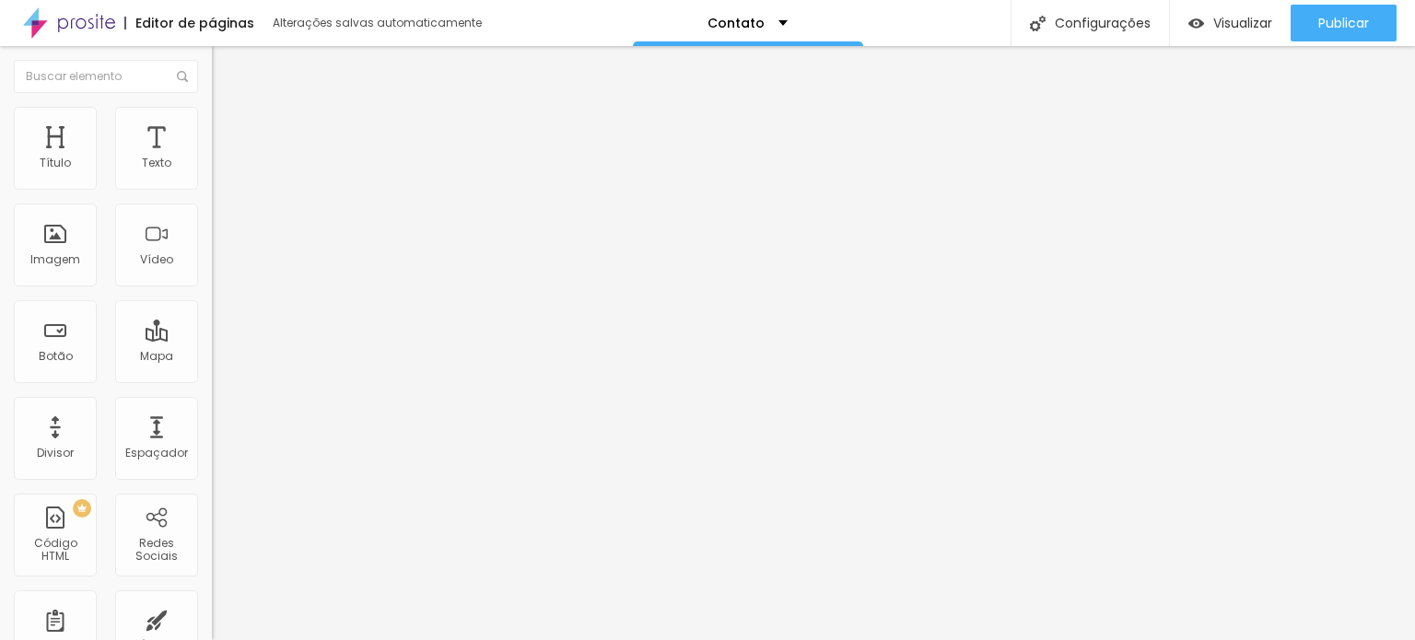
type input "14"
type input "13"
drag, startPoint x: 66, startPoint y: 275, endPoint x: 26, endPoint y: 278, distance: 40.7
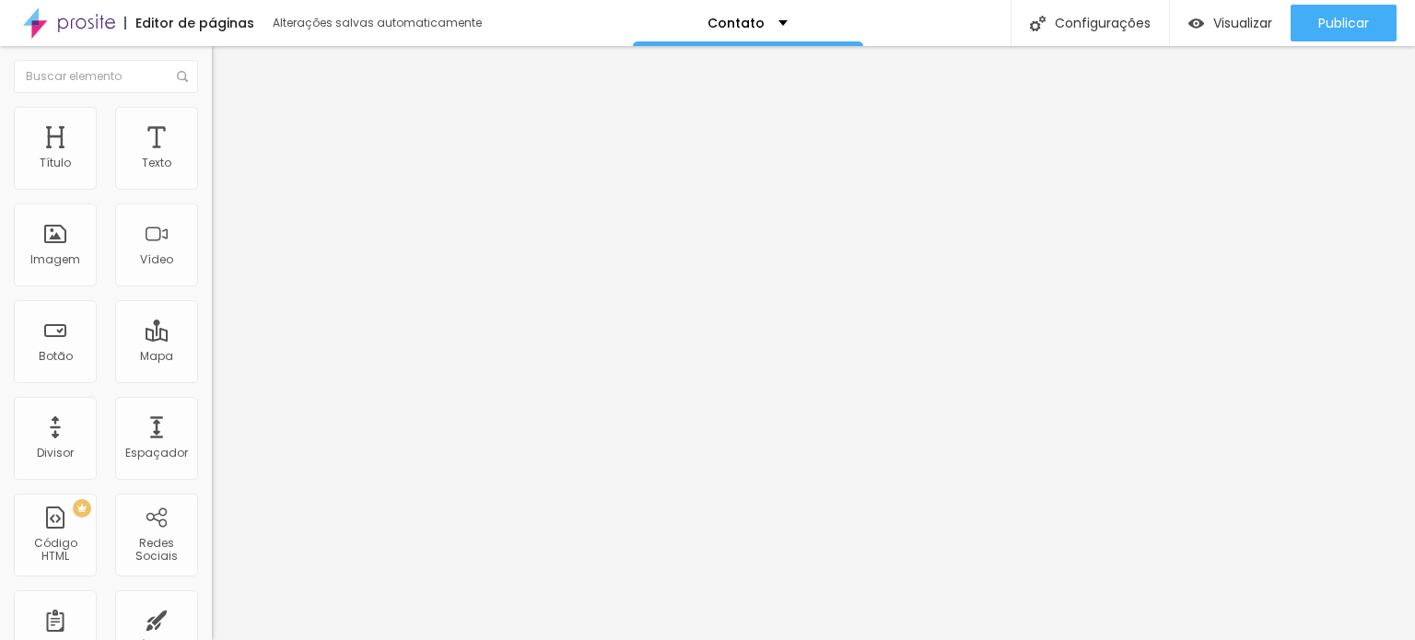
click at [212, 534] on input "range" at bounding box center [271, 541] width 119 height 15
type input "14"
type input "15"
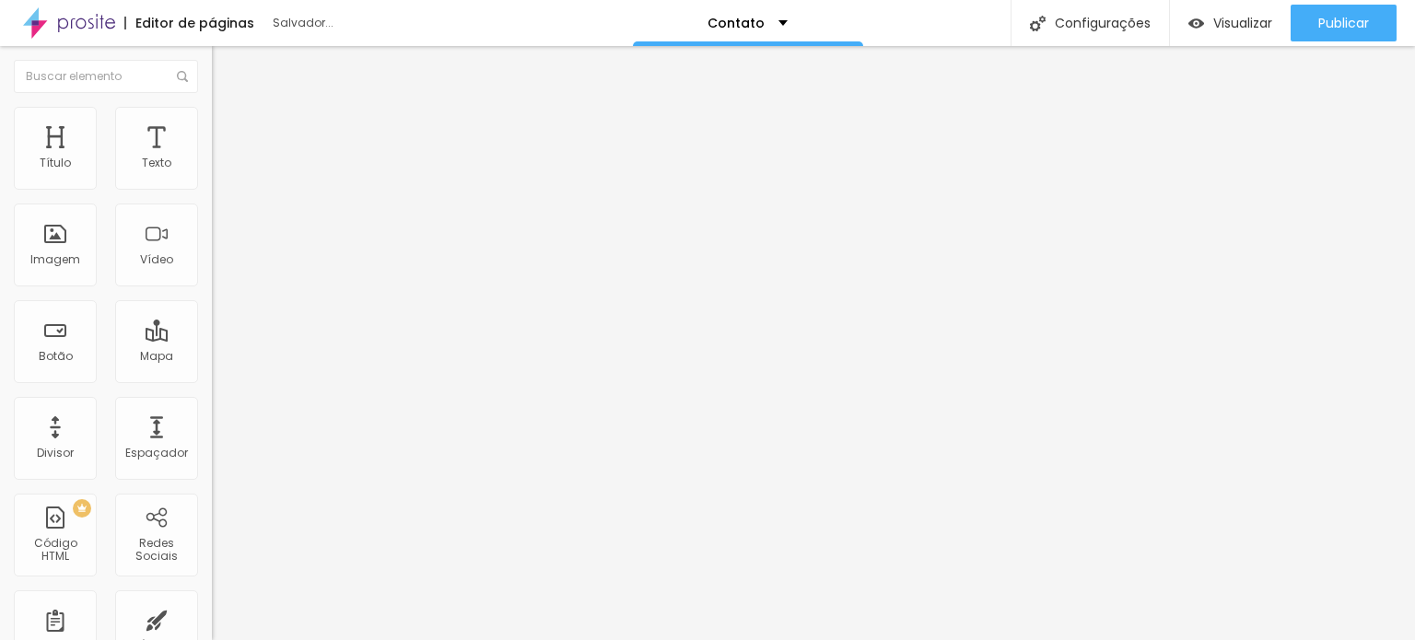
type input "16"
type input "17"
type input "18"
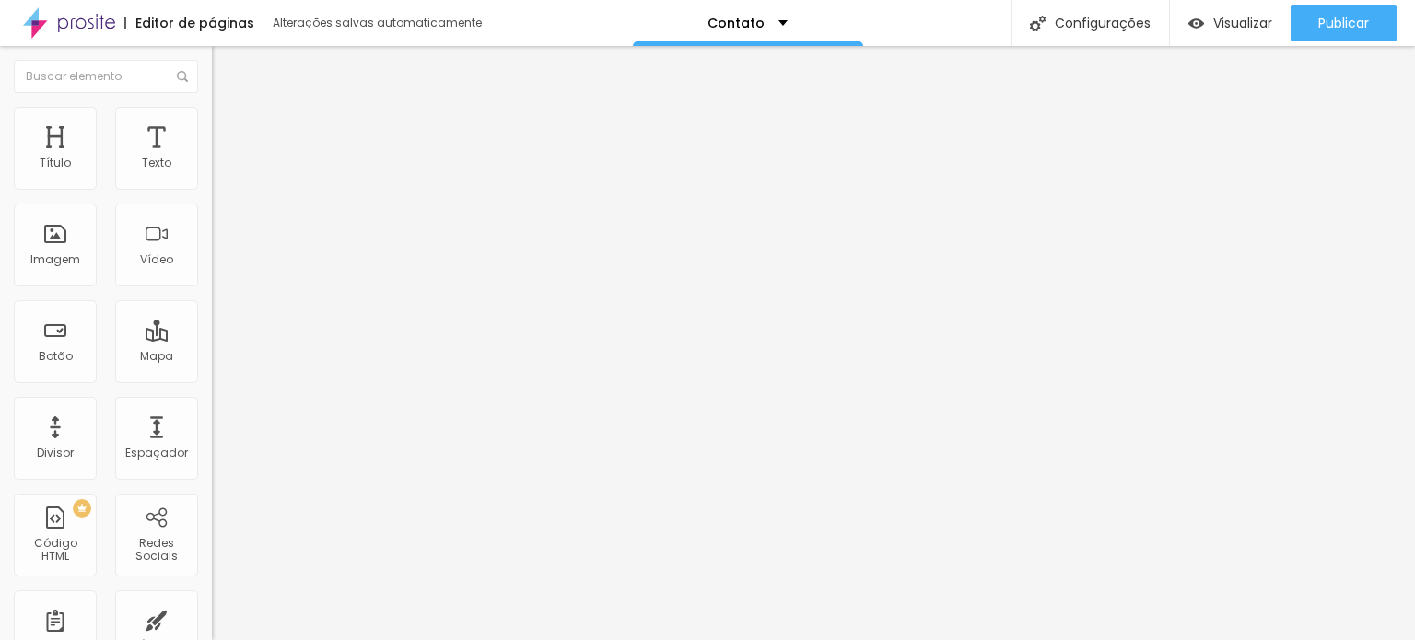
type input "18"
type input "17"
type input "16"
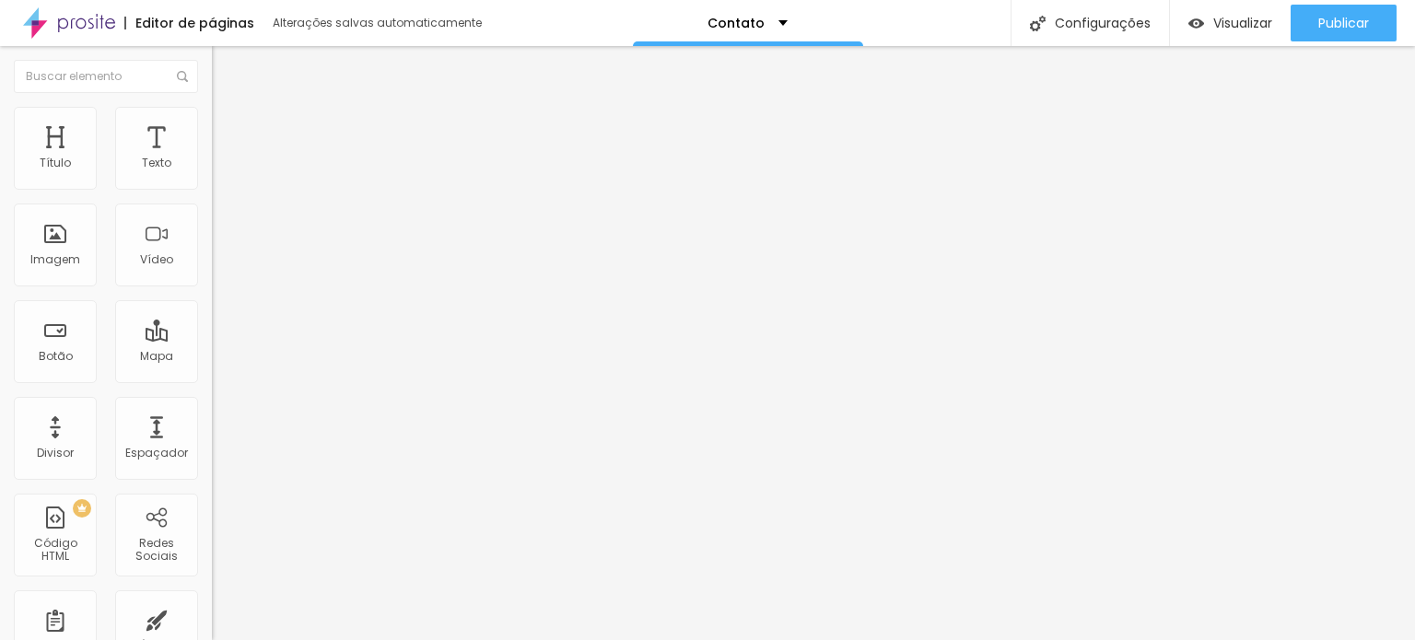
type input "15"
type input "14"
type input "13"
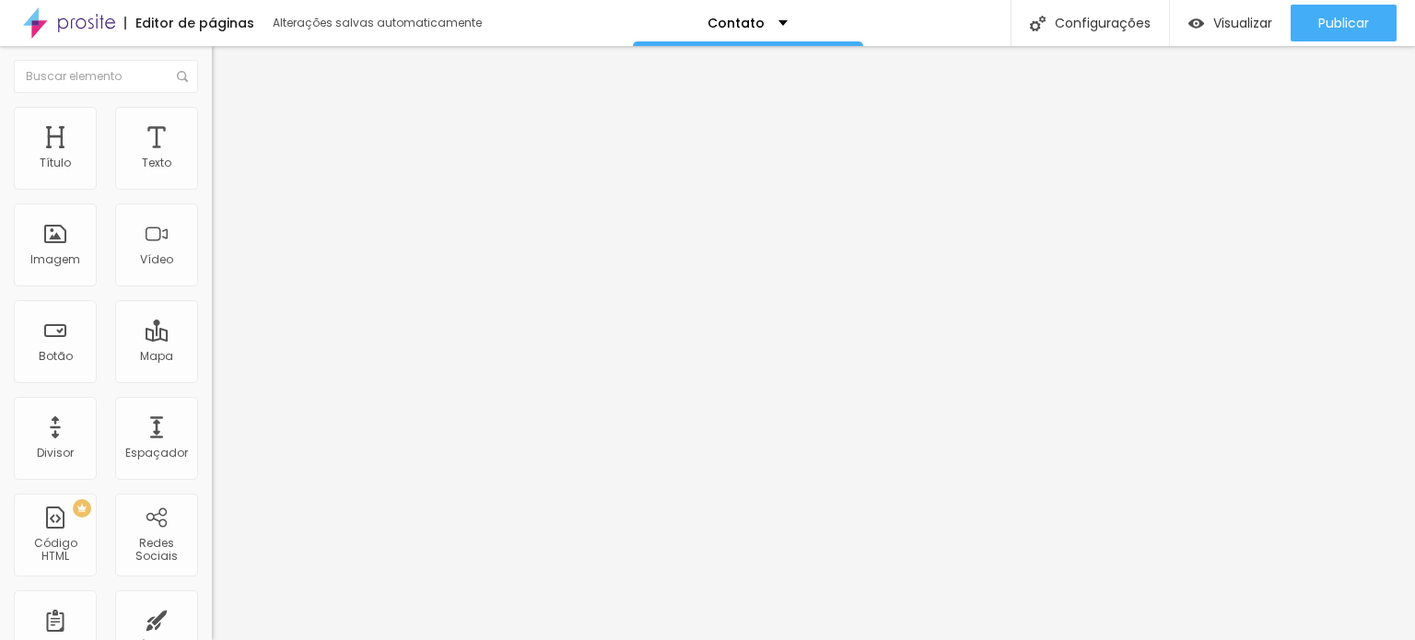
type input "13"
drag, startPoint x: 42, startPoint y: 276, endPoint x: 0, endPoint y: 259, distance: 45.5
click at [212, 534] on input "range" at bounding box center [271, 541] width 119 height 15
click at [212, 125] on li "Avançado" at bounding box center [318, 134] width 212 height 18
click at [229, 123] on font "Estilo" at bounding box center [243, 120] width 29 height 16
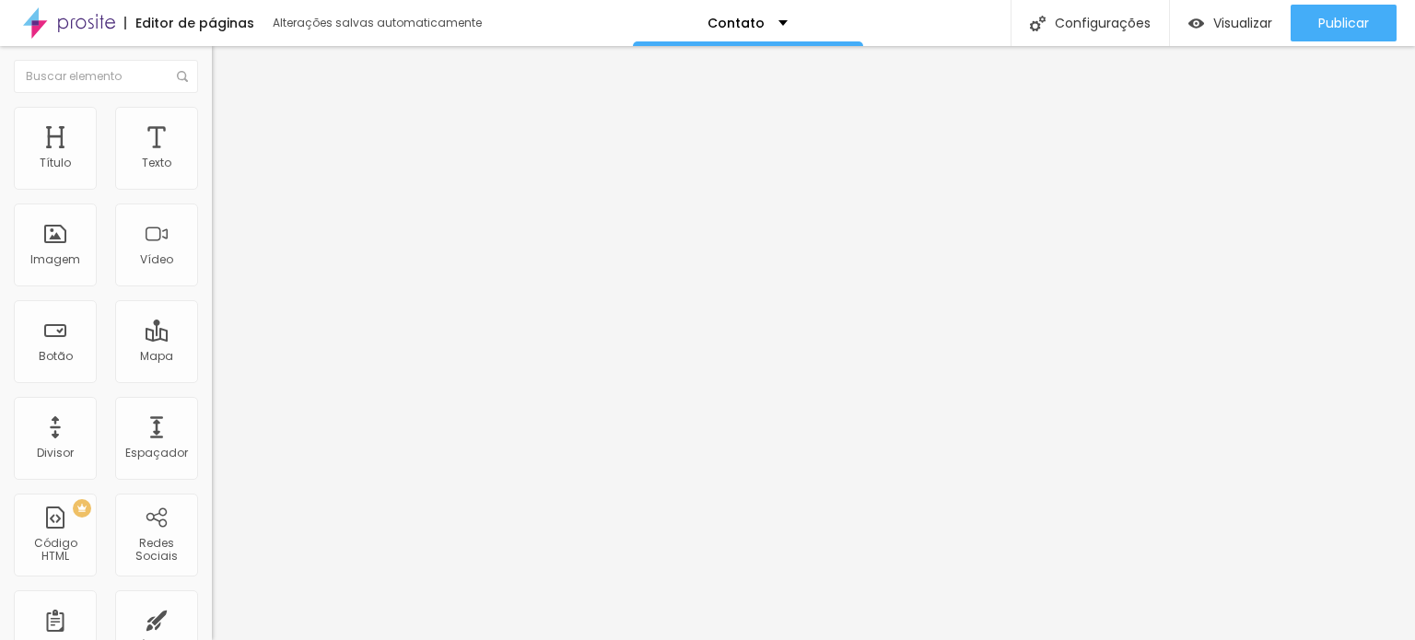
click at [219, 290] on img at bounding box center [224, 295] width 11 height 11
radio input "false"
click at [219, 290] on img at bounding box center [224, 295] width 11 height 11
radio input "false"
radio input "true"
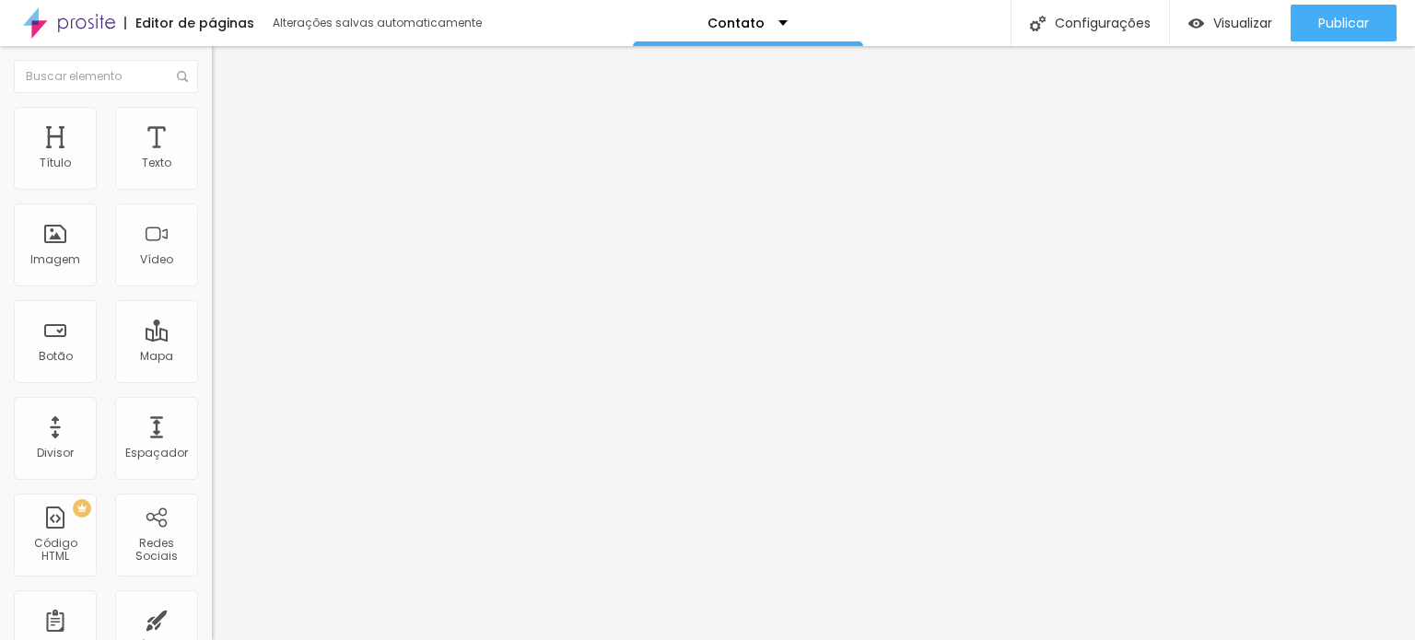
click at [219, 290] on img at bounding box center [224, 295] width 11 height 11
radio input "true"
radio input "false"
click at [219, 290] on img at bounding box center [224, 295] width 11 height 11
radio input "false"
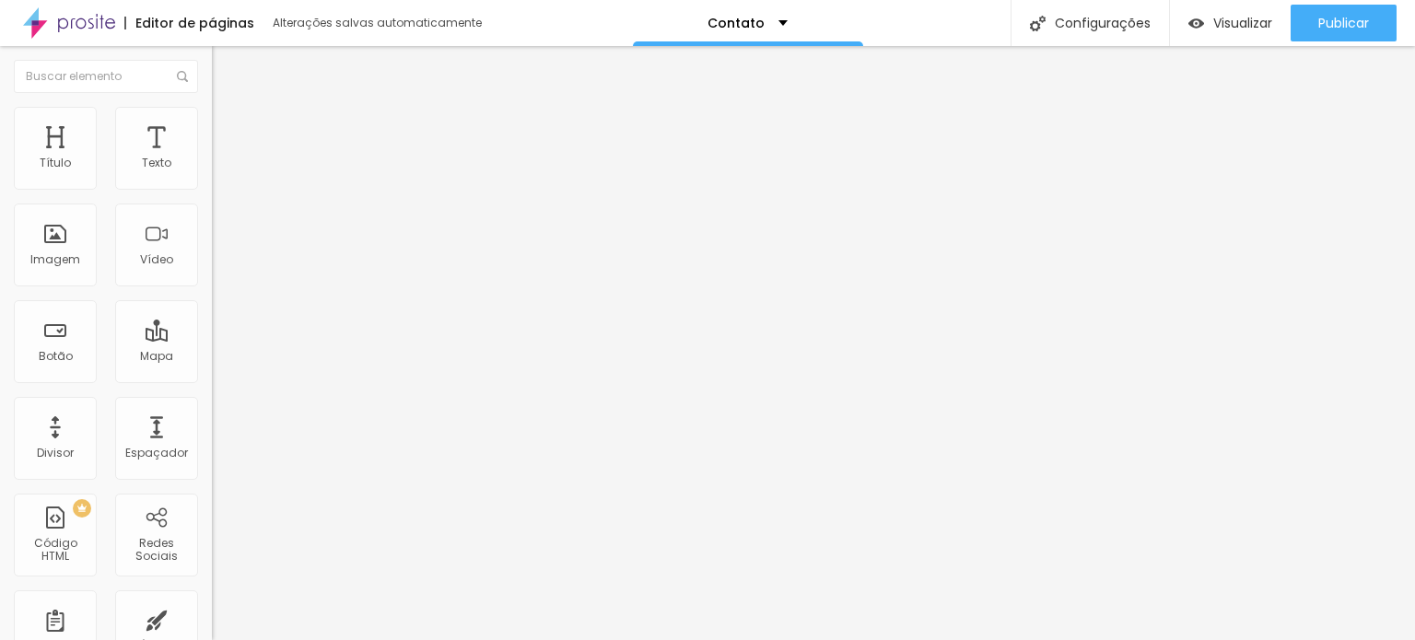
click at [219, 290] on img at bounding box center [224, 295] width 11 height 11
radio input "false"
radio input "true"
click at [219, 290] on img at bounding box center [224, 295] width 11 height 11
radio input "true"
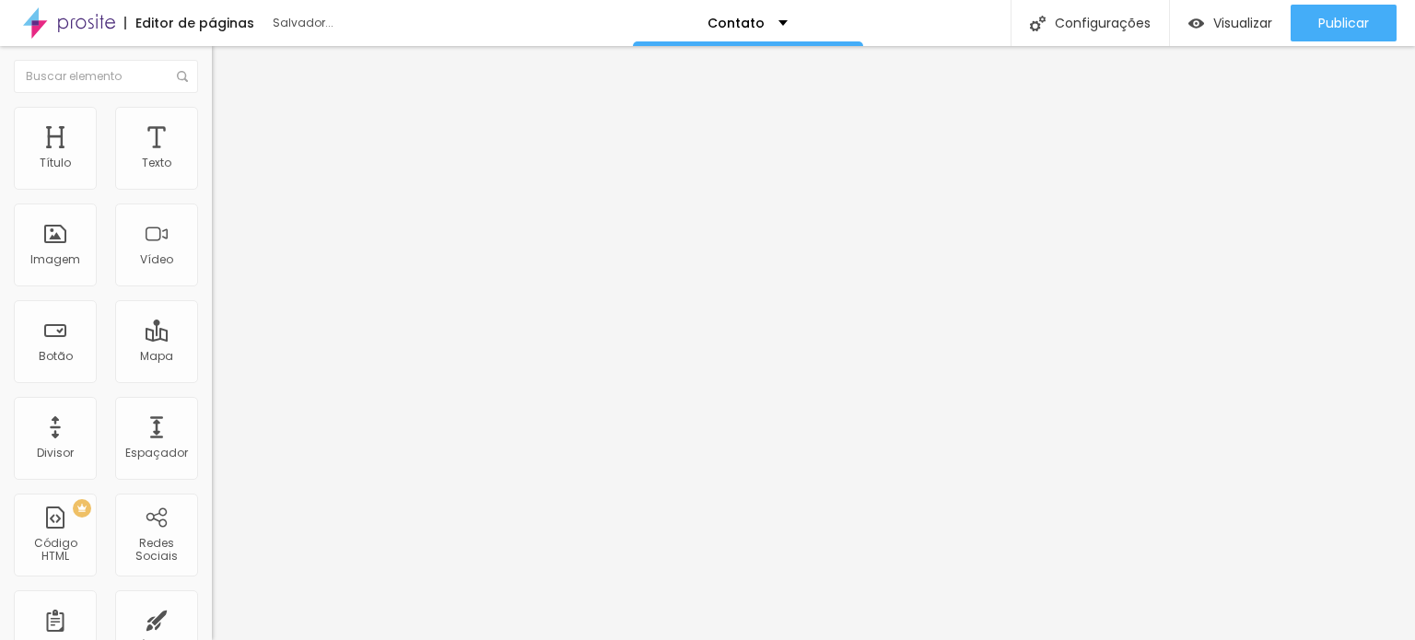
radio input "false"
click at [229, 130] on font "Avançado" at bounding box center [259, 138] width 61 height 16
type input "12"
type input "10"
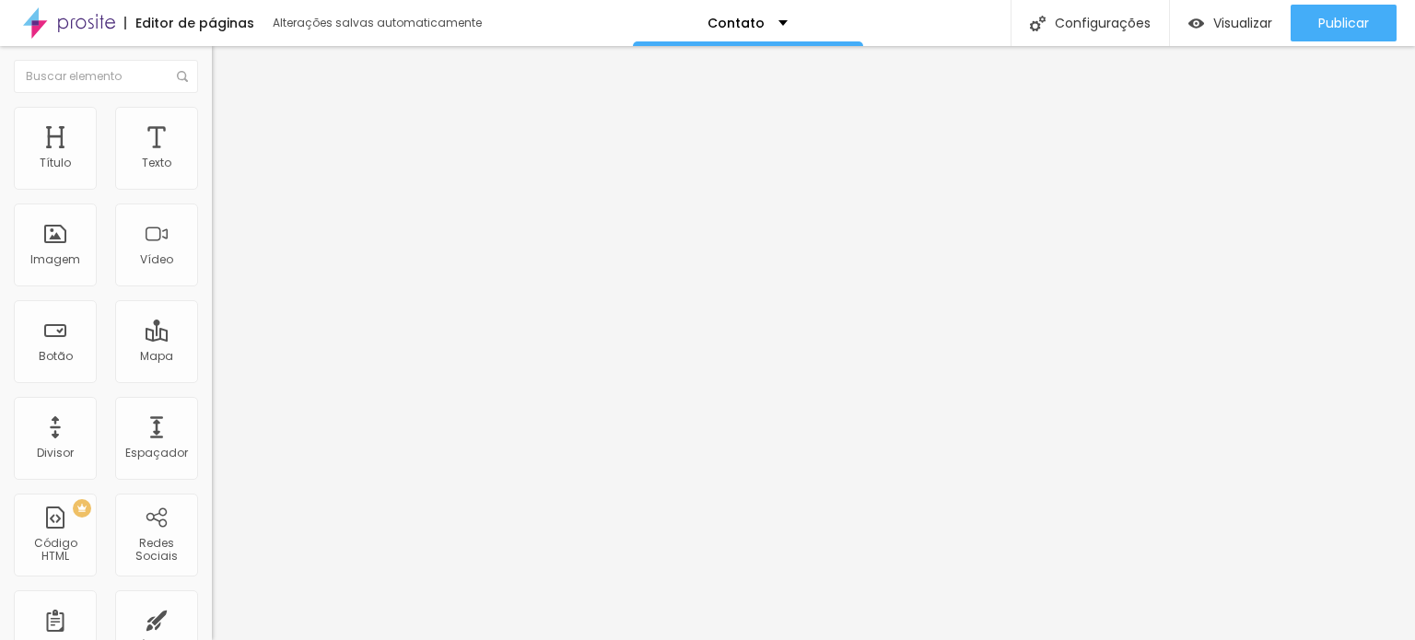
type input "10"
type input "5"
type input "0"
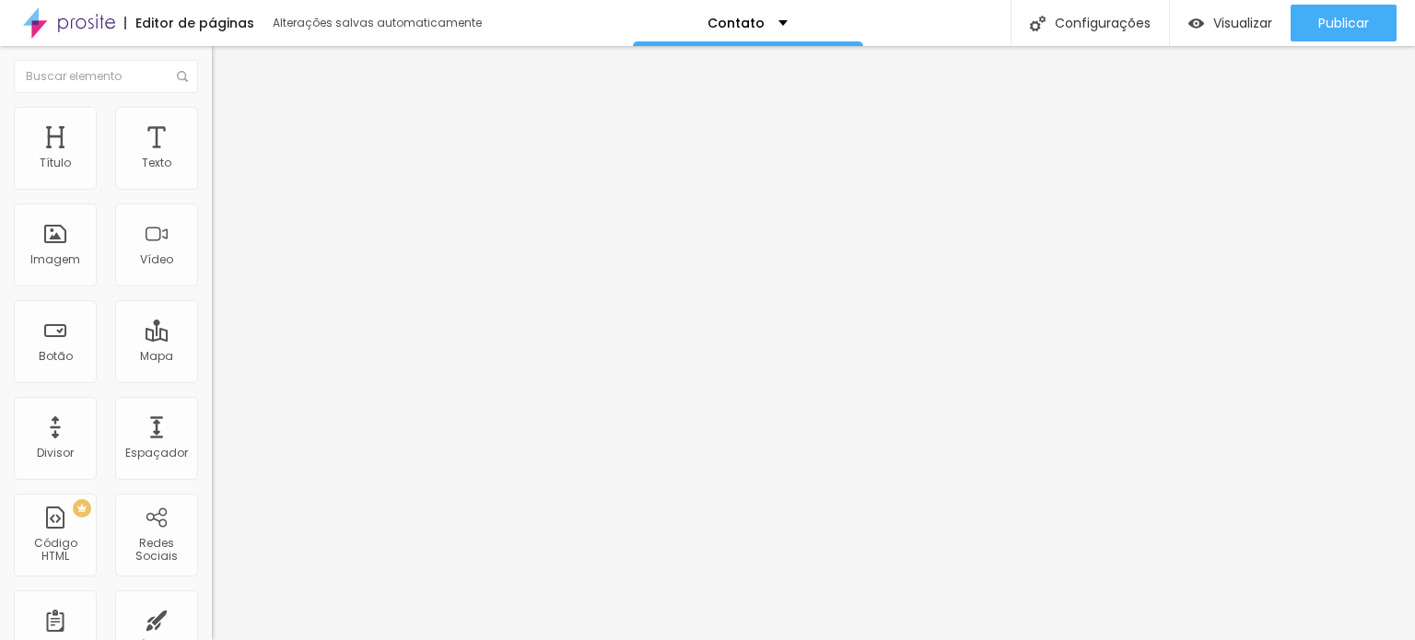
type input "4"
type input "6"
type input "9"
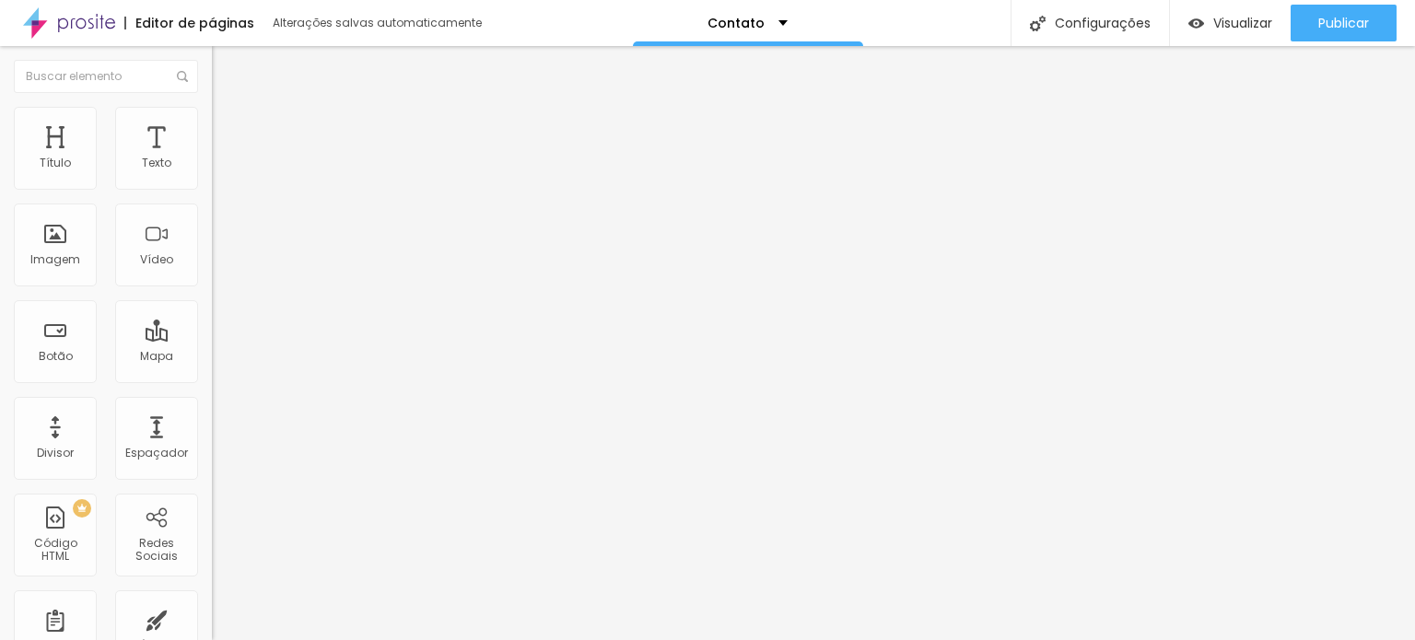
type input "9"
type input "10"
type input "12"
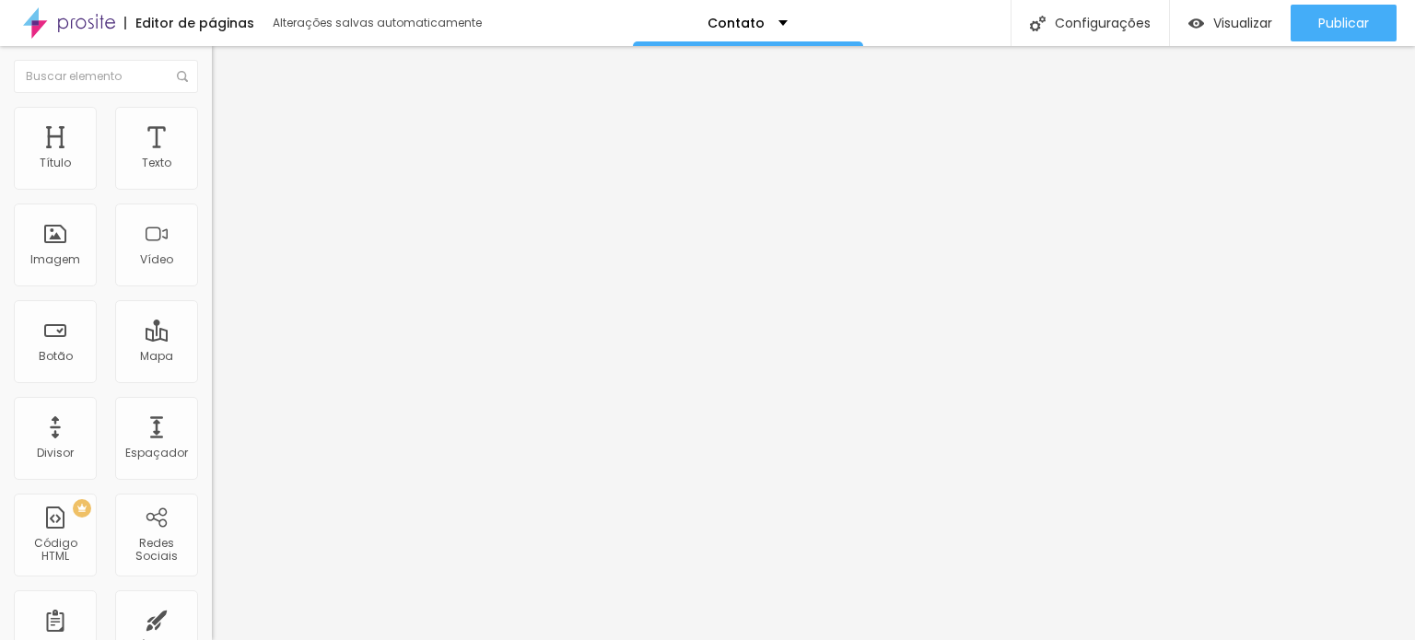
type input "16"
type input "17"
type input "19"
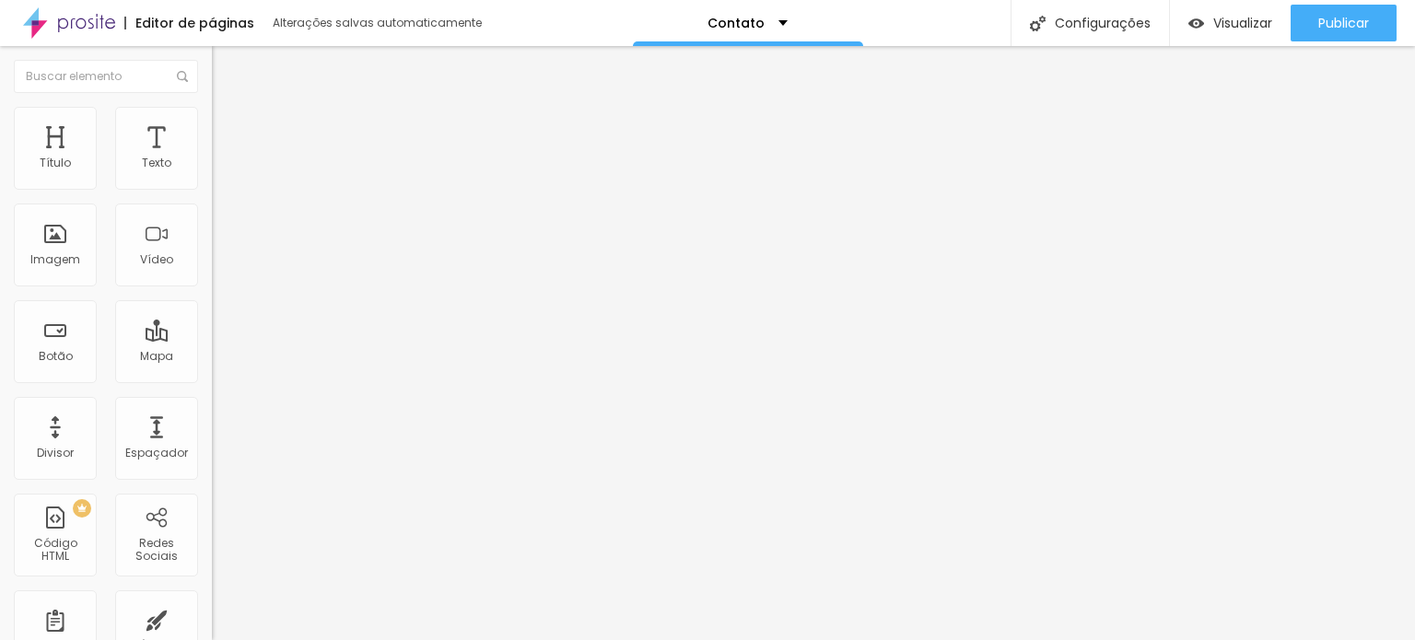
type input "19"
type input "26"
type input "30"
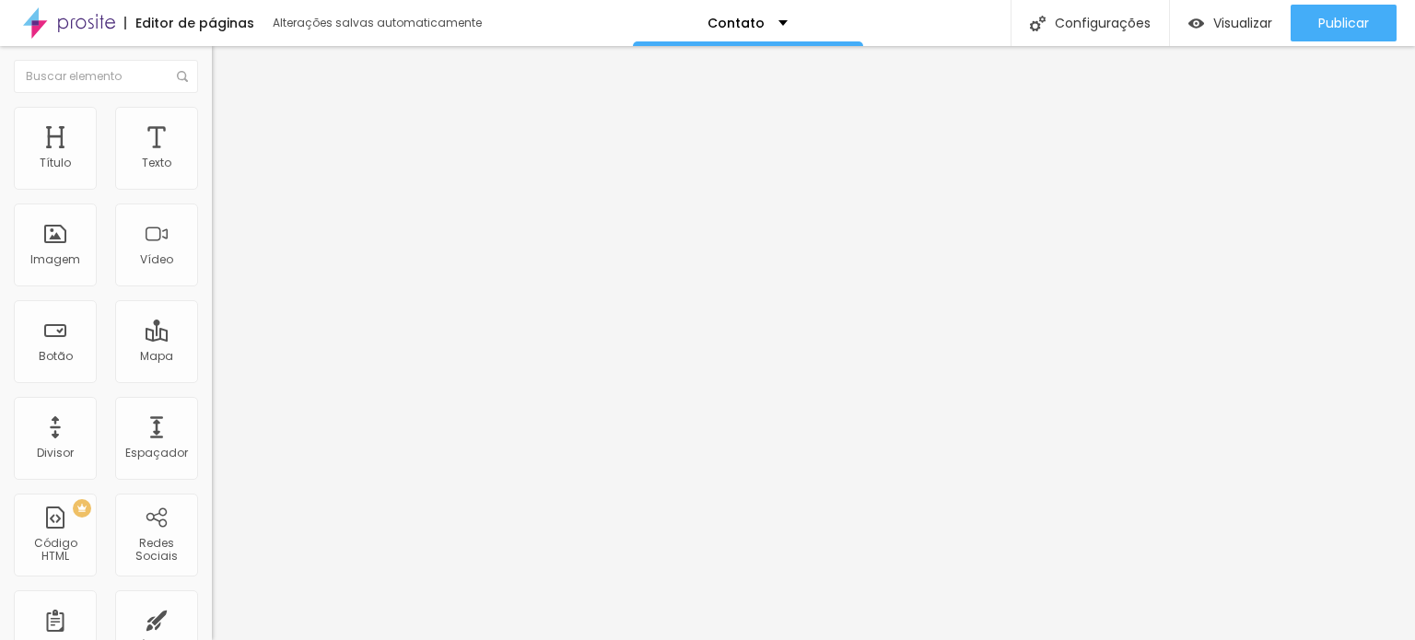
type input "37"
type input "40"
type input "41"
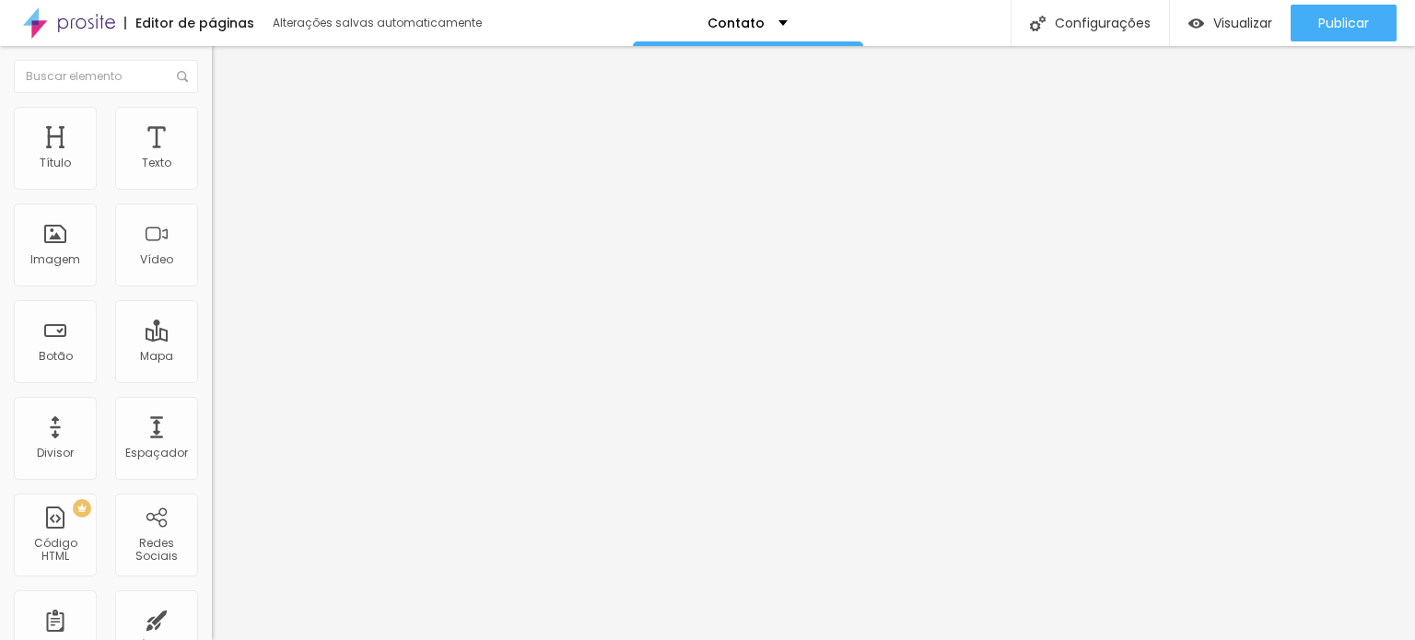
type input "41"
type input "42"
type input "44"
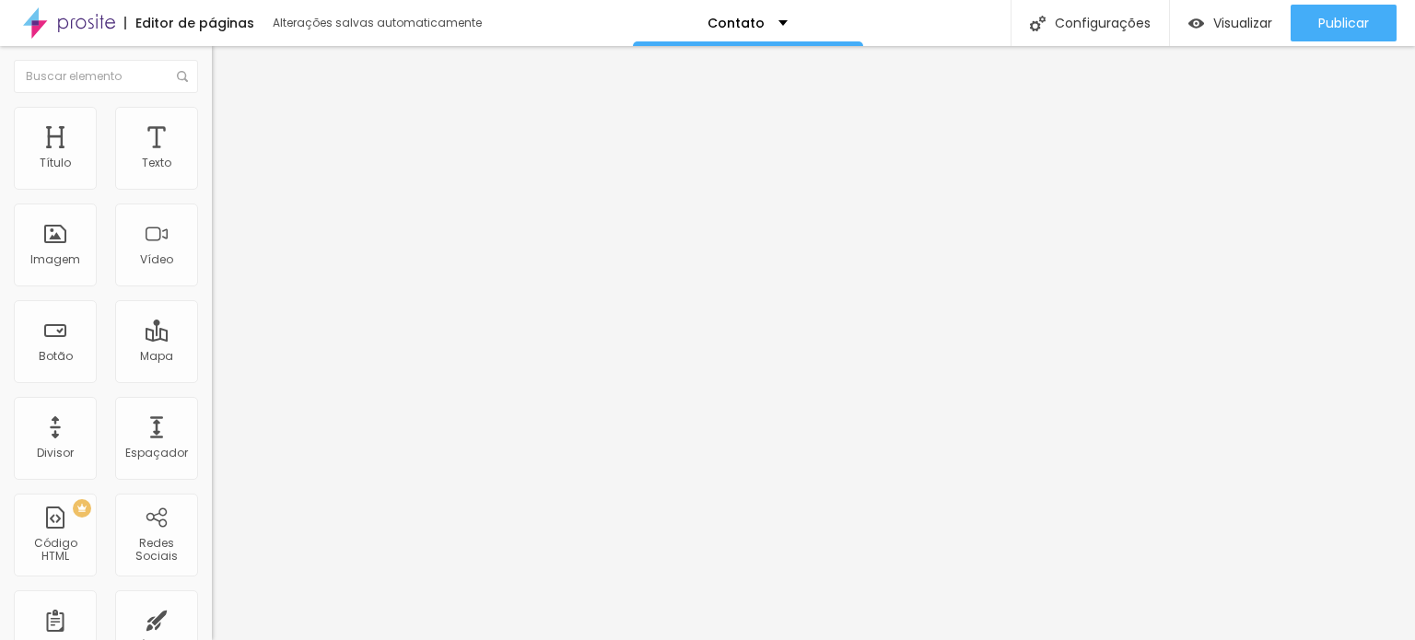
type input "45"
type input "46"
type input "47"
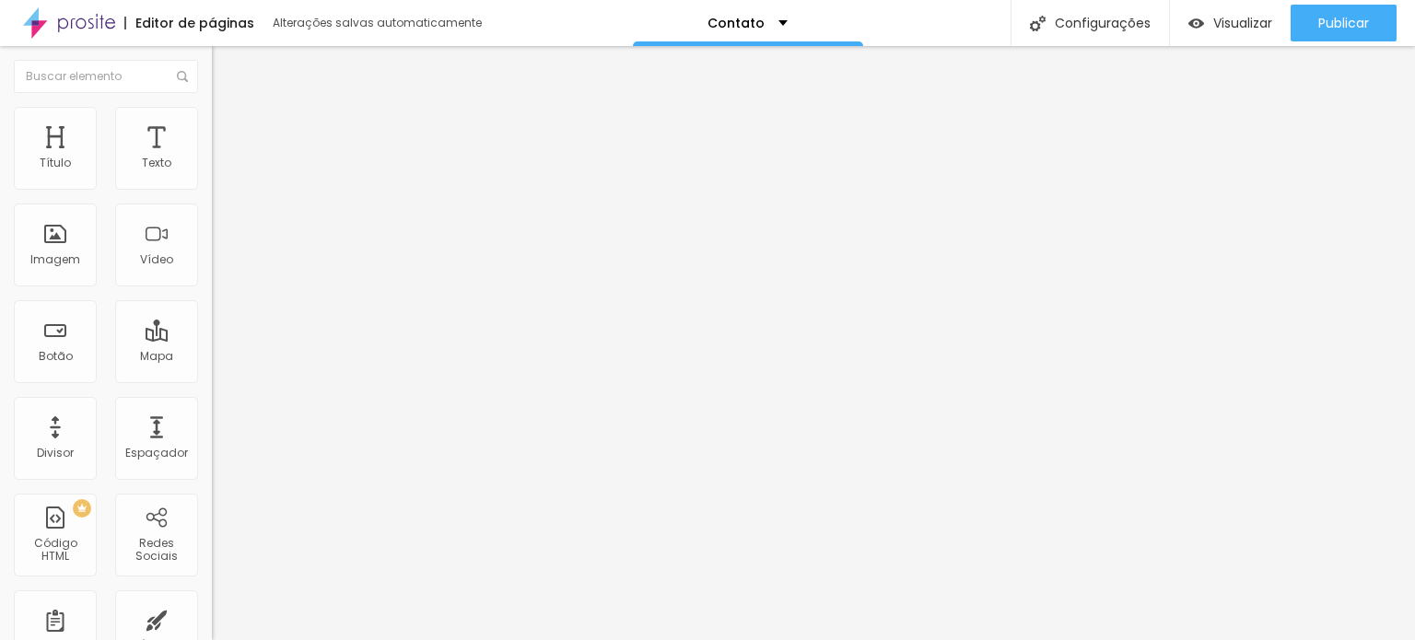
type input "47"
type input "49"
type input "47"
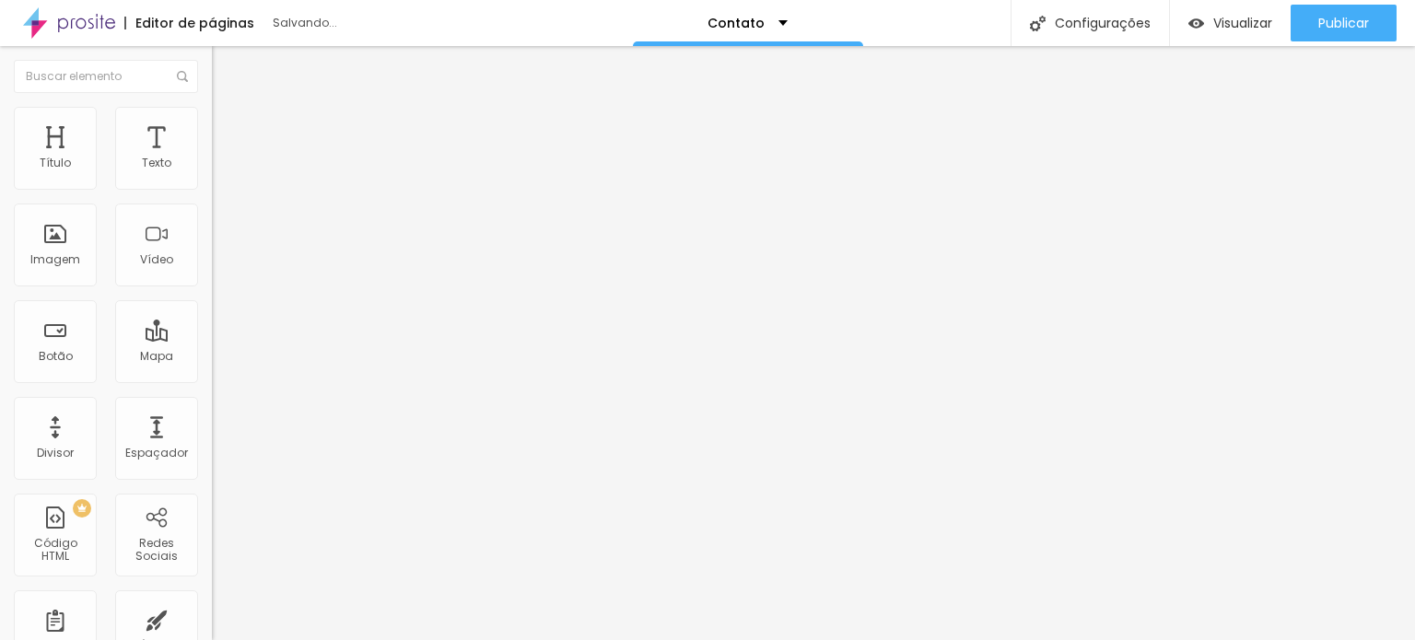
type input "44"
type input "40"
type input "36"
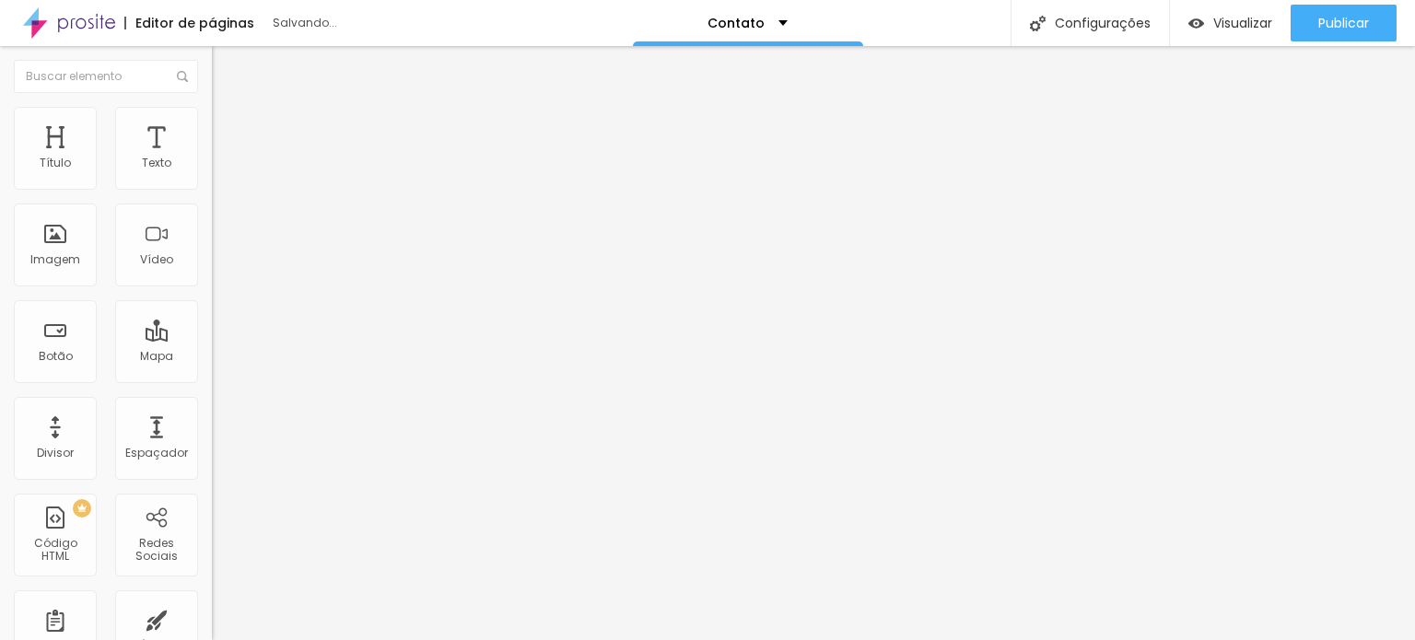
type input "36"
type input "29"
type input "23"
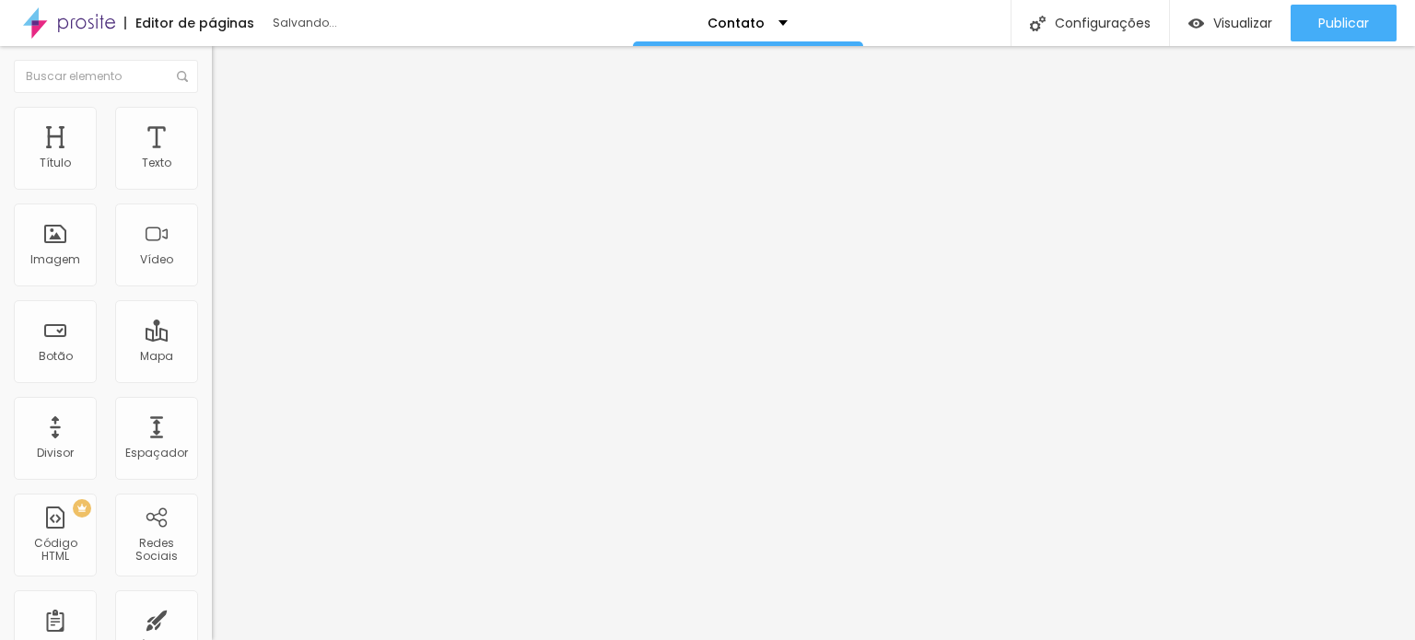
type input "16"
type input "12"
type input "4"
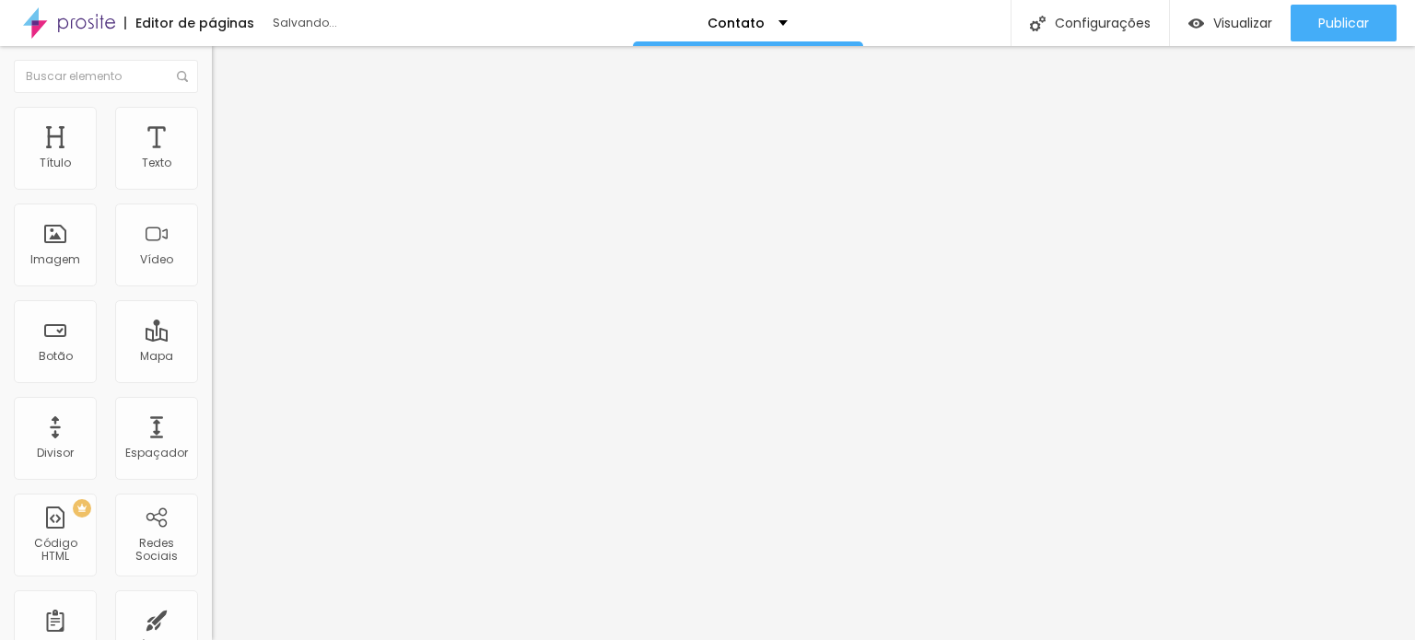
type input "4"
type input "0"
type input "1"
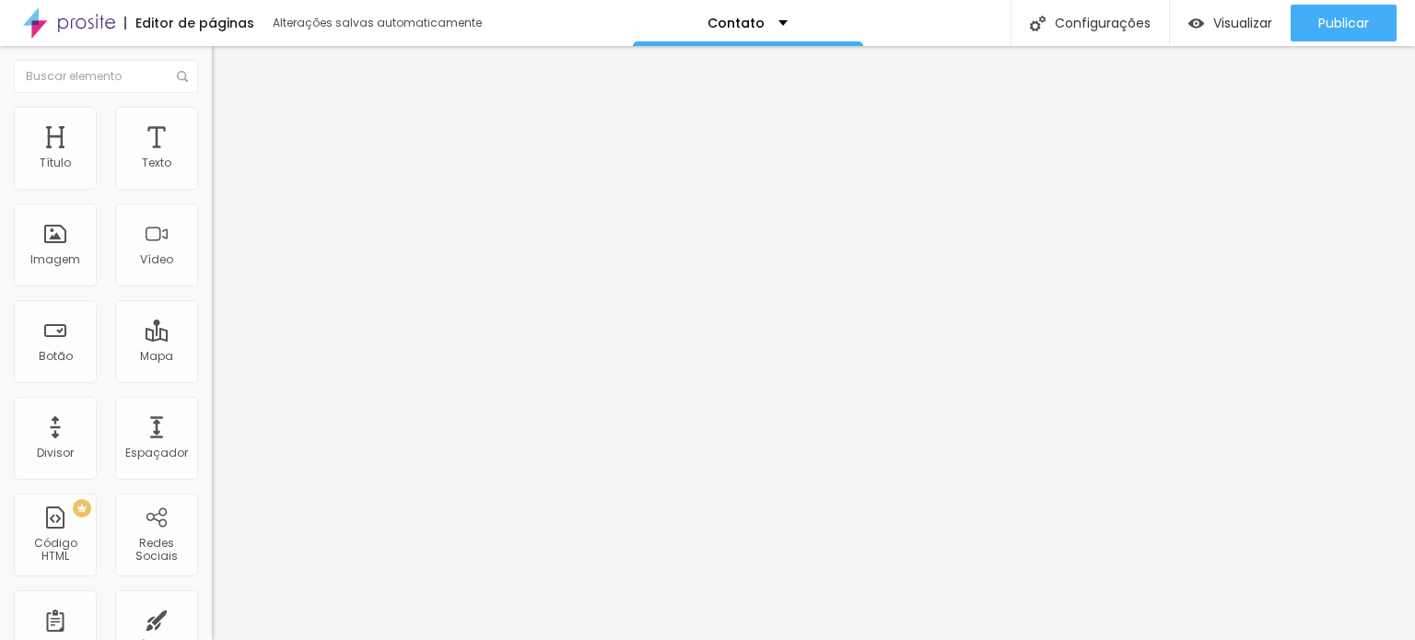
type input "3"
type input "4"
type input "5"
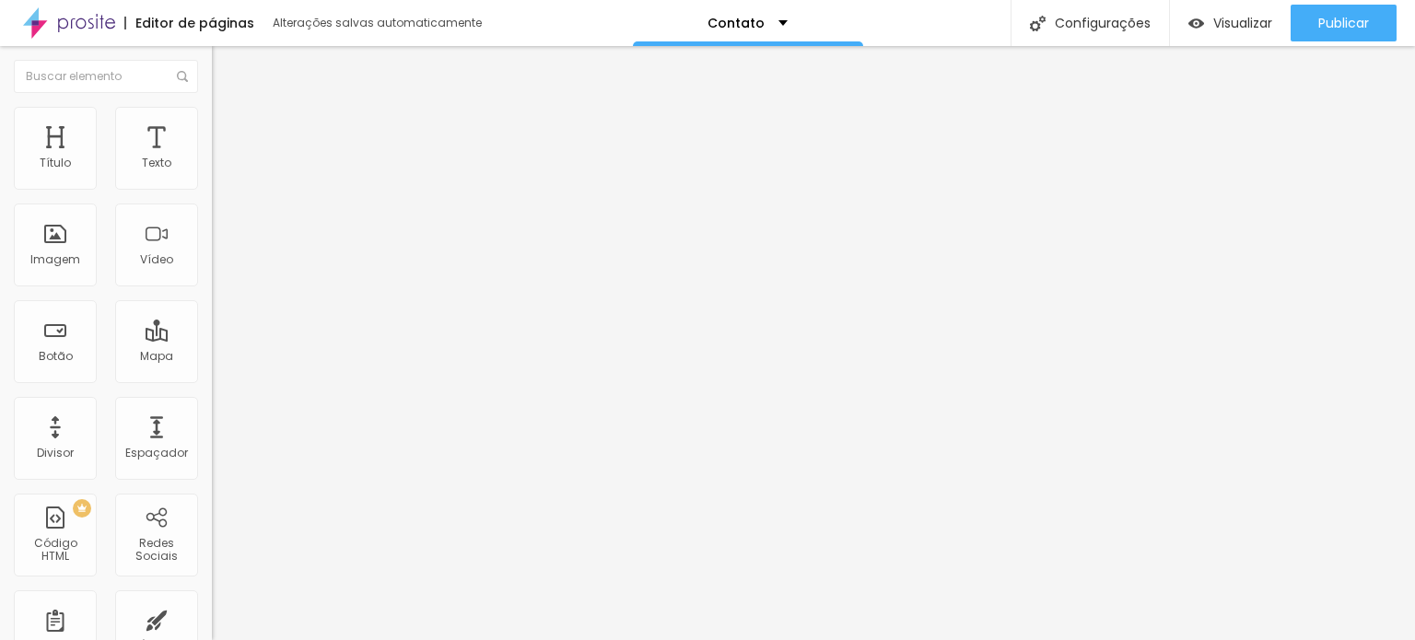
type input "5"
type input "4"
type input "3"
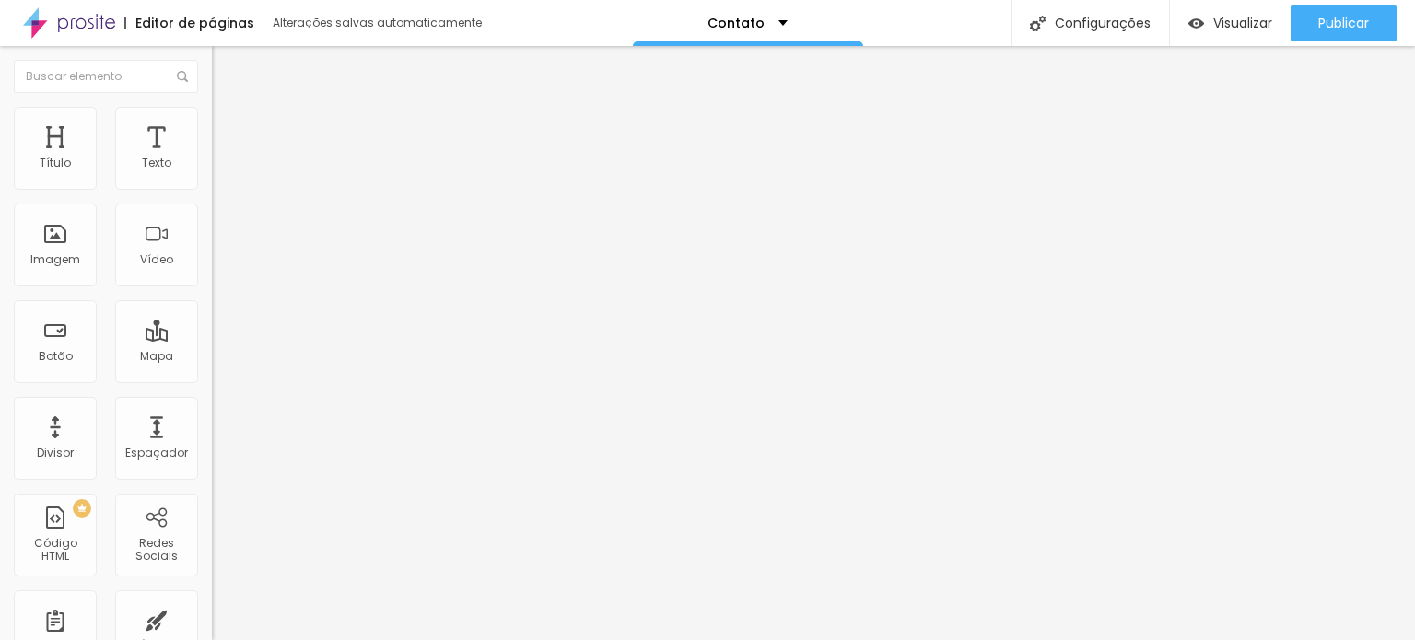
type input "2"
type input "1"
type input "0"
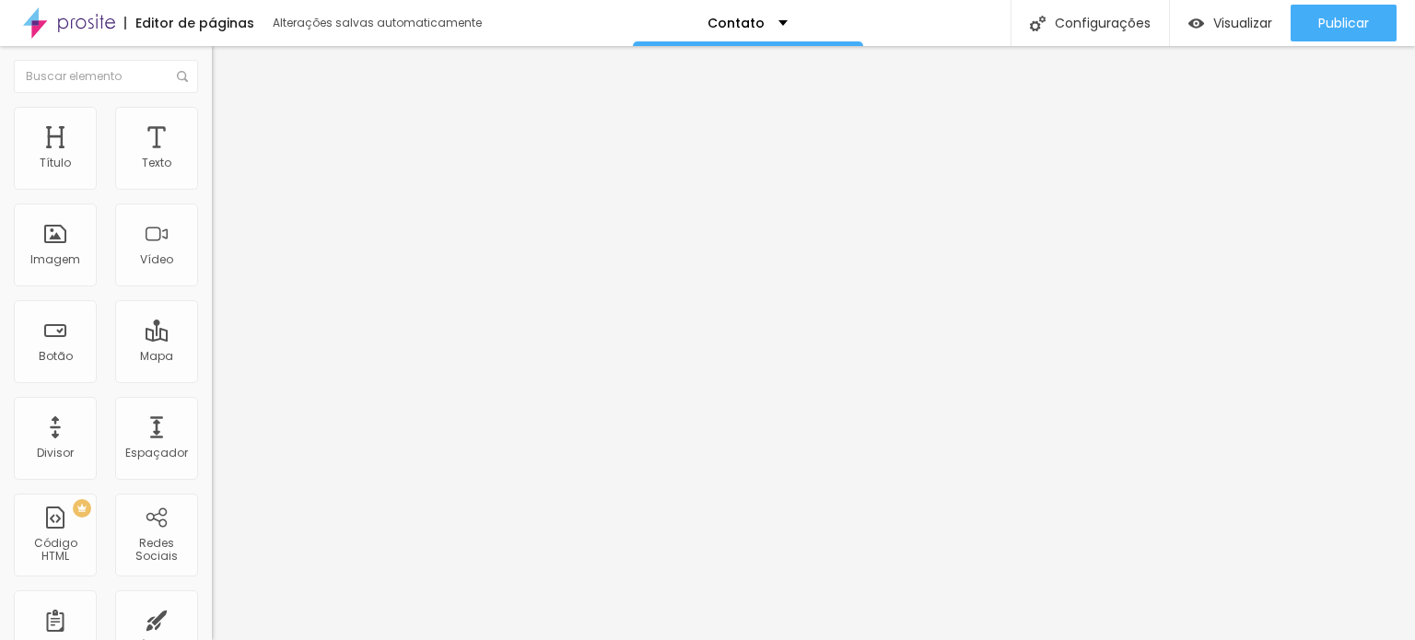
type input "0"
drag, startPoint x: 54, startPoint y: 181, endPoint x: 41, endPoint y: 181, distance: 13.8
type input "0"
click at [212, 358] on input "range" at bounding box center [271, 365] width 119 height 15
type input "8"
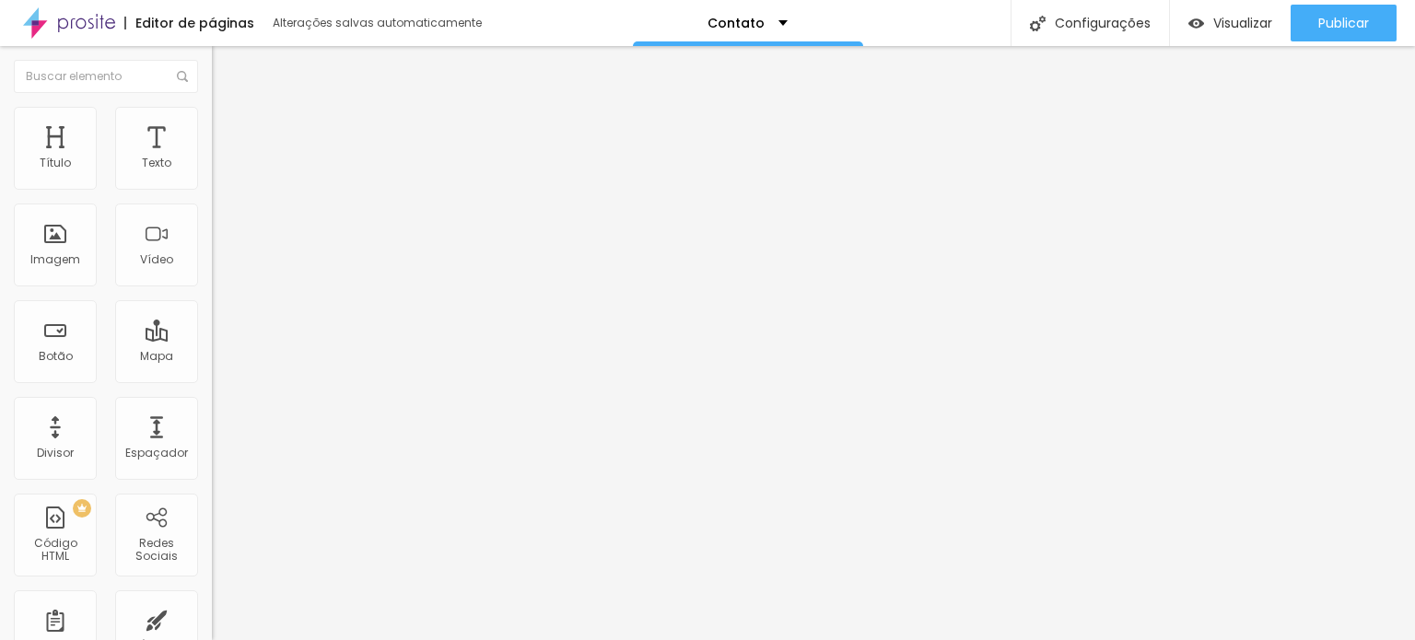
type input "8"
type input "7"
type input "6"
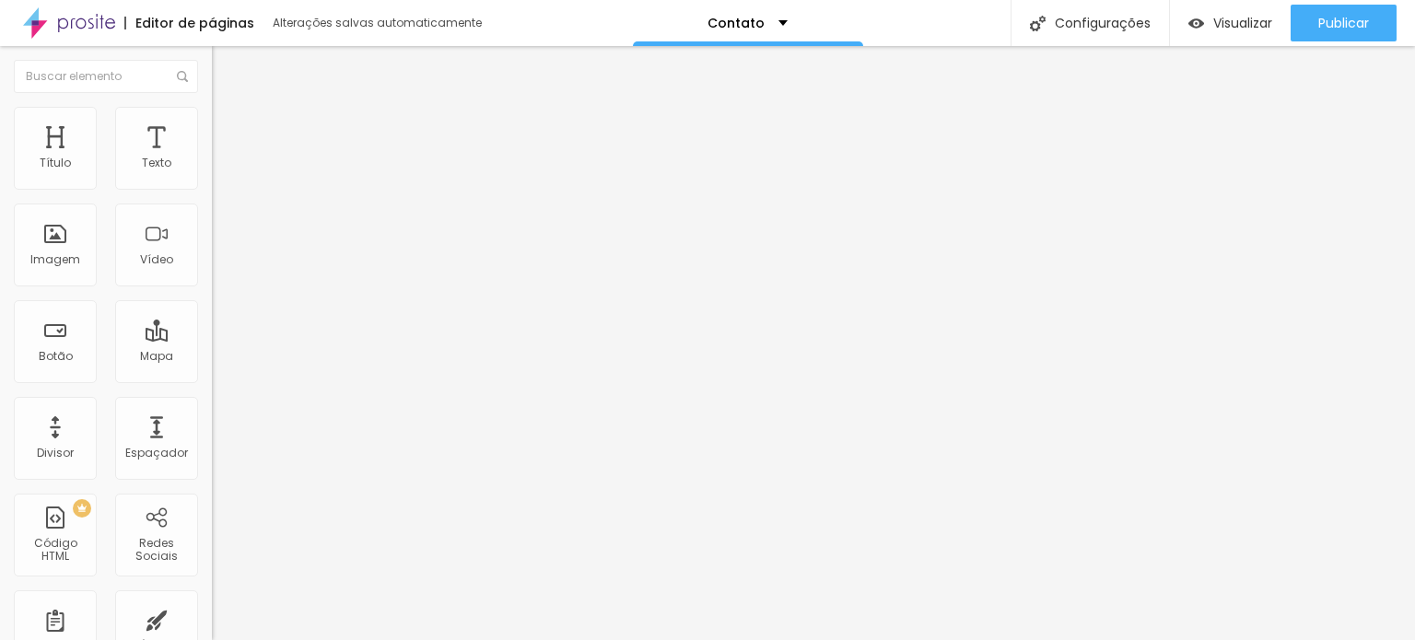
type input "5"
type input "3"
type input "2"
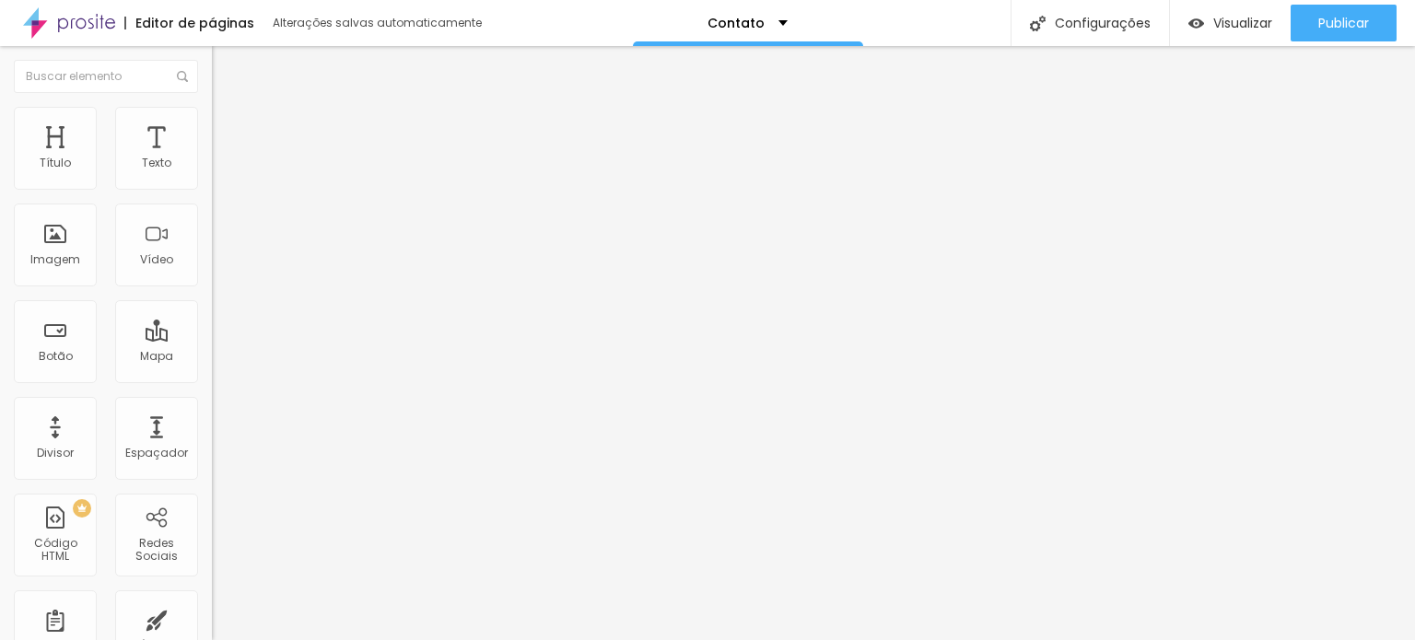
type input "2"
type input "1"
type input "0"
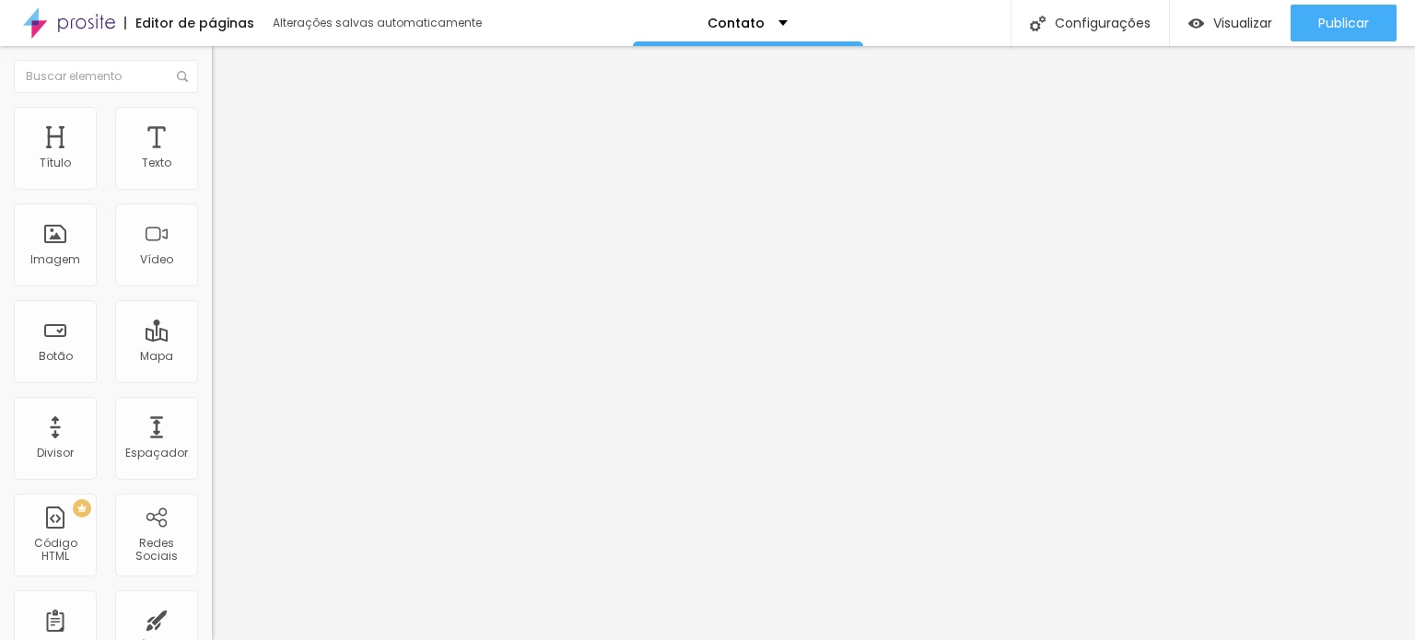
type input "3"
type input "7"
type input "10"
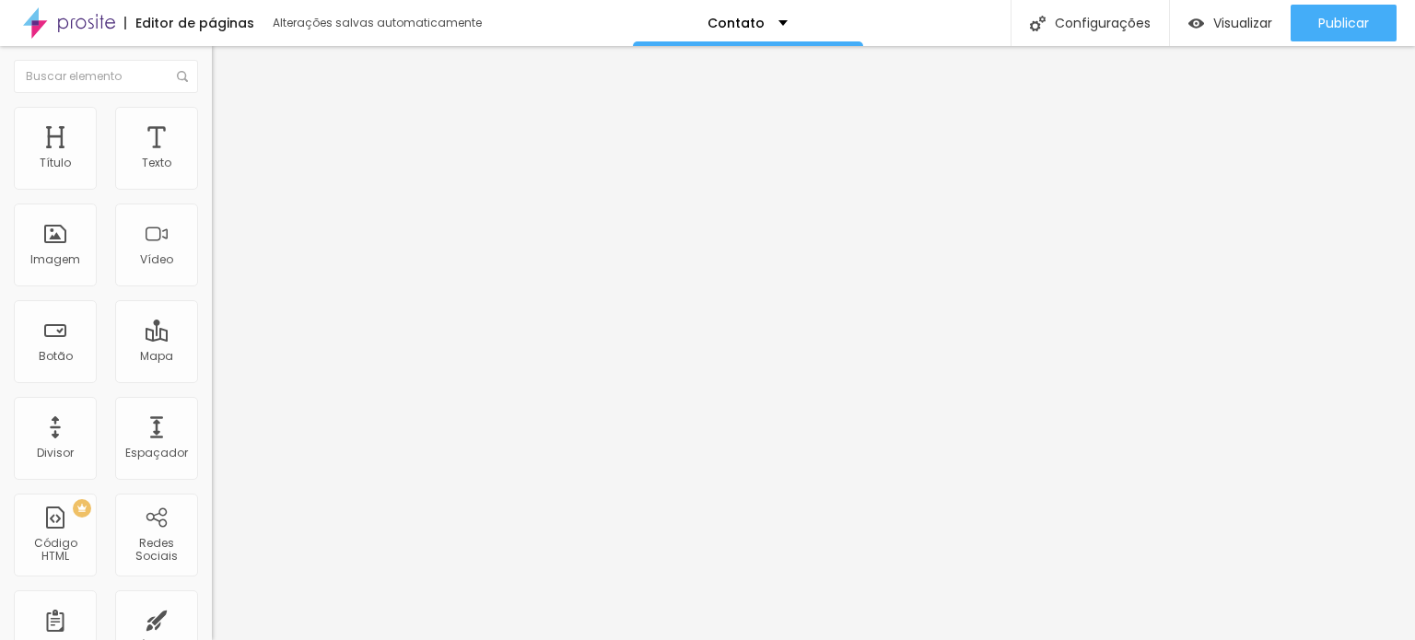
type input "10"
type input "11"
type input "13"
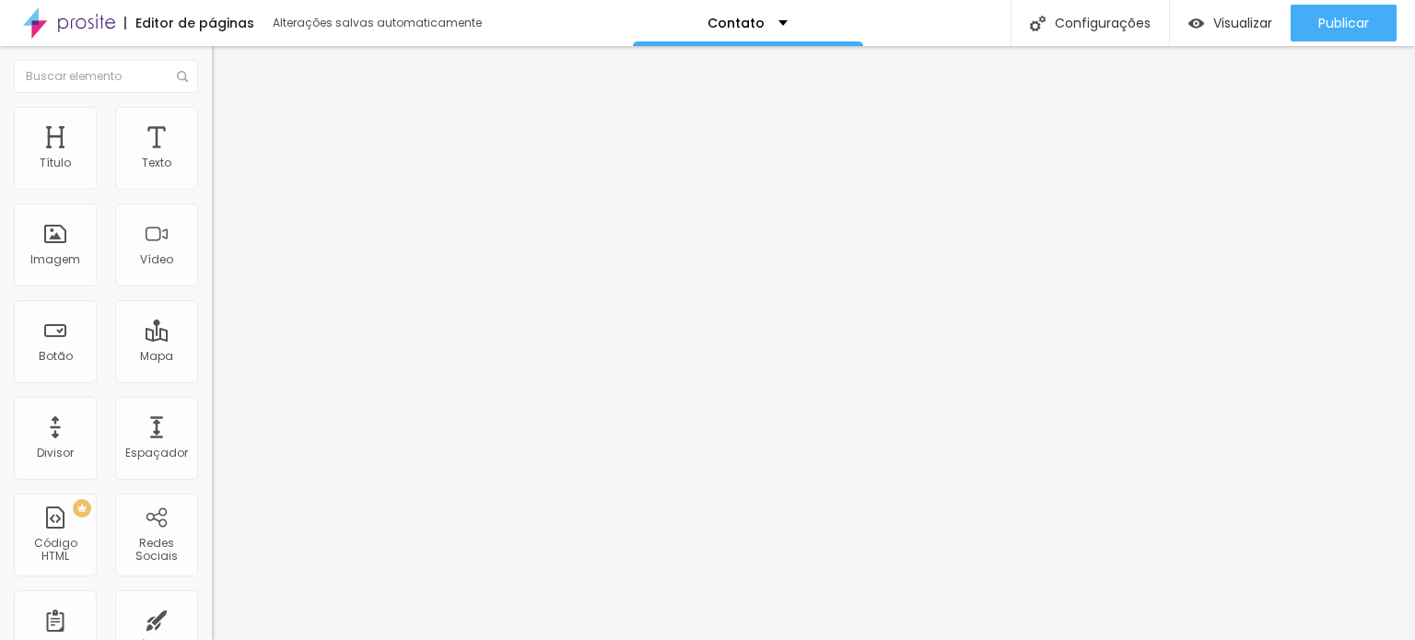
type input "17"
type input "22"
type input "24"
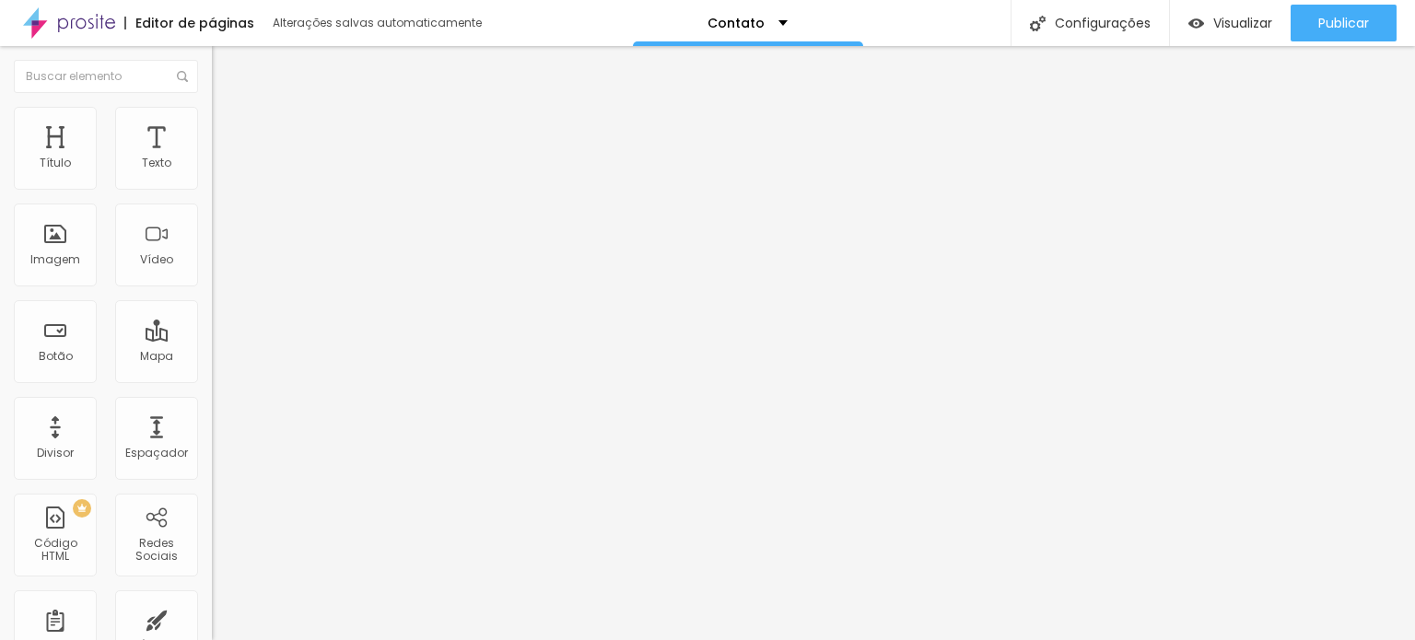
type input "24"
type input "25"
type input "29"
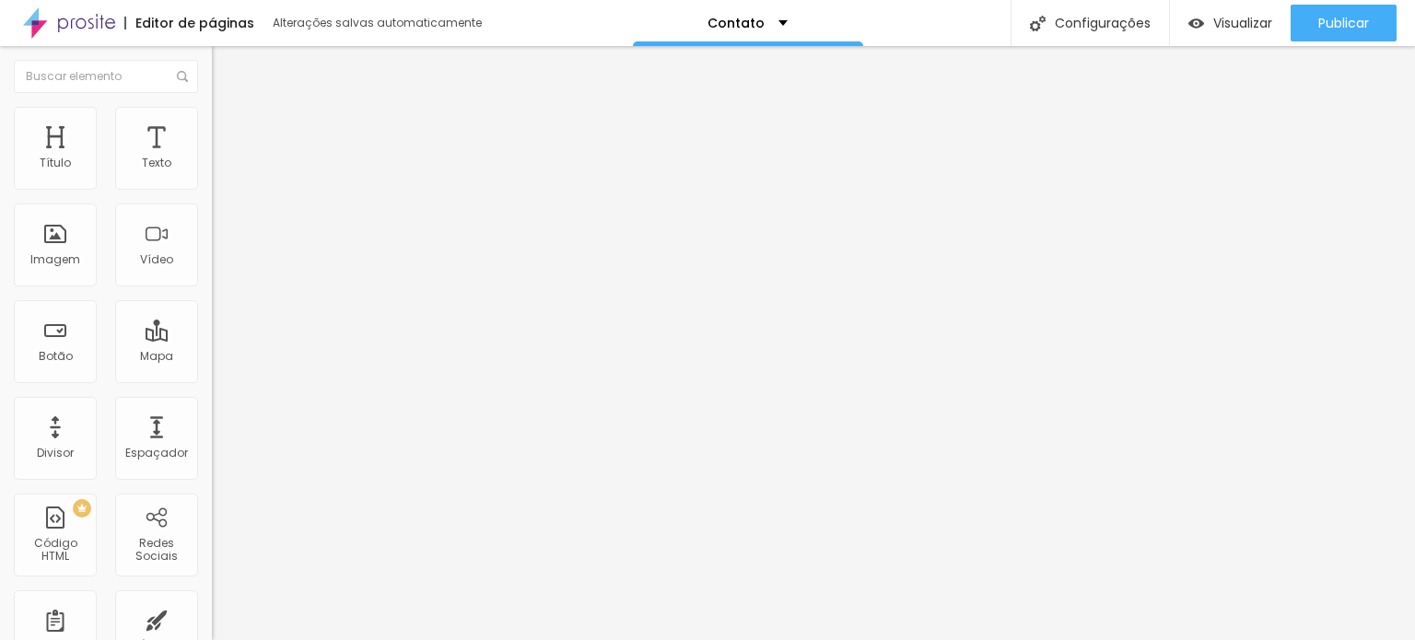
type input "31"
type input "33"
type input "34"
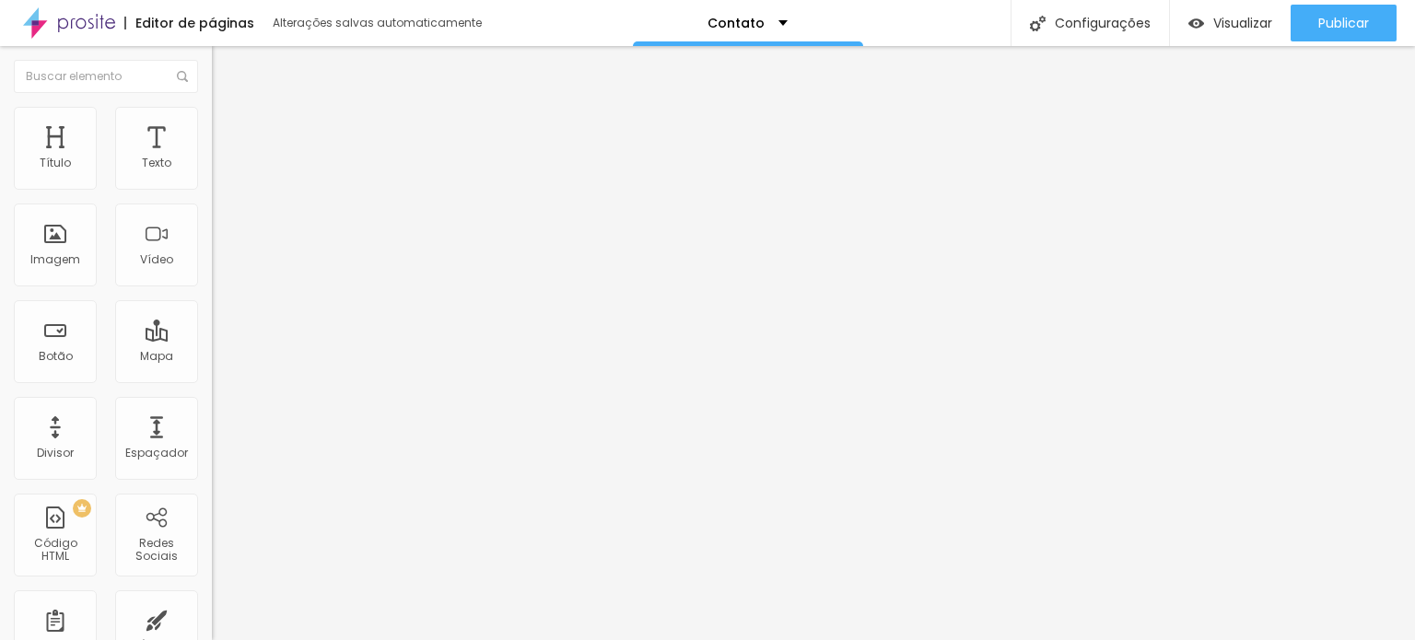
type input "34"
type input "36"
type input "37"
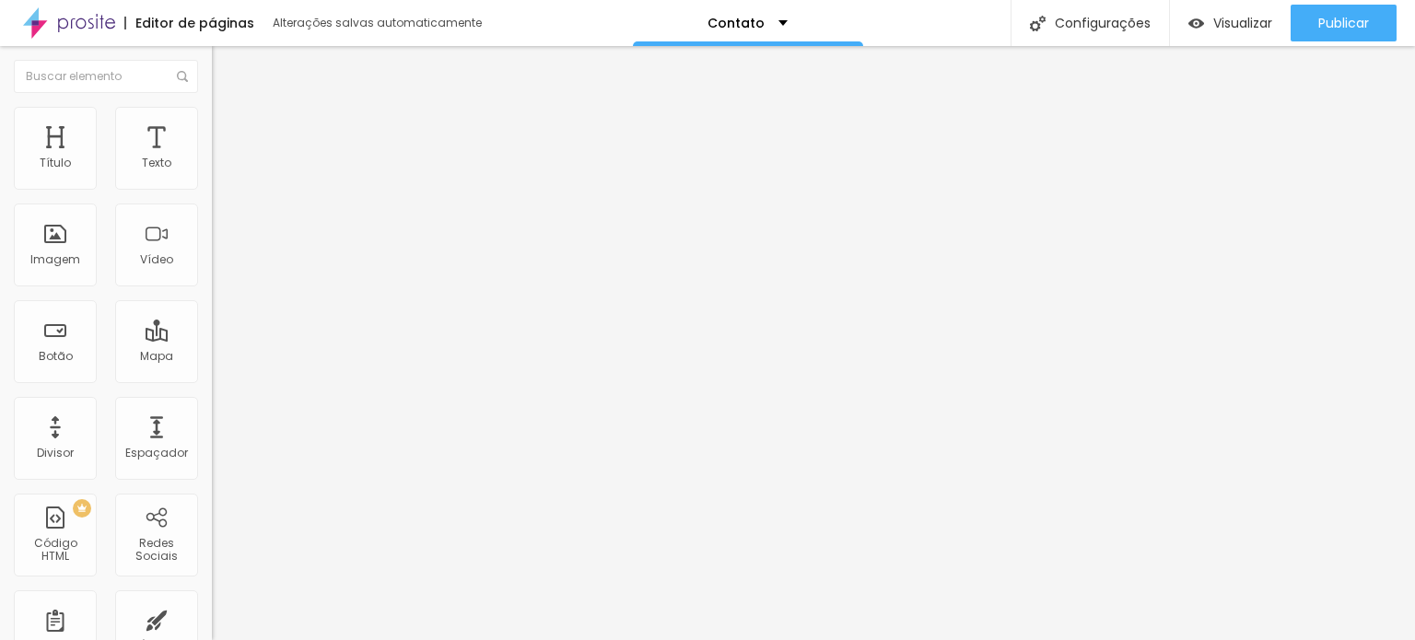
type input "39"
drag, startPoint x: 52, startPoint y: 213, endPoint x: 33, endPoint y: 220, distance: 19.9
click at [212, 618] on input "range" at bounding box center [271, 625] width 119 height 15
click at [226, 62] on img "button" at bounding box center [233, 67] width 15 height 15
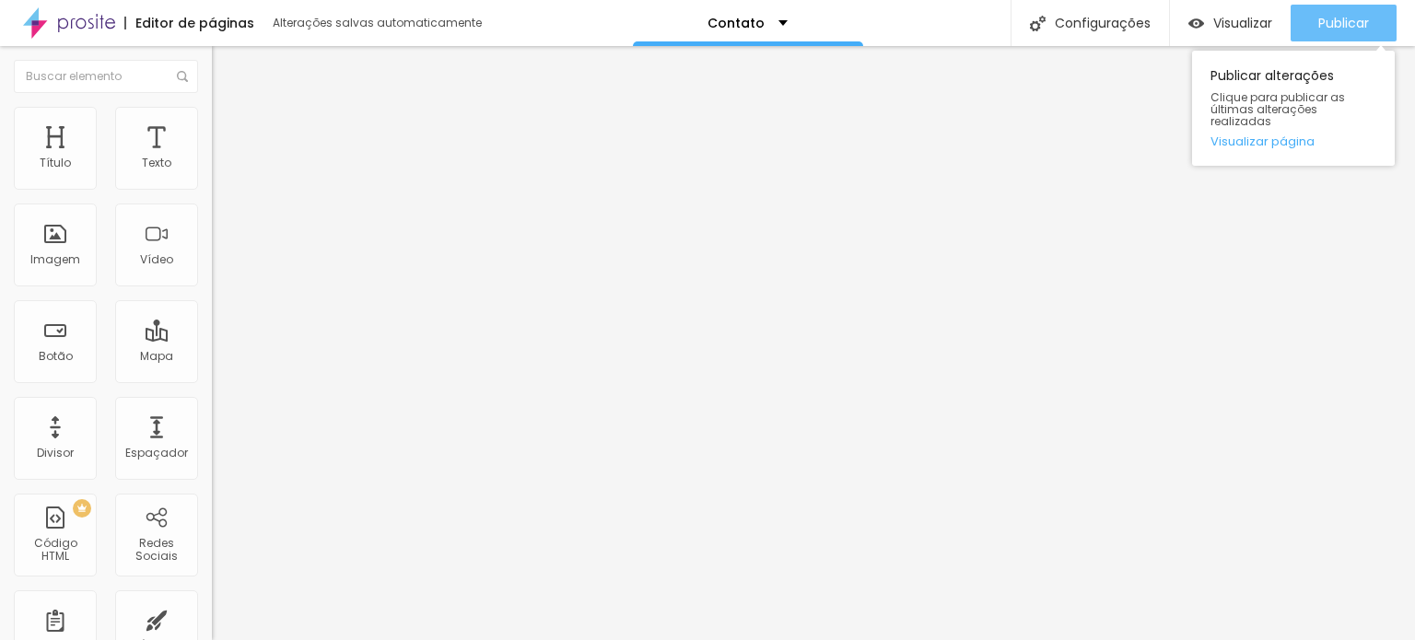
click at [1353, 14] on font "Publicar" at bounding box center [1344, 23] width 51 height 18
click at [1360, 26] on font "Publicar" at bounding box center [1344, 23] width 51 height 18
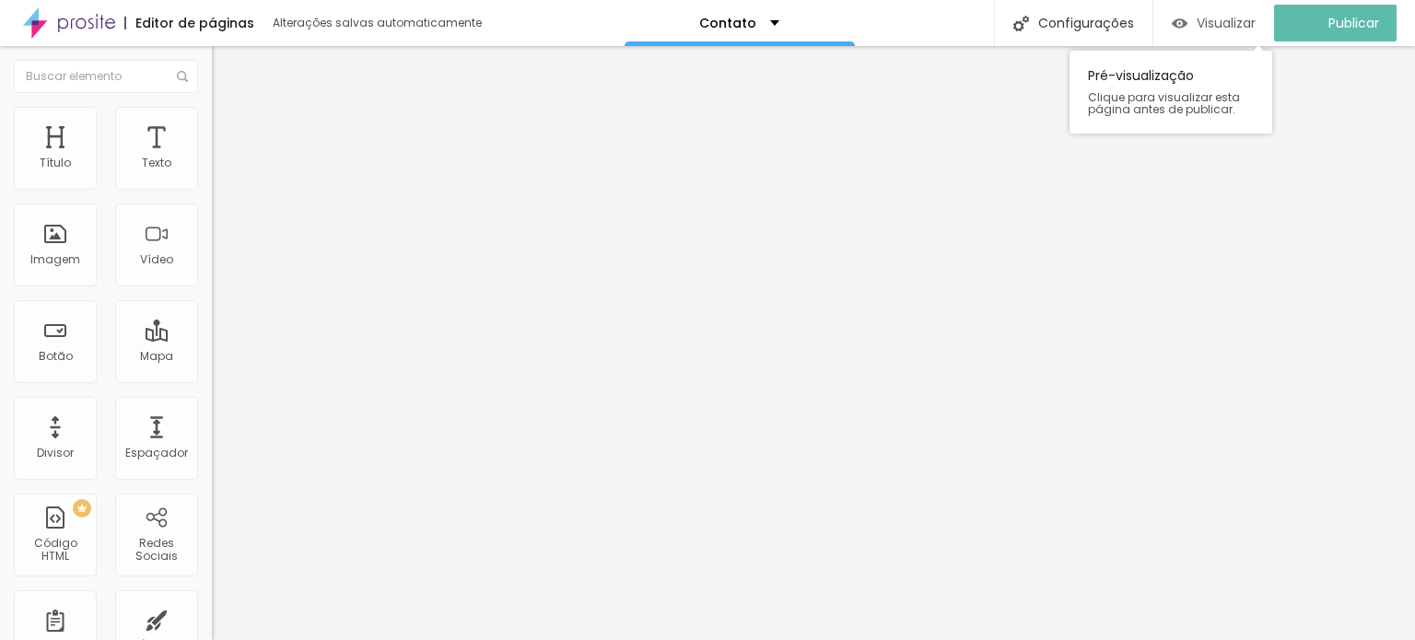
click at [1227, 29] on font "Visualizar" at bounding box center [1226, 23] width 59 height 18
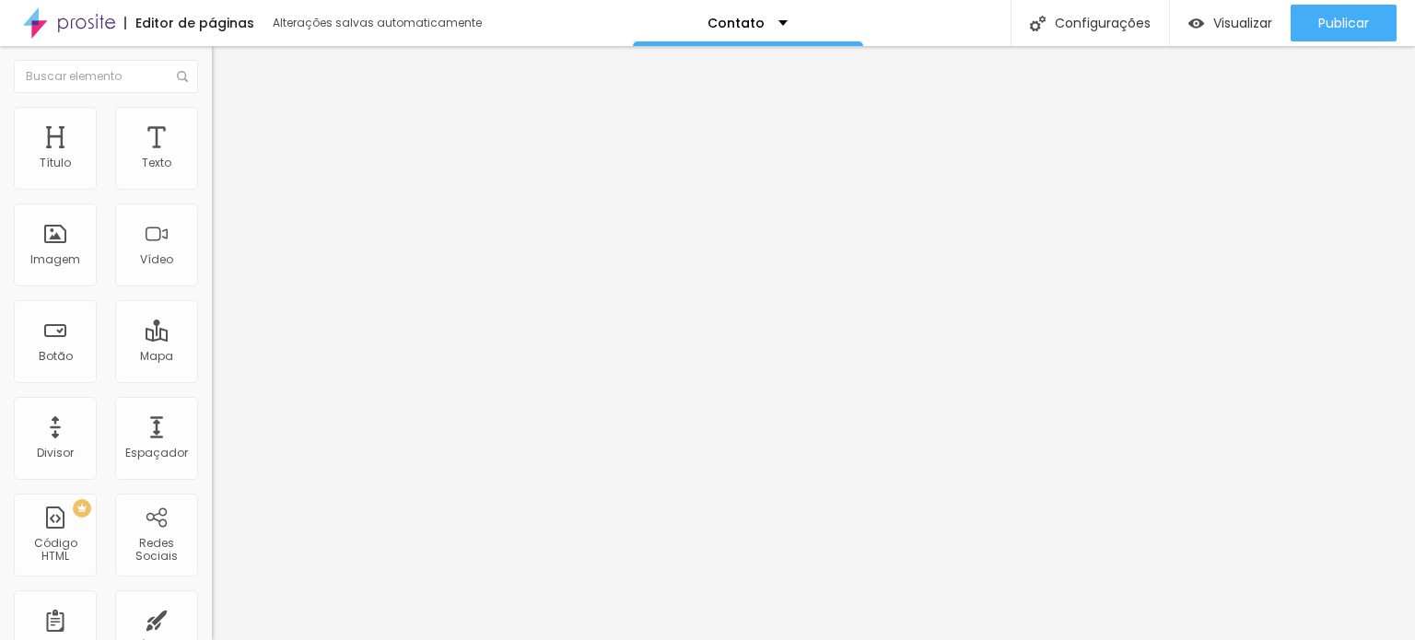
click at [212, 182] on img at bounding box center [218, 176] width 13 height 13
click at [212, 185] on img at bounding box center [218, 190] width 13 height 13
click at [212, 176] on div at bounding box center [318, 177] width 212 height 15
click at [212, 168] on img at bounding box center [218, 161] width 13 height 13
click at [229, 127] on font "Estilo" at bounding box center [243, 120] width 29 height 16
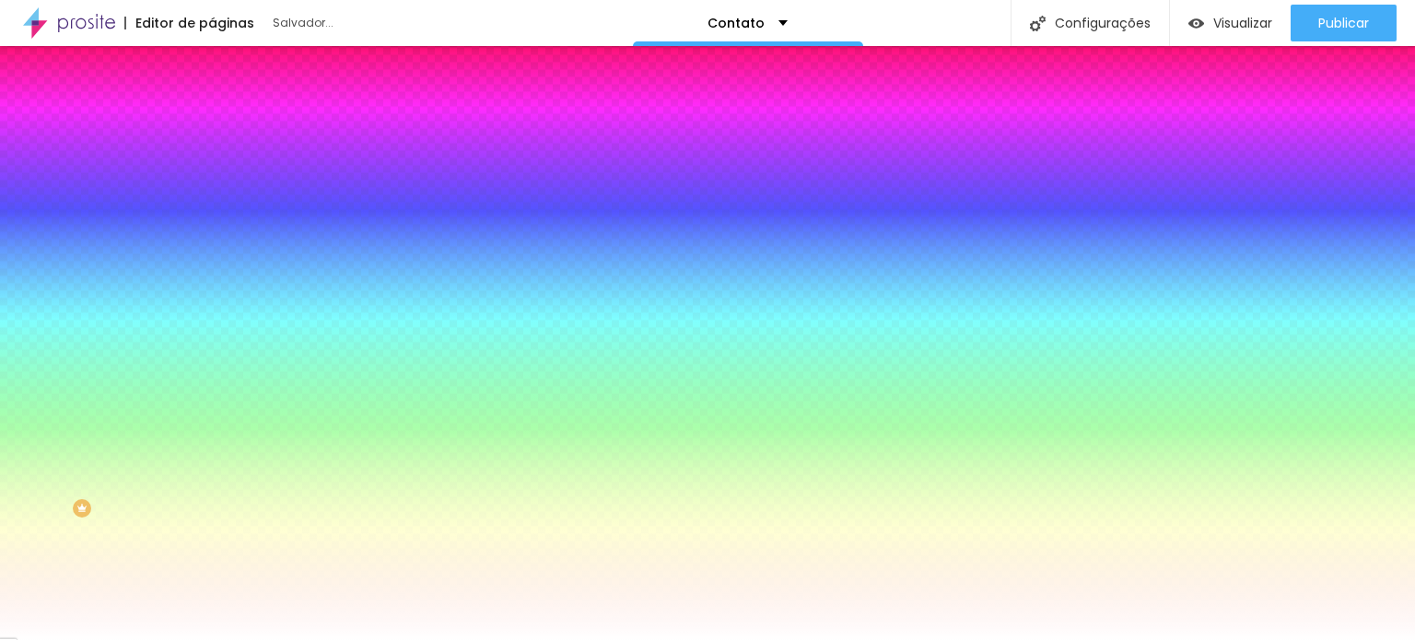
drag, startPoint x: 39, startPoint y: 224, endPoint x: 0, endPoint y: 201, distance: 45.0
click at [212, 408] on input "range" at bounding box center [271, 415] width 119 height 15
click at [212, 125] on img at bounding box center [220, 133] width 17 height 17
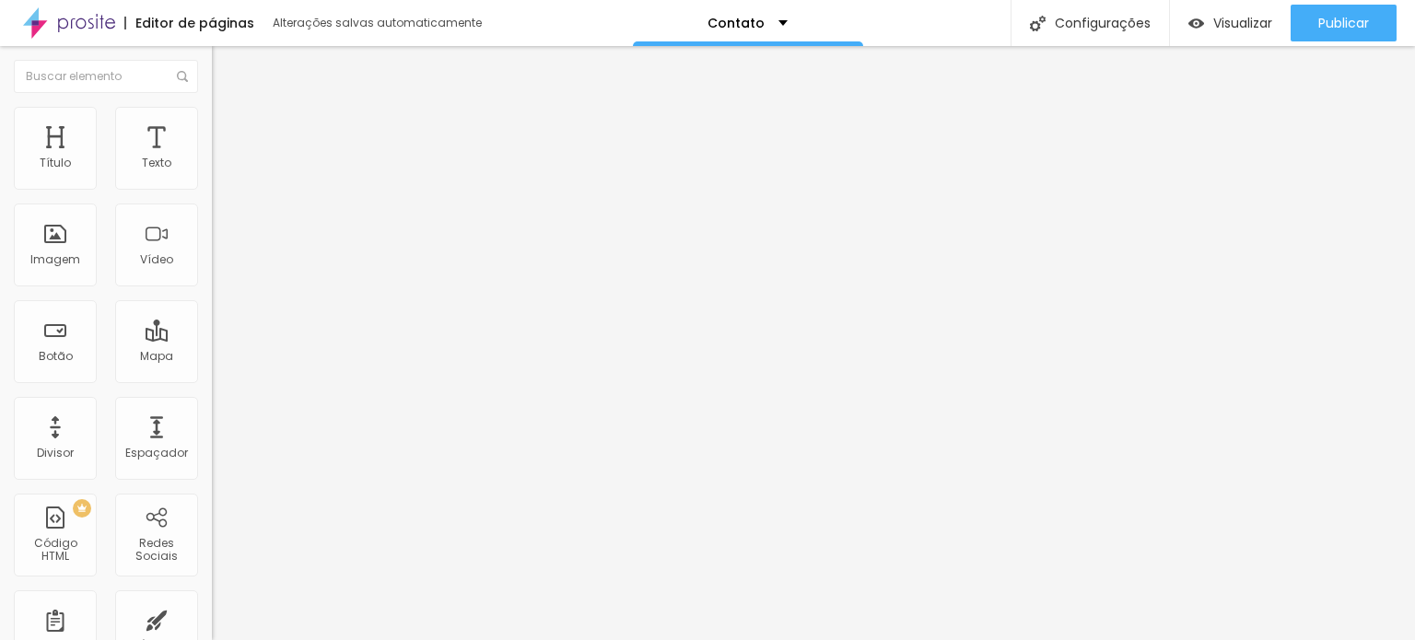
drag, startPoint x: 119, startPoint y: 176, endPoint x: 250, endPoint y: 196, distance: 132.4
click at [250, 358] on input "range" at bounding box center [271, 365] width 119 height 15
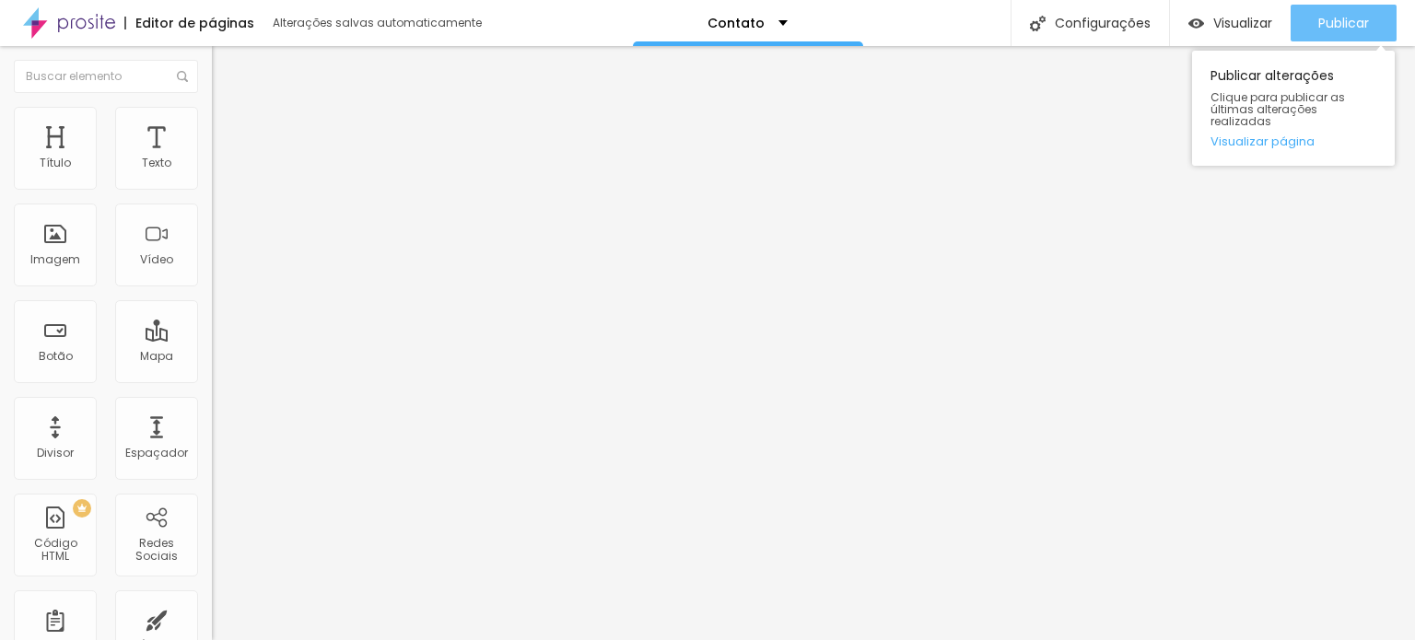
click at [1382, 27] on button "Publicar" at bounding box center [1344, 23] width 106 height 37
click at [1343, 19] on font "Publicar" at bounding box center [1344, 23] width 51 height 18
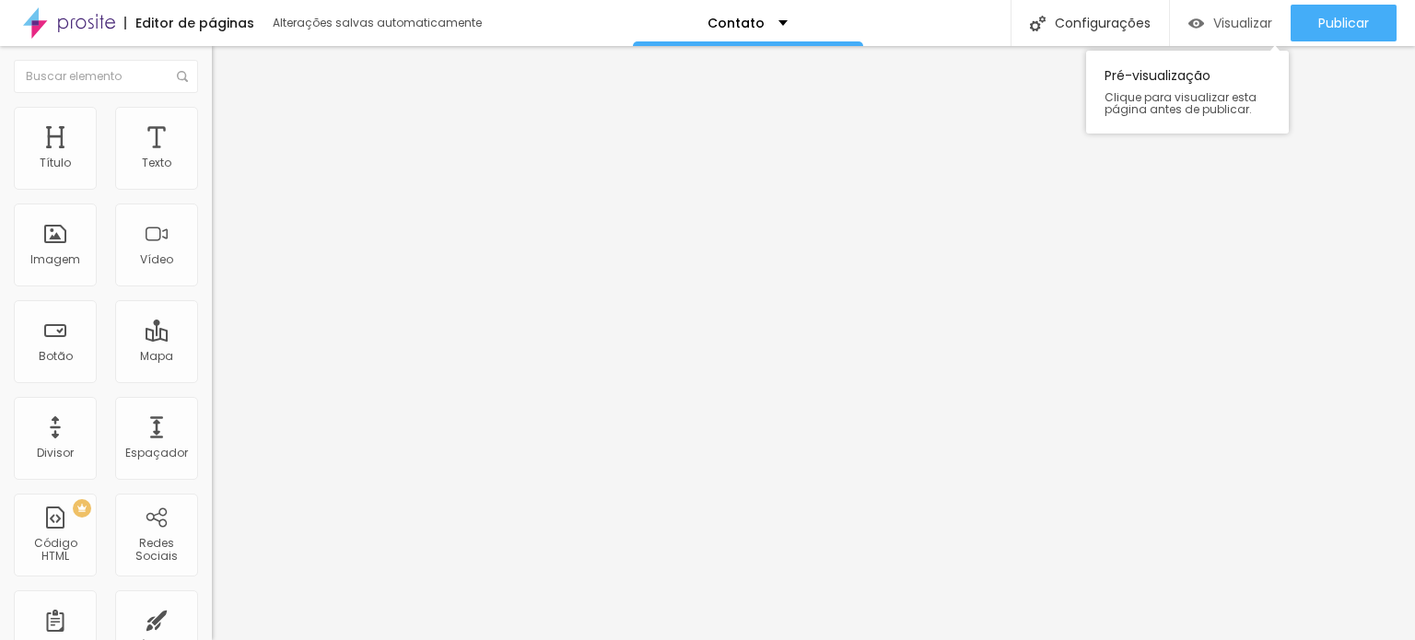
click at [1219, 22] on font "Visualizar" at bounding box center [1243, 23] width 59 height 18
click at [226, 66] on img "button" at bounding box center [233, 67] width 15 height 15
click at [212, 76] on button "Editar nulo" at bounding box center [318, 67] width 212 height 42
click at [188, 25] on font "Editor de páginas" at bounding box center [194, 23] width 119 height 18
click at [226, 74] on img "button" at bounding box center [233, 67] width 15 height 15
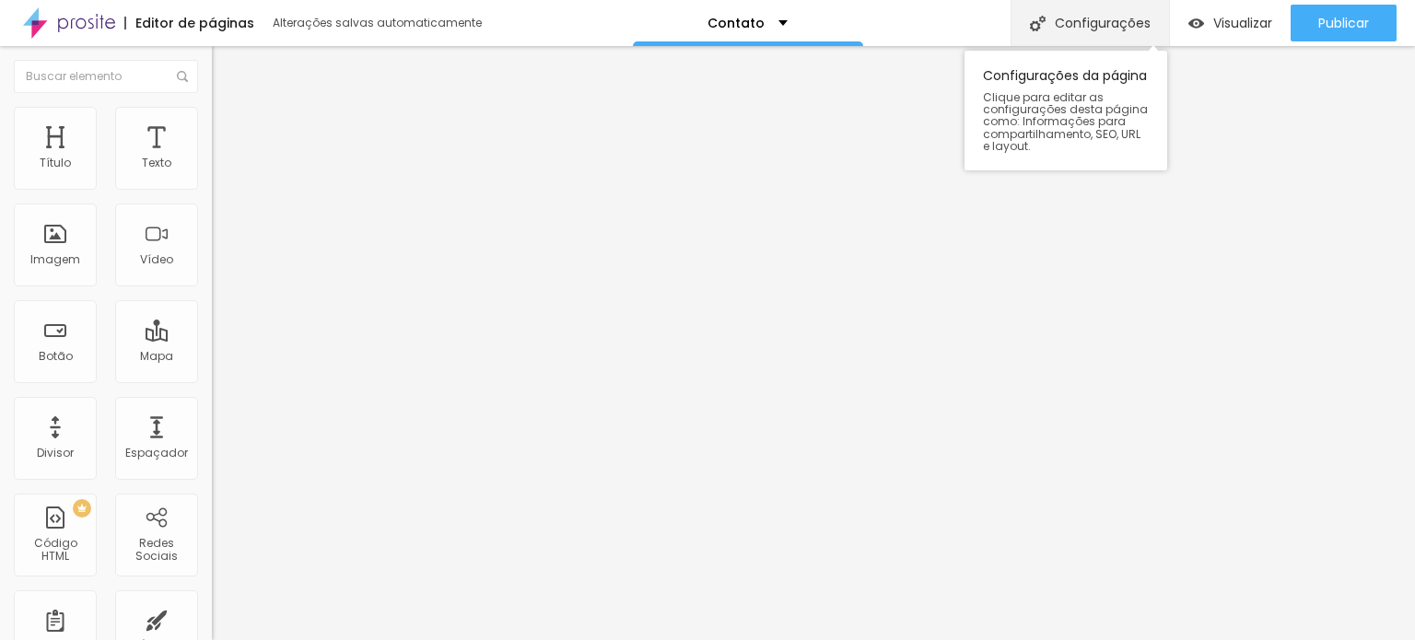
click at [1067, 26] on font "Configurações" at bounding box center [1103, 23] width 96 height 18
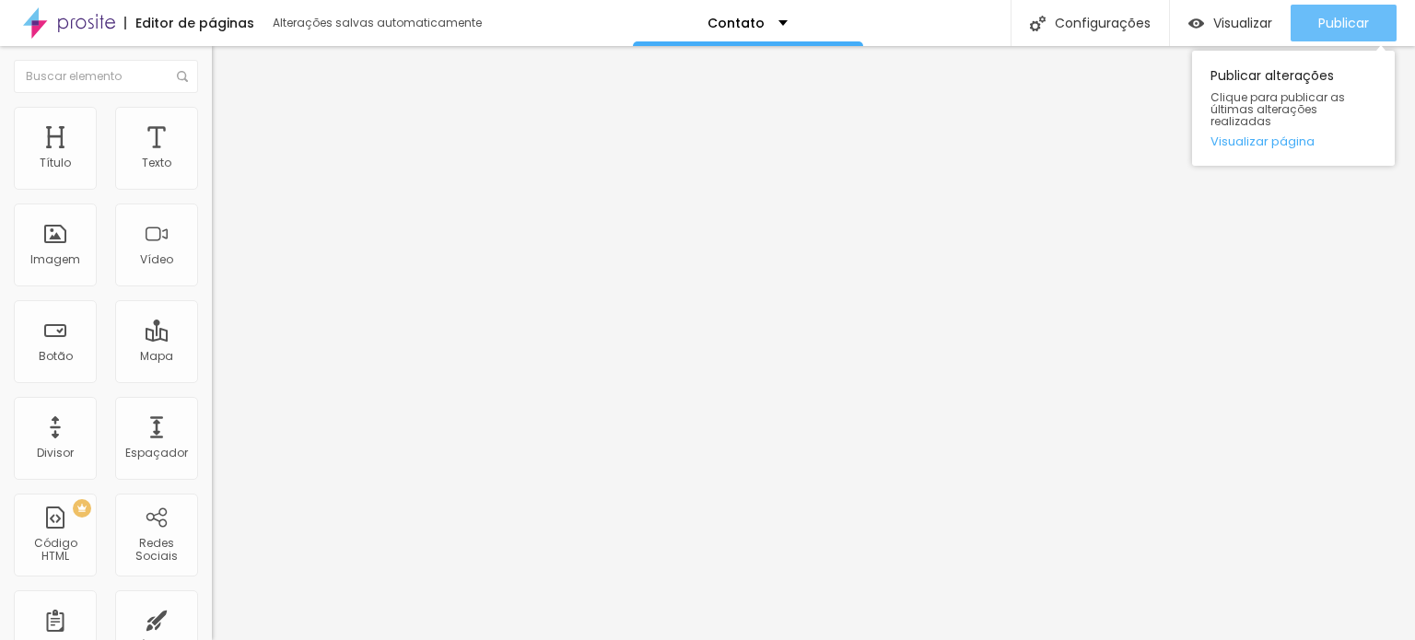
click at [1344, 33] on div "Publicar" at bounding box center [1344, 23] width 51 height 37
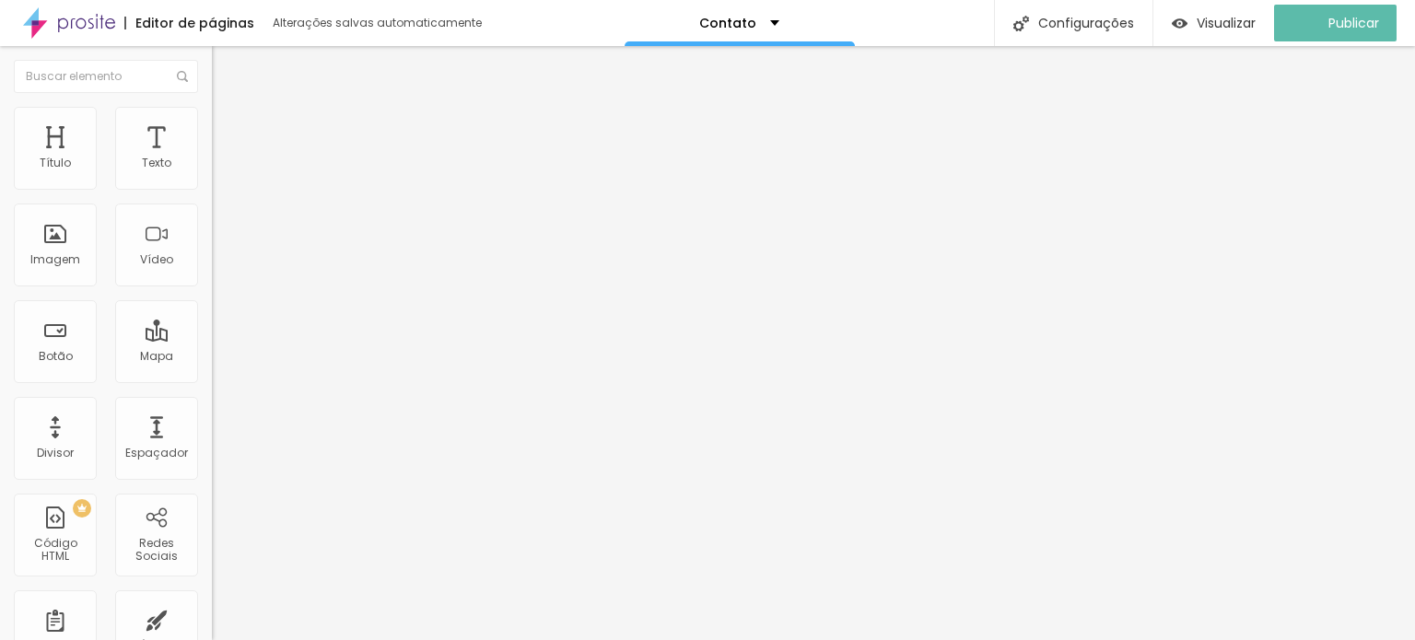
click at [100, 23] on img at bounding box center [69, 23] width 92 height 46
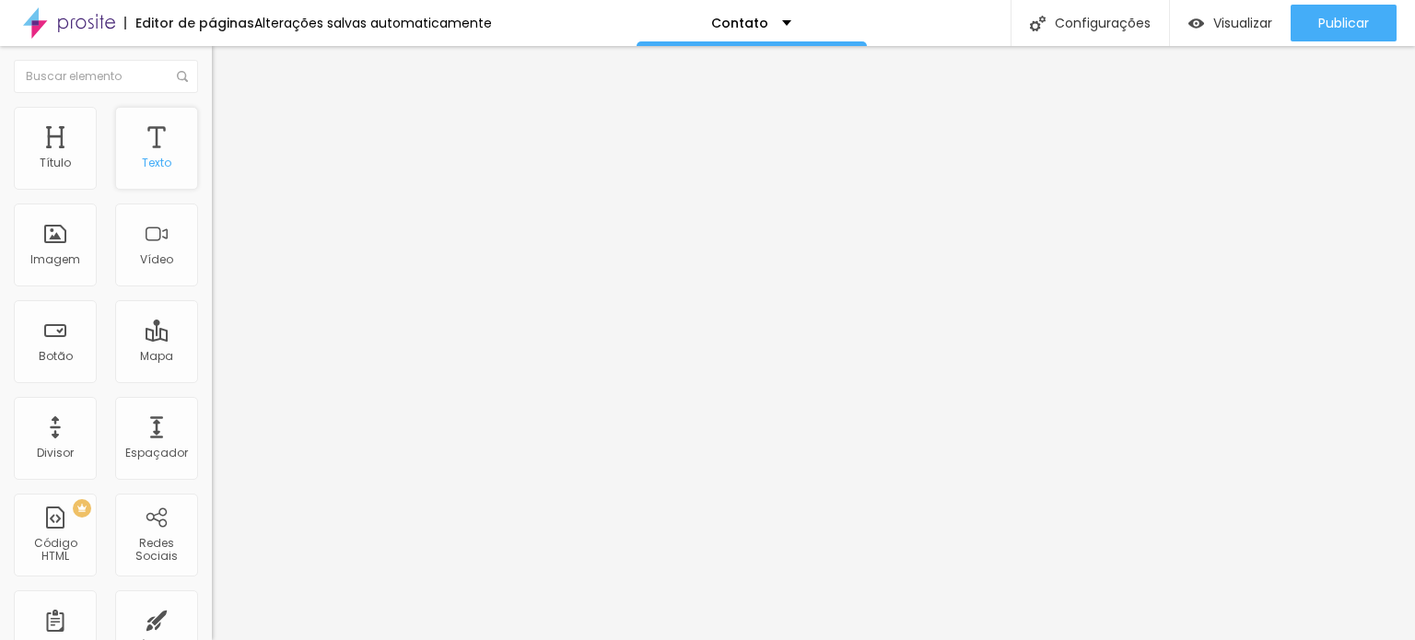
click at [142, 166] on font "Texto" at bounding box center [156, 163] width 29 height 16
click at [145, 167] on font "Texto" at bounding box center [156, 163] width 29 height 16
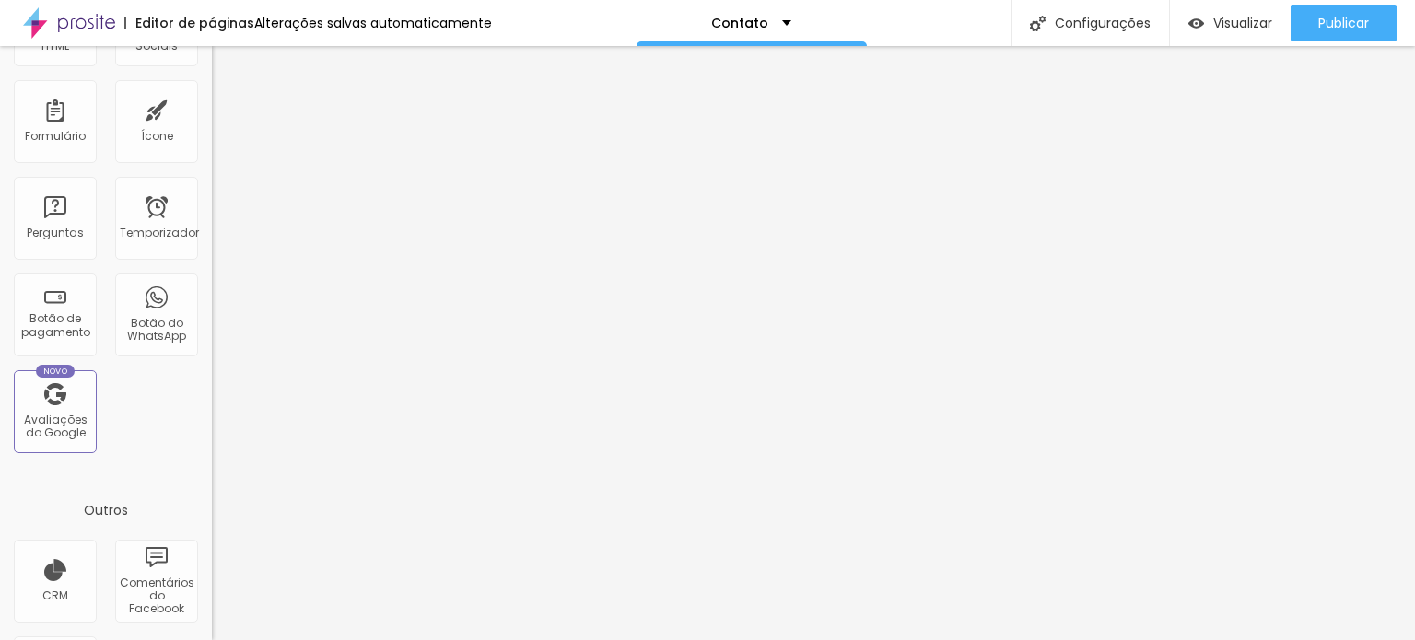
scroll to position [418, 0]
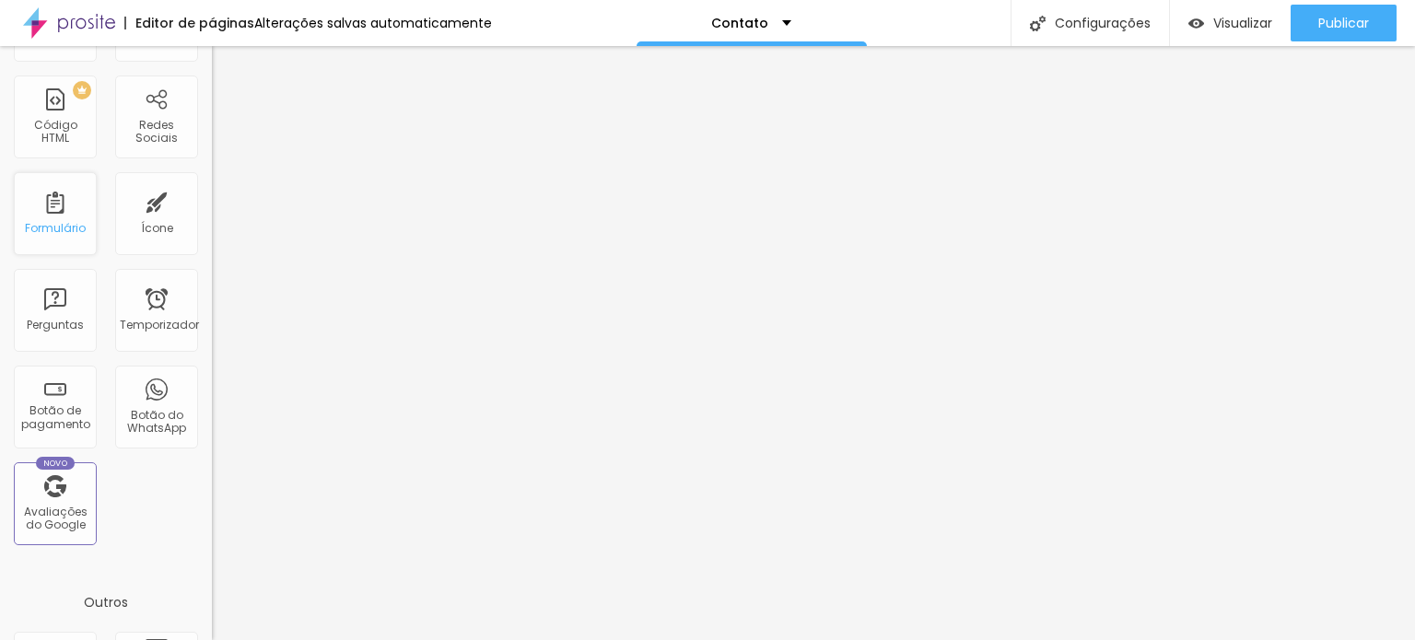
click at [42, 217] on div "Formulário" at bounding box center [55, 213] width 83 height 83
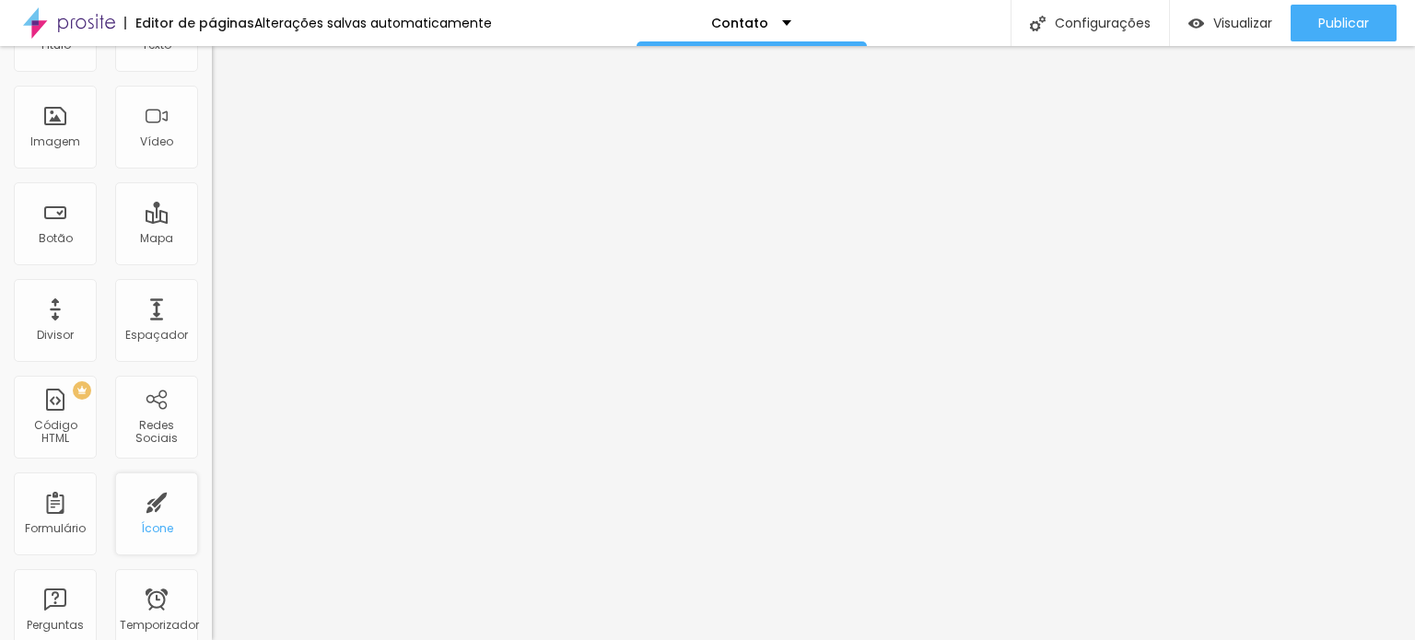
scroll to position [0, 0]
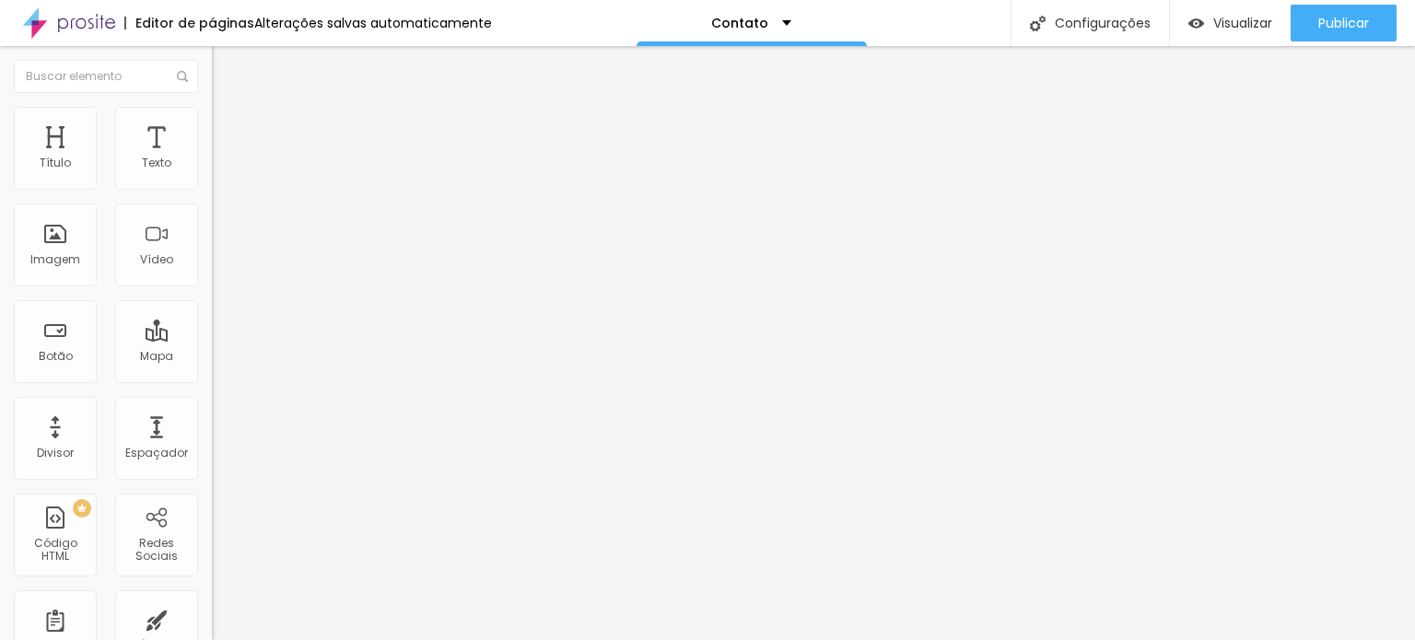
click at [212, 122] on li "Estilo" at bounding box center [318, 116] width 212 height 18
click at [212, 206] on button "button" at bounding box center [225, 196] width 26 height 19
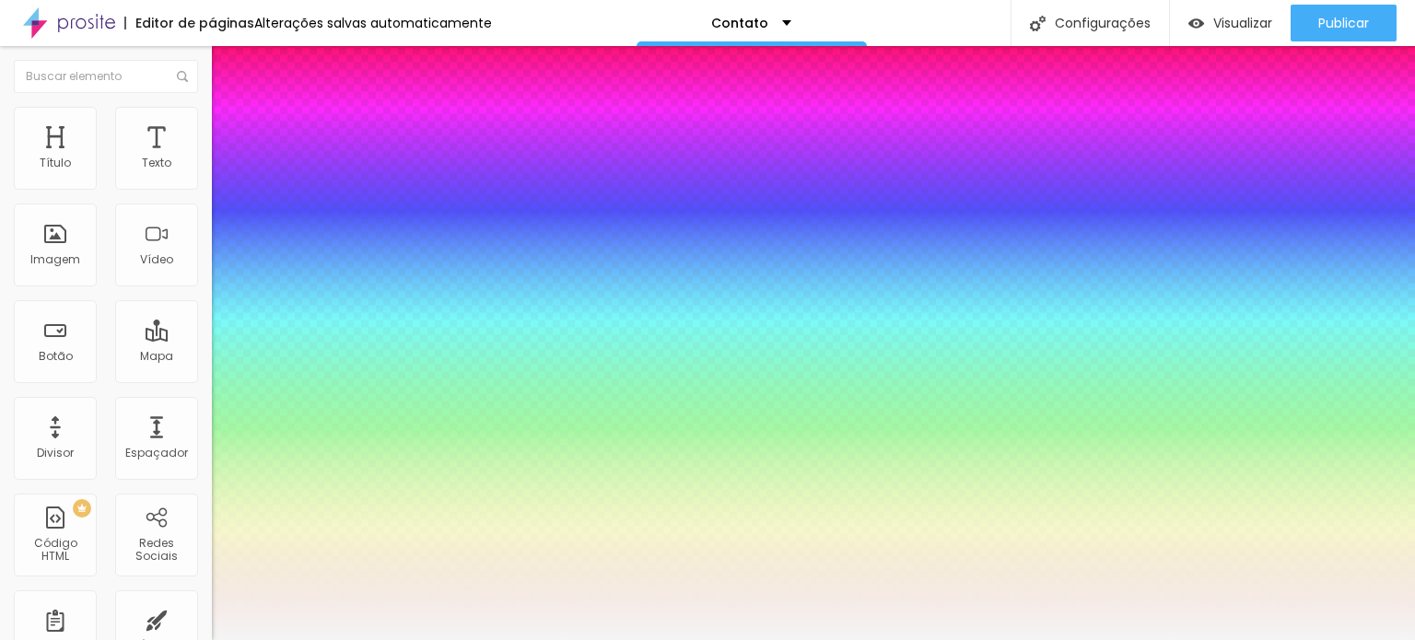
type input "#FFFFFF"
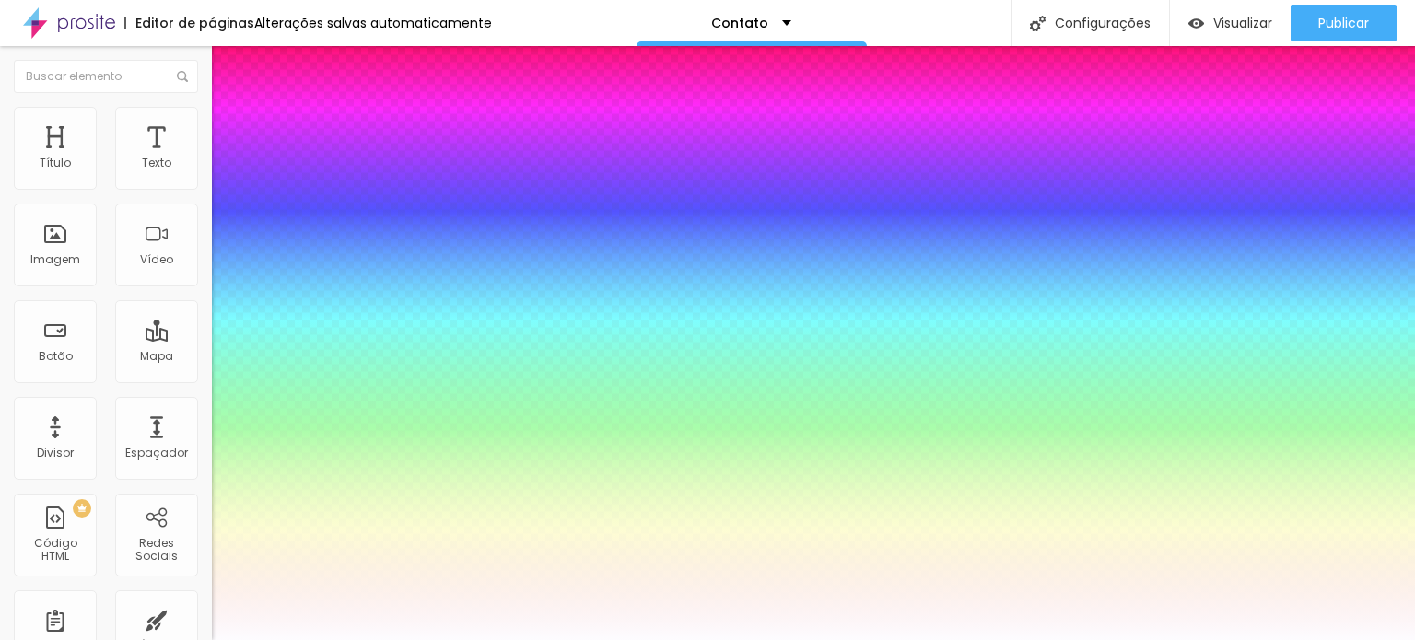
drag, startPoint x: 280, startPoint y: 484, endPoint x: 258, endPoint y: 434, distance: 54.5
type input "17"
type input "20"
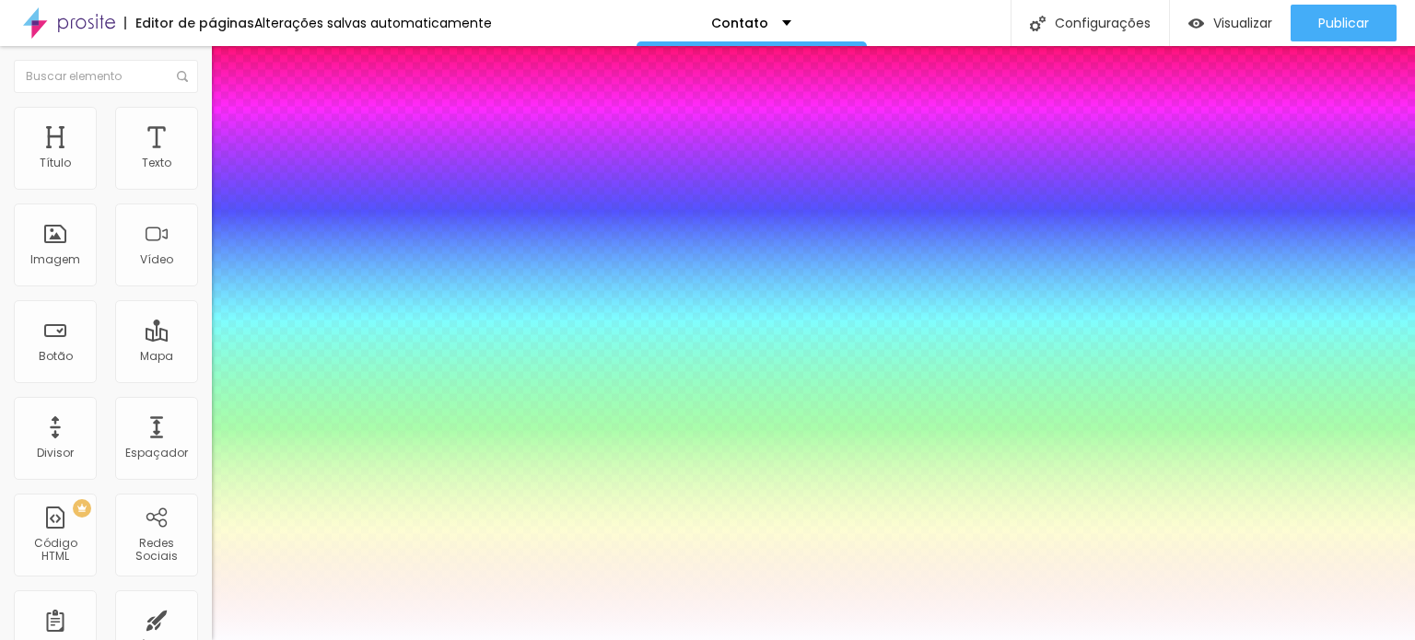
type input "20"
type input "21"
type input "20"
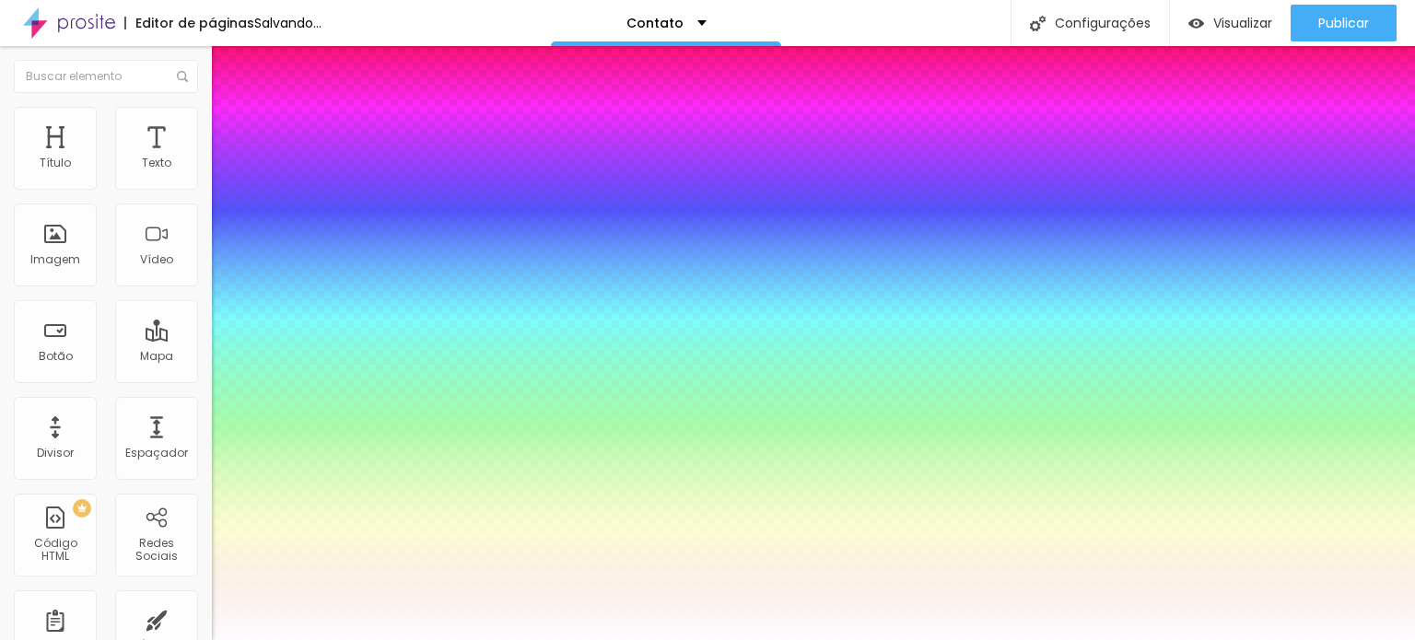
type input "18"
type input "17"
type input "16"
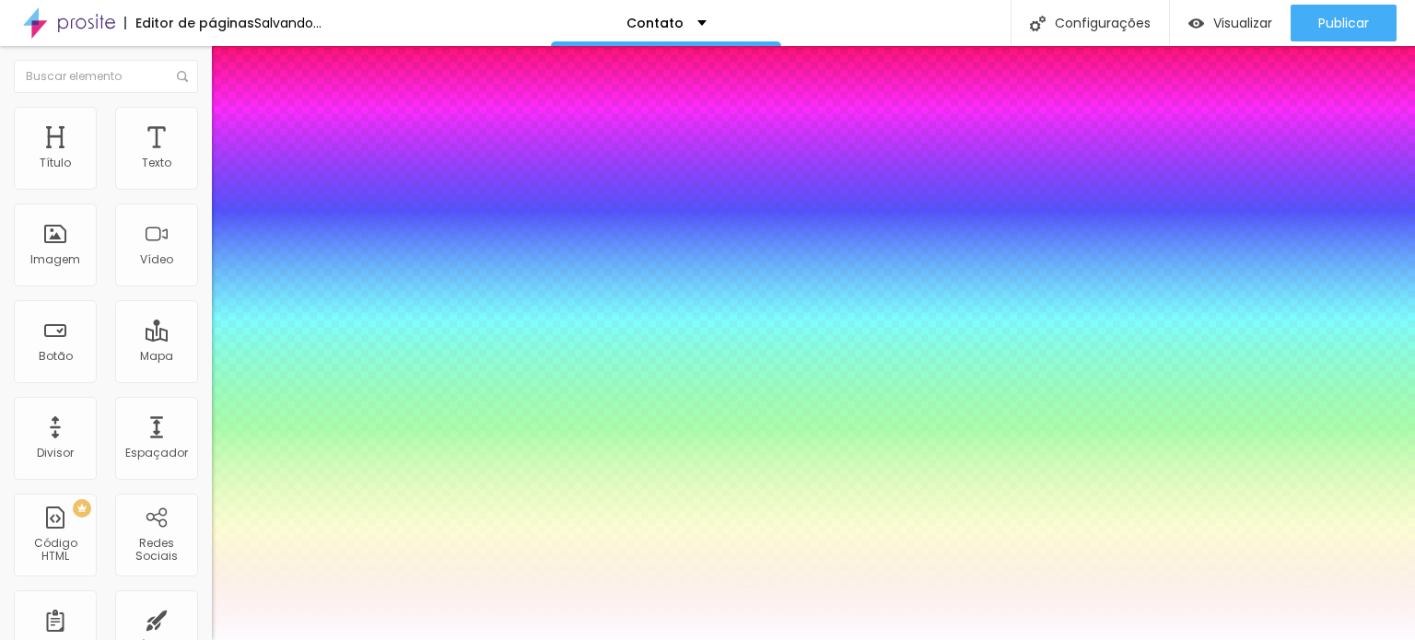
type input "16"
type input "15"
type input "14"
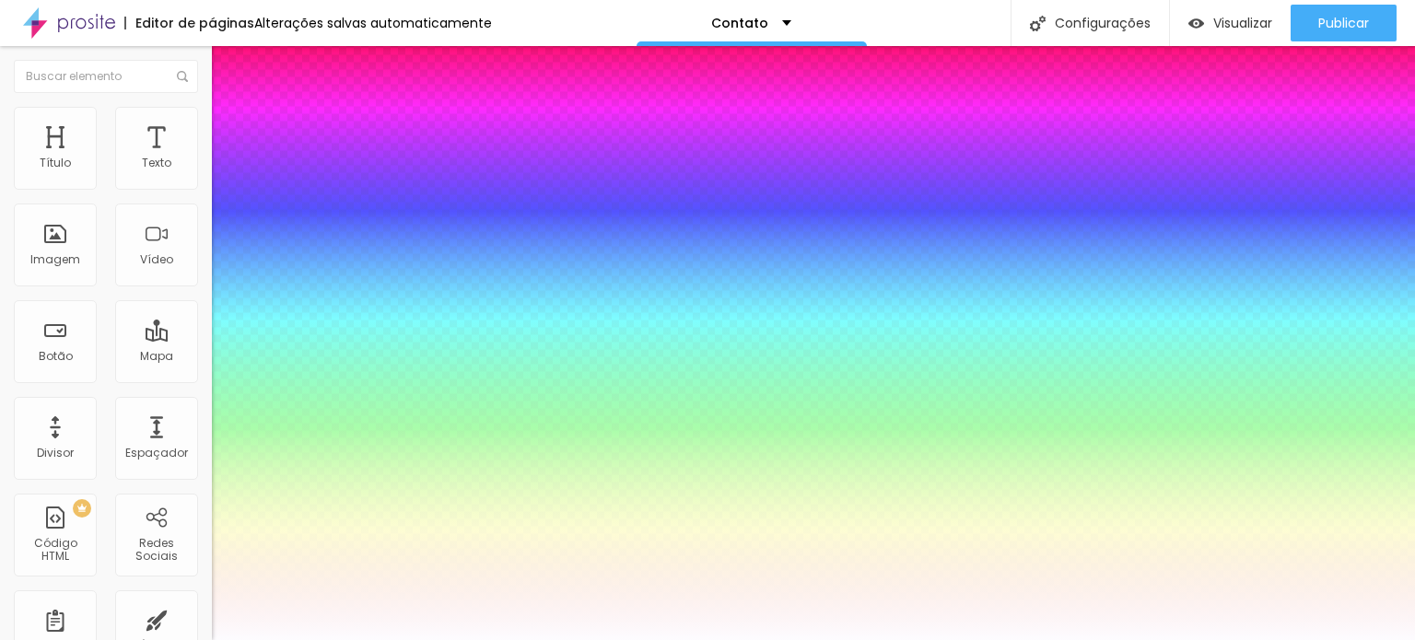
type input "13"
type input "12"
type input "11"
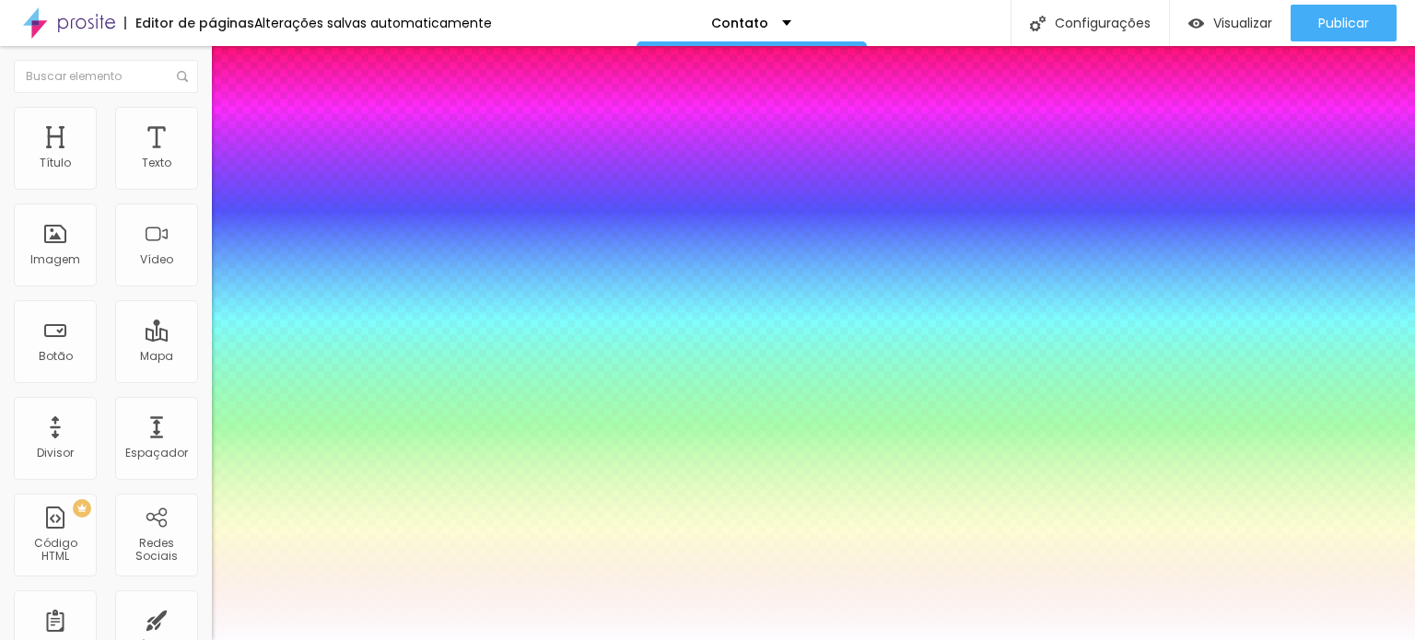
type input "11"
type input "12"
type input "13"
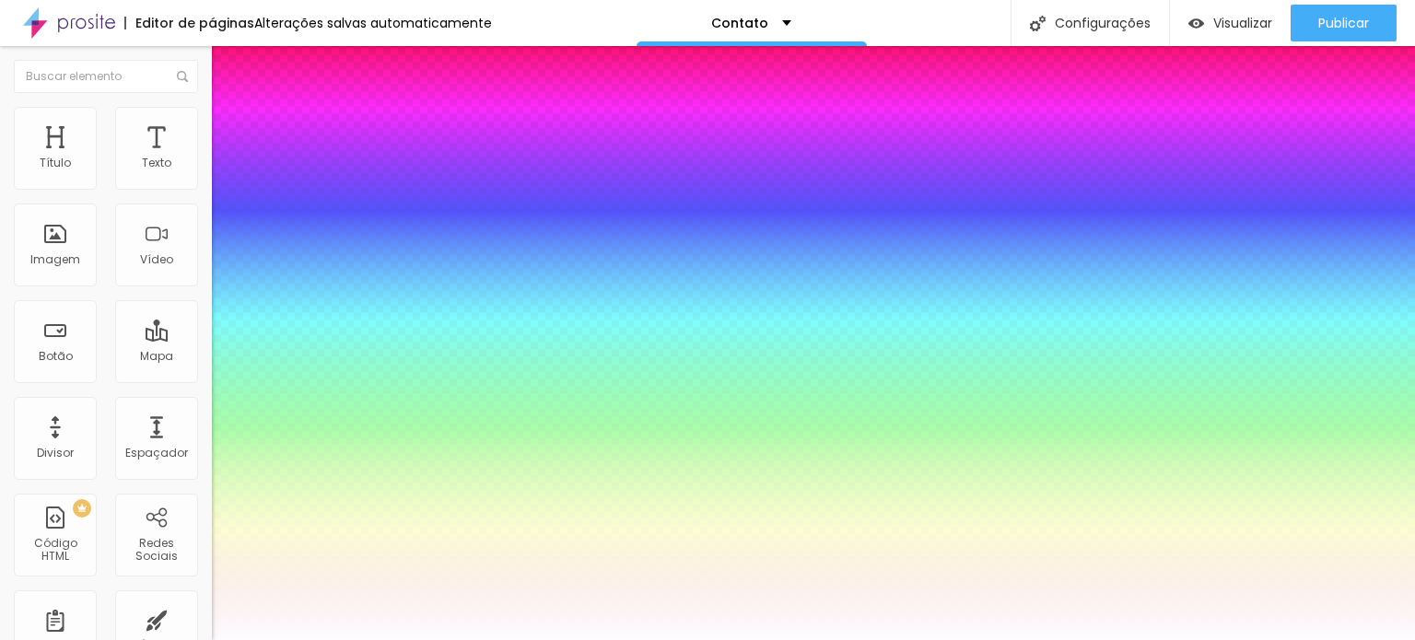
type input "14"
type input "15"
type input "16"
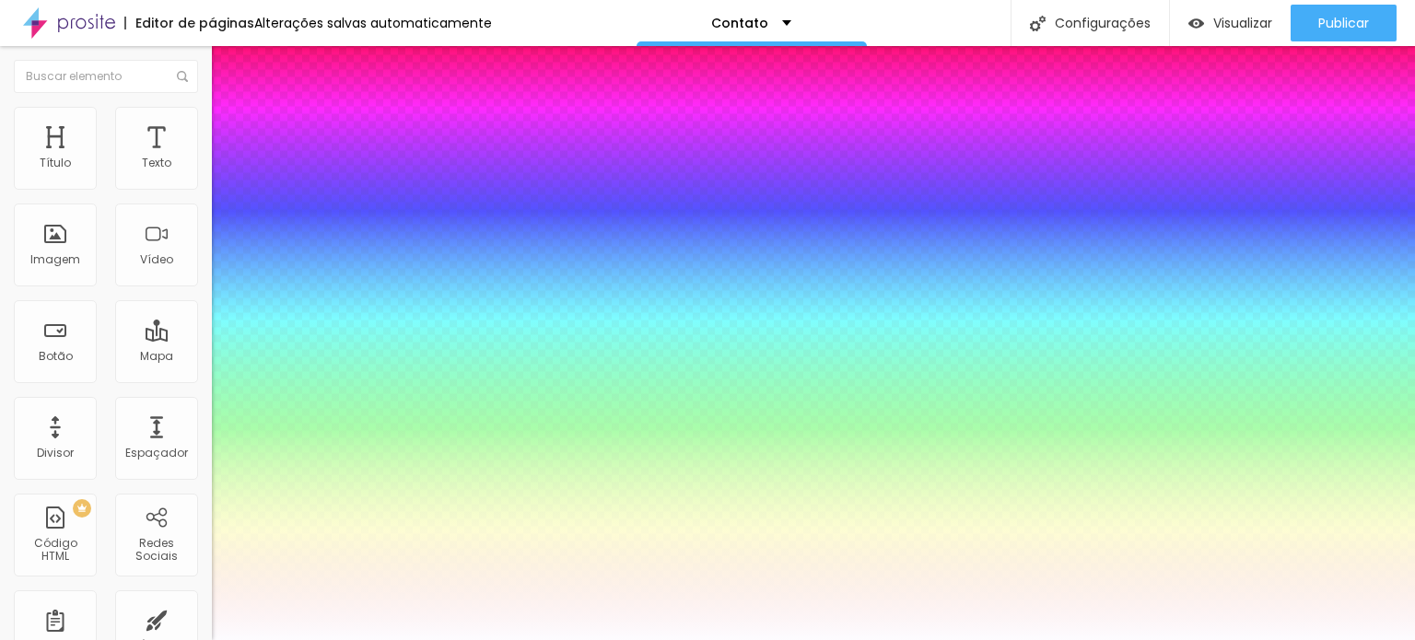
type input "16"
type input "15"
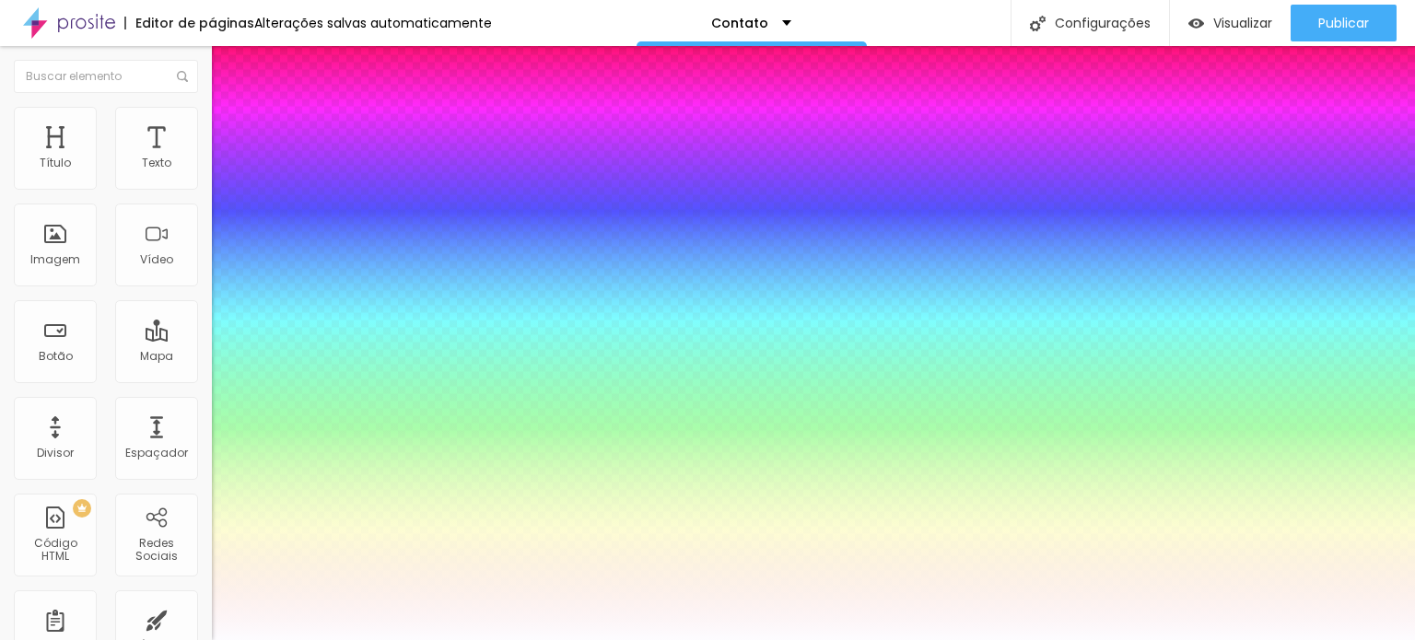
type input "0.1"
type input "0.3"
type input "0.4"
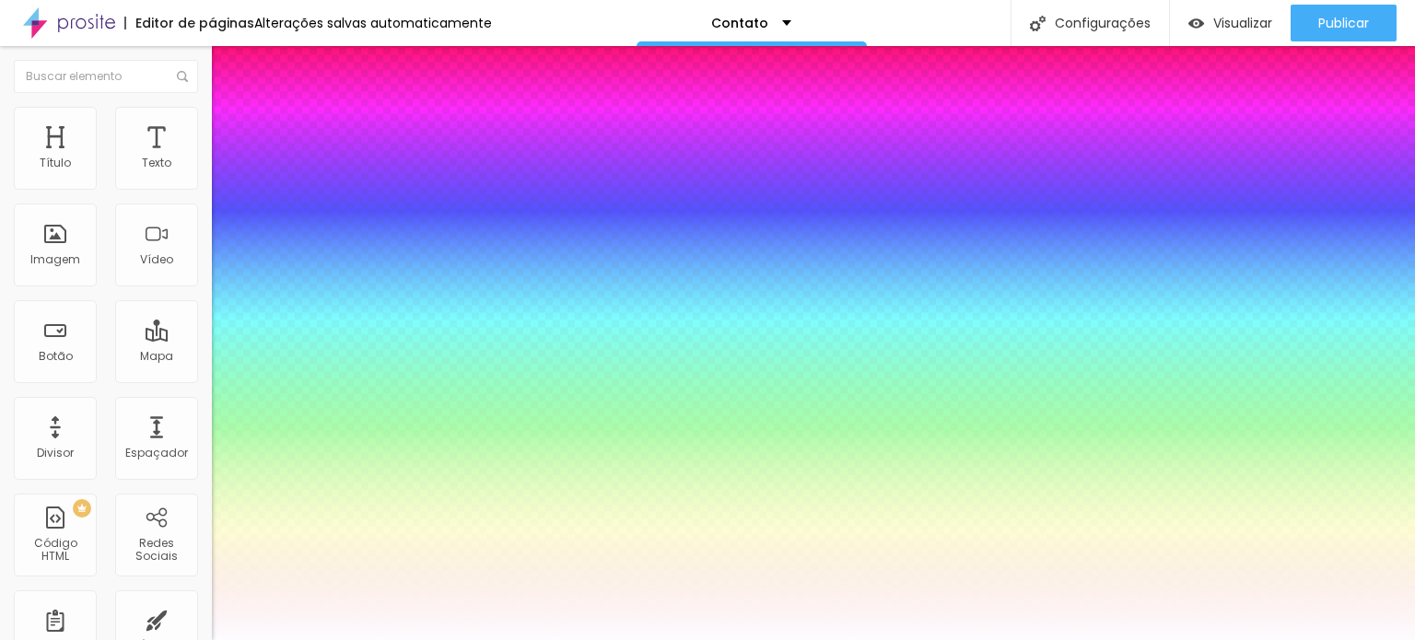
type input "0.4"
type input "0.5"
type input "0.6"
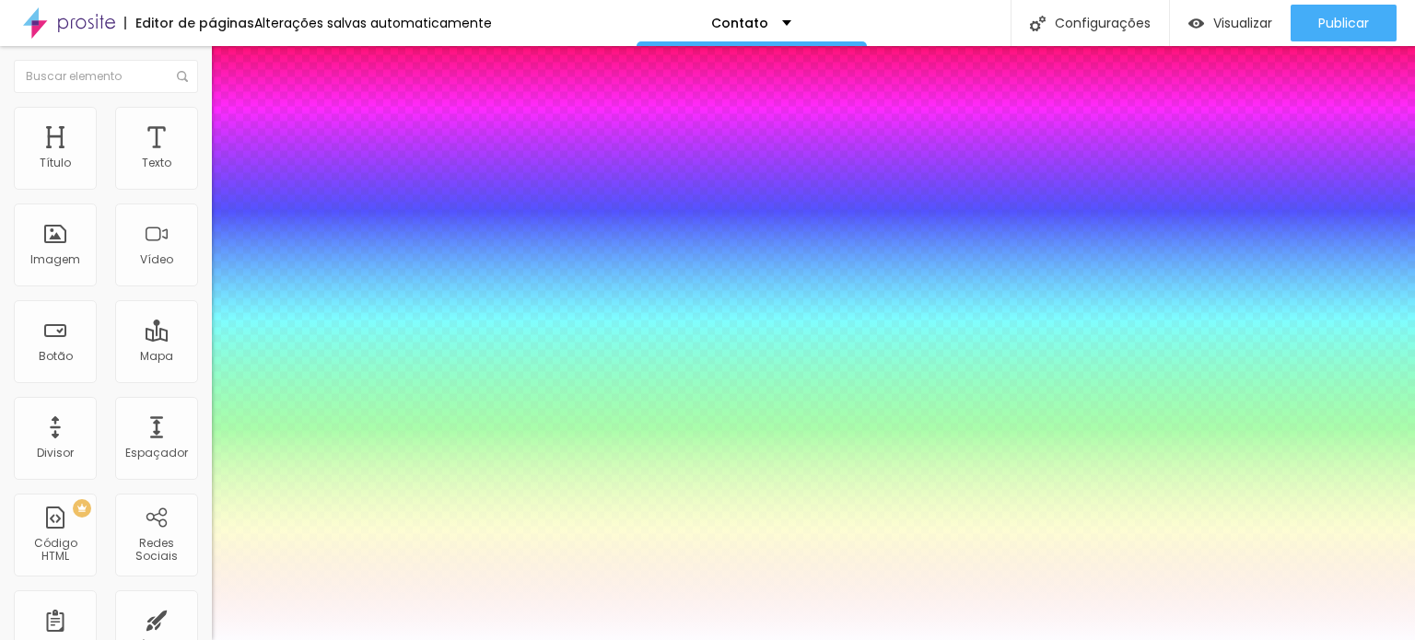
type input "0.8"
type input "0.9"
type input "1.1"
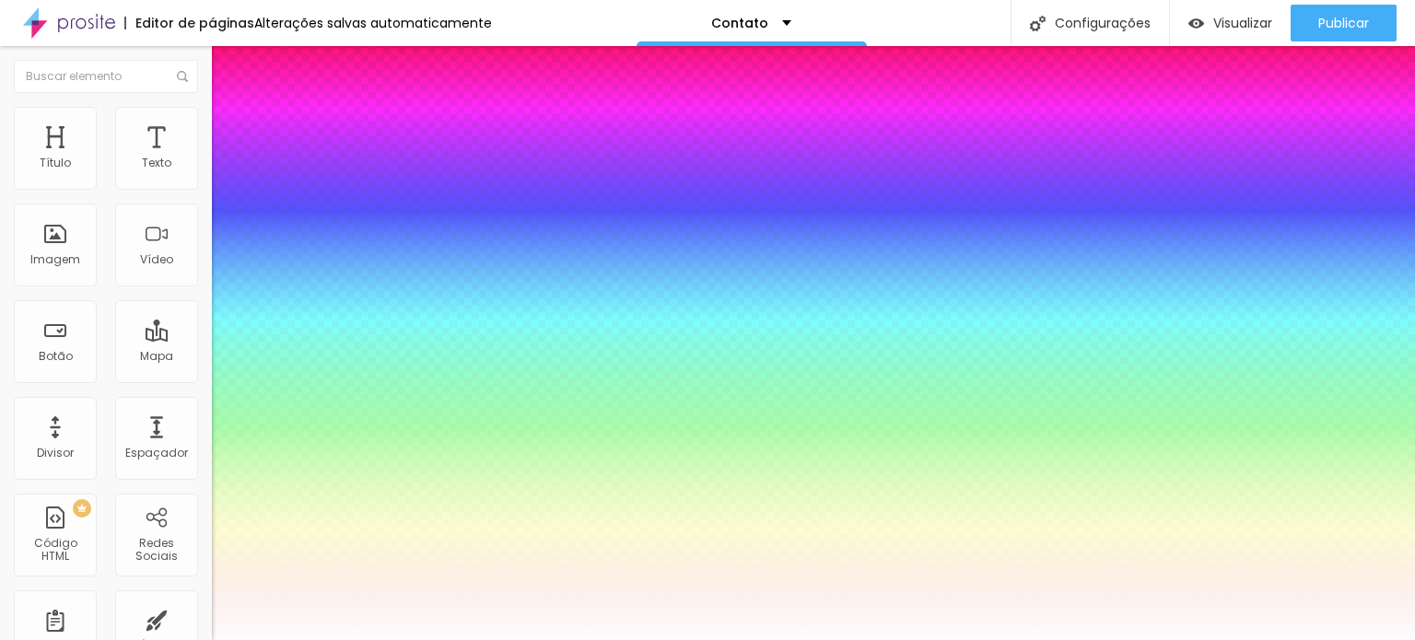
type input "1.1"
type input "1.2"
type input "1.3"
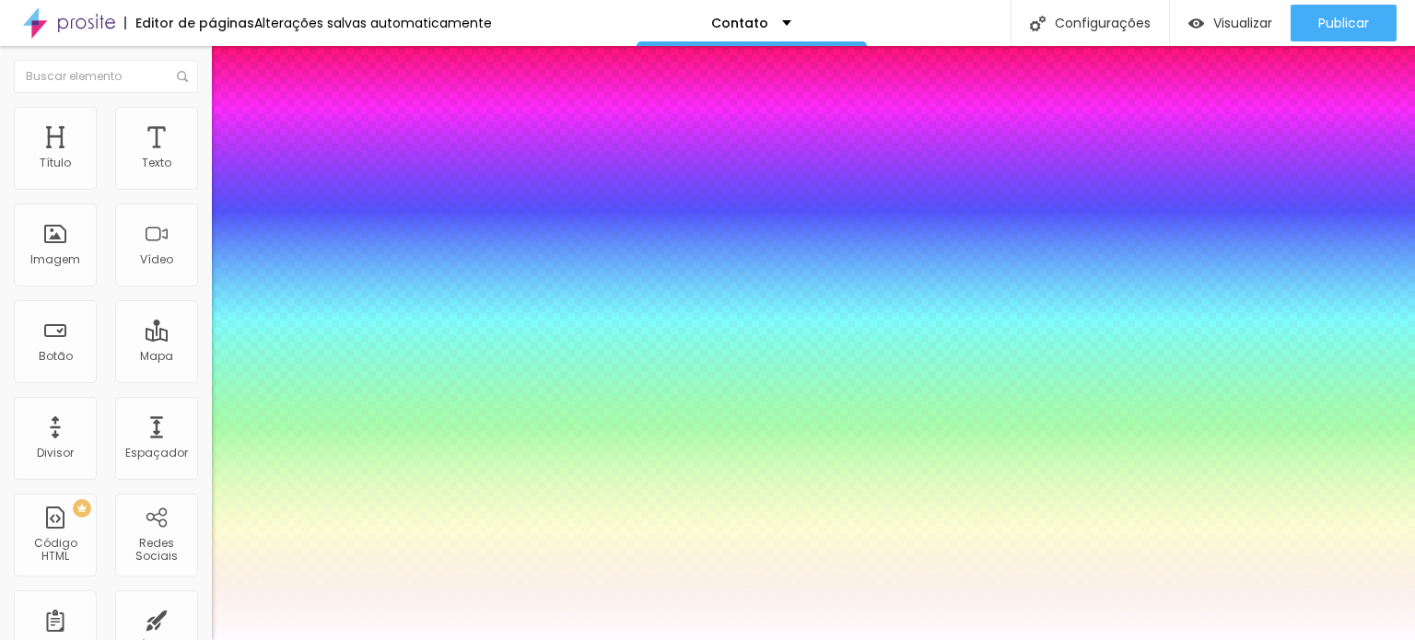
type input "1.4"
type input "1.7"
type input "1.8"
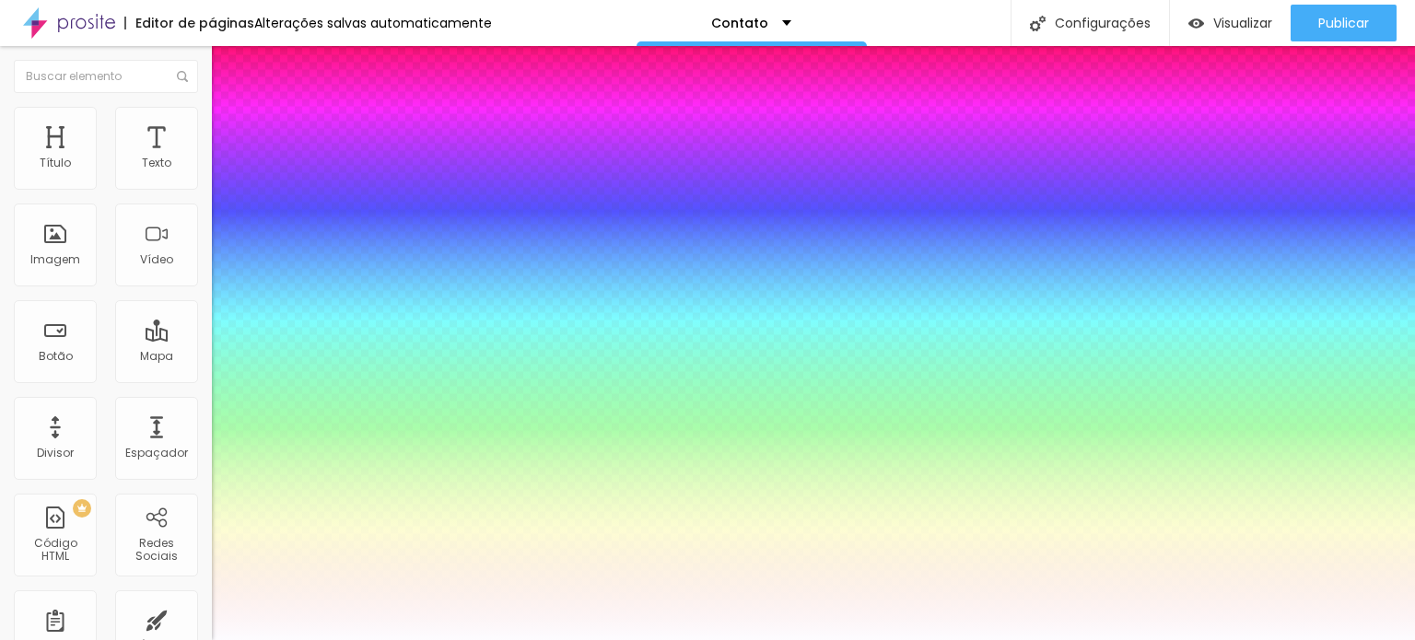
type input "1.8"
type input "2.1"
type input "2.2"
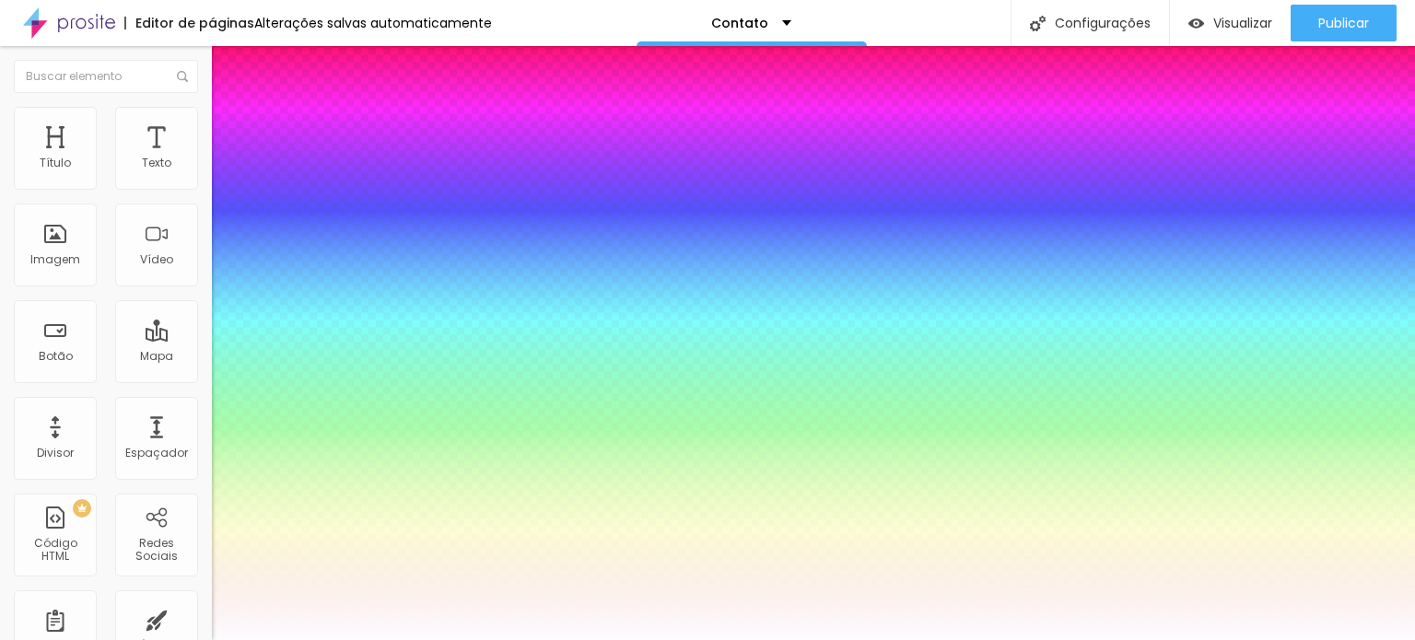
type input "2.4"
type input "2.5"
type input "2.7"
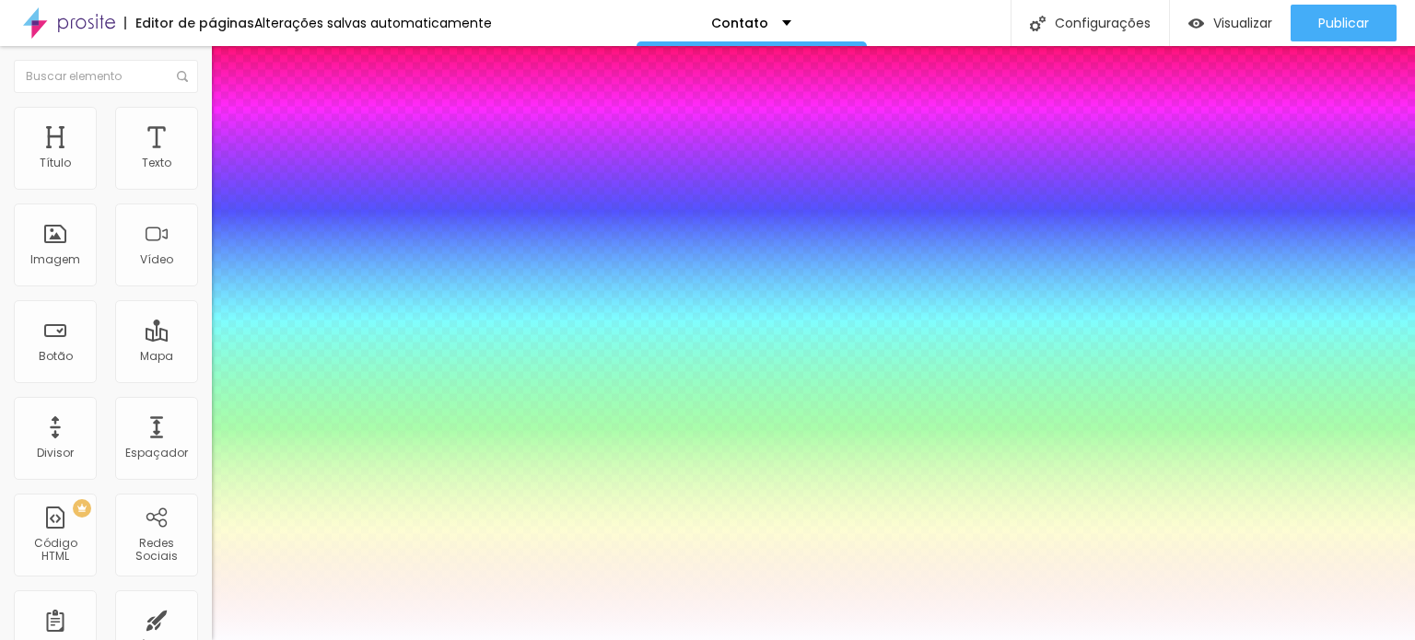
type input "2.7"
type input "2.8"
type input "2.9"
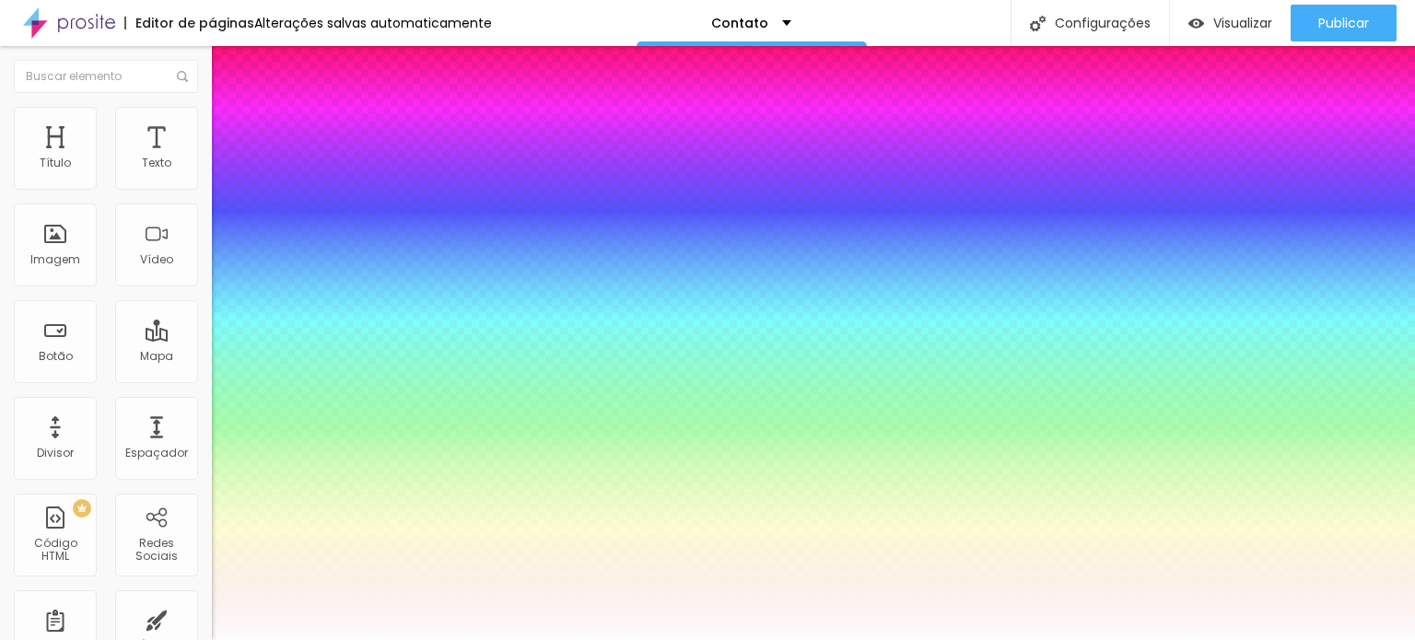
type input "3"
type input "3.1"
type input "3"
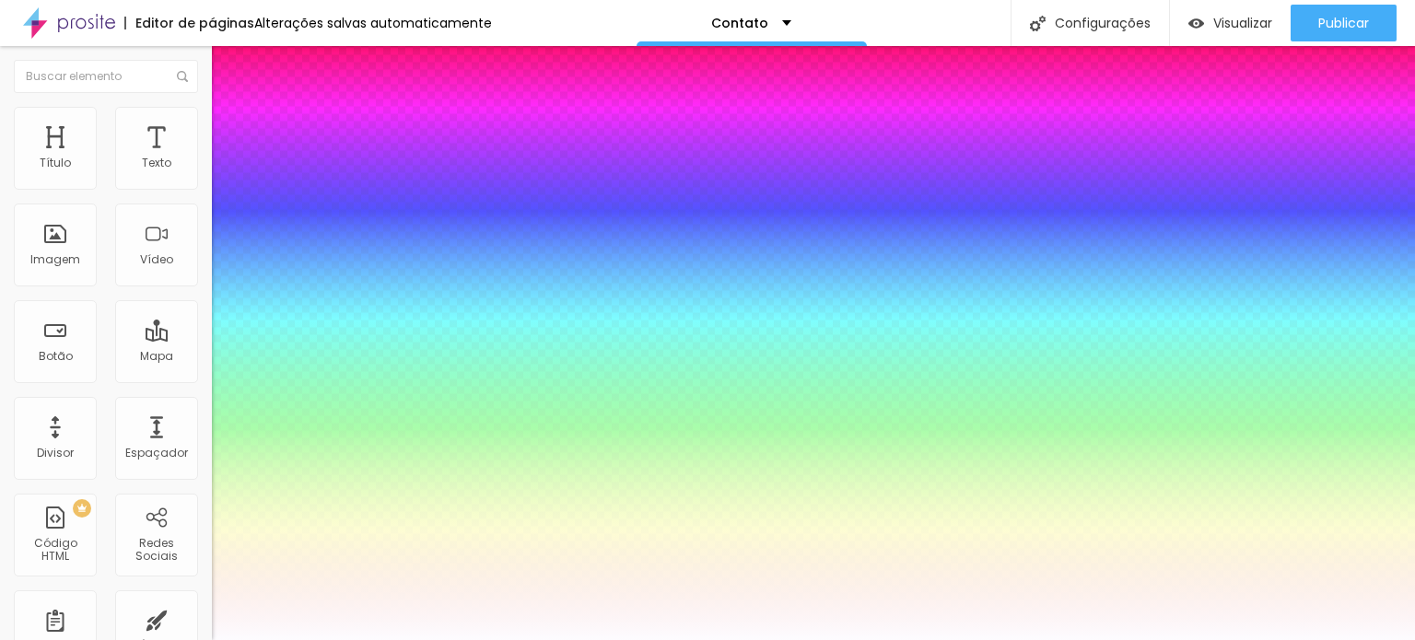
type input "3"
type input "2.6"
type input "2.4"
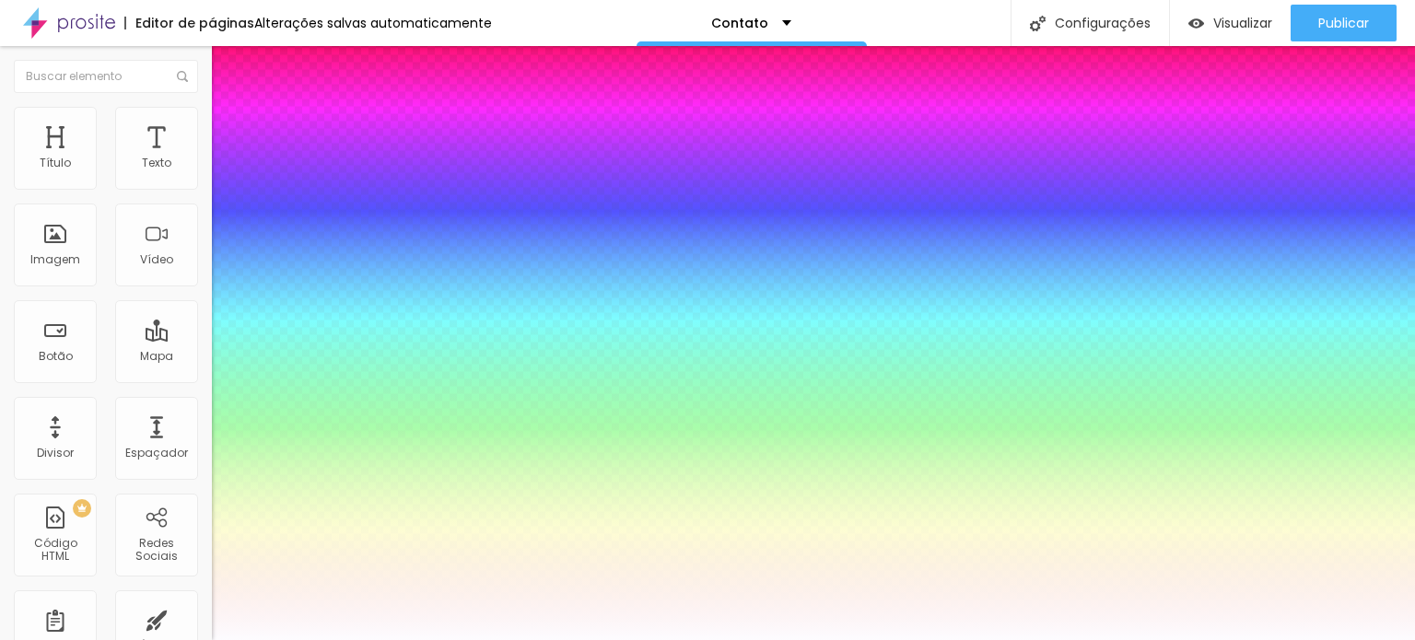
type input "2.1"
type input "1.7"
type input "1.4"
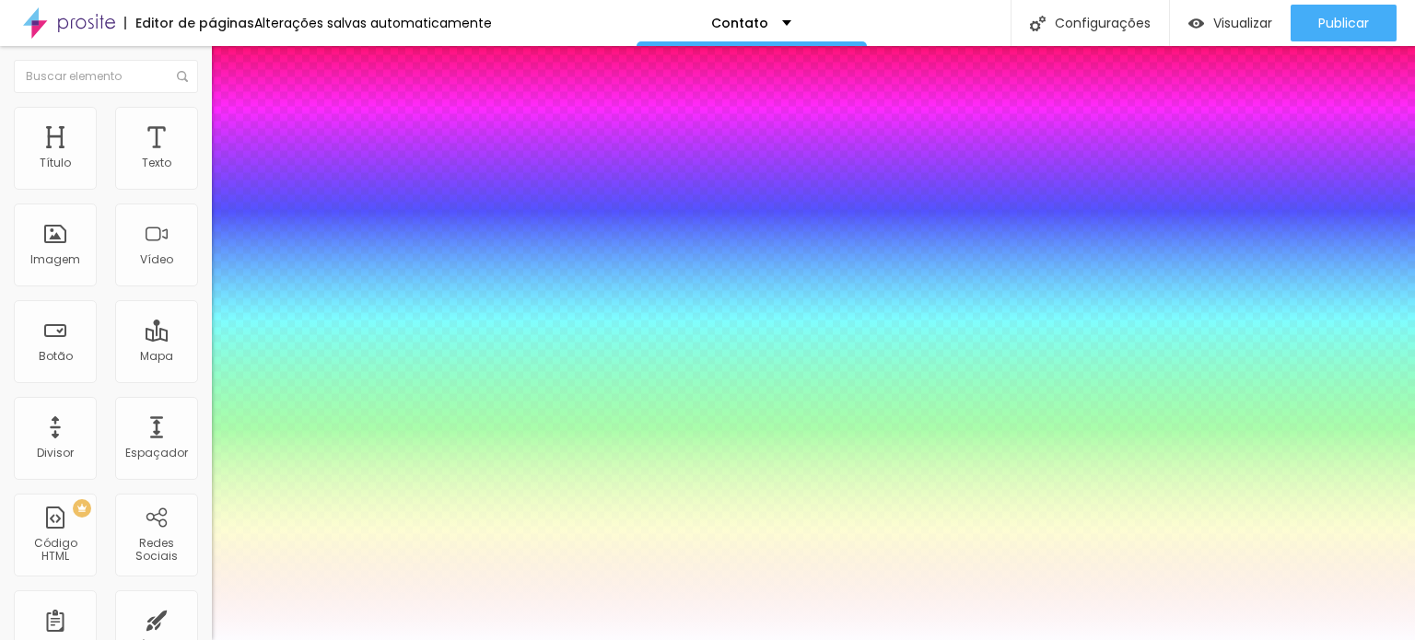
type input "1.4"
type input "0.9"
type input "0.8"
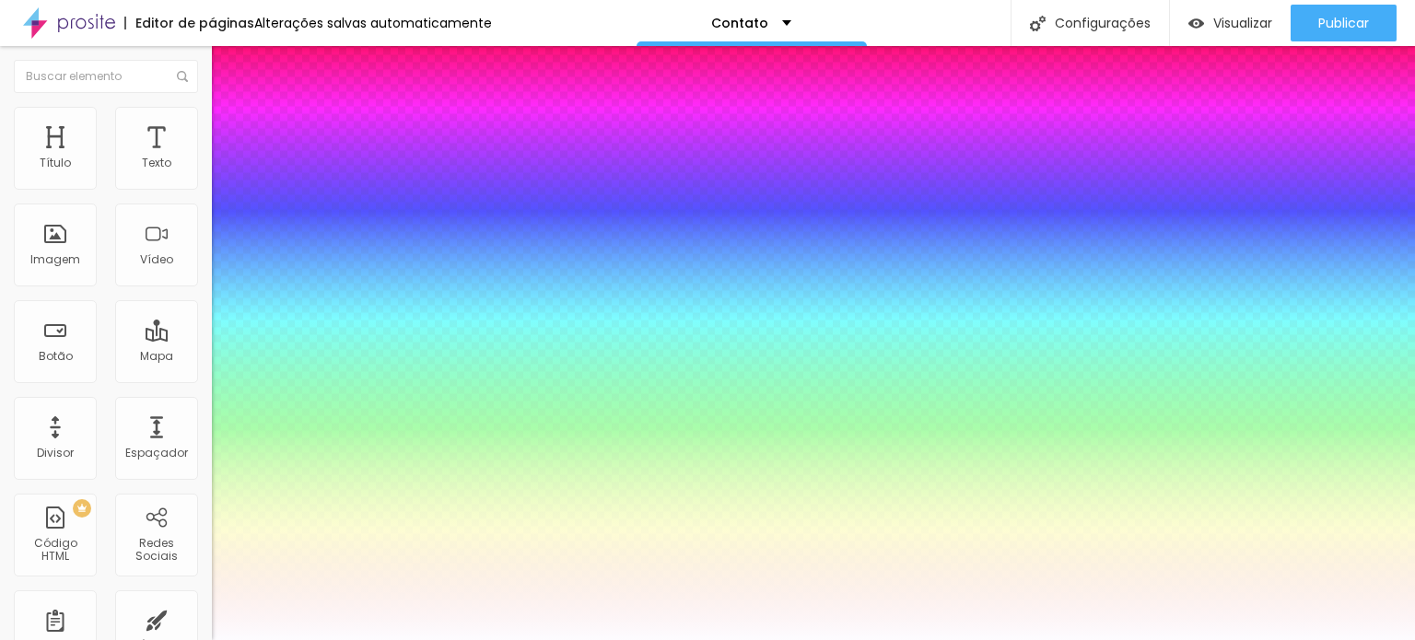
type input "0.5"
type input "0"
type input "0.1"
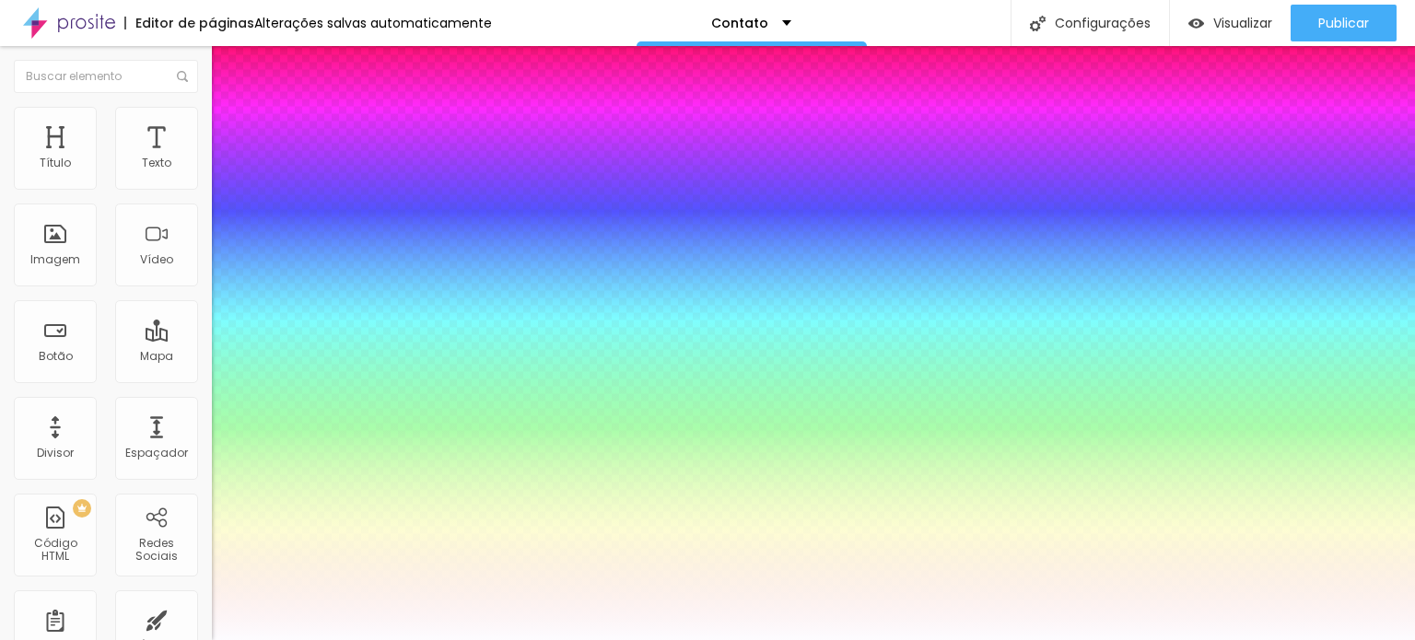
type input "0.1"
type input "0.2"
type input "0.3"
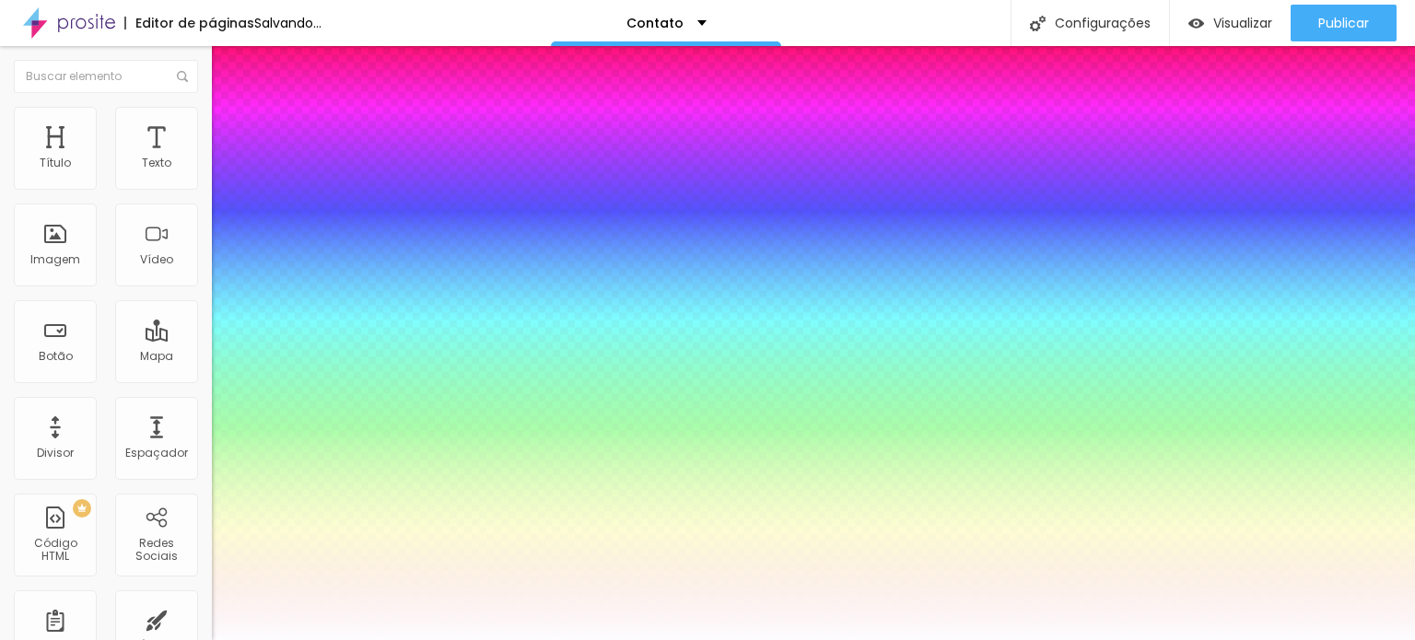
type input "0.4"
type input "0.5"
type input "0.6"
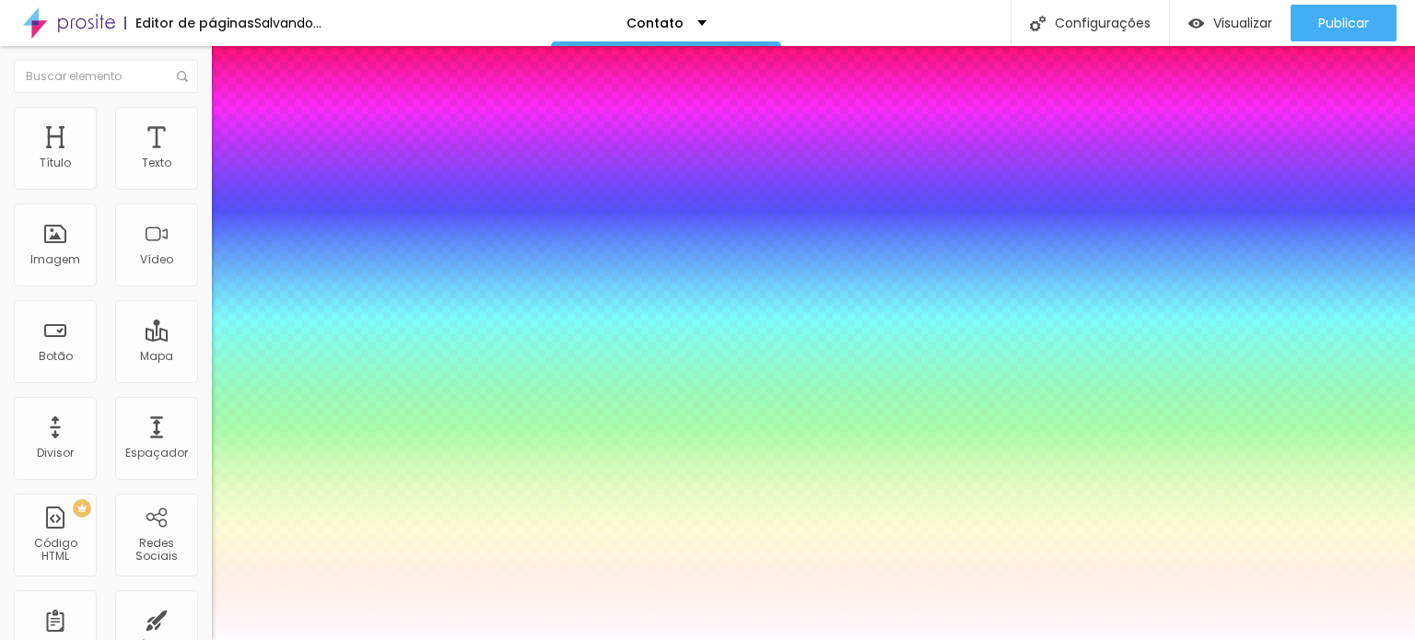
type input "0.6"
type input "0.8"
type input "0.9"
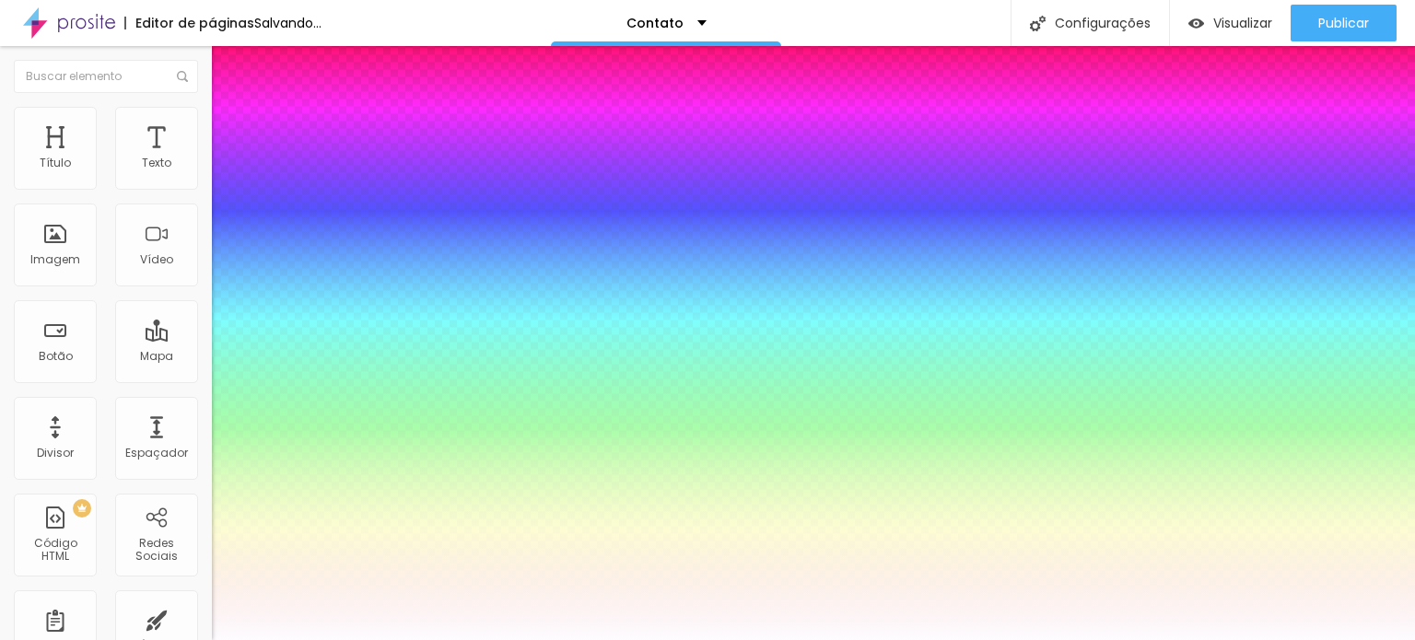
type input "1"
type input "0.9"
type input "0.8"
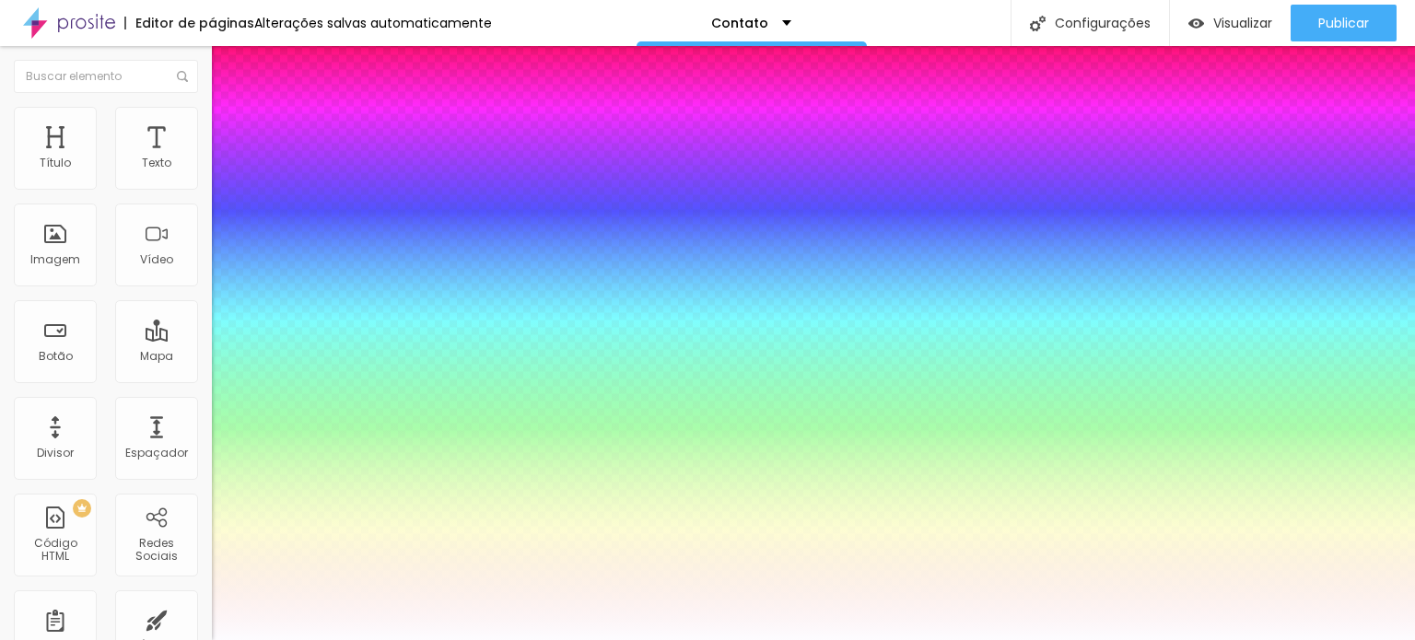
type input "0.8"
type input "0.7"
type input "0.6"
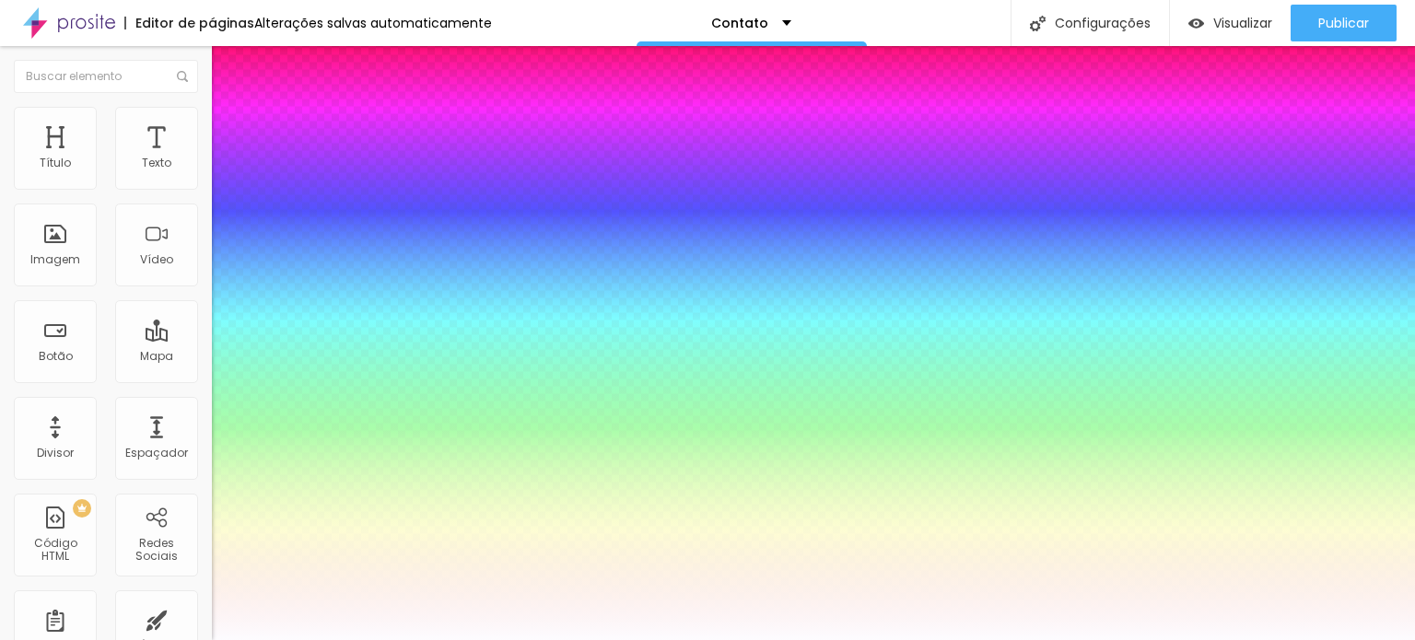
type input "0.5"
type input "0.4"
drag, startPoint x: 233, startPoint y: 387, endPoint x: 243, endPoint y: 397, distance: 14.3
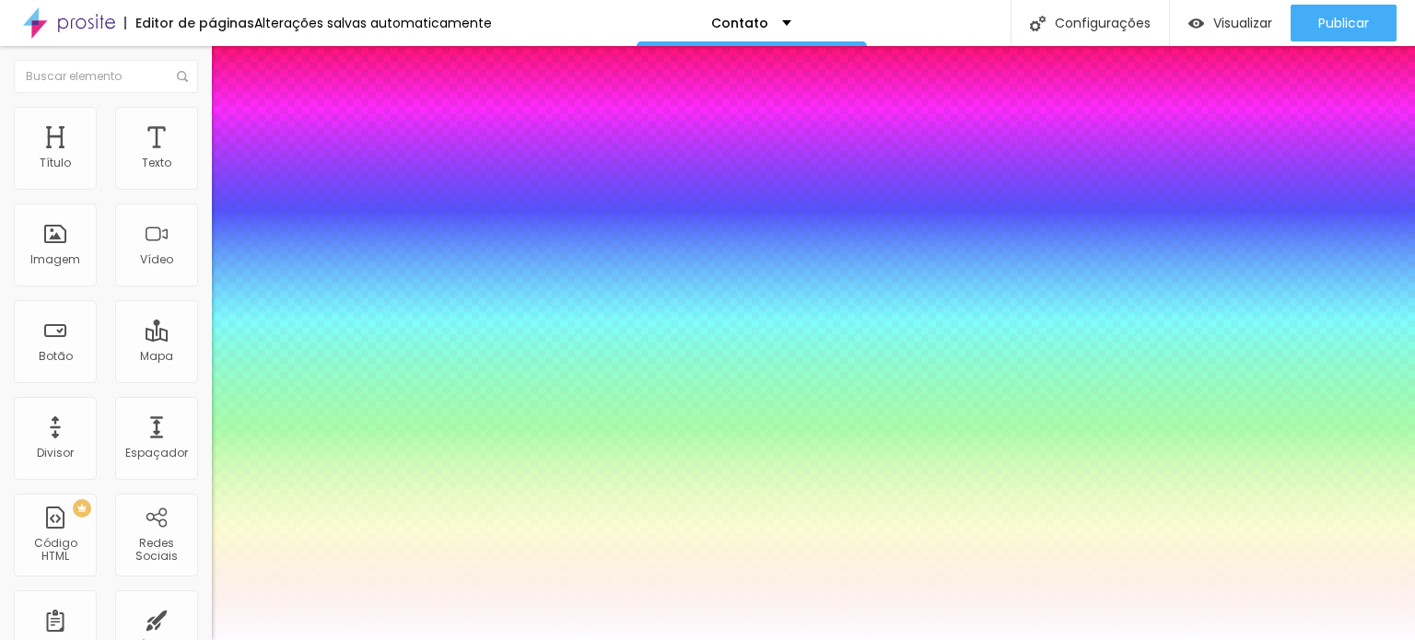
type input "0.4"
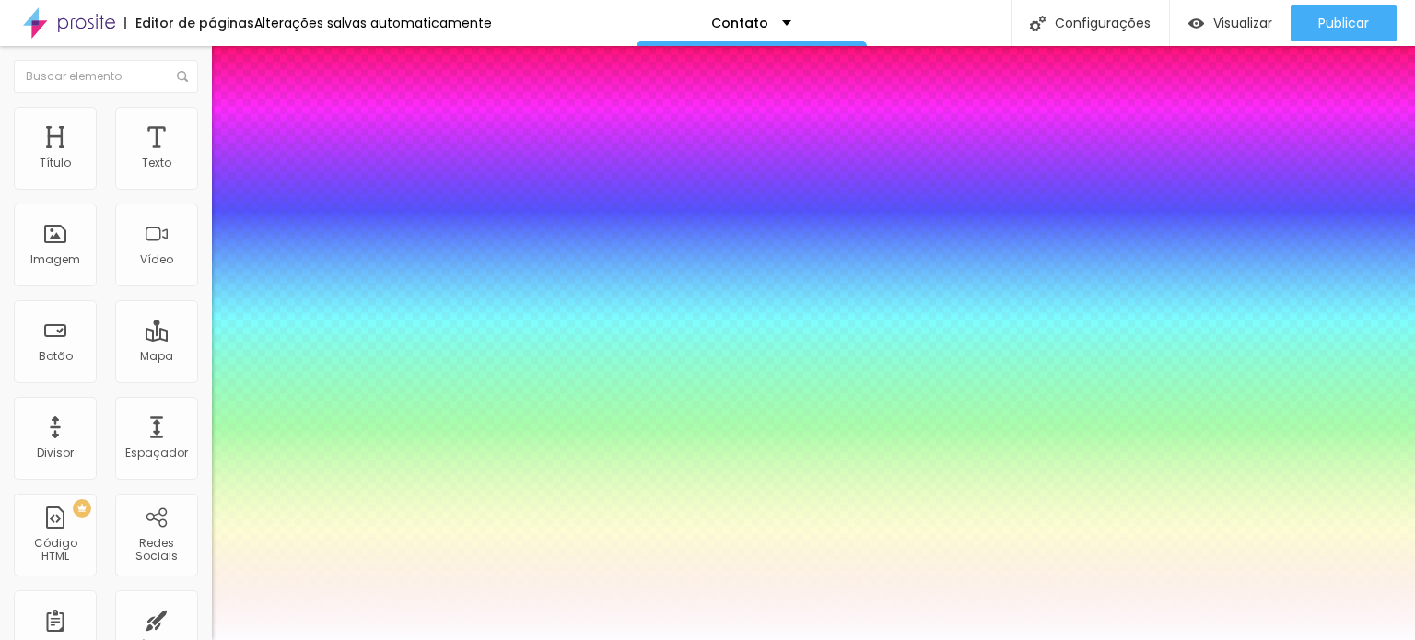
select select "PoppinsThin"
click at [52, 640] on div at bounding box center [707, 640] width 1415 height 0
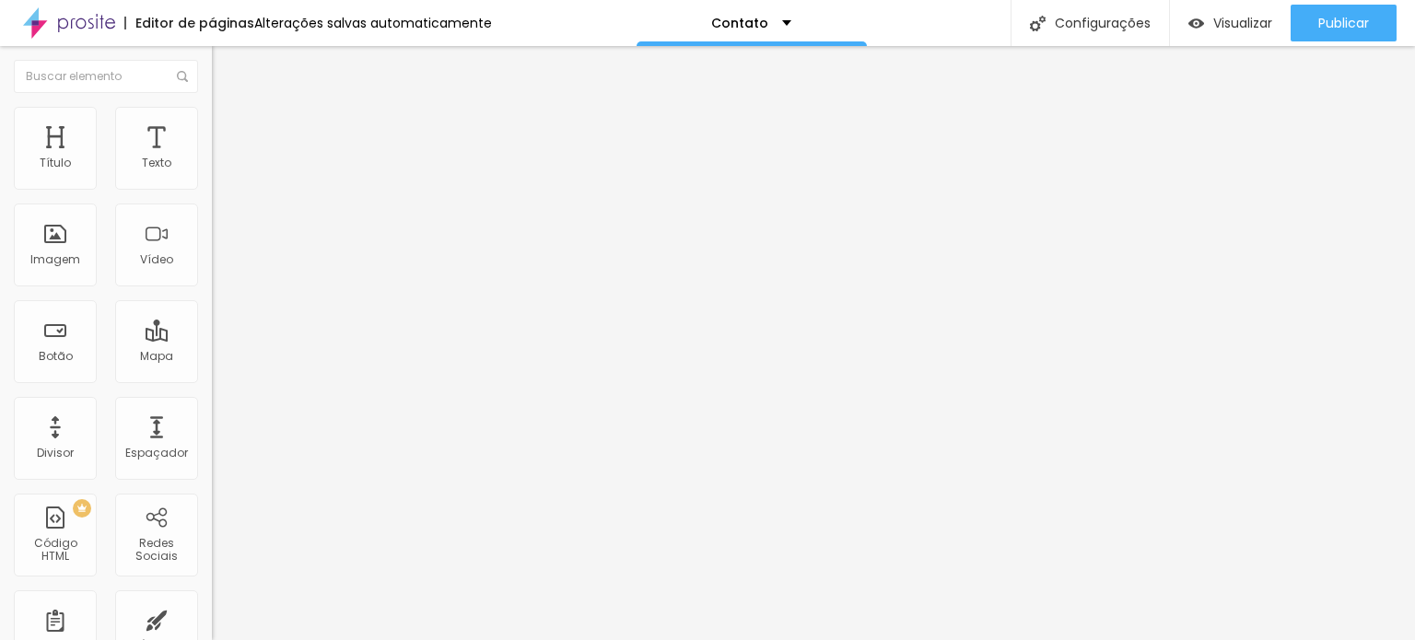
click at [212, 125] on li "Avançado" at bounding box center [318, 134] width 212 height 18
drag, startPoint x: 46, startPoint y: 174, endPoint x: 136, endPoint y: 177, distance: 90.4
click at [212, 358] on div at bounding box center [318, 366] width 212 height 17
type input "1"
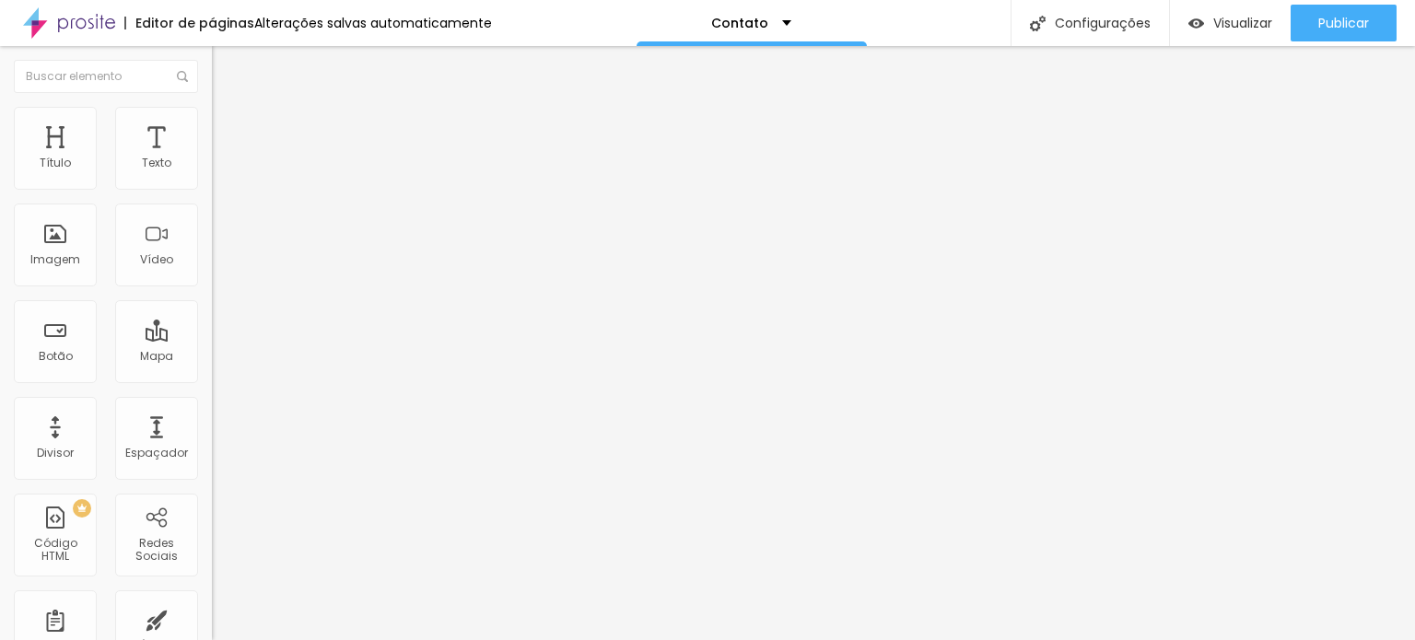
type input "3"
type input "5"
type input "15"
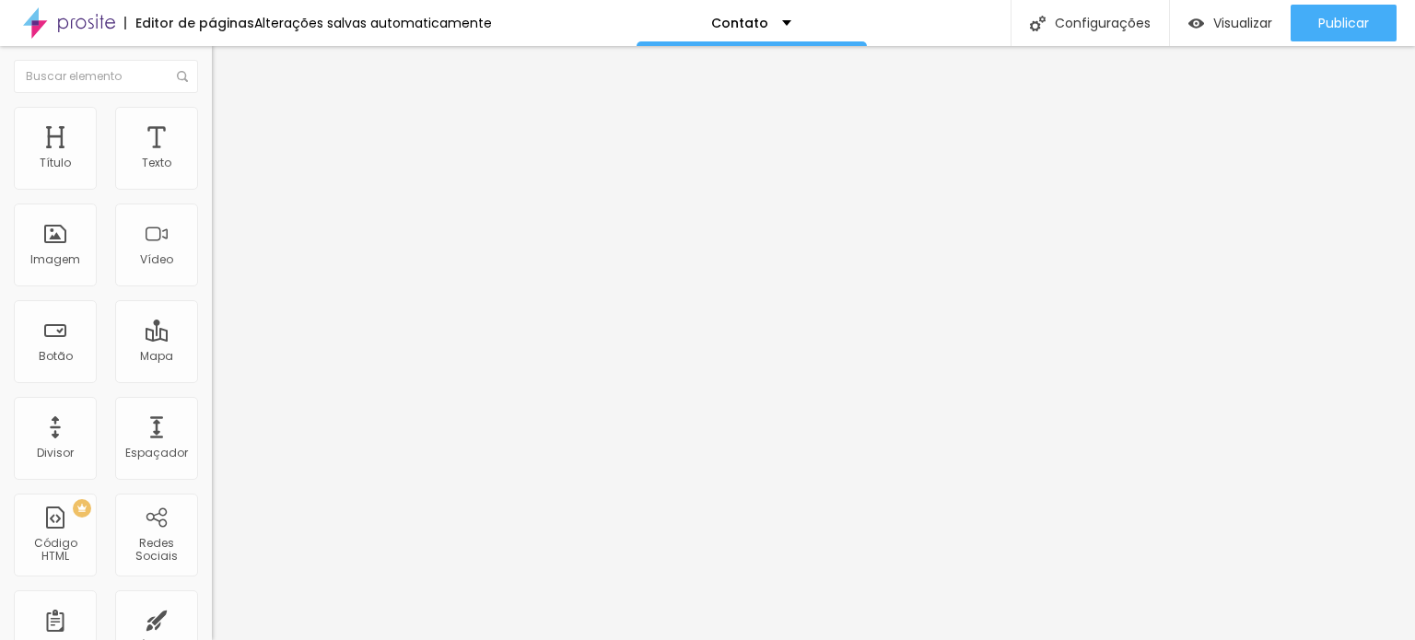
type input "15"
type input "23"
type input "30"
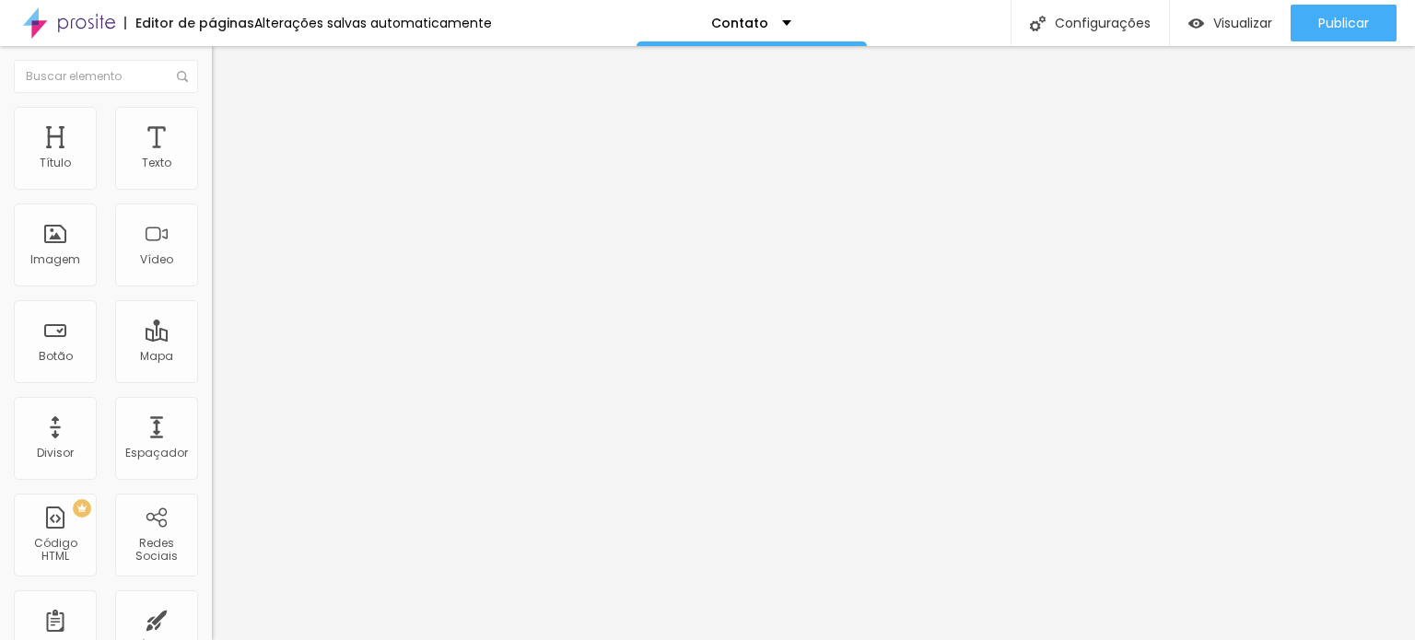
type input "34"
type input "36"
type input "45"
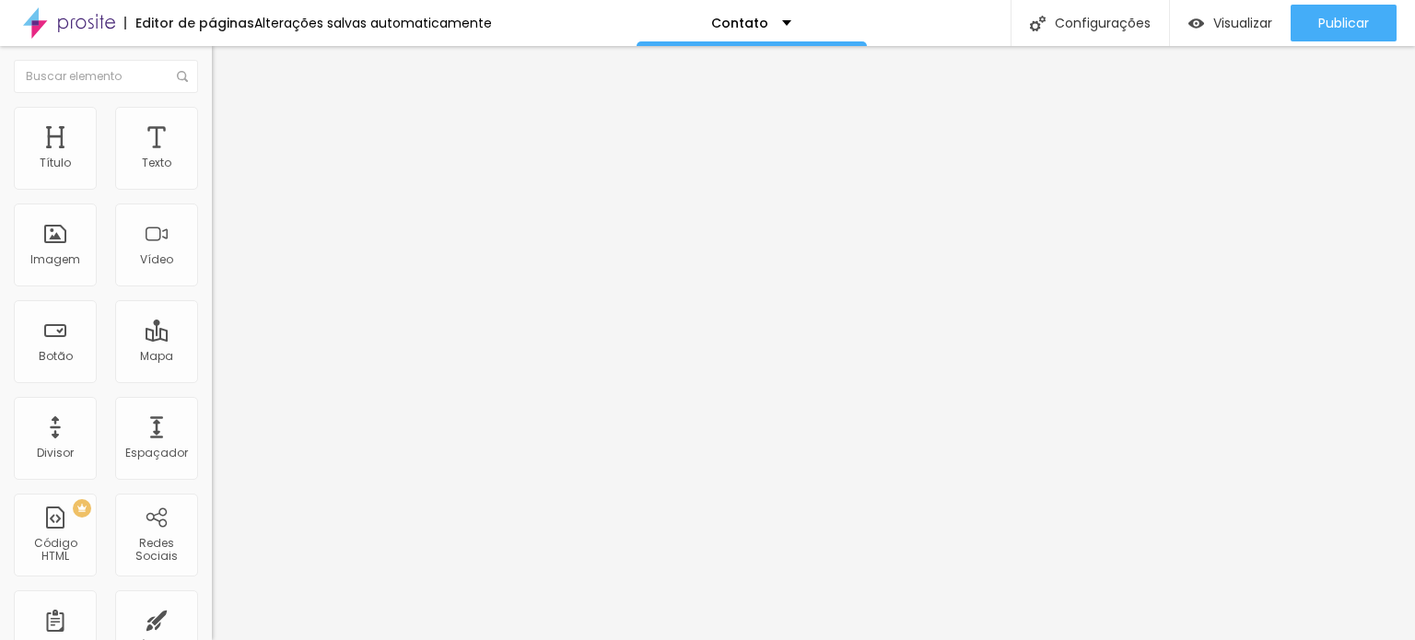
type input "45"
type input "53"
type input "52"
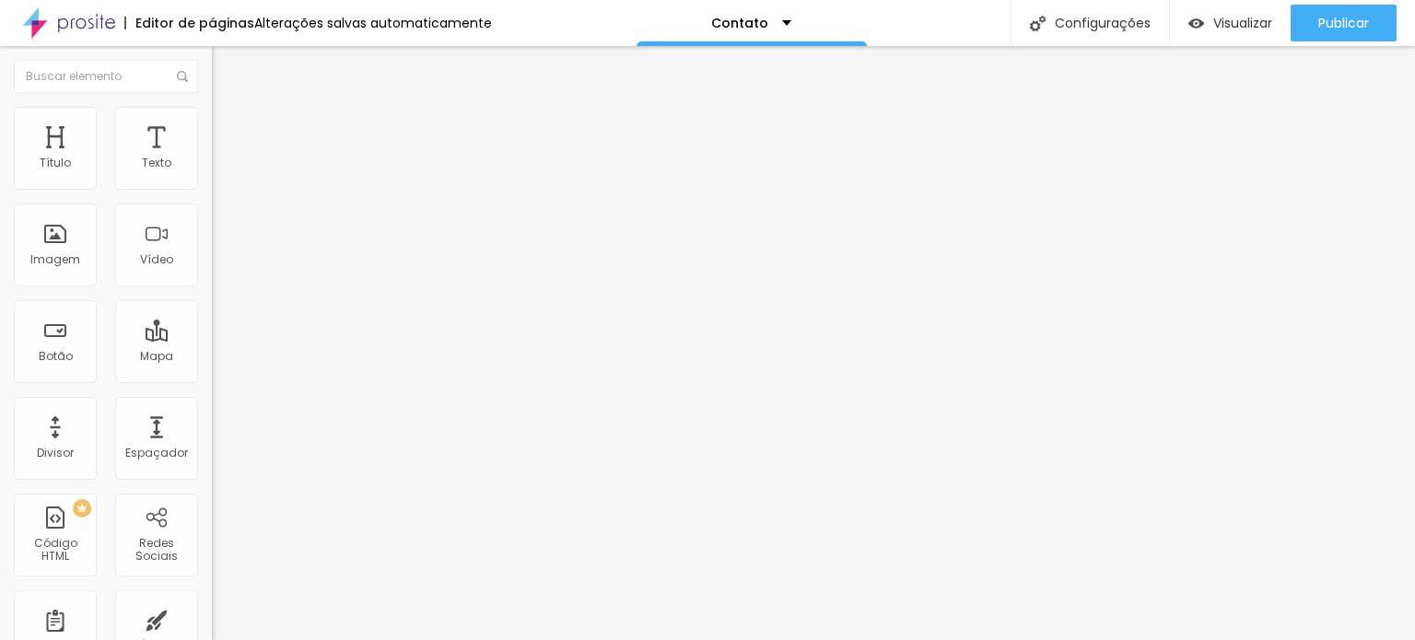
type input "38"
type input "22"
type input "11"
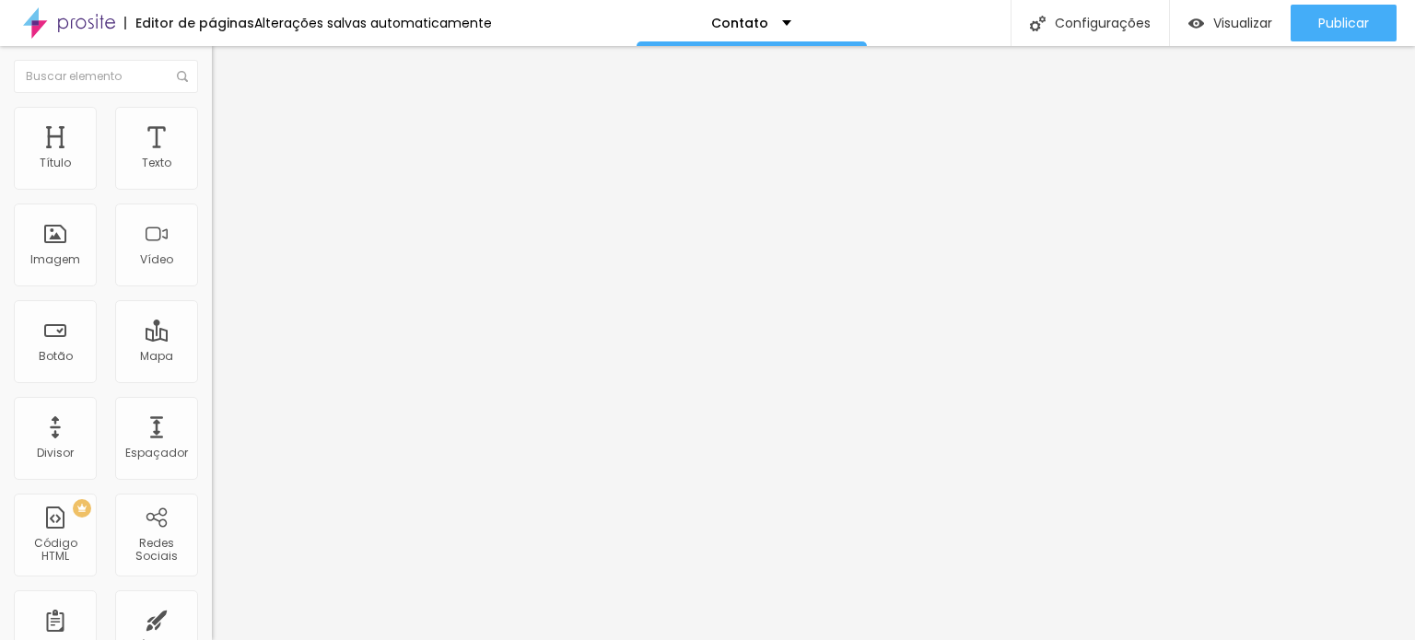
type input "11"
type input "0"
drag, startPoint x: 39, startPoint y: 177, endPoint x: 26, endPoint y: 176, distance: 12.9
click at [212, 358] on input "range" at bounding box center [271, 365] width 119 height 15
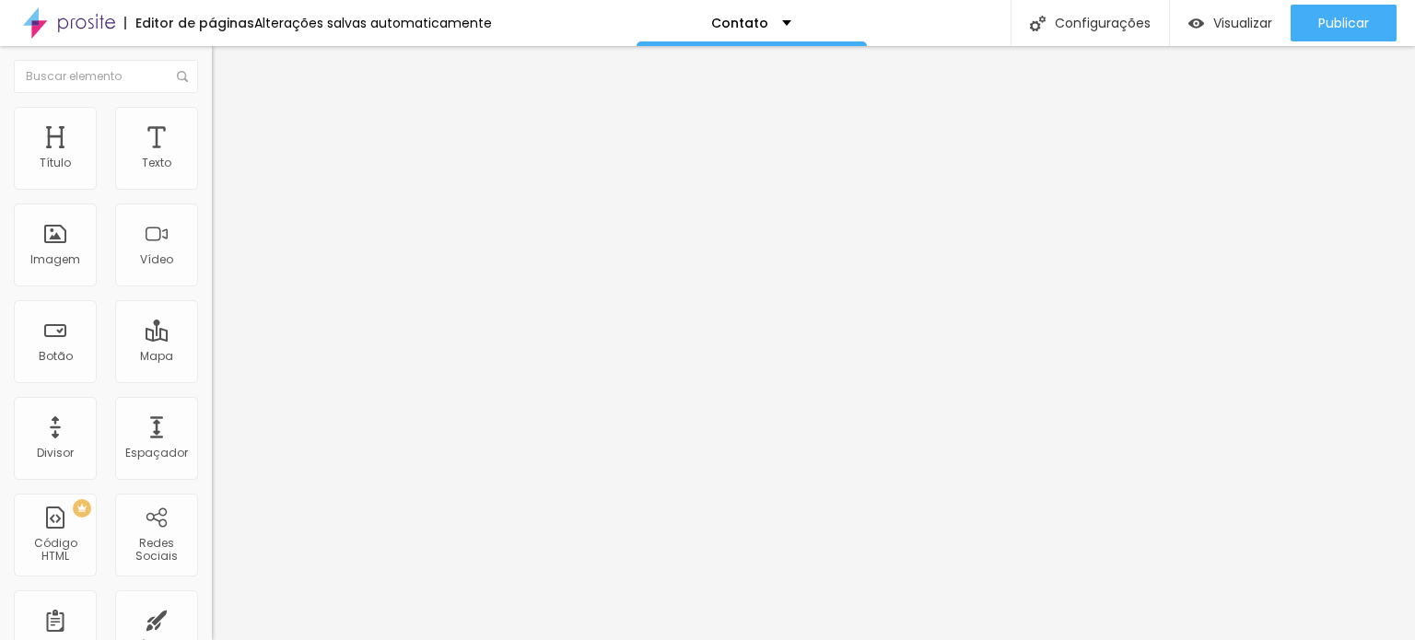
click at [212, 107] on li "Conteúdo" at bounding box center [318, 97] width 212 height 18
click at [316, 201] on font "clique aqui" at bounding box center [348, 193] width 65 height 16
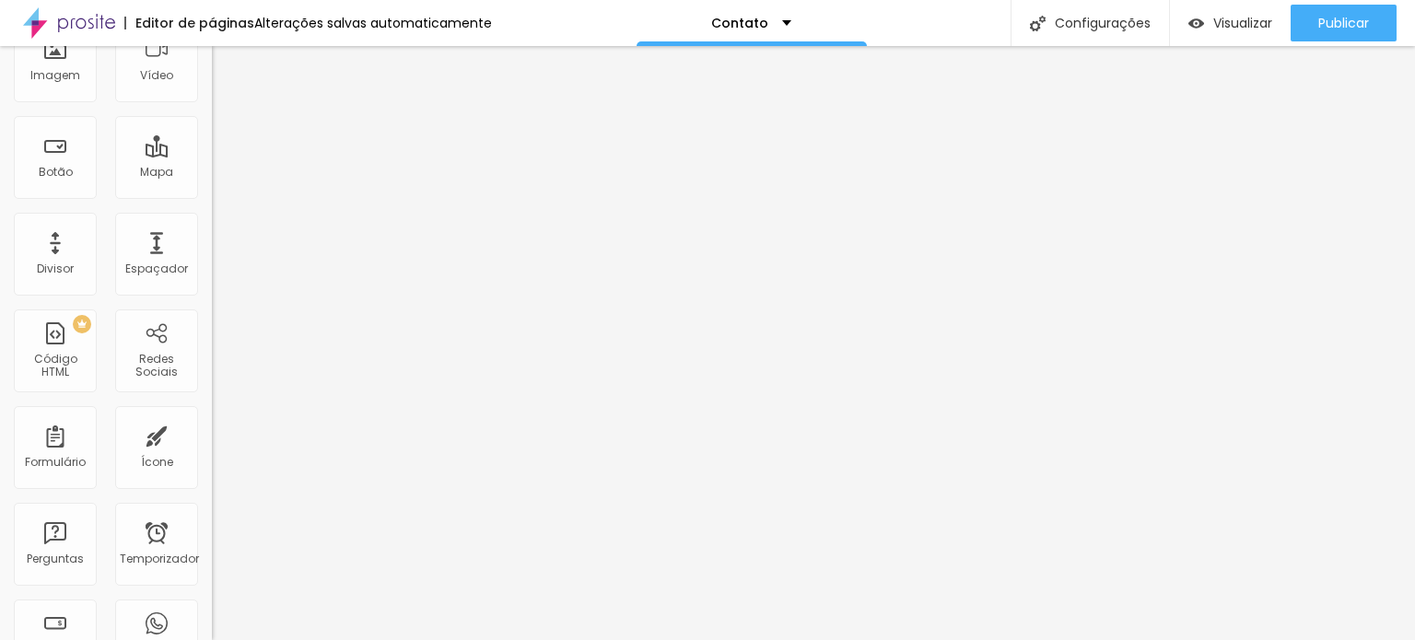
scroll to position [276, 0]
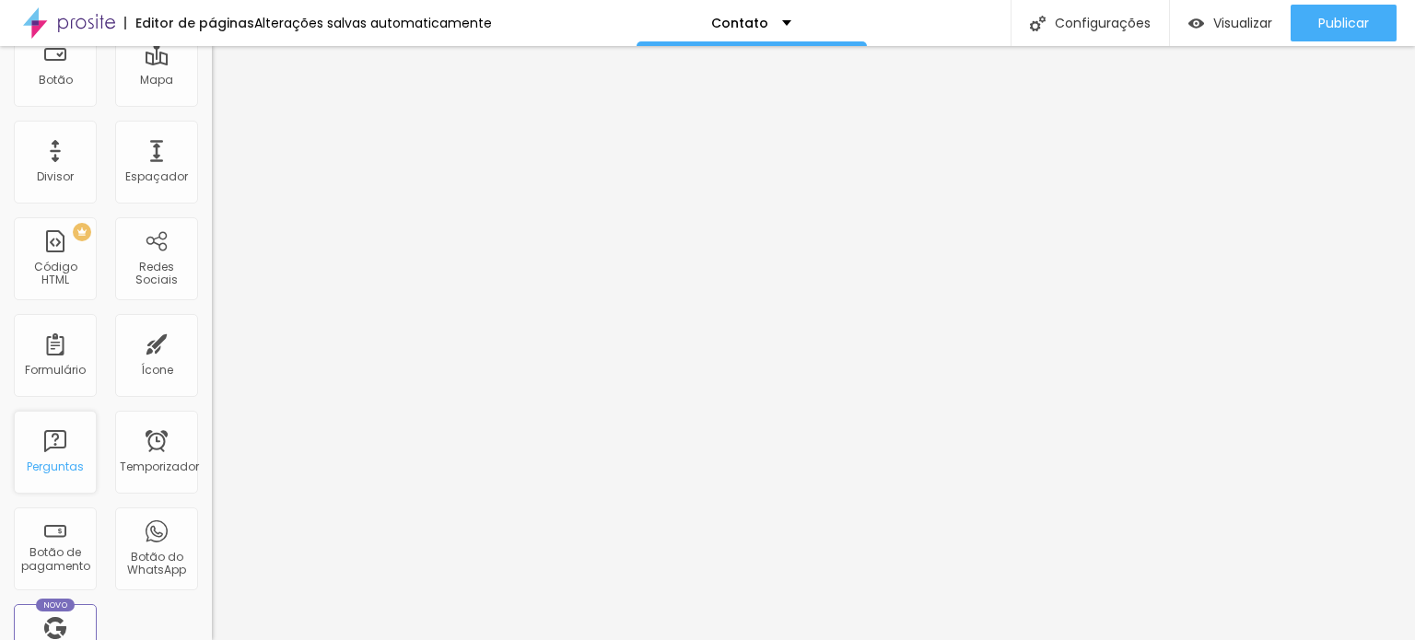
click at [33, 462] on font "Perguntas" at bounding box center [55, 467] width 57 height 16
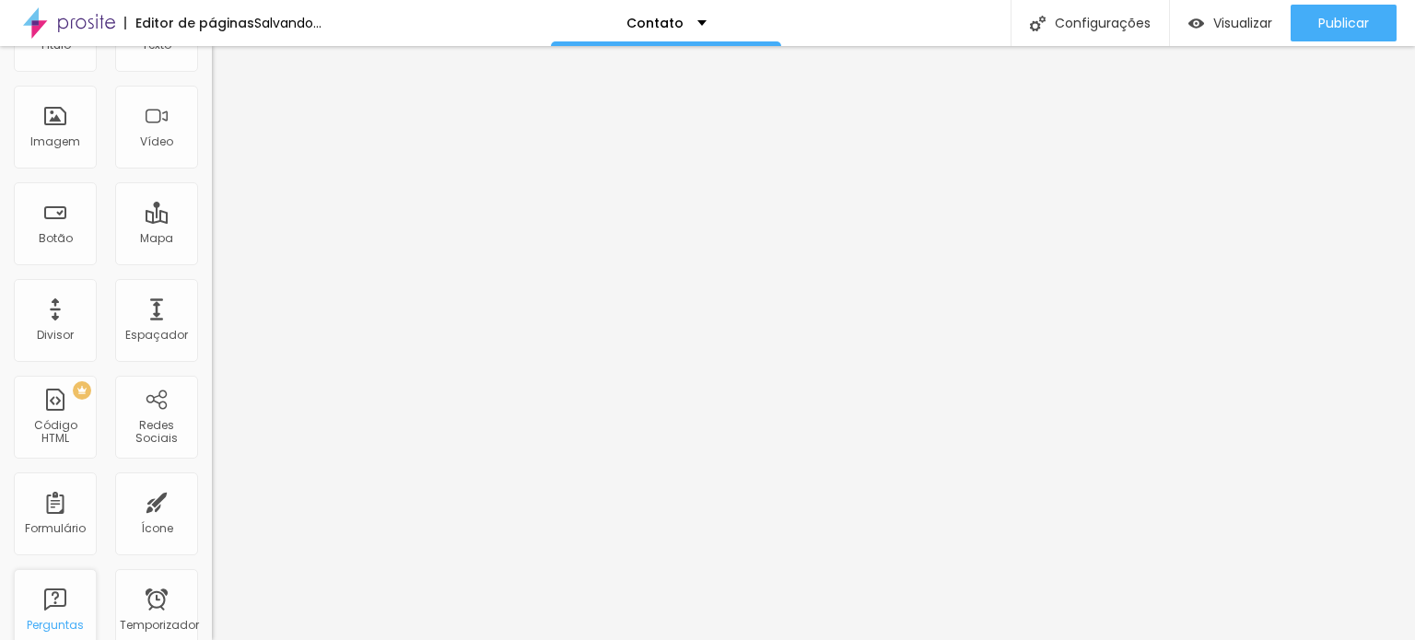
scroll to position [0, 0]
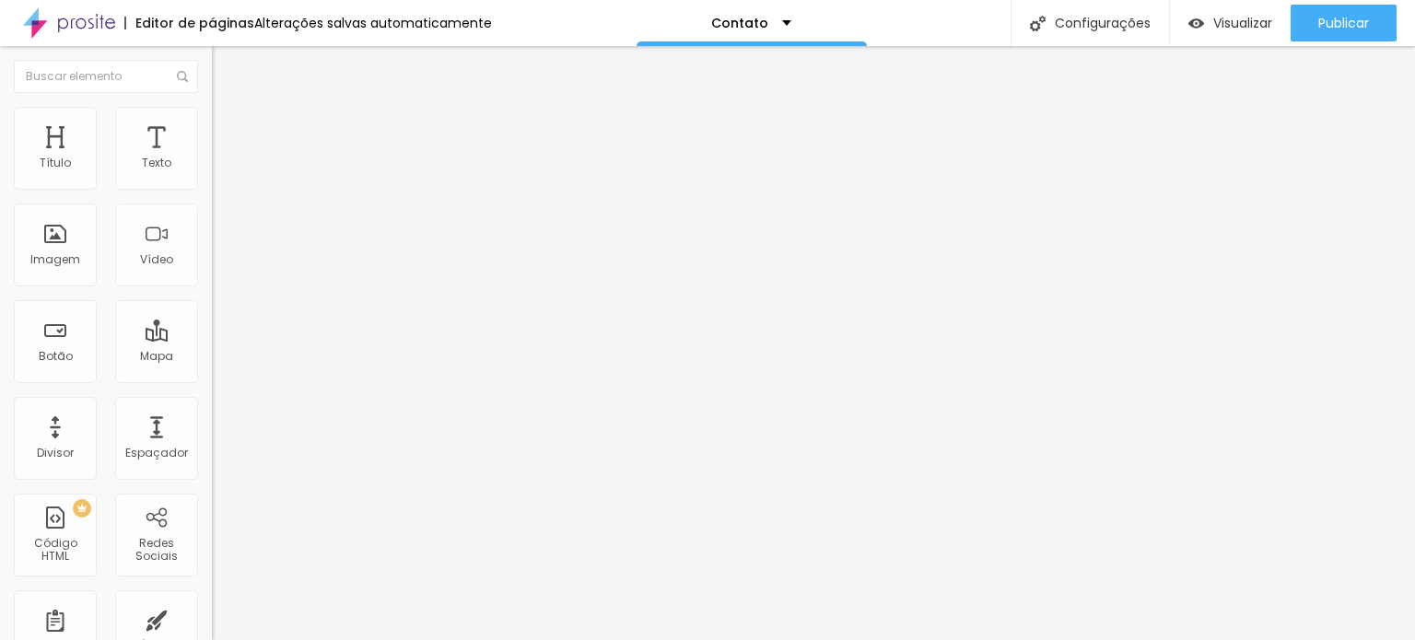
click at [229, 127] on font "Estilo" at bounding box center [243, 120] width 29 height 16
click at [221, 199] on icon "button" at bounding box center [224, 195] width 7 height 7
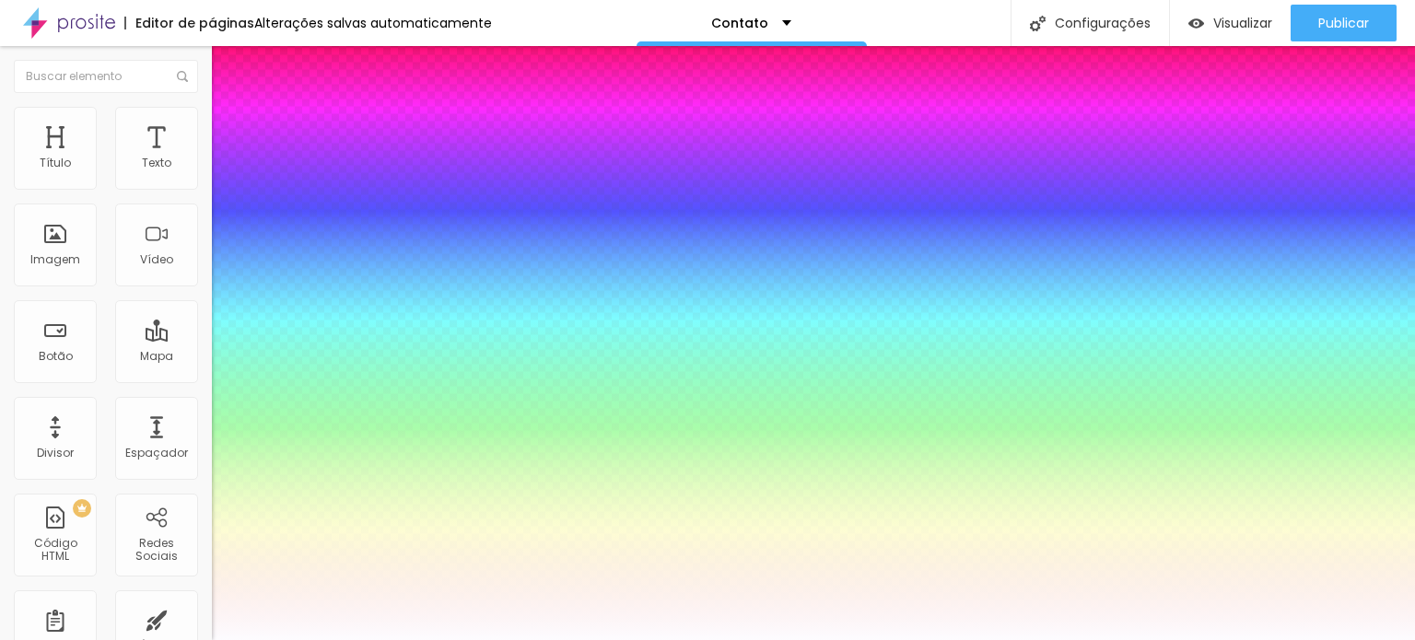
type input "#FFFFFF"
drag, startPoint x: 300, startPoint y: 534, endPoint x: 247, endPoint y: 422, distance: 124.1
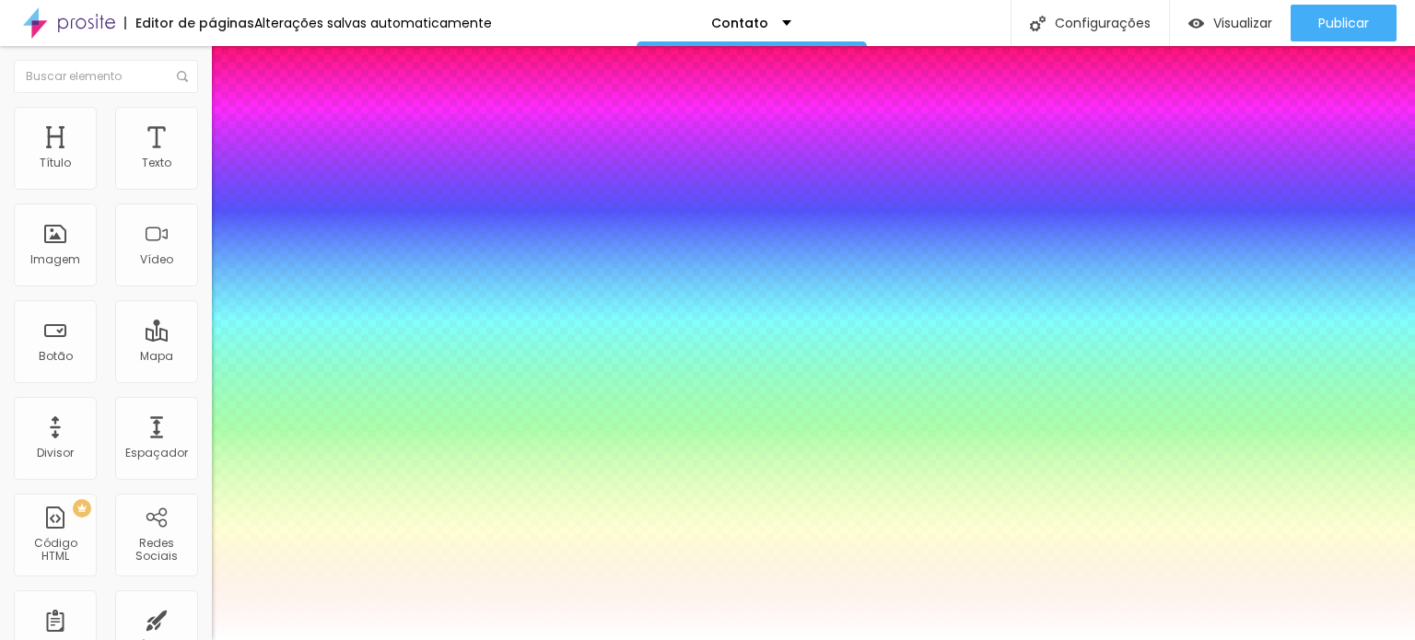
click at [53, 640] on div at bounding box center [707, 640] width 1415 height 0
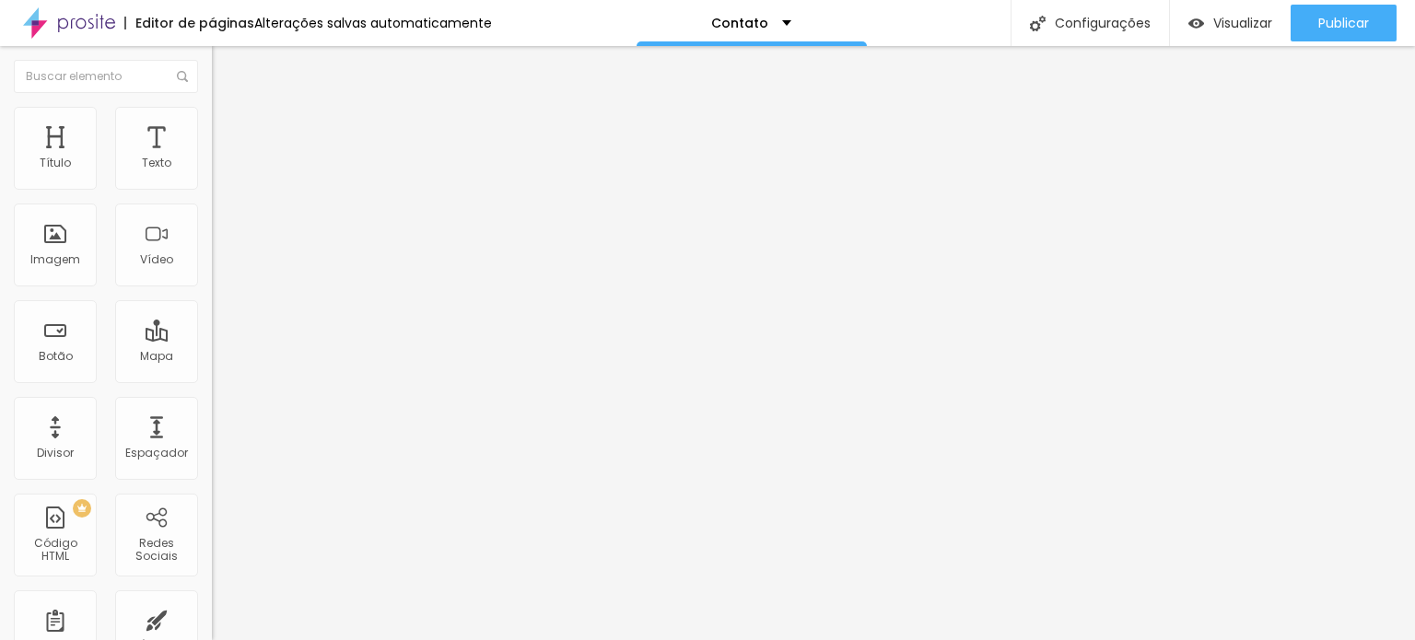
click at [212, 270] on font "Sombra" at bounding box center [235, 262] width 46 height 16
click at [212, 125] on li "Avançado" at bounding box center [318, 134] width 212 height 18
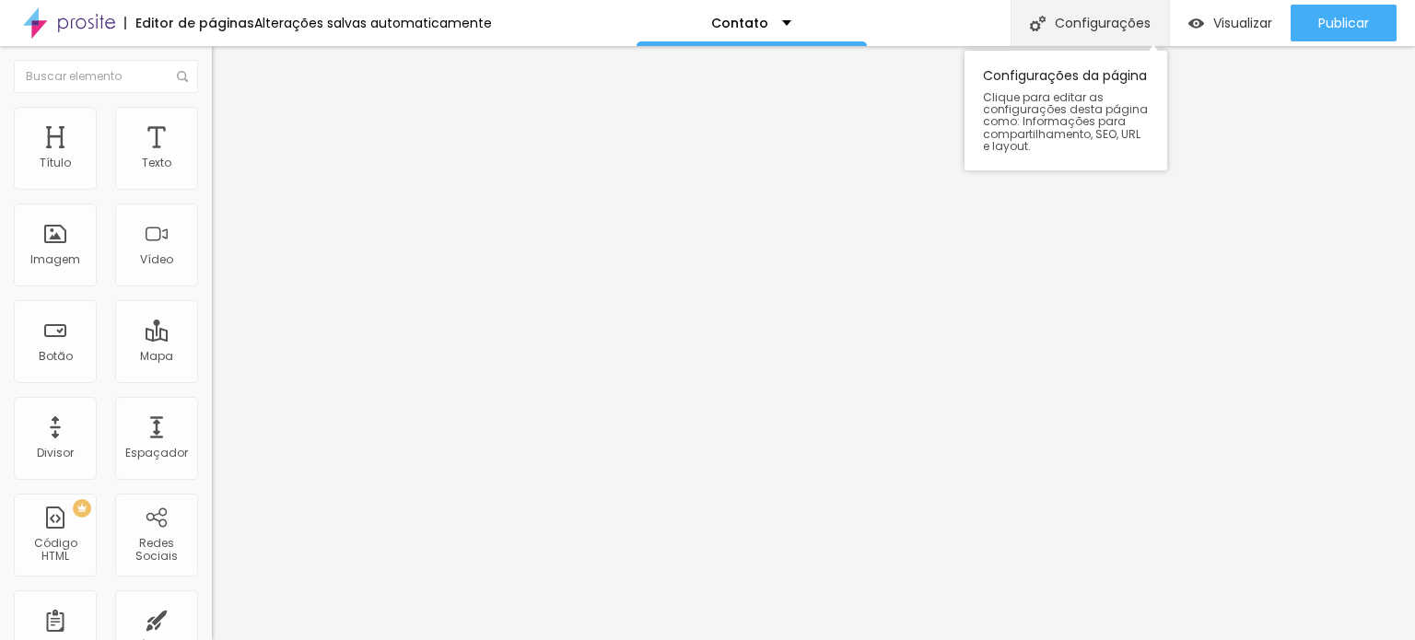
click at [1079, 27] on font "Configurações" at bounding box center [1103, 23] width 96 height 18
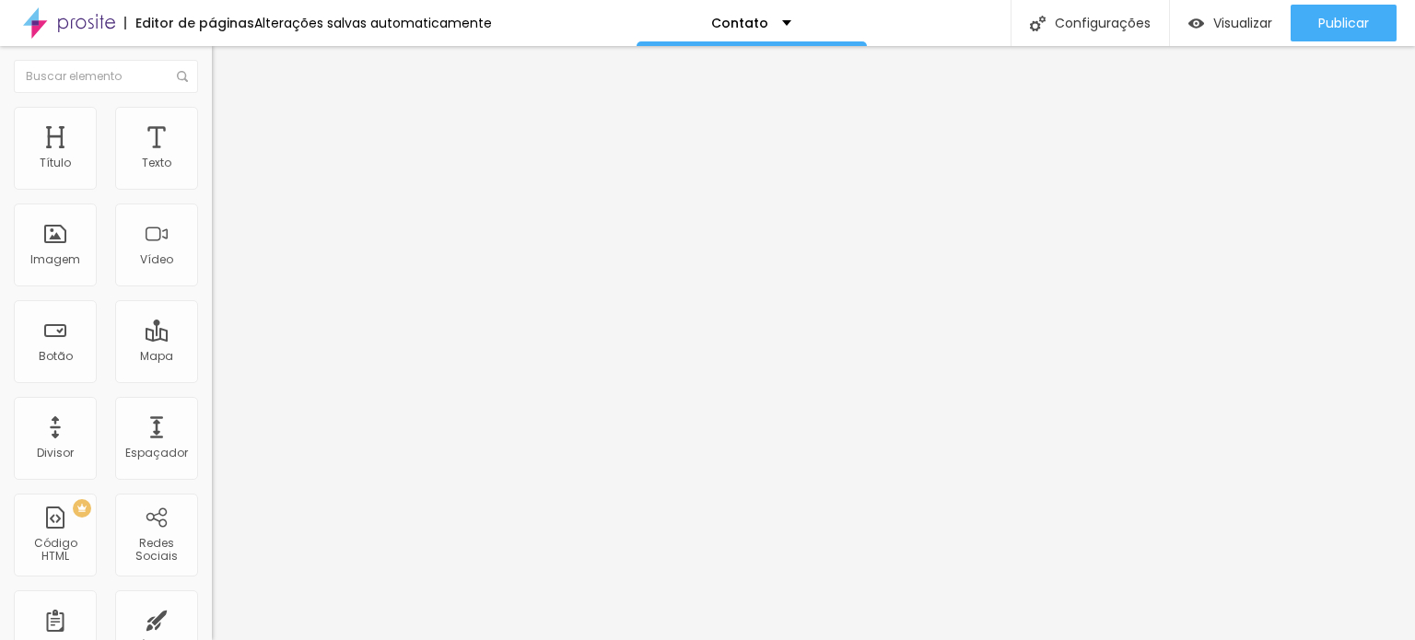
drag, startPoint x: 428, startPoint y: 140, endPoint x: 478, endPoint y: 206, distance: 82.8
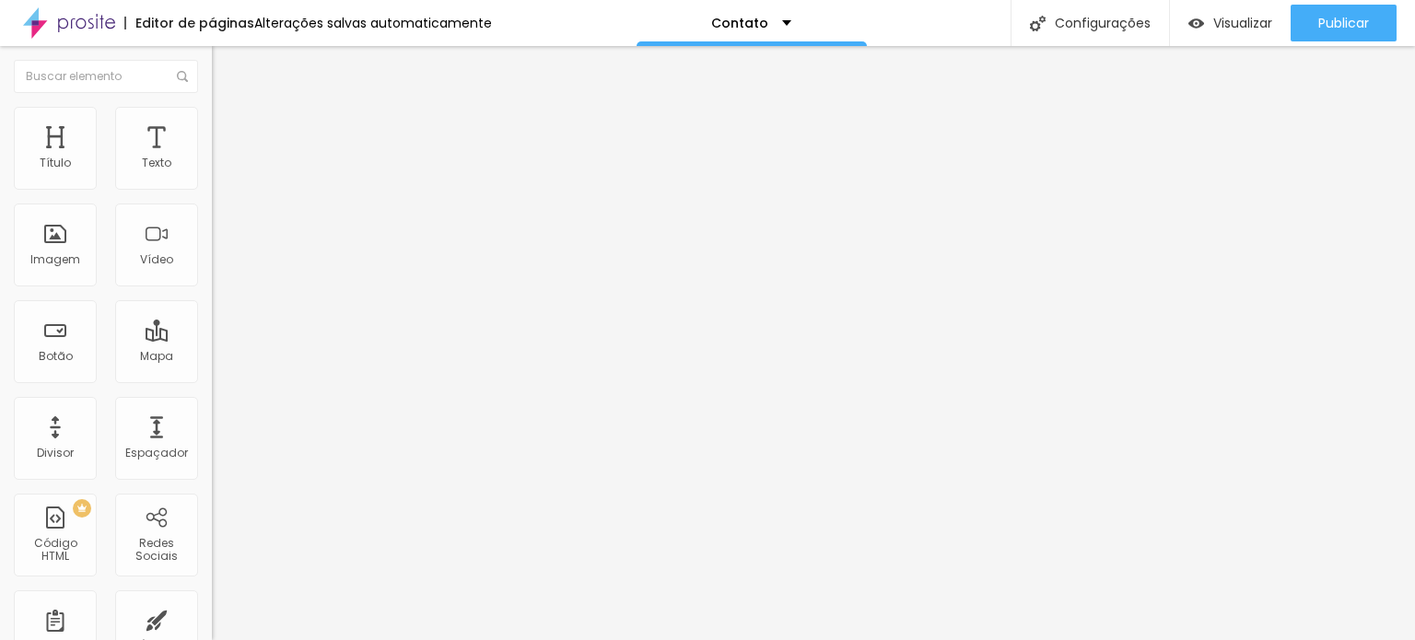
type input "Entre em contato - [PERSON_NAME] Fotografia"
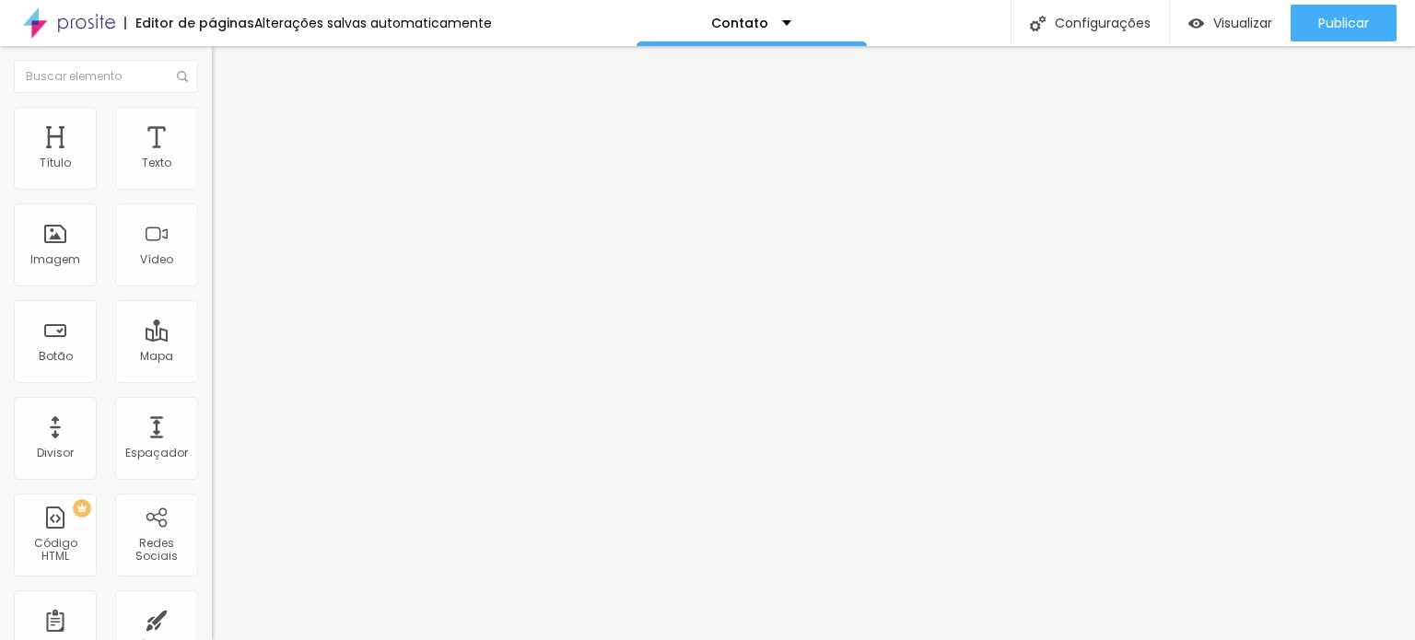
type textarea "Oi, gostou do meu trabalho? Vamos conversar e você me conta suas ideias!"
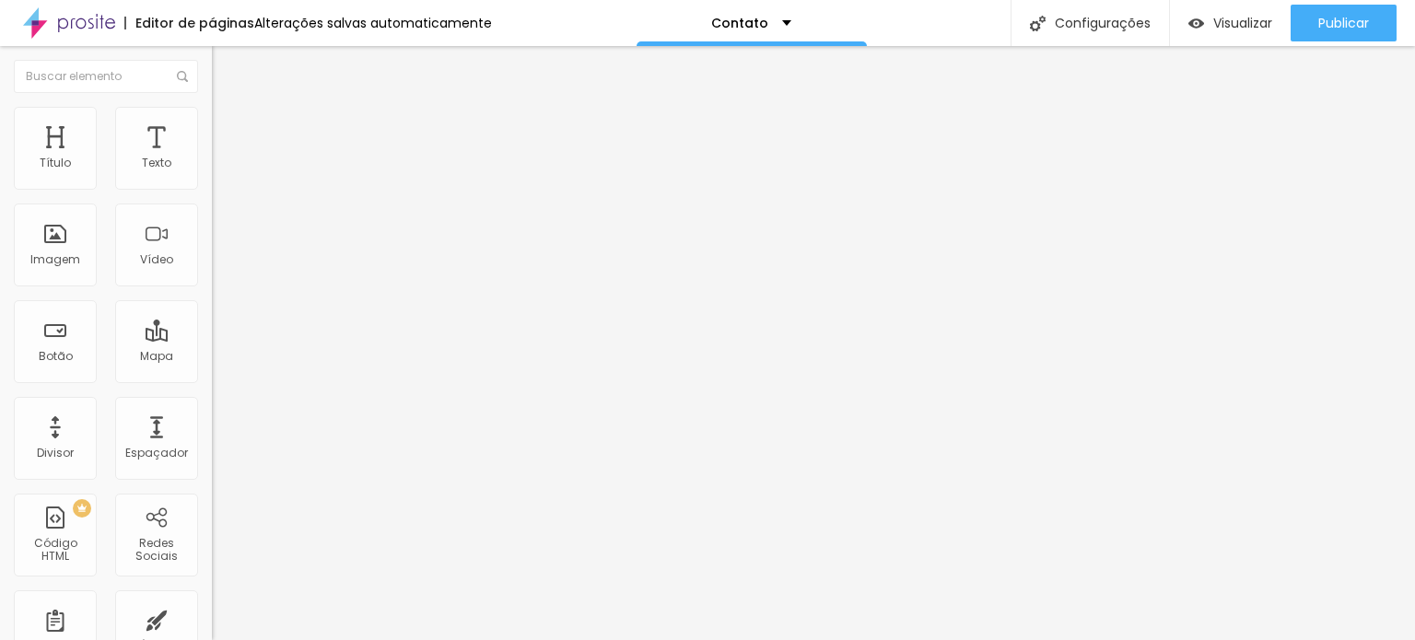
type input "Entre em contato - [PERSON_NAME] Fotografia e Estúdio"
drag, startPoint x: 811, startPoint y: 403, endPoint x: 516, endPoint y: 412, distance: 295.0
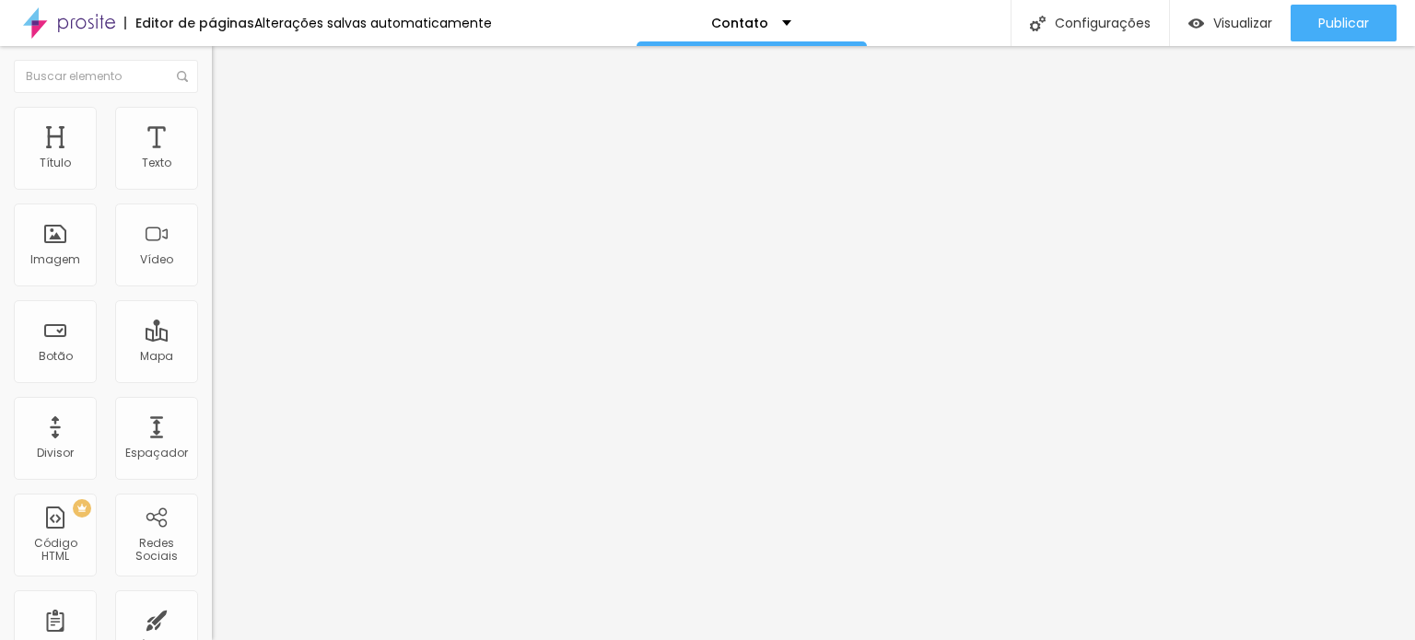
scroll to position [159, 0]
type textarea "Fotógrafa de [GEOGRAPHIC_DATA], faça seu orçamento!"
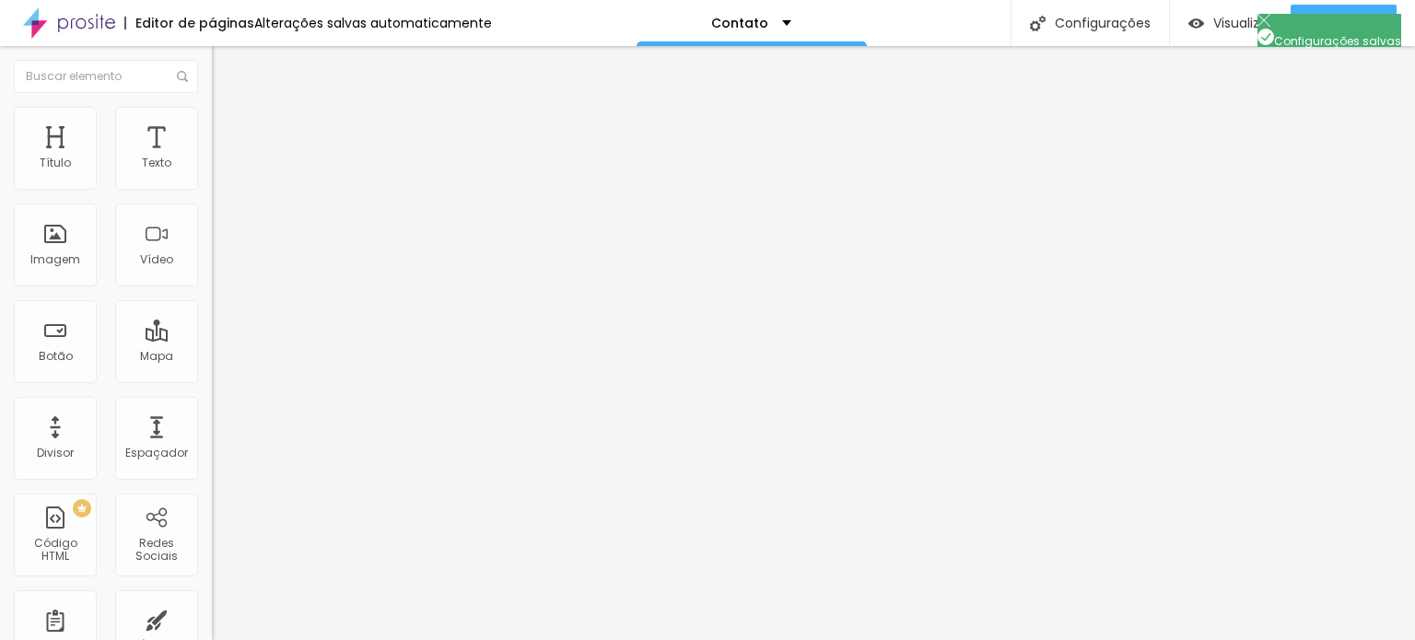
click at [212, 138] on li "Avançado" at bounding box center [318, 134] width 212 height 18
click at [229, 127] on font "Estilo" at bounding box center [243, 120] width 29 height 16
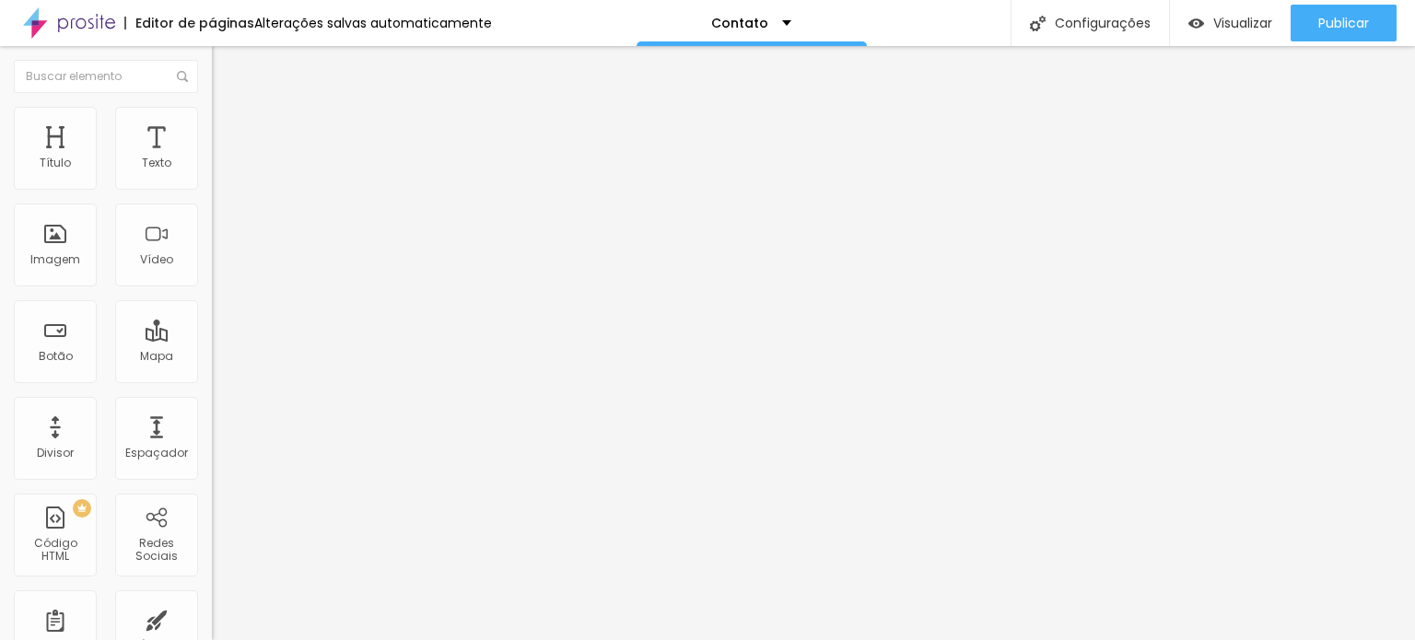
click at [212, 107] on li "Conteúdo" at bounding box center [318, 97] width 212 height 18
click at [316, 201] on font "clique aqui" at bounding box center [348, 193] width 65 height 16
